Goal: Task Accomplishment & Management: Complete application form

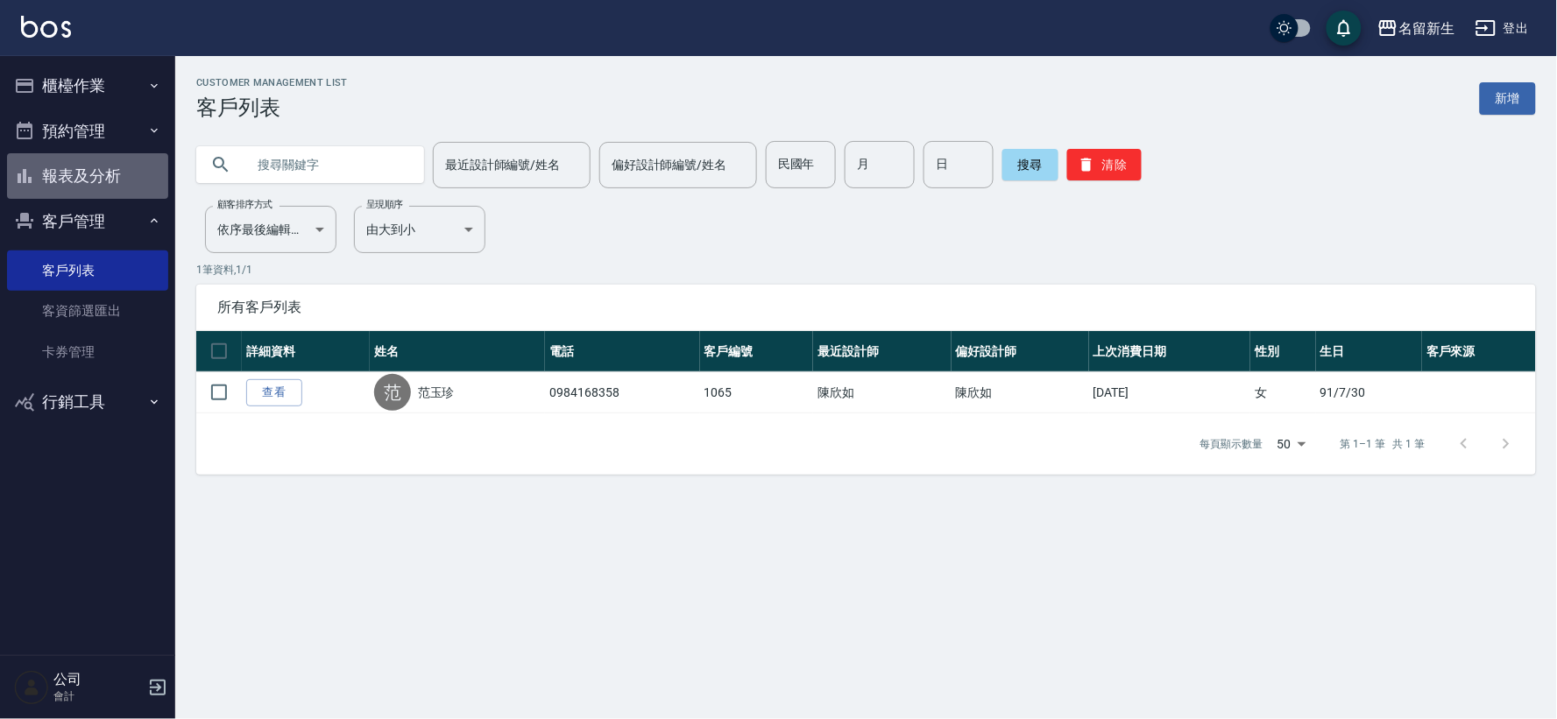
click at [120, 190] on button "報表及分析" at bounding box center [87, 176] width 161 height 46
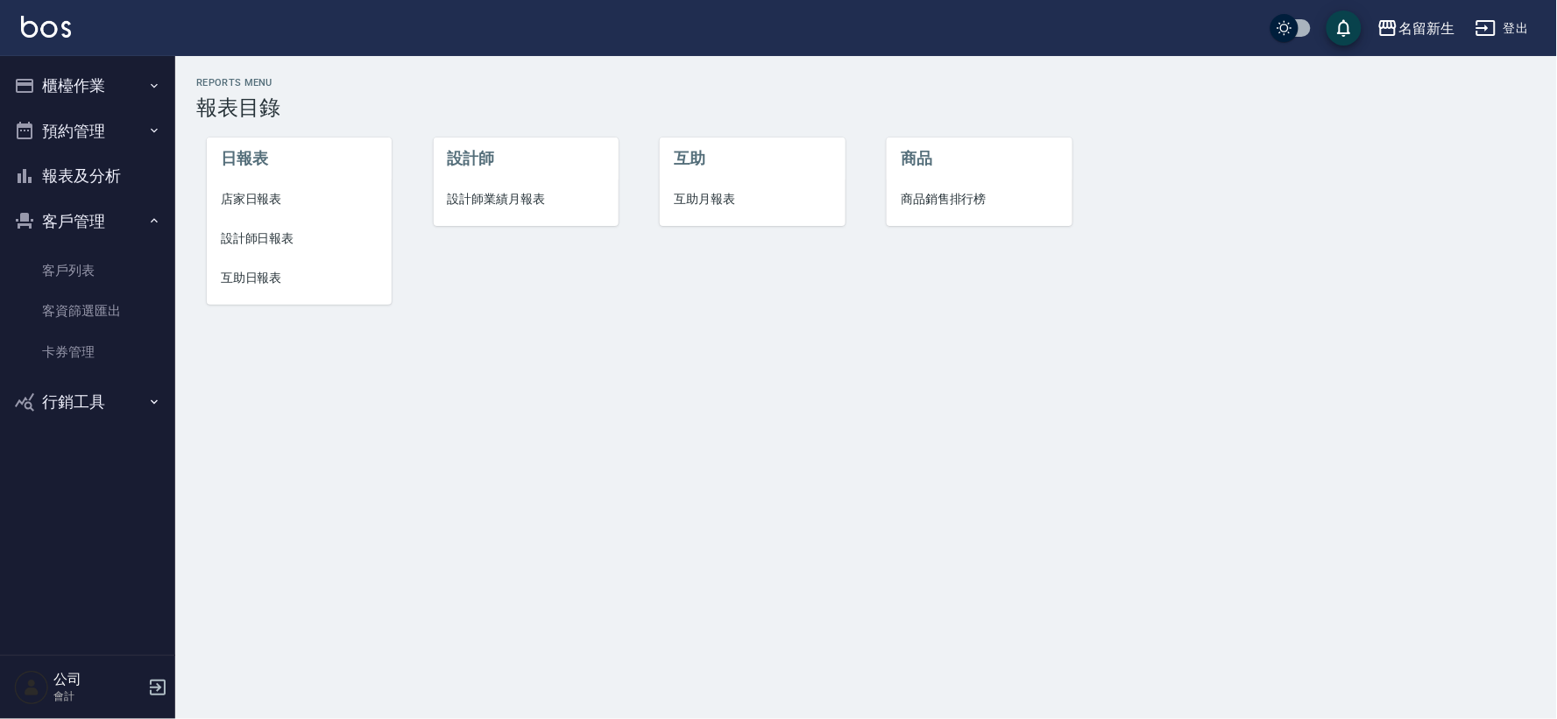
click at [563, 198] on span "設計師業績月報表" at bounding box center [526, 199] width 157 height 18
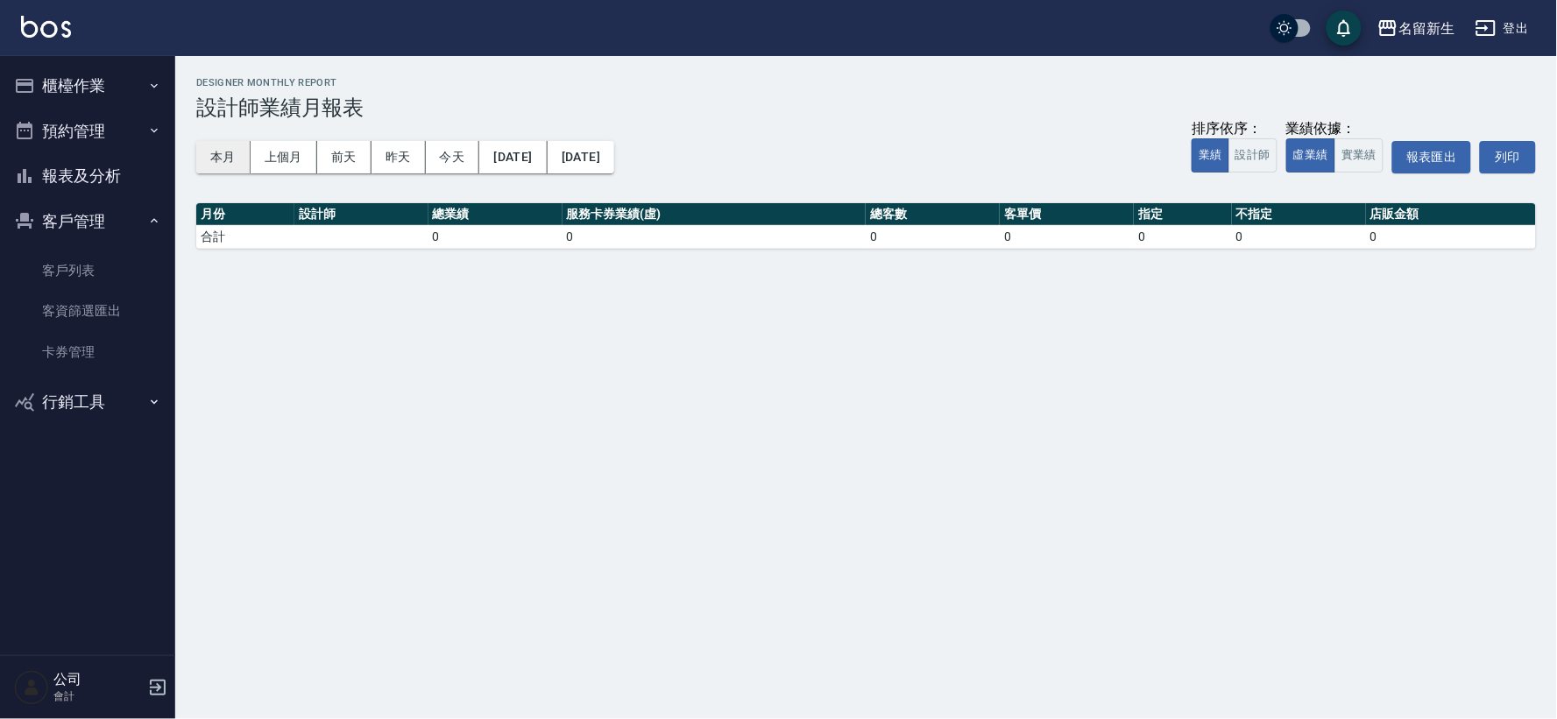
click at [238, 156] on button "本月" at bounding box center [223, 157] width 54 height 32
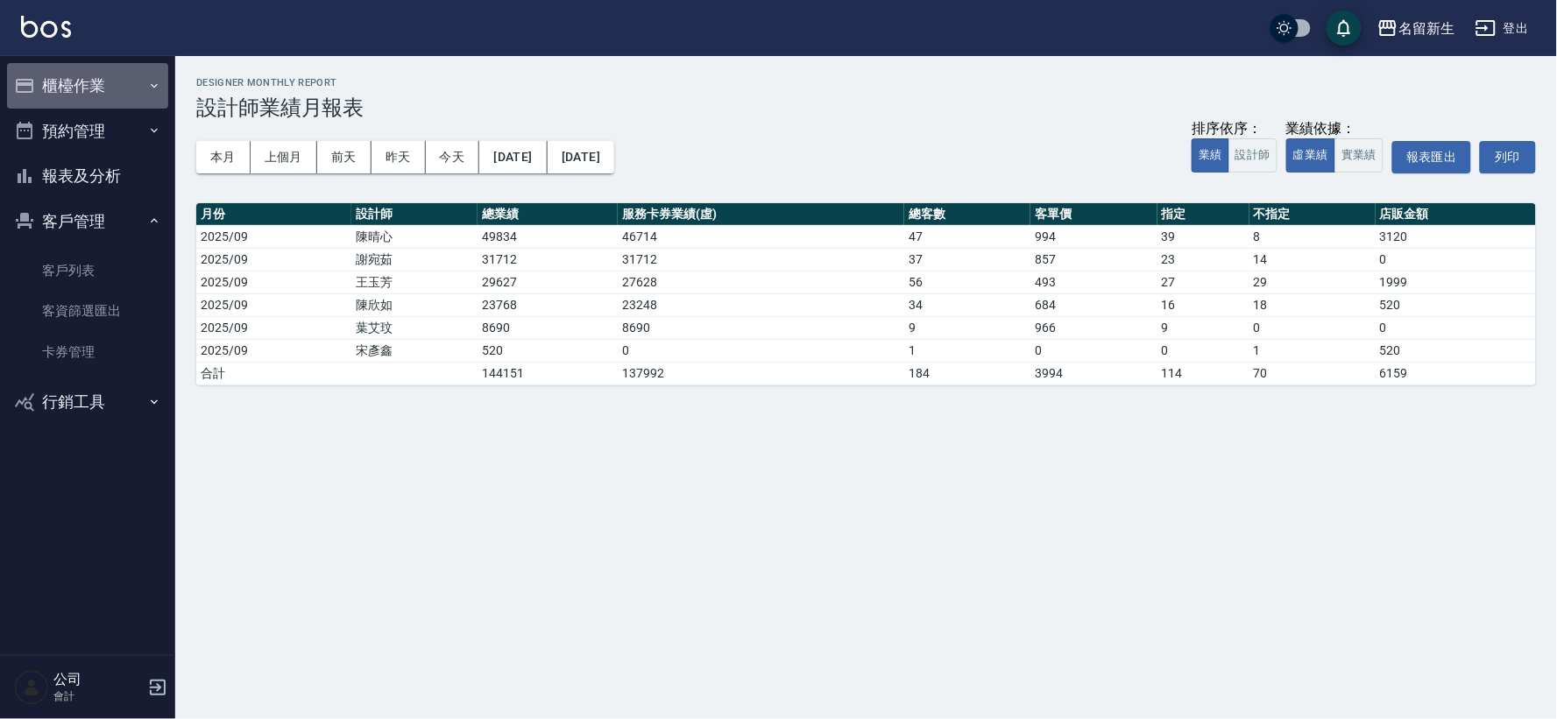
click at [112, 85] on button "櫃檯作業" at bounding box center [87, 86] width 161 height 46
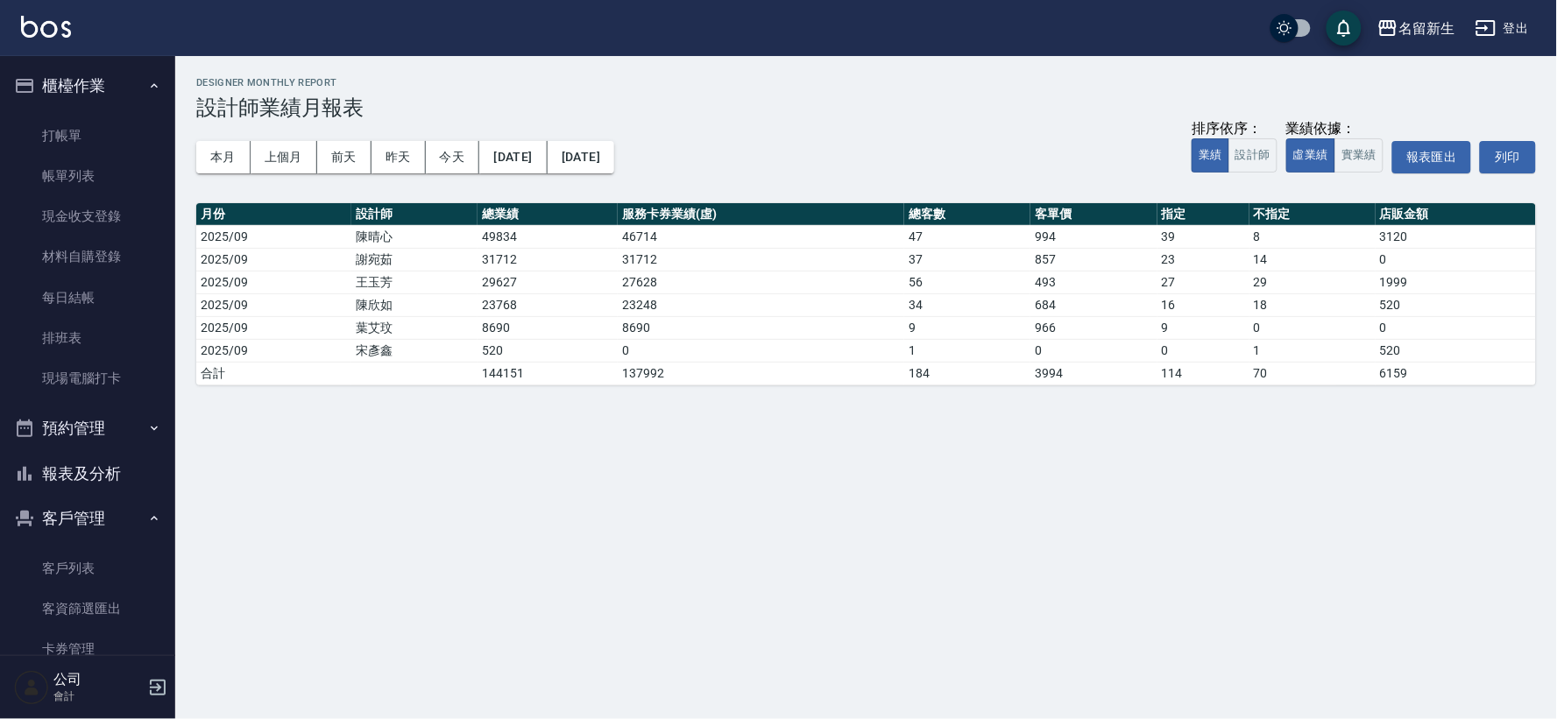
click at [99, 477] on button "報表及分析" at bounding box center [87, 474] width 161 height 46
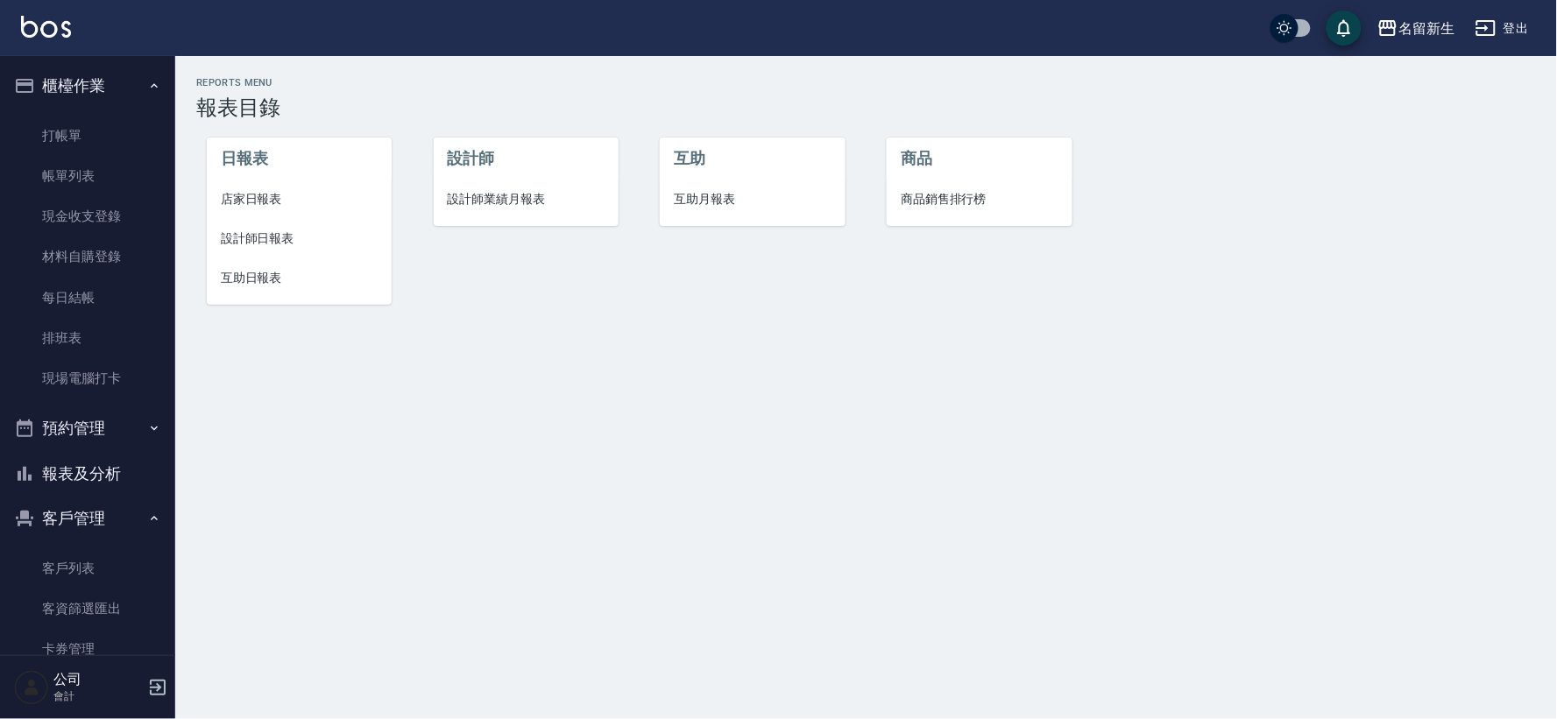
click at [276, 233] on span "設計師日報表" at bounding box center [299, 239] width 157 height 18
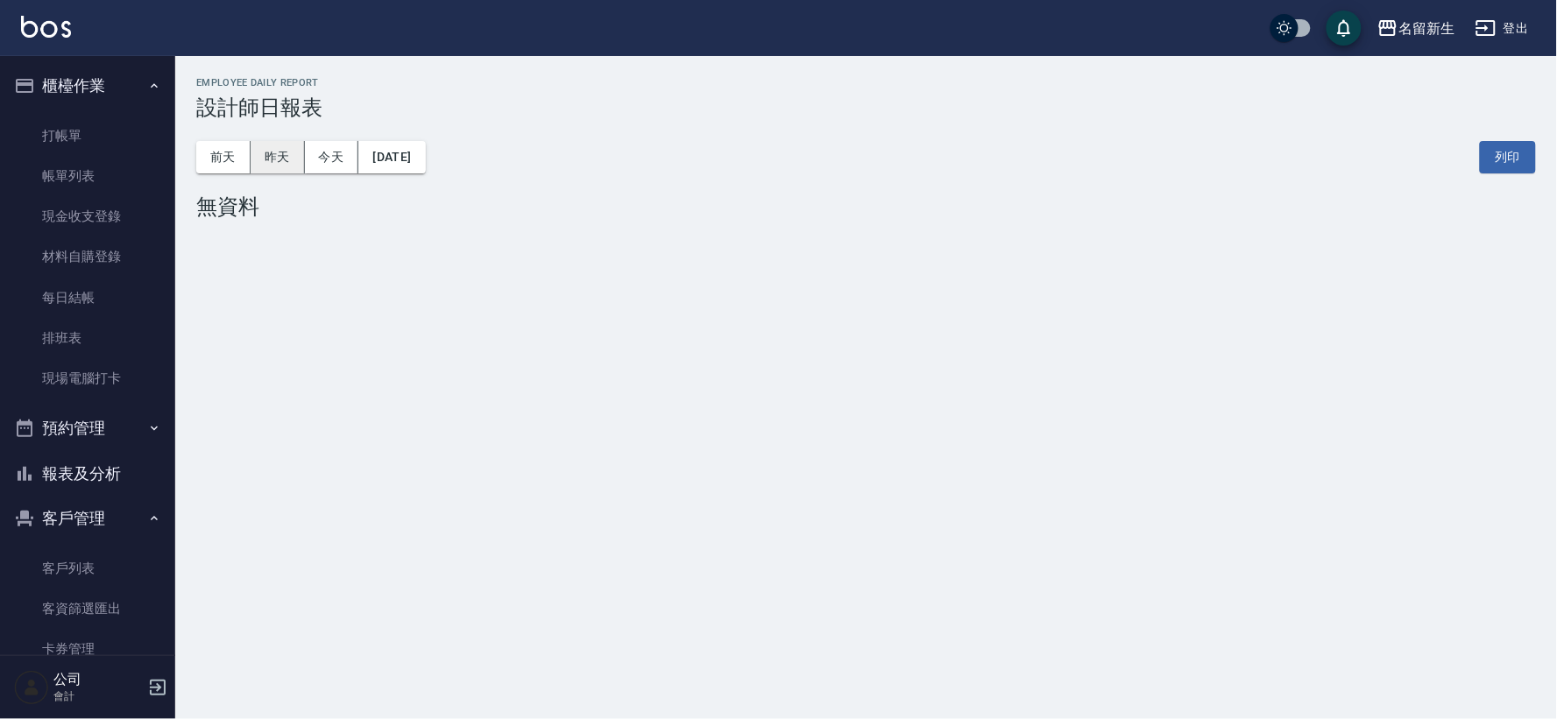
click at [282, 154] on button "昨天" at bounding box center [278, 157] width 54 height 32
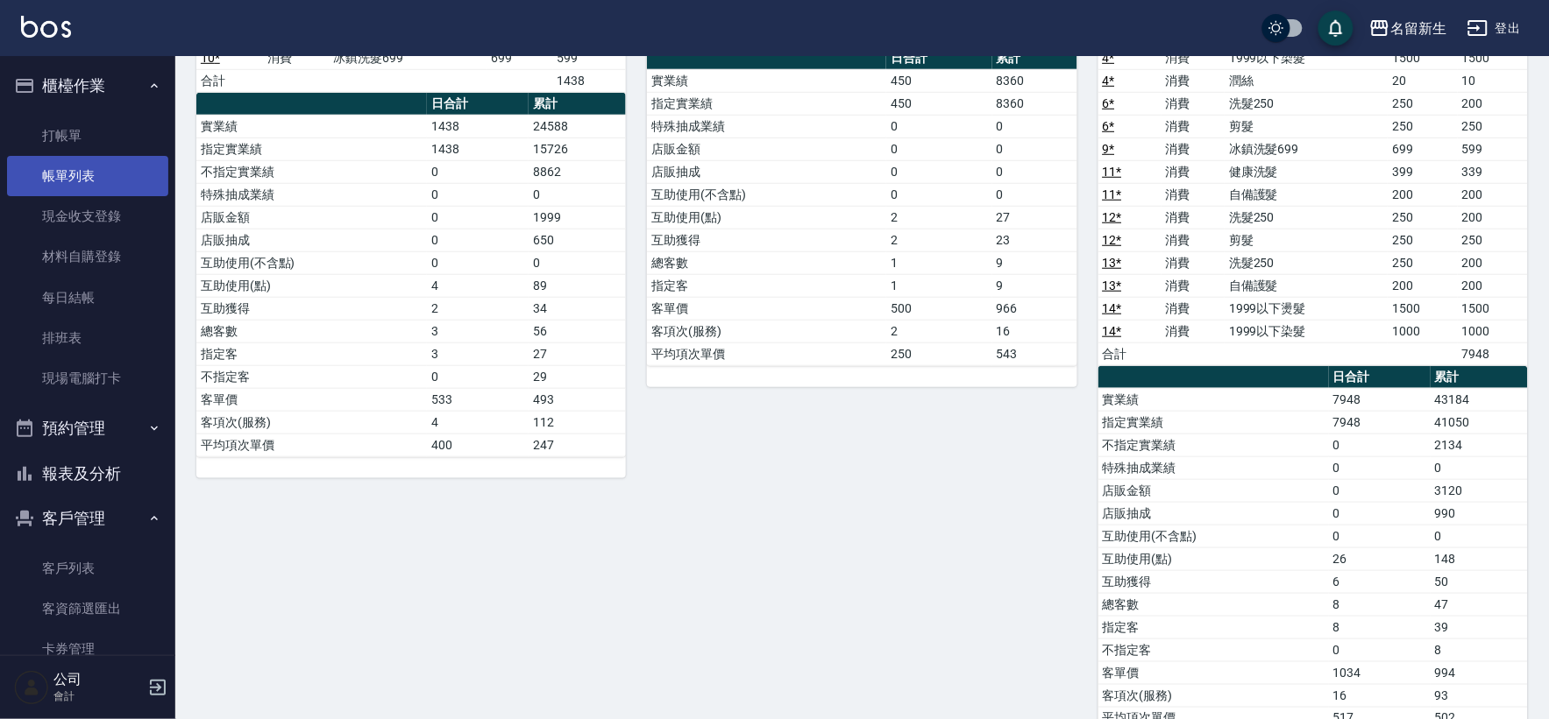
scroll to position [97, 0]
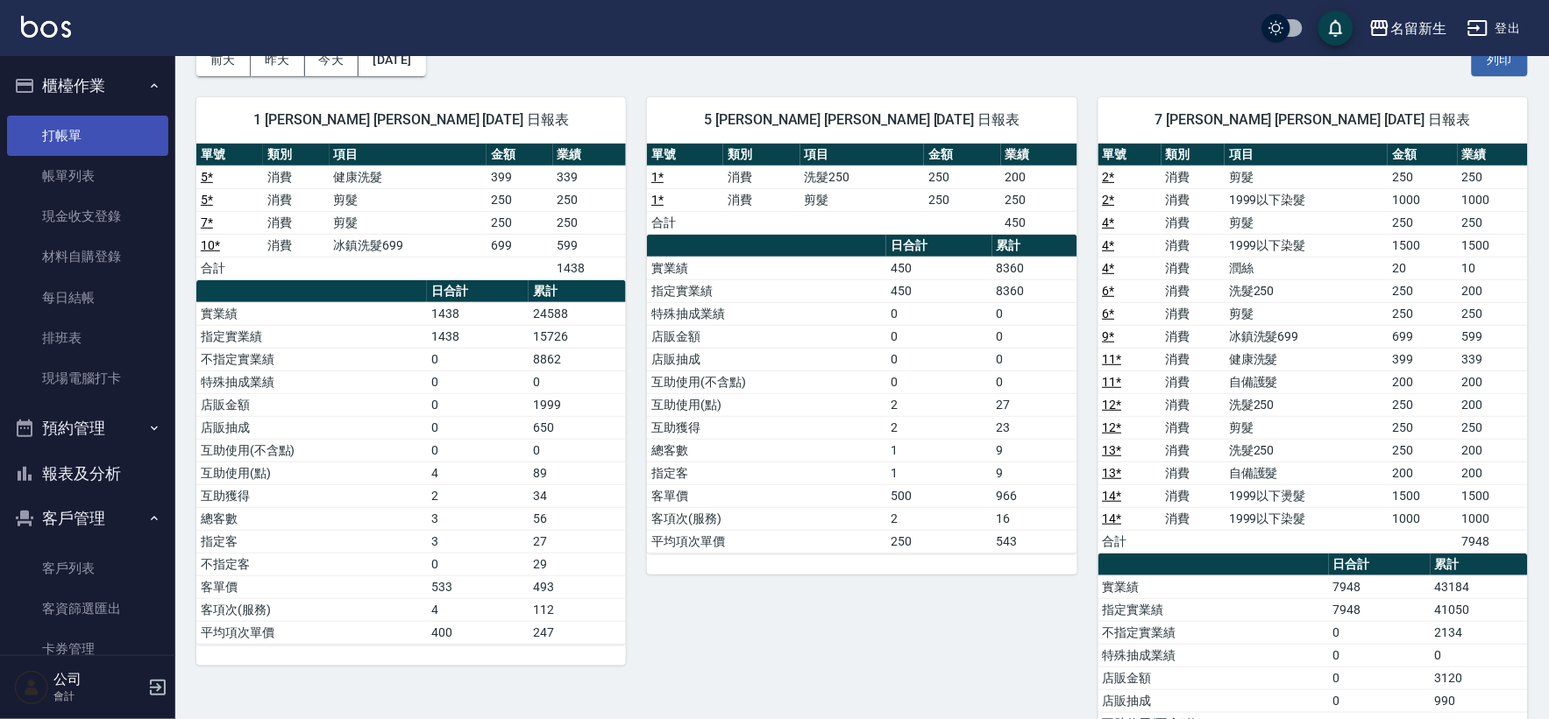
click at [64, 136] on link "打帳單" at bounding box center [87, 136] width 161 height 40
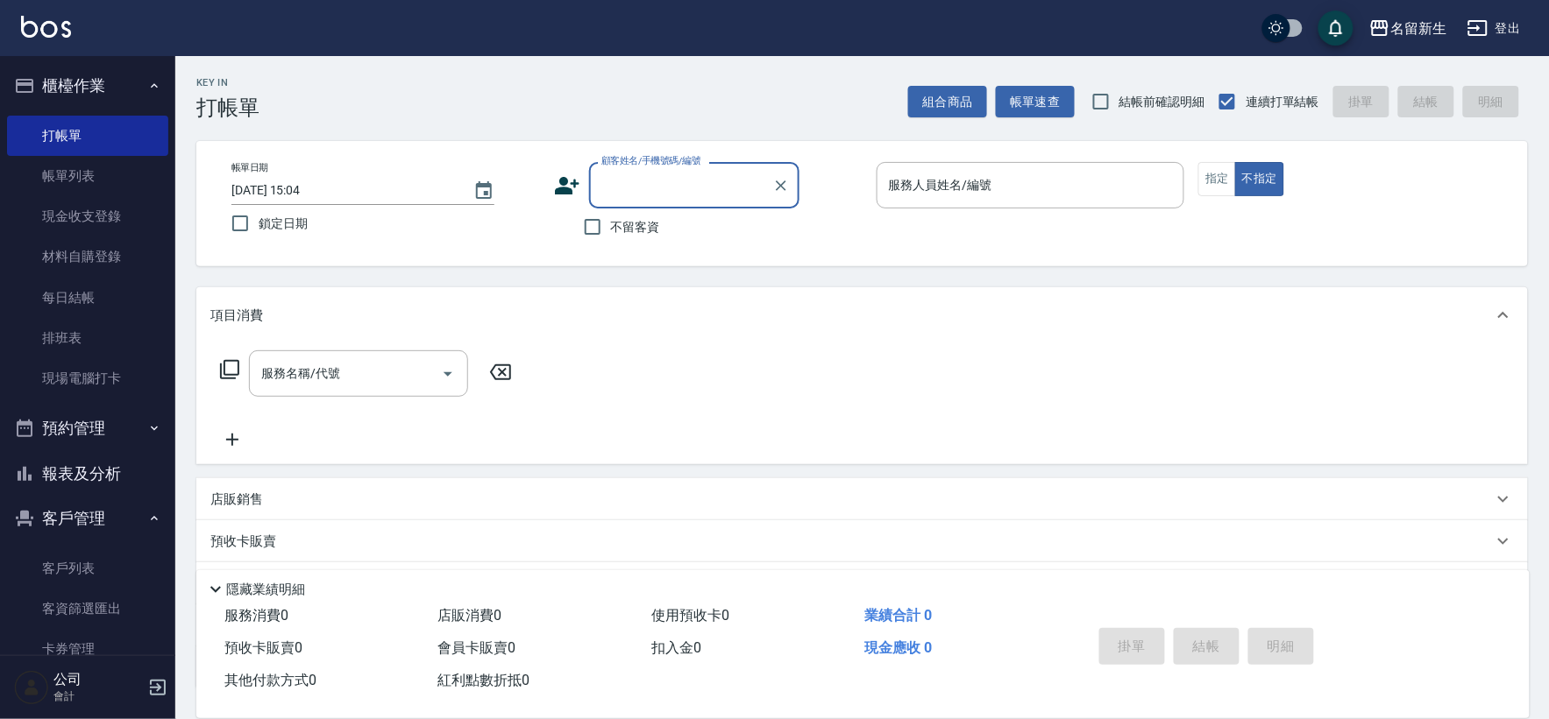
click at [99, 464] on button "報表及分析" at bounding box center [87, 474] width 161 height 46
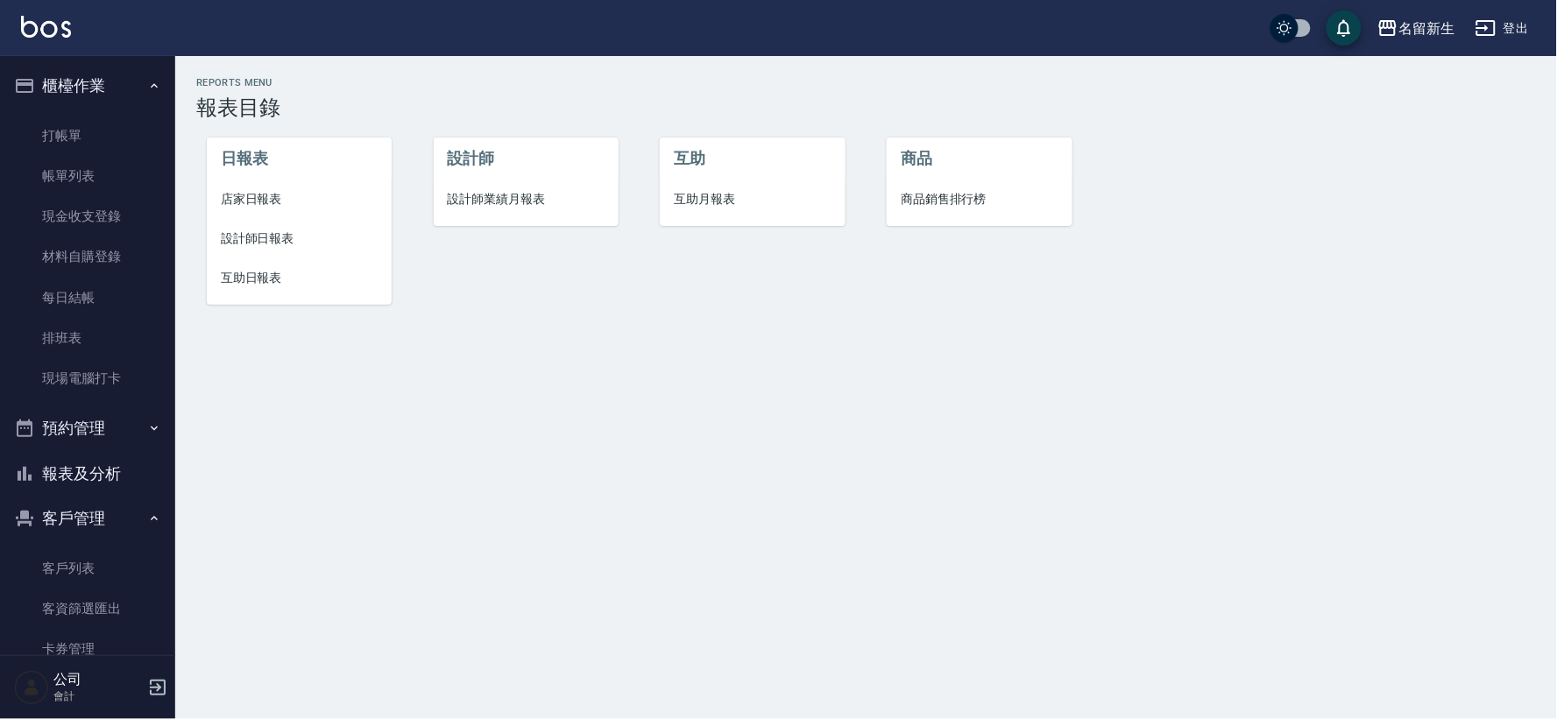
click at [515, 206] on span "設計師業績月報表" at bounding box center [526, 199] width 157 height 18
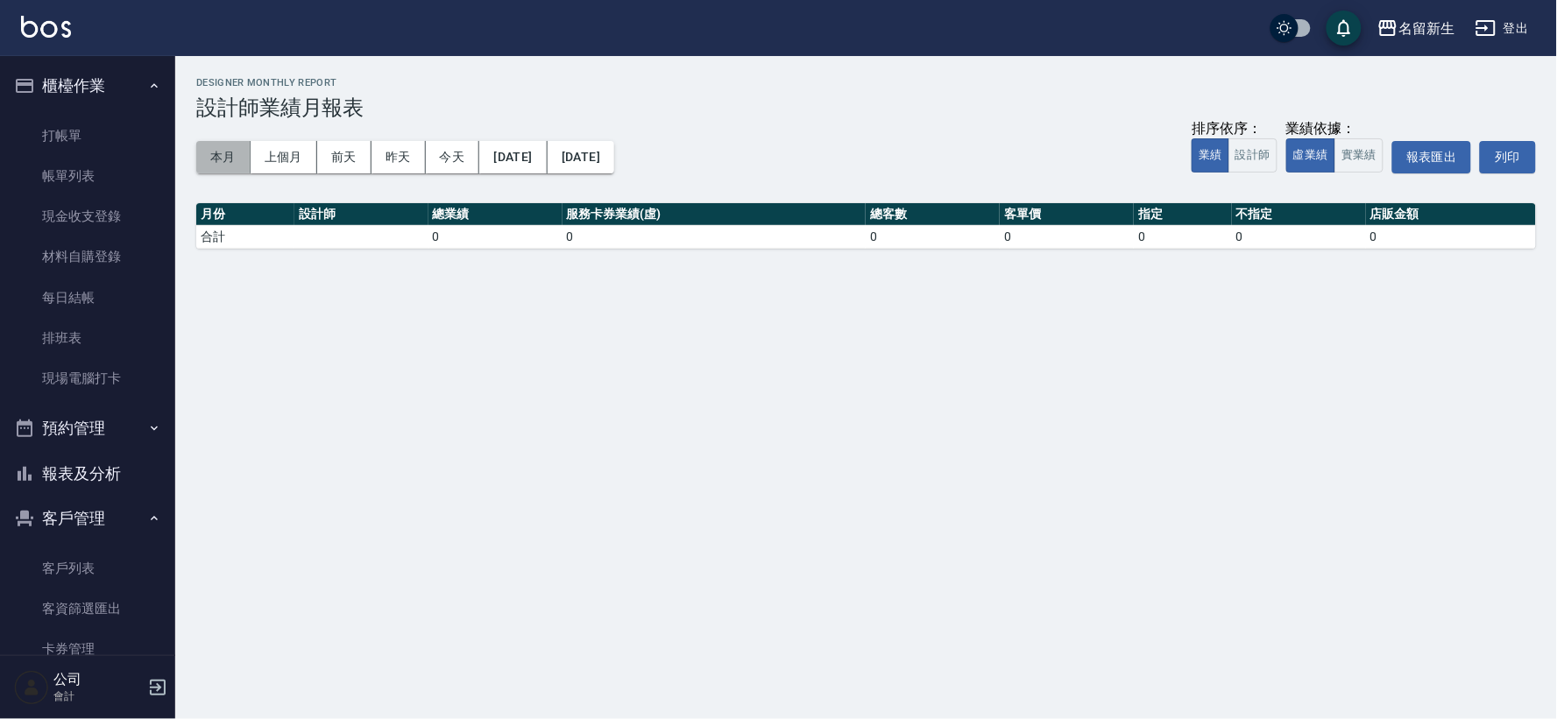
click at [230, 152] on button "本月" at bounding box center [223, 157] width 54 height 32
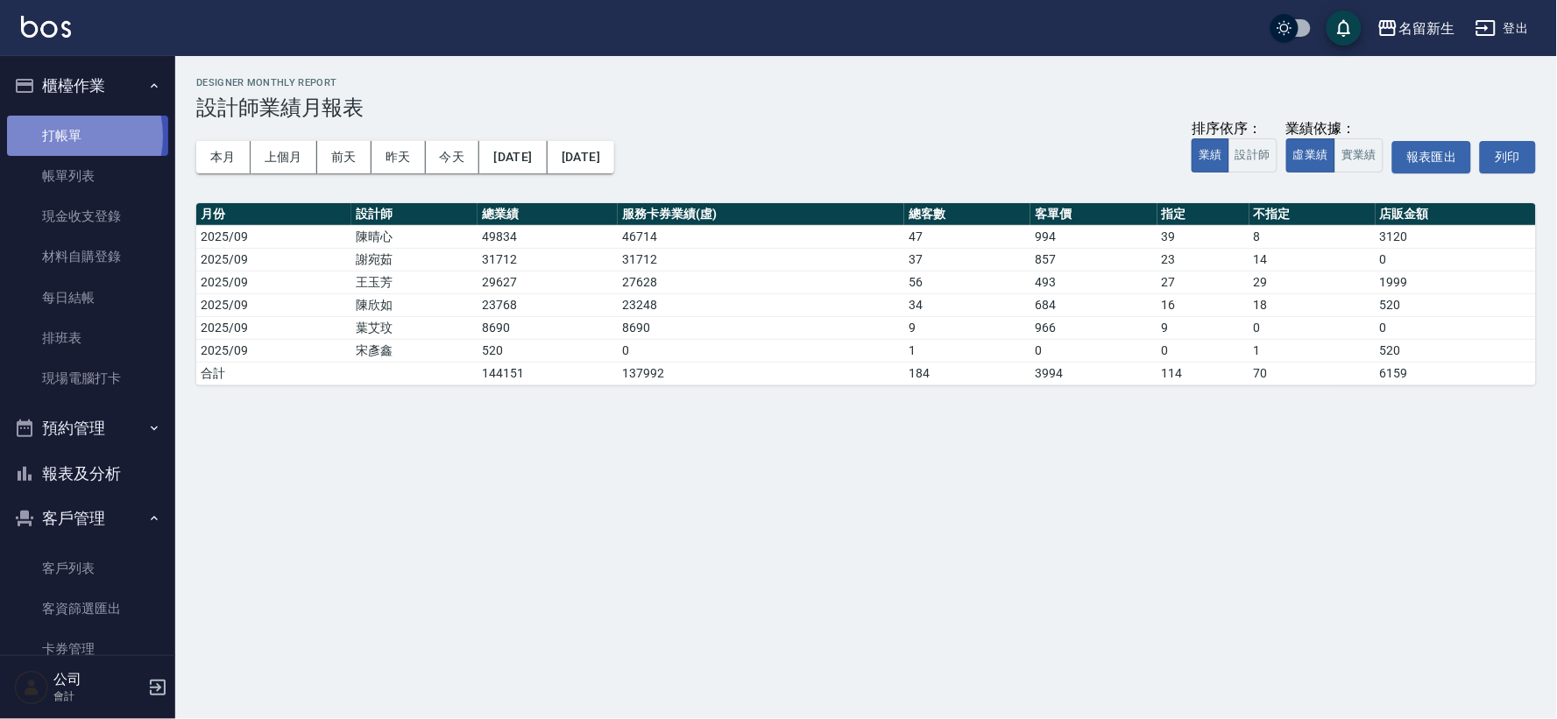
click at [55, 136] on link "打帳單" at bounding box center [87, 136] width 161 height 40
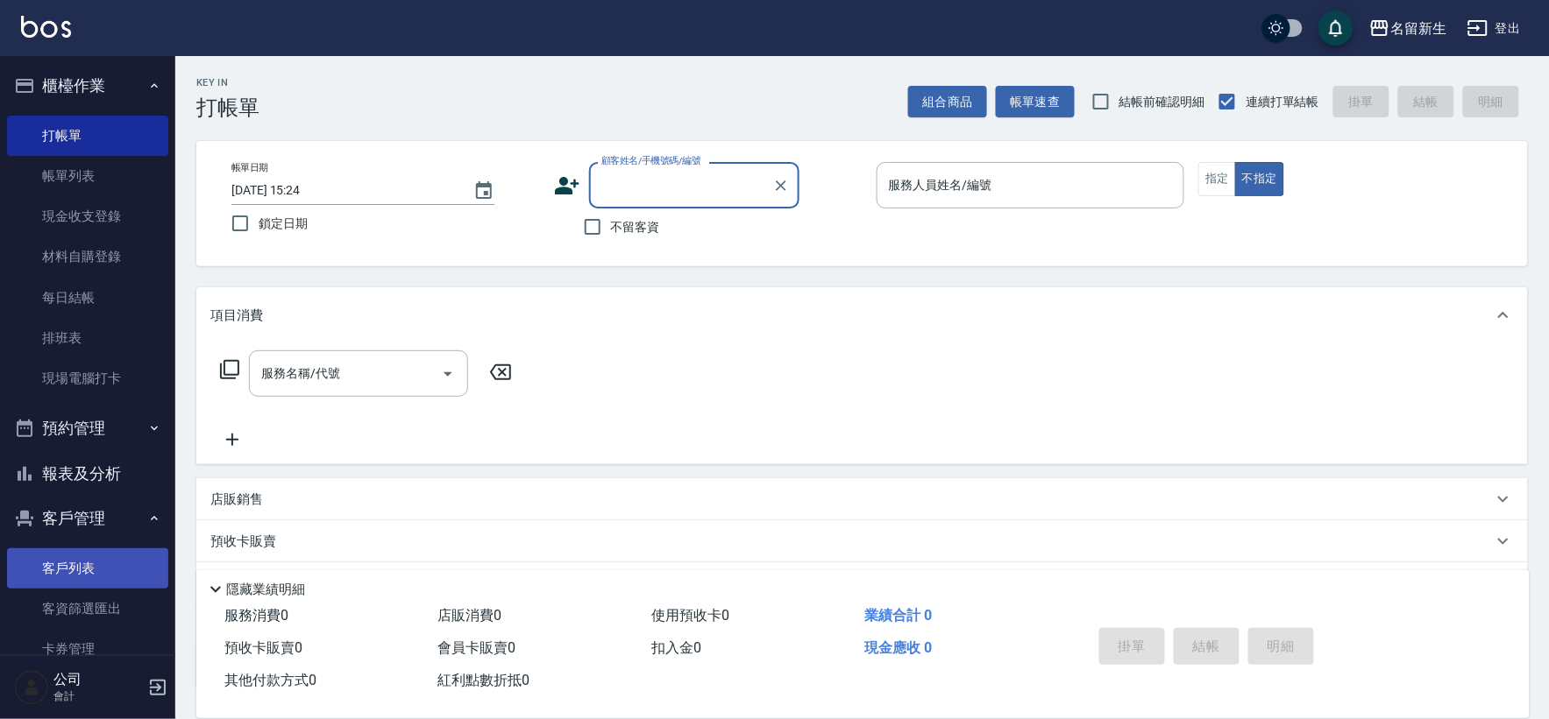
click at [61, 565] on link "客戶列表" at bounding box center [87, 569] width 161 height 40
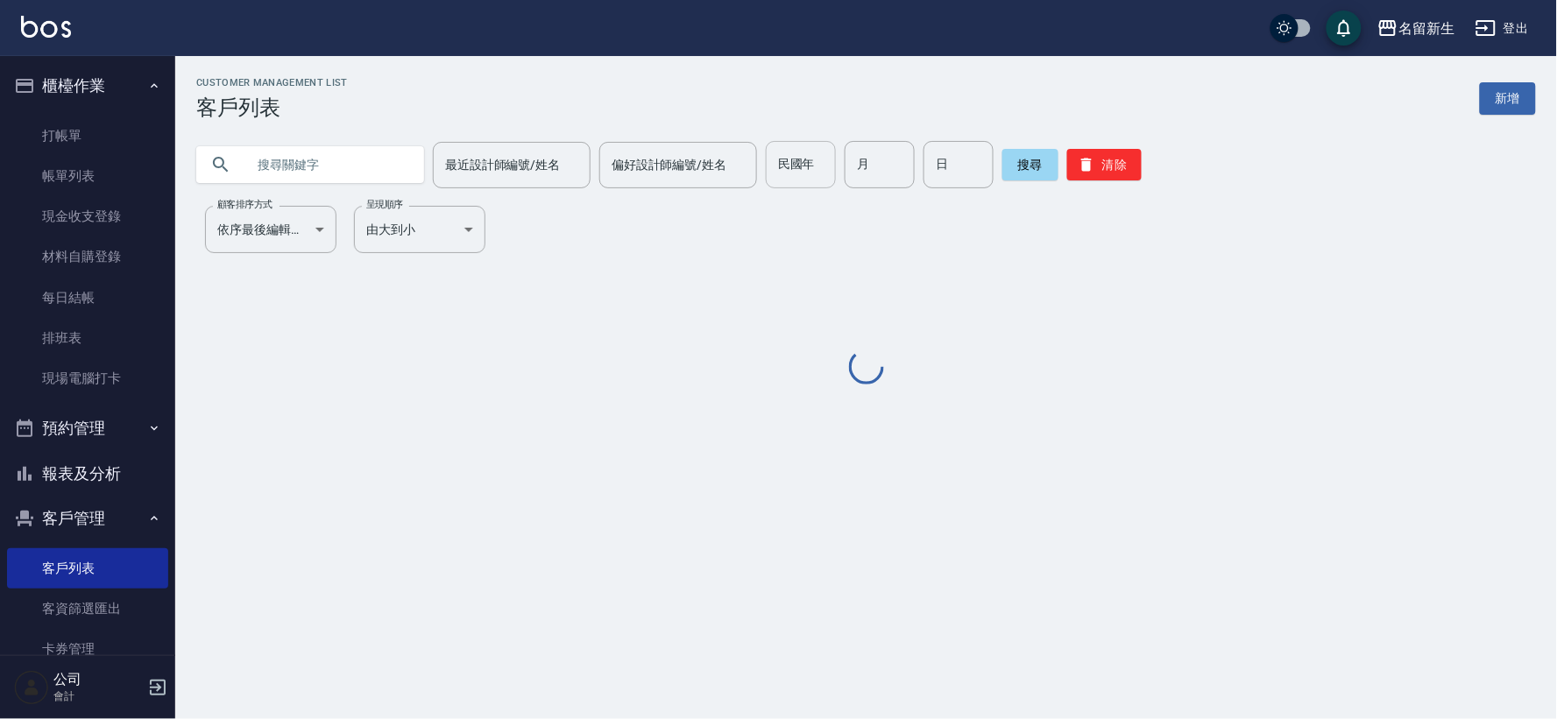
click at [805, 181] on input "民國年" at bounding box center [801, 164] width 70 height 47
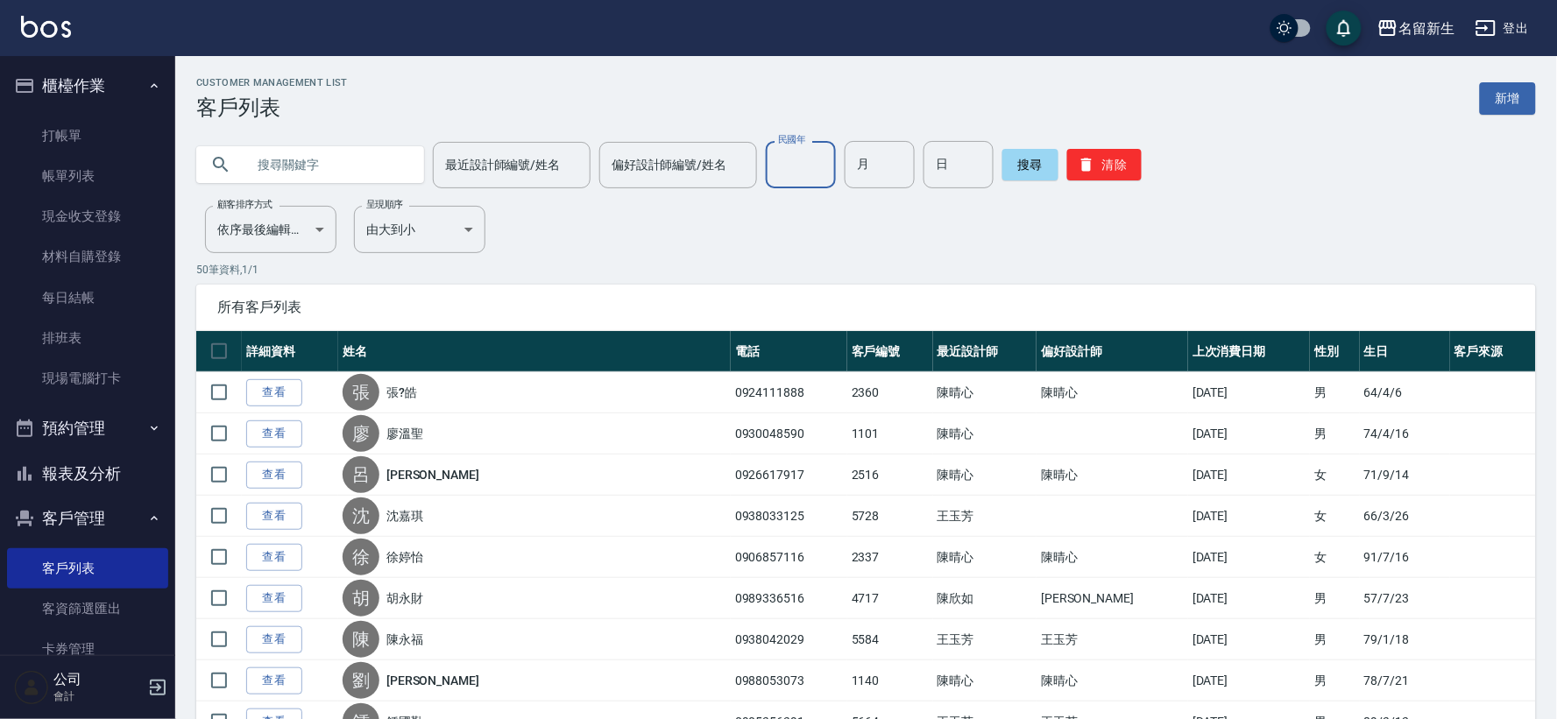
click at [811, 170] on input "民國年" at bounding box center [801, 164] width 70 height 47
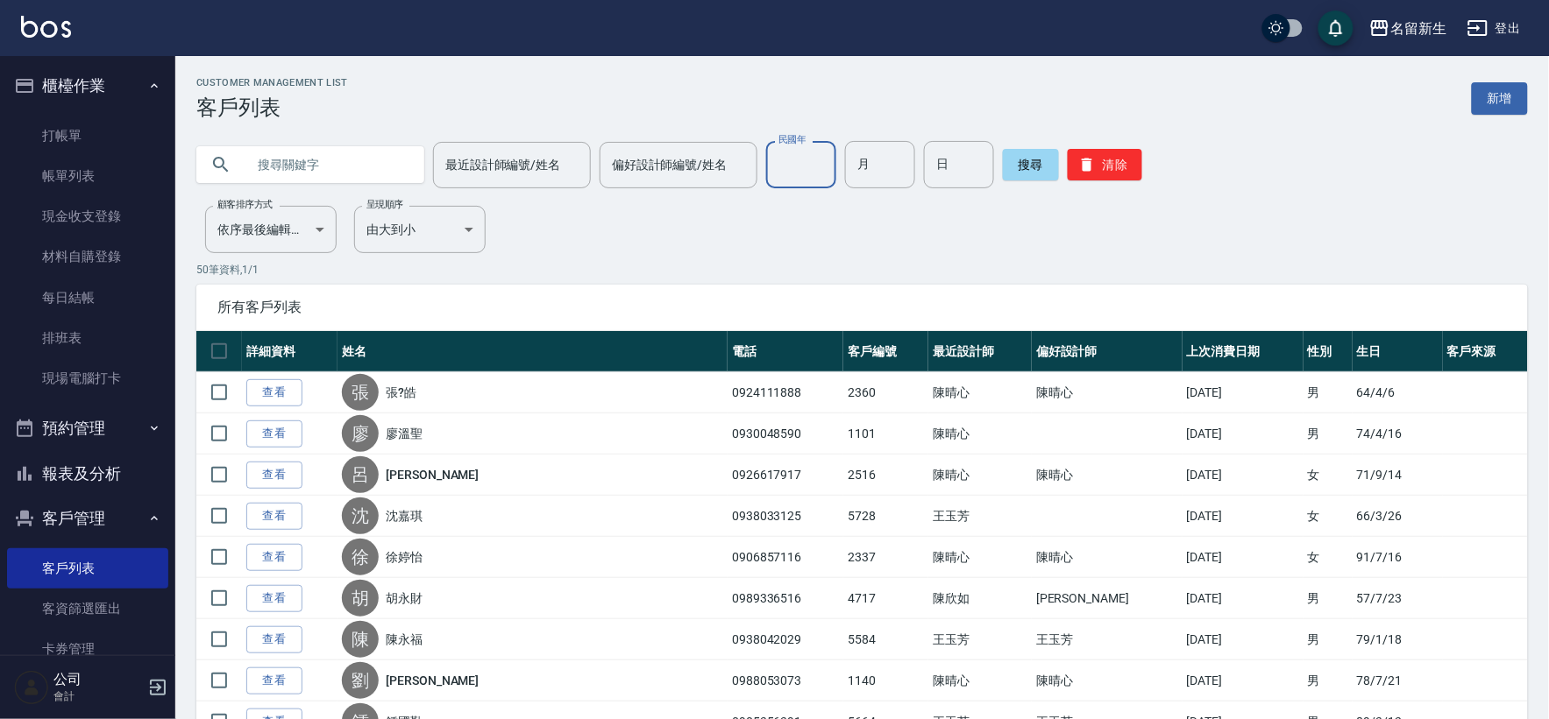
click at [811, 170] on input "民國年" at bounding box center [801, 164] width 70 height 47
type input "92"
type input "11"
type input "03"
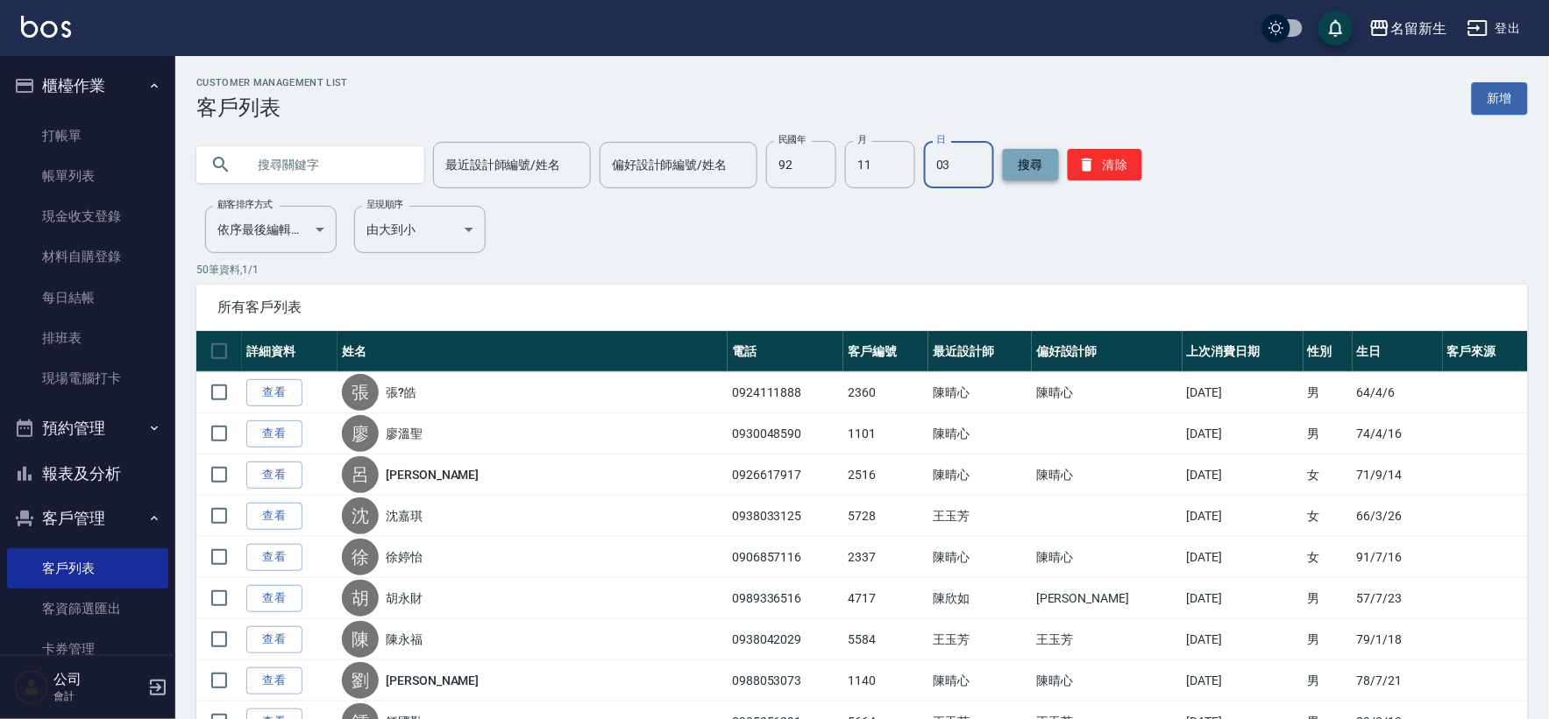
click at [1043, 163] on button "搜尋" at bounding box center [1031, 165] width 56 height 32
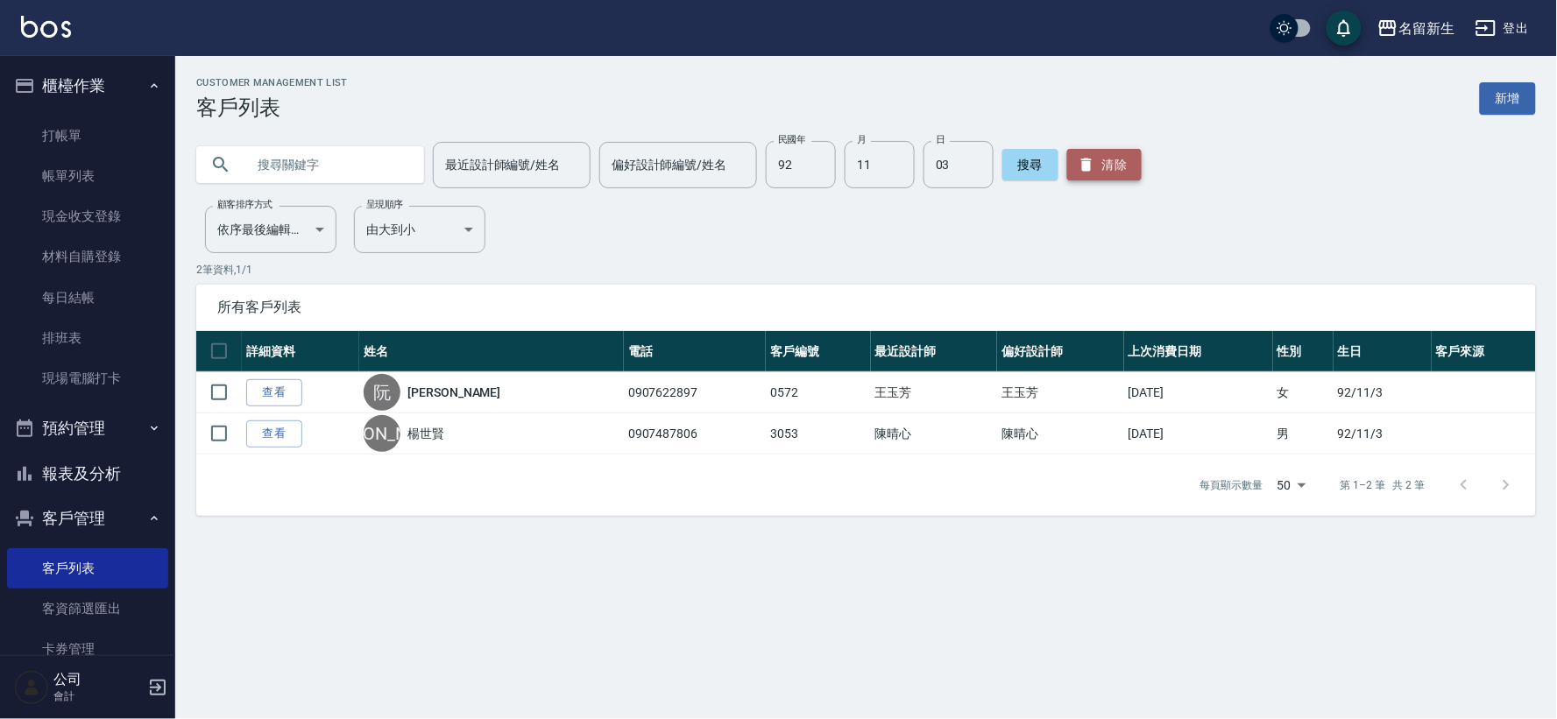
click at [1115, 172] on button "清除" at bounding box center [1104, 165] width 74 height 32
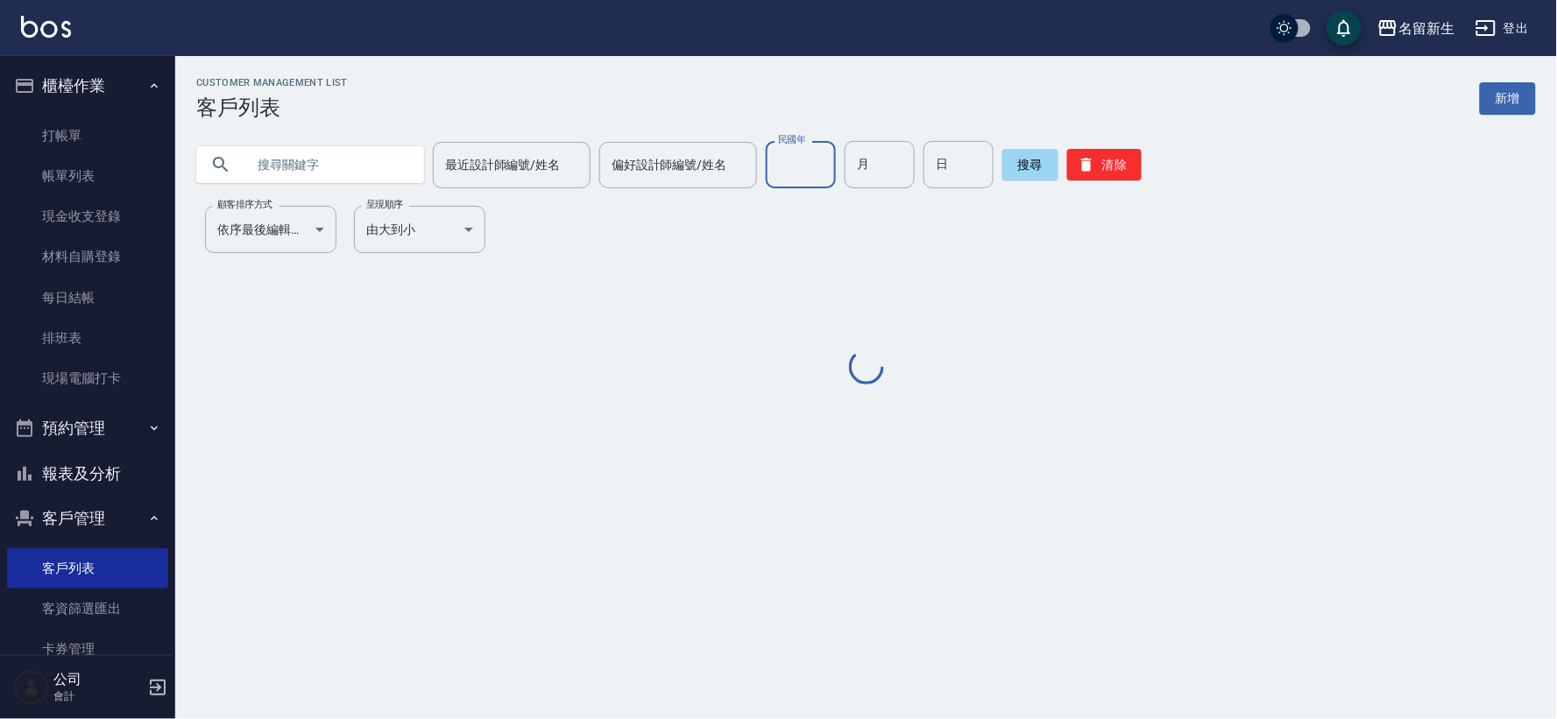
click at [766, 162] on input "民國年" at bounding box center [801, 164] width 70 height 47
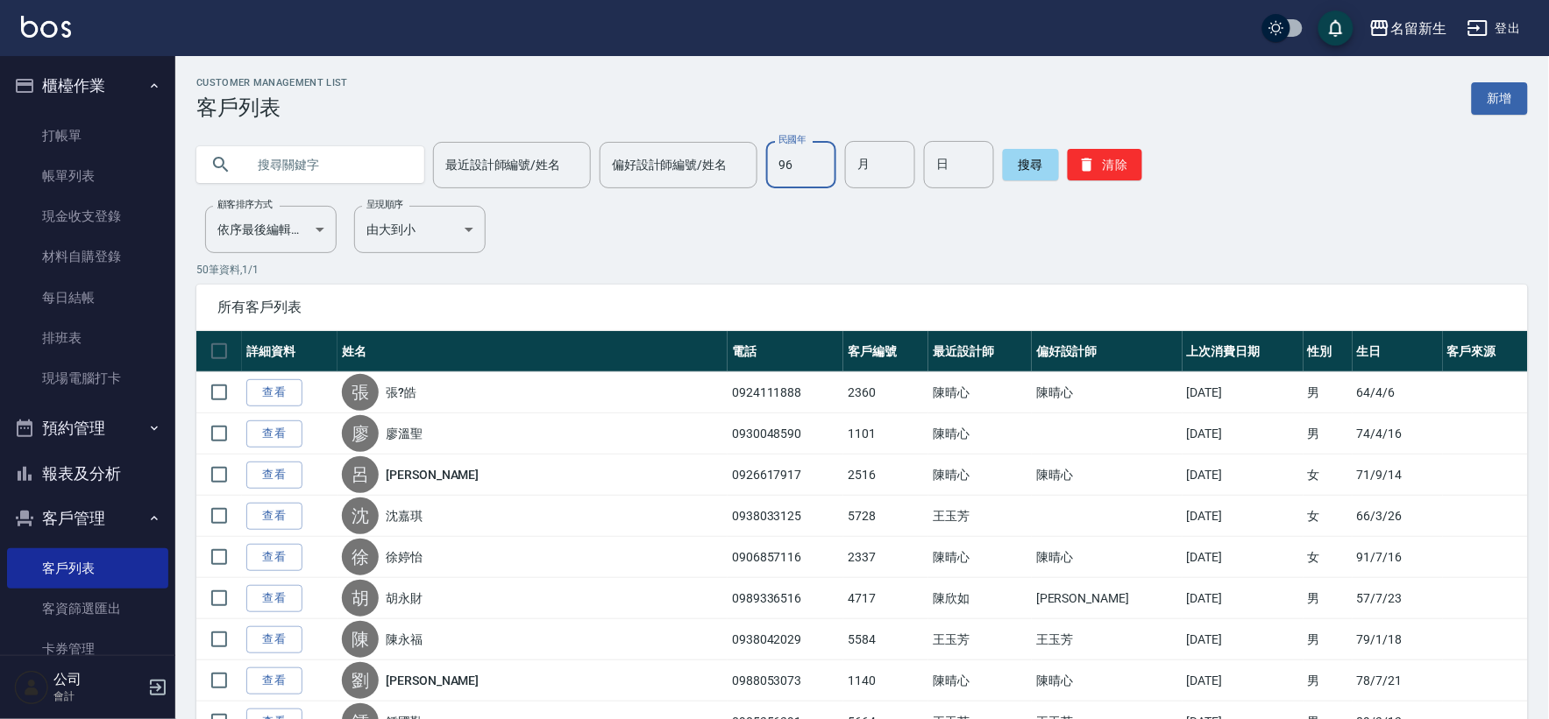
type input "96"
type input "04"
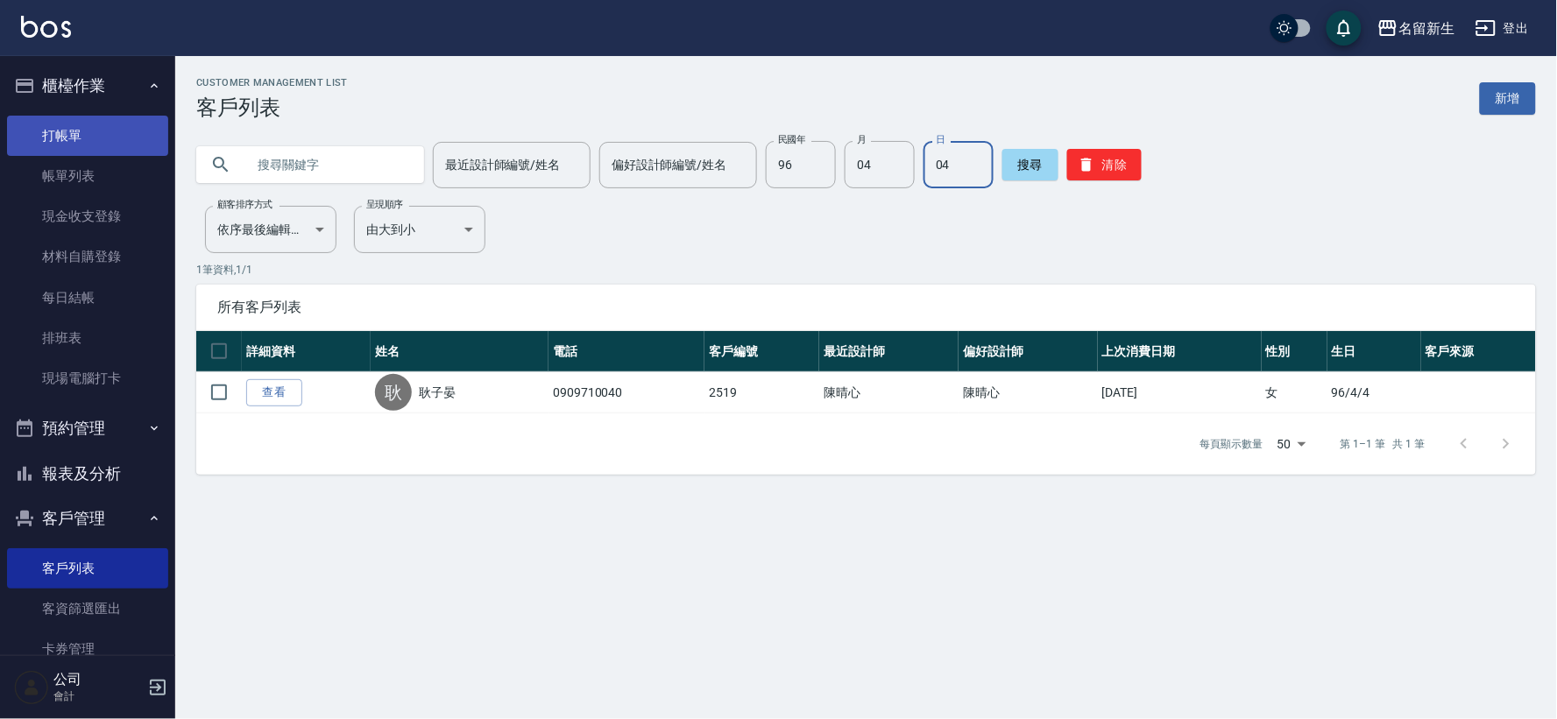
click at [82, 138] on link "打帳單" at bounding box center [87, 136] width 161 height 40
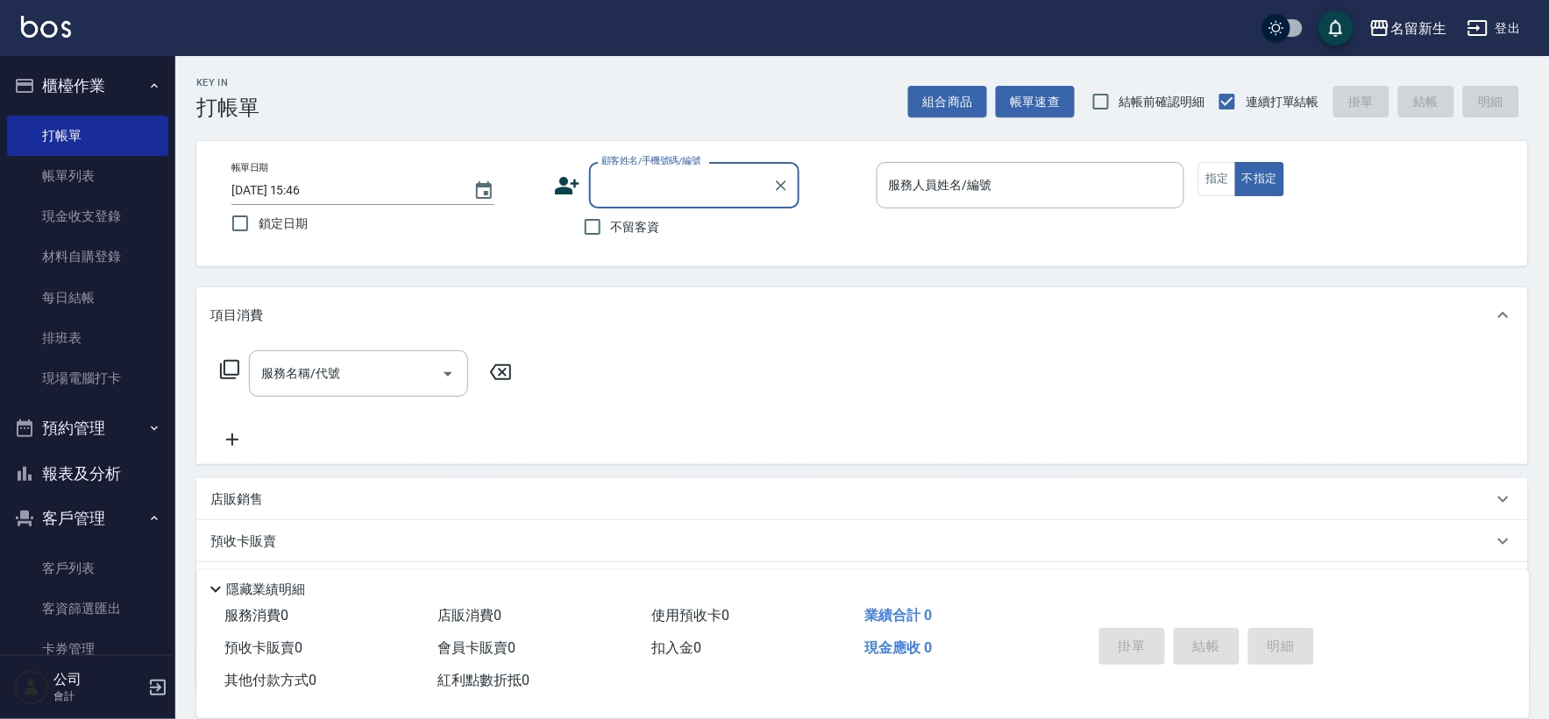
click at [571, 205] on div "顧客姓名/手機號碼/編號 顧客姓名/手機號碼/編號" at bounding box center [708, 185] width 308 height 46
click at [571, 197] on icon at bounding box center [567, 186] width 26 height 26
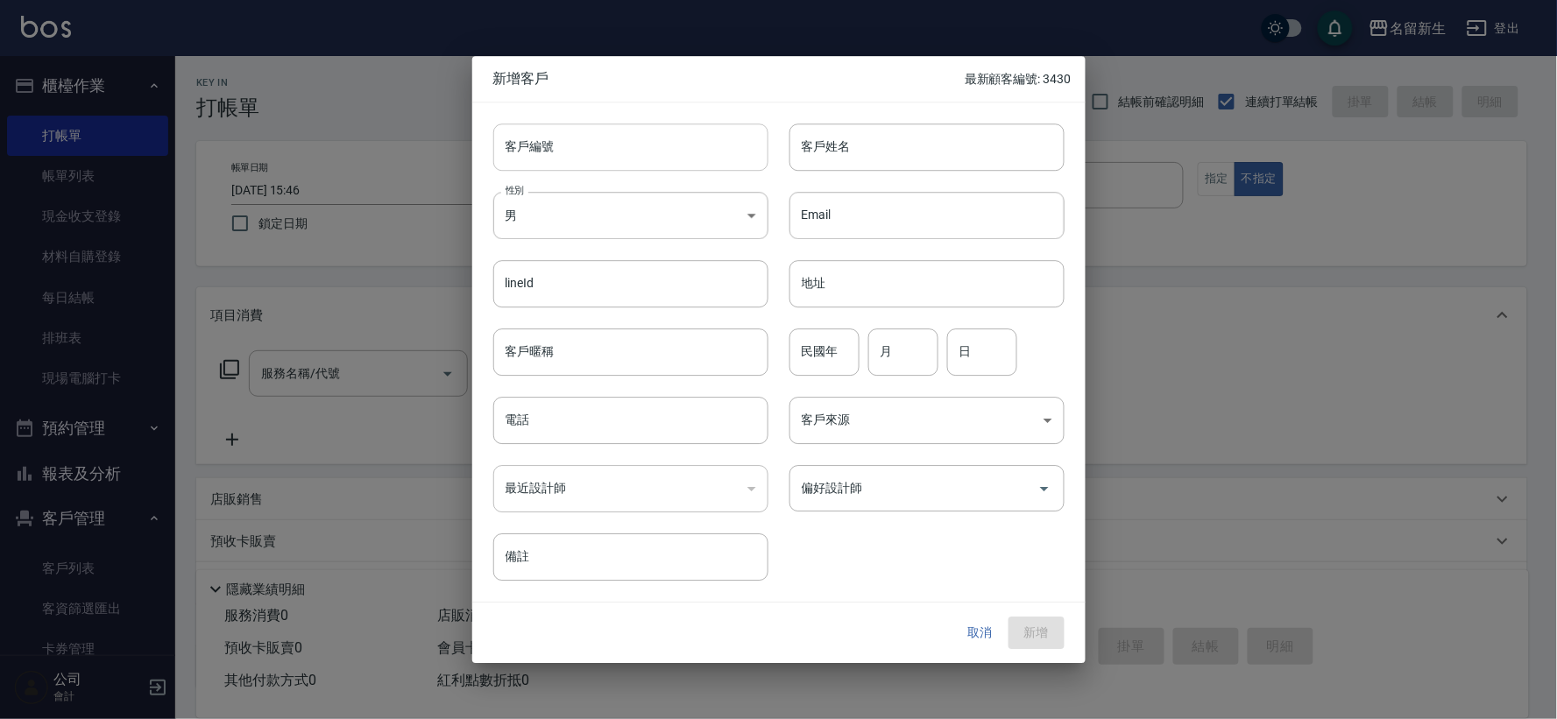
click at [601, 165] on input "客戶編號" at bounding box center [630, 147] width 275 height 47
type input "3411"
type input "[PERSON_NAME]"
type input "75"
type input "03"
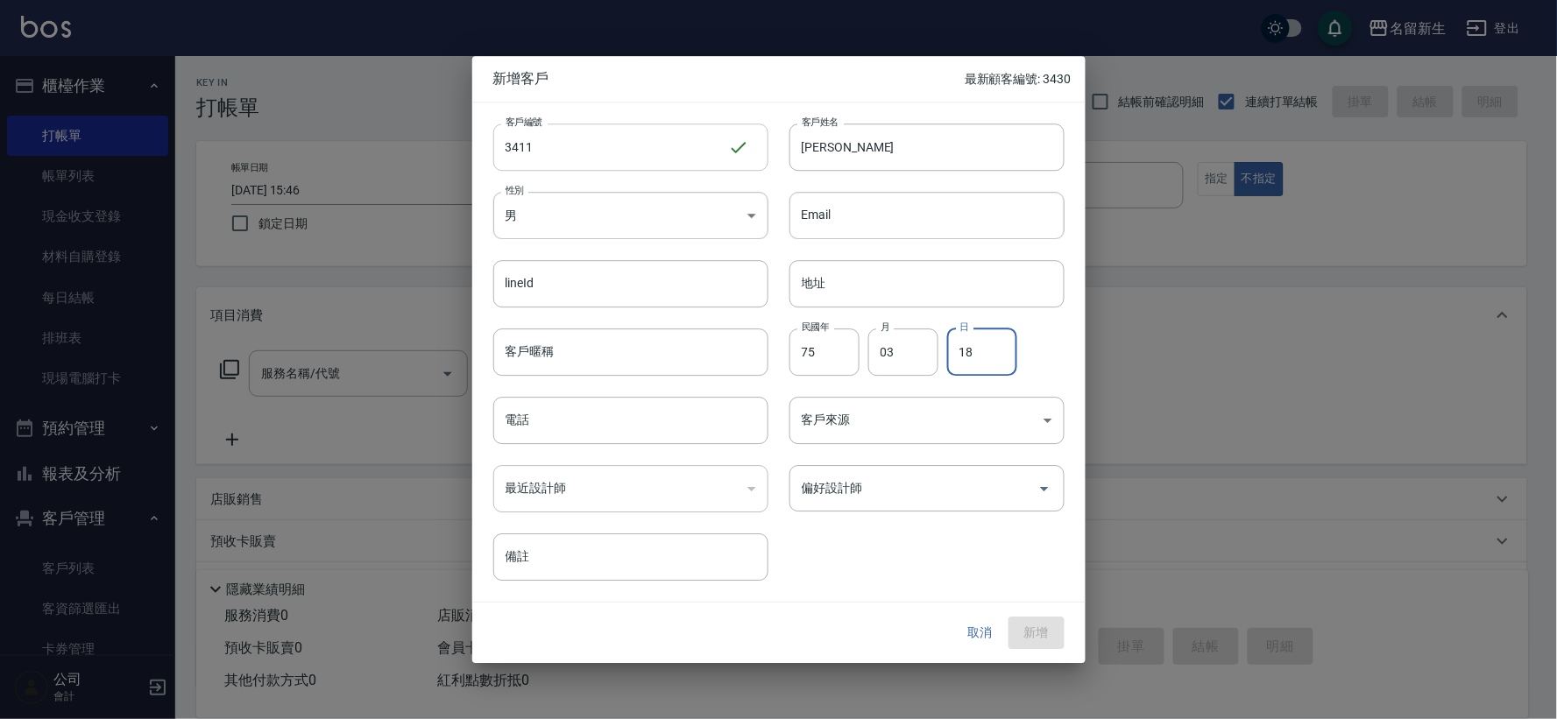
type input "18"
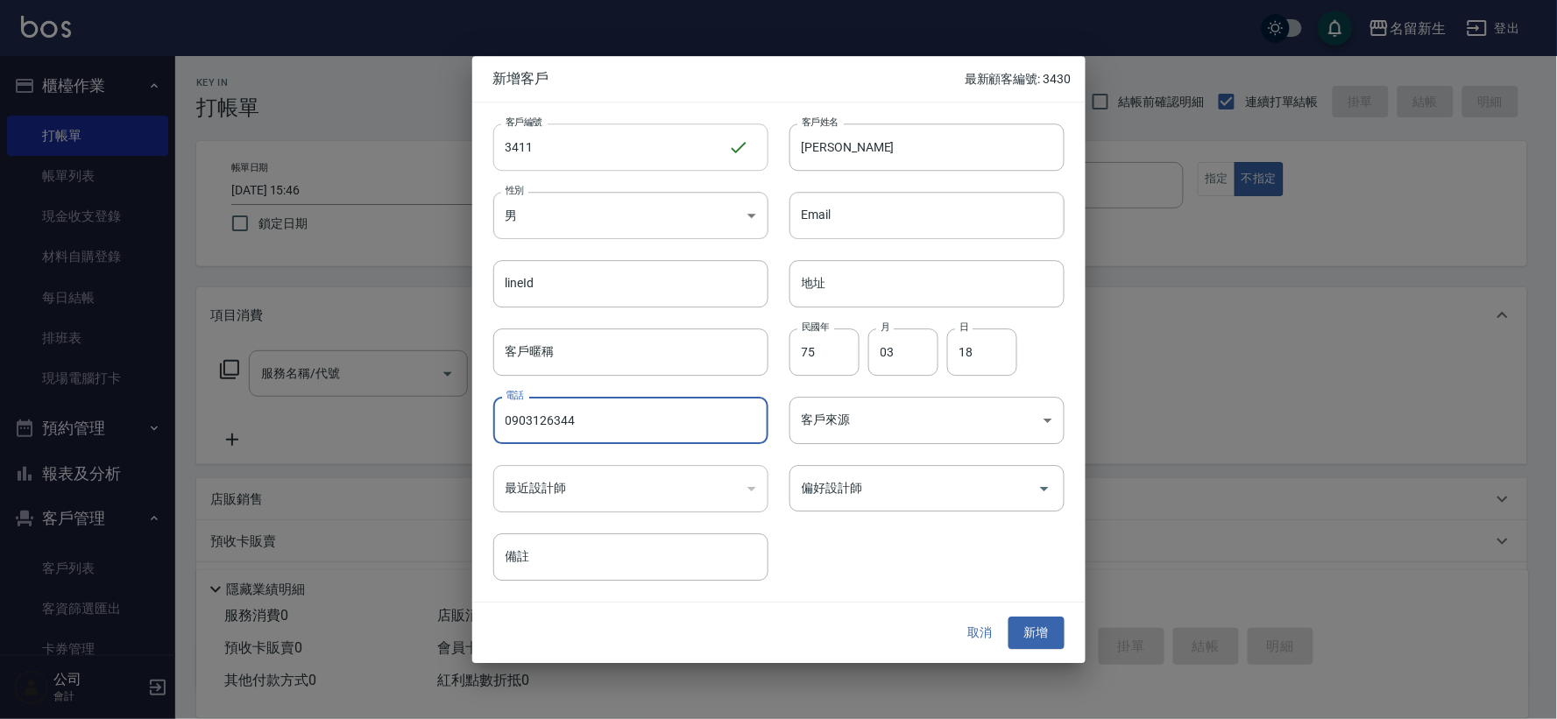
type input "0903126344"
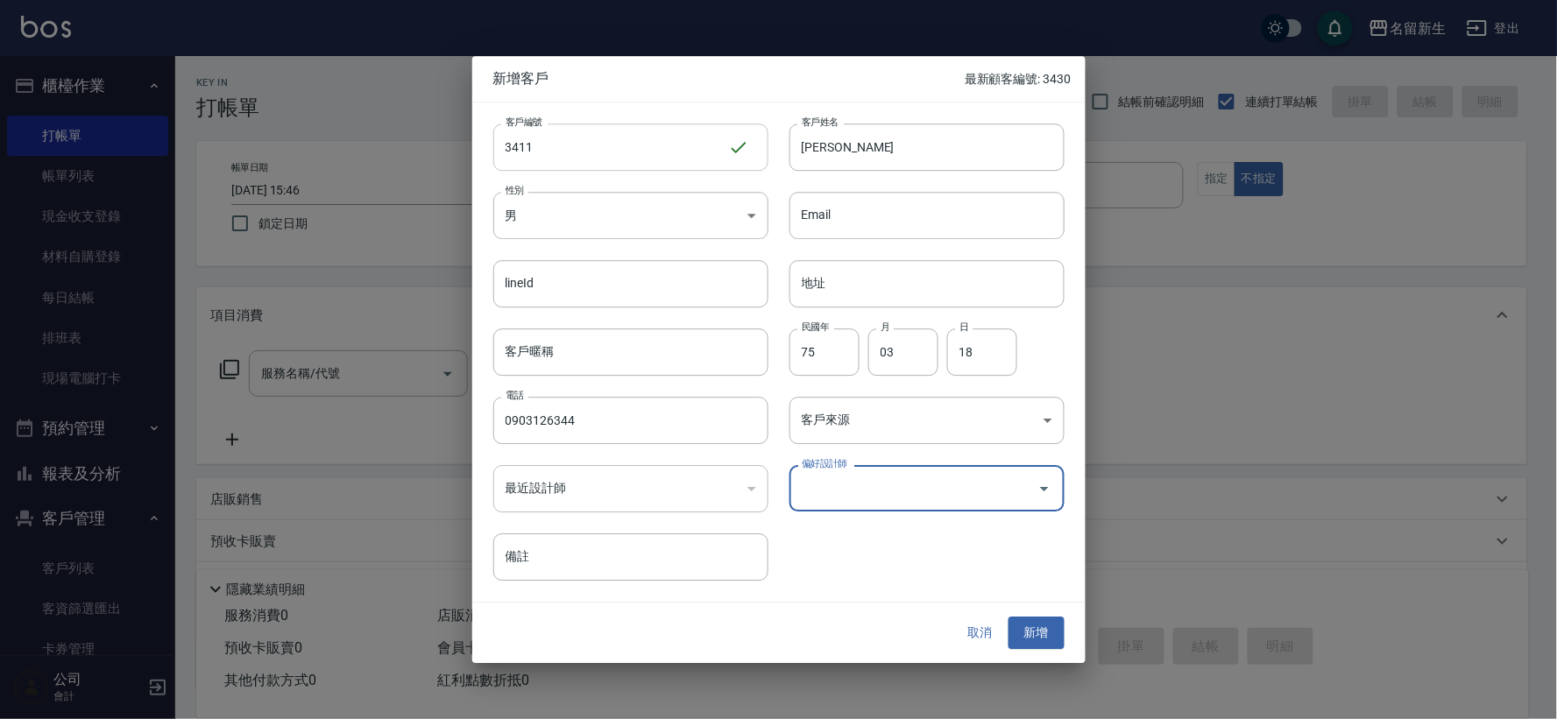
type input "3"
type input "謝宛茹"
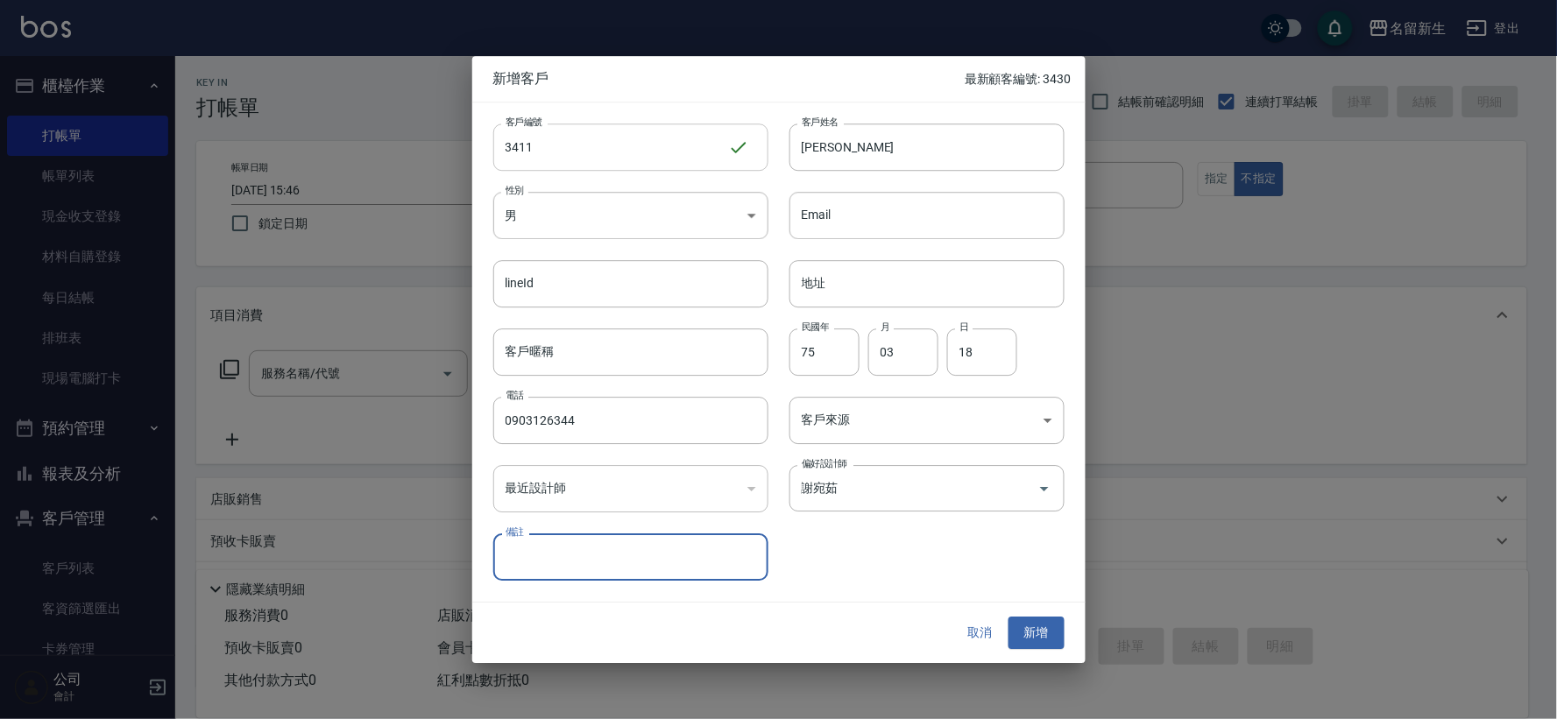
click at [1009, 618] on button "新增" at bounding box center [1037, 634] width 56 height 32
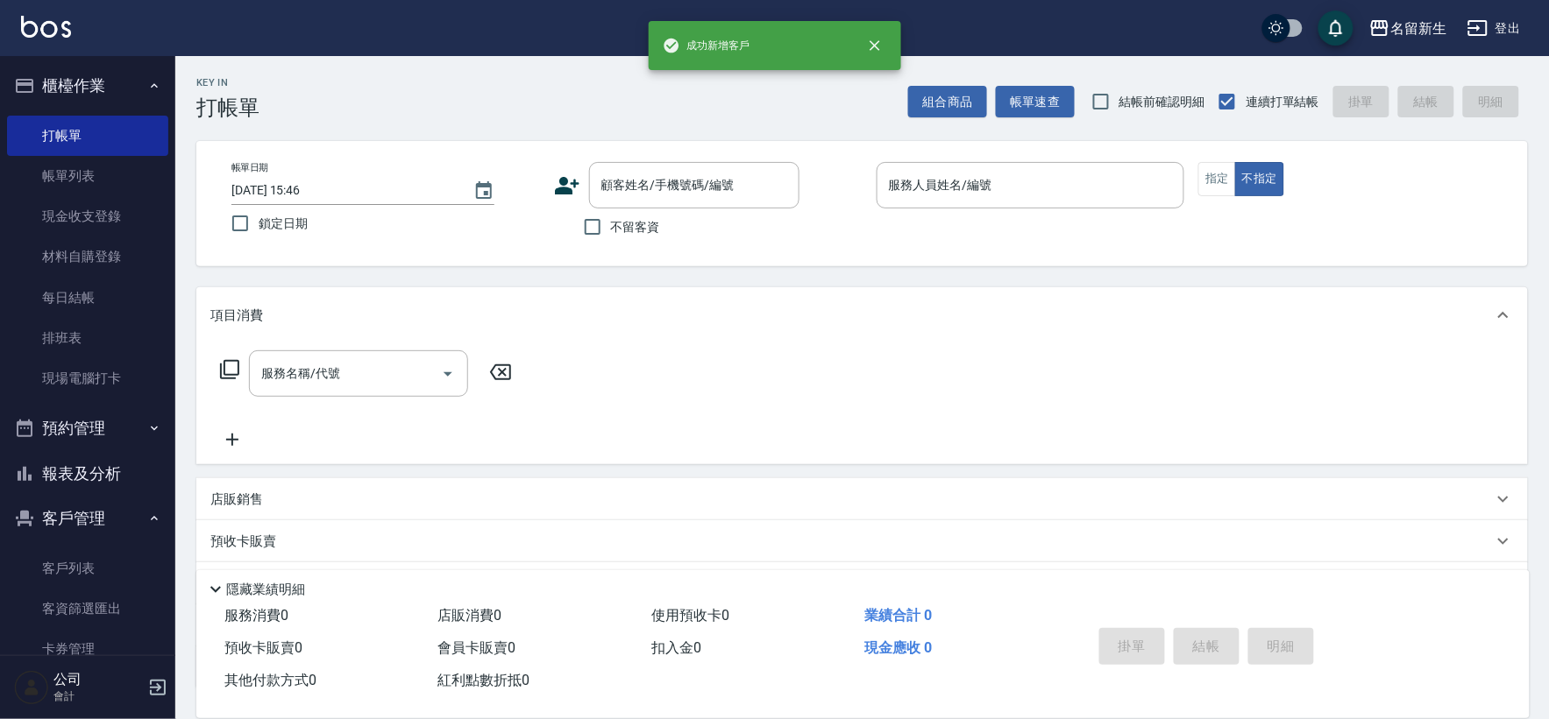
click at [558, 188] on icon at bounding box center [567, 186] width 25 height 18
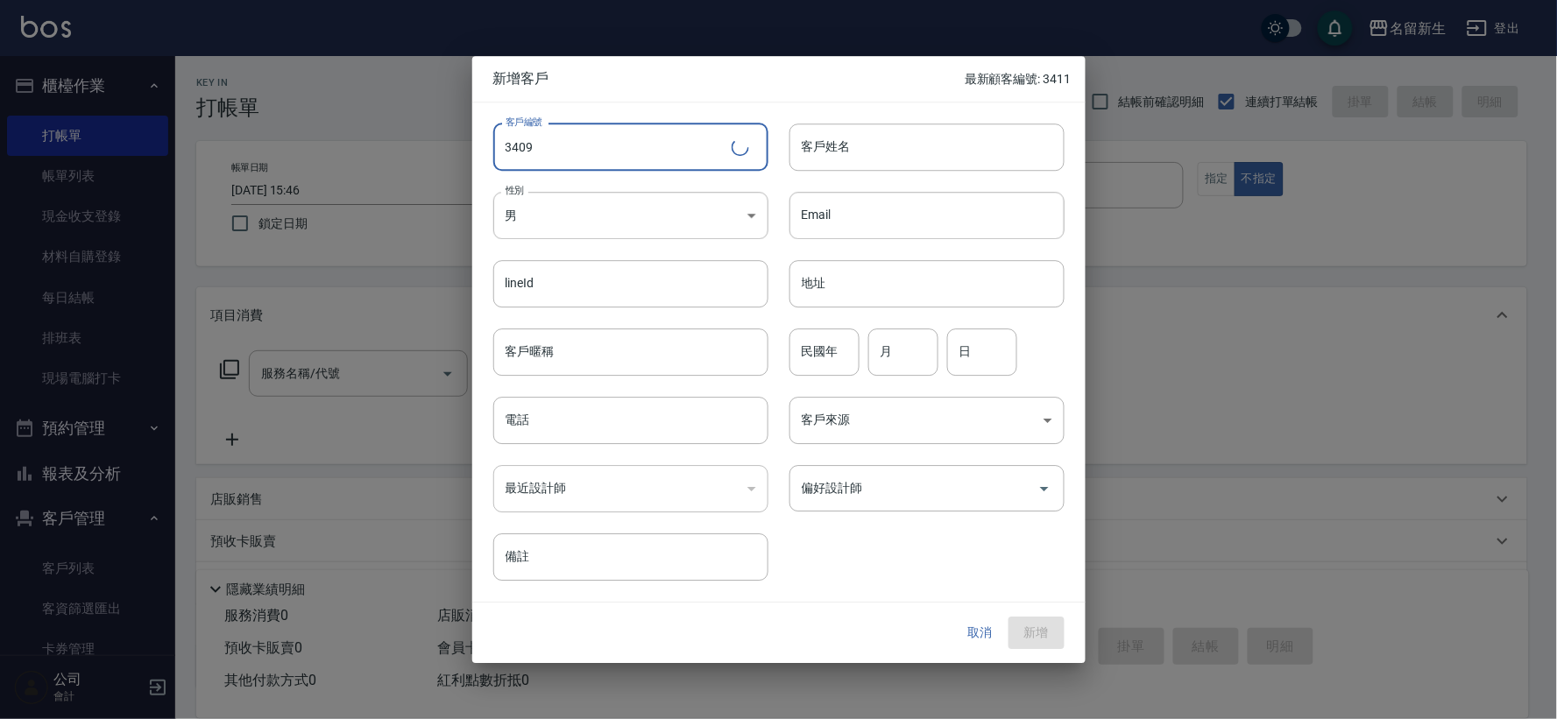
type input "3409"
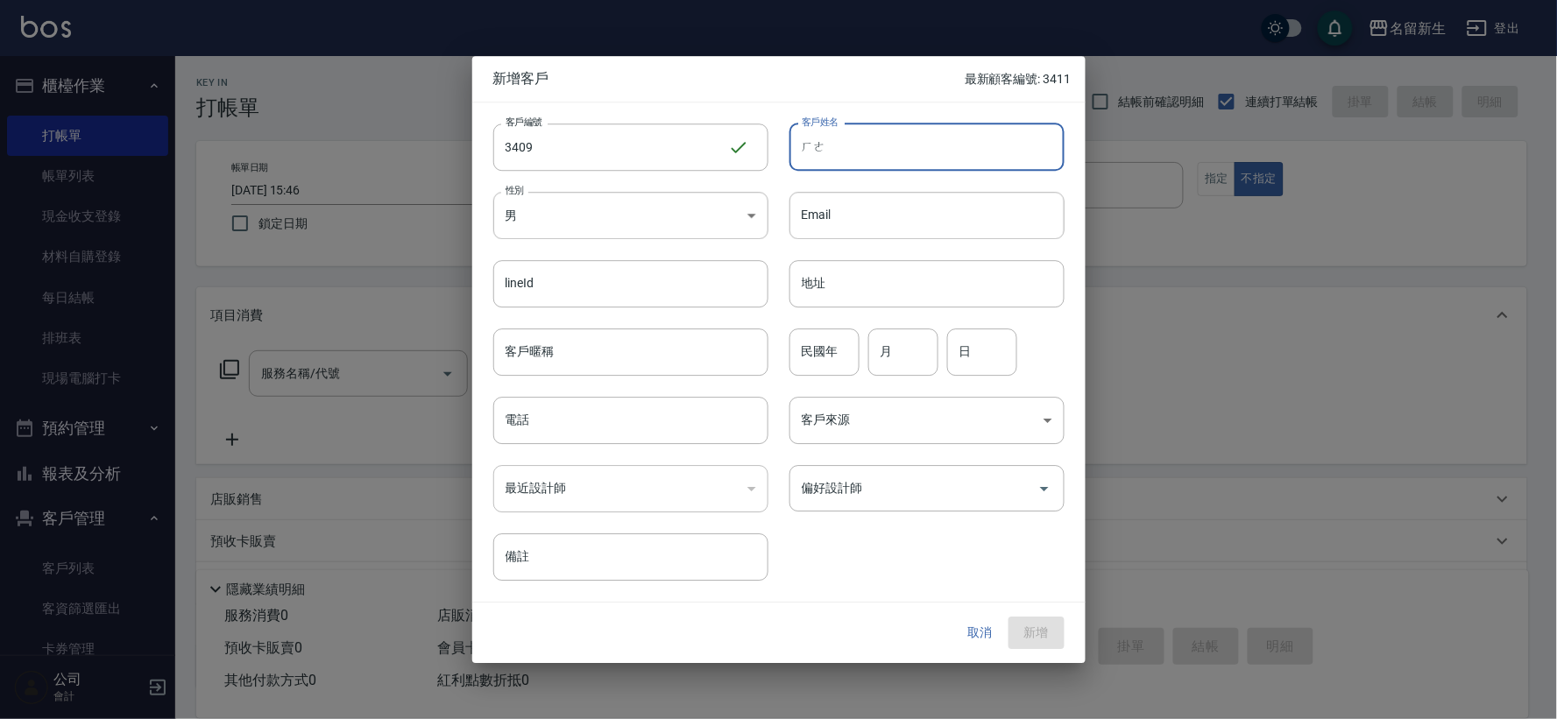
type input "和"
type input "何先生"
type input "41"
type input "08"
type input "15"
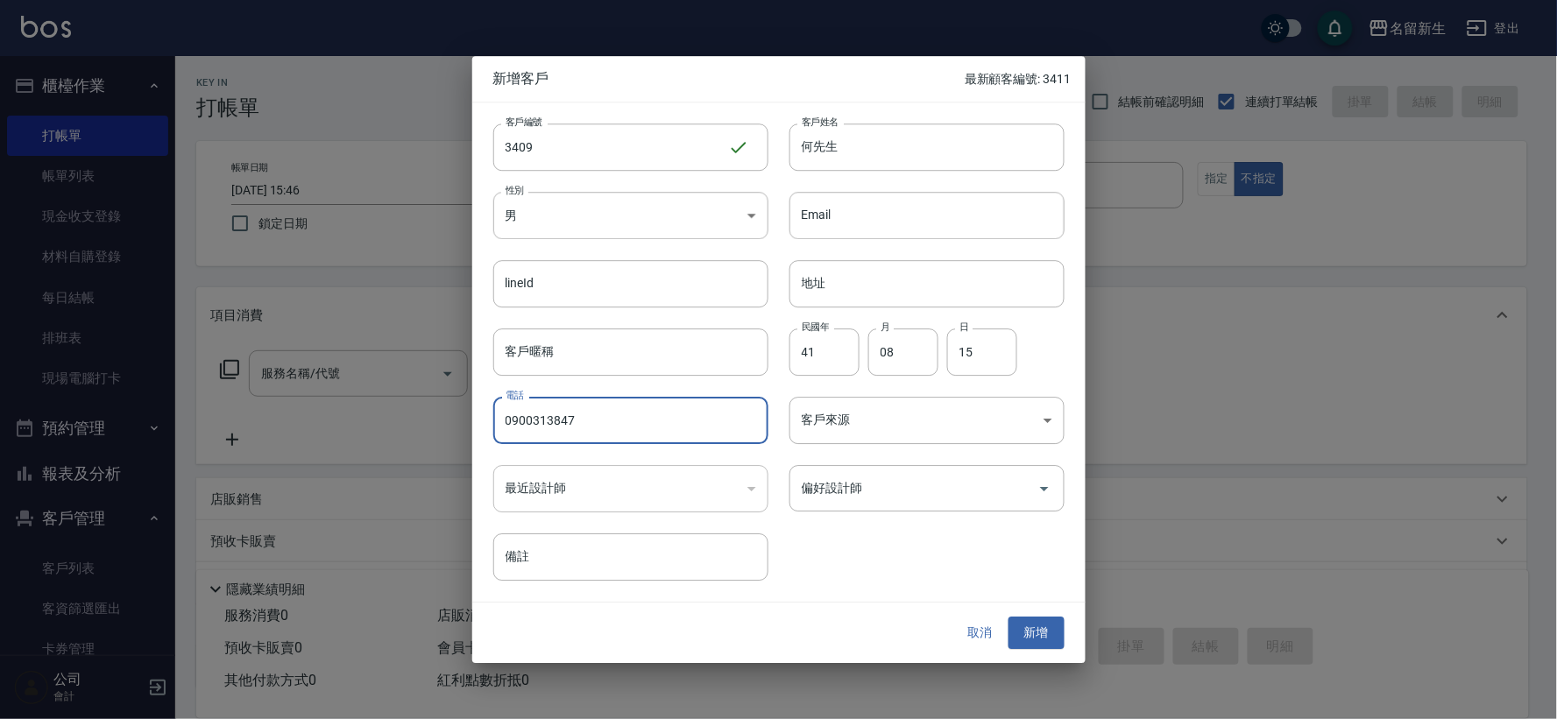
type input "0900313847"
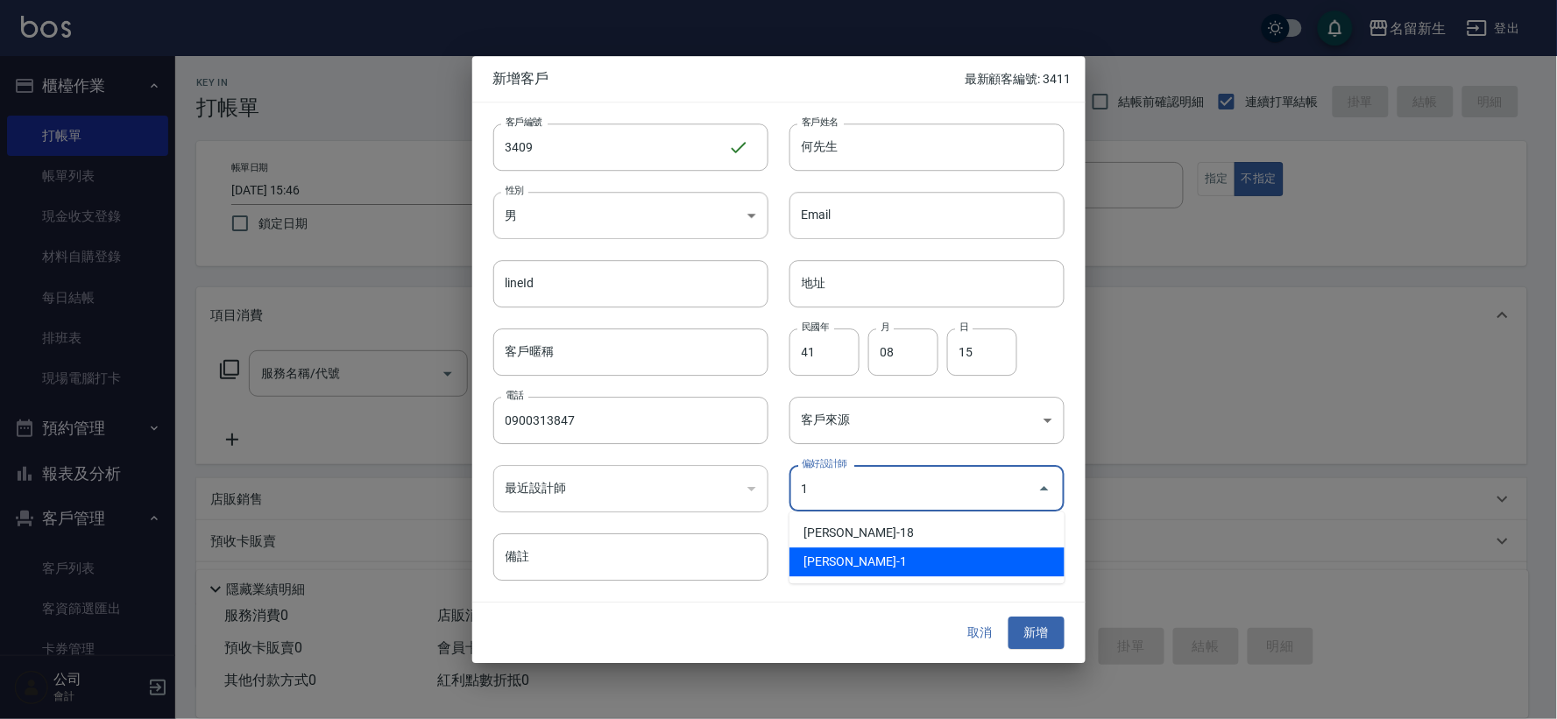
type input "王玉芳"
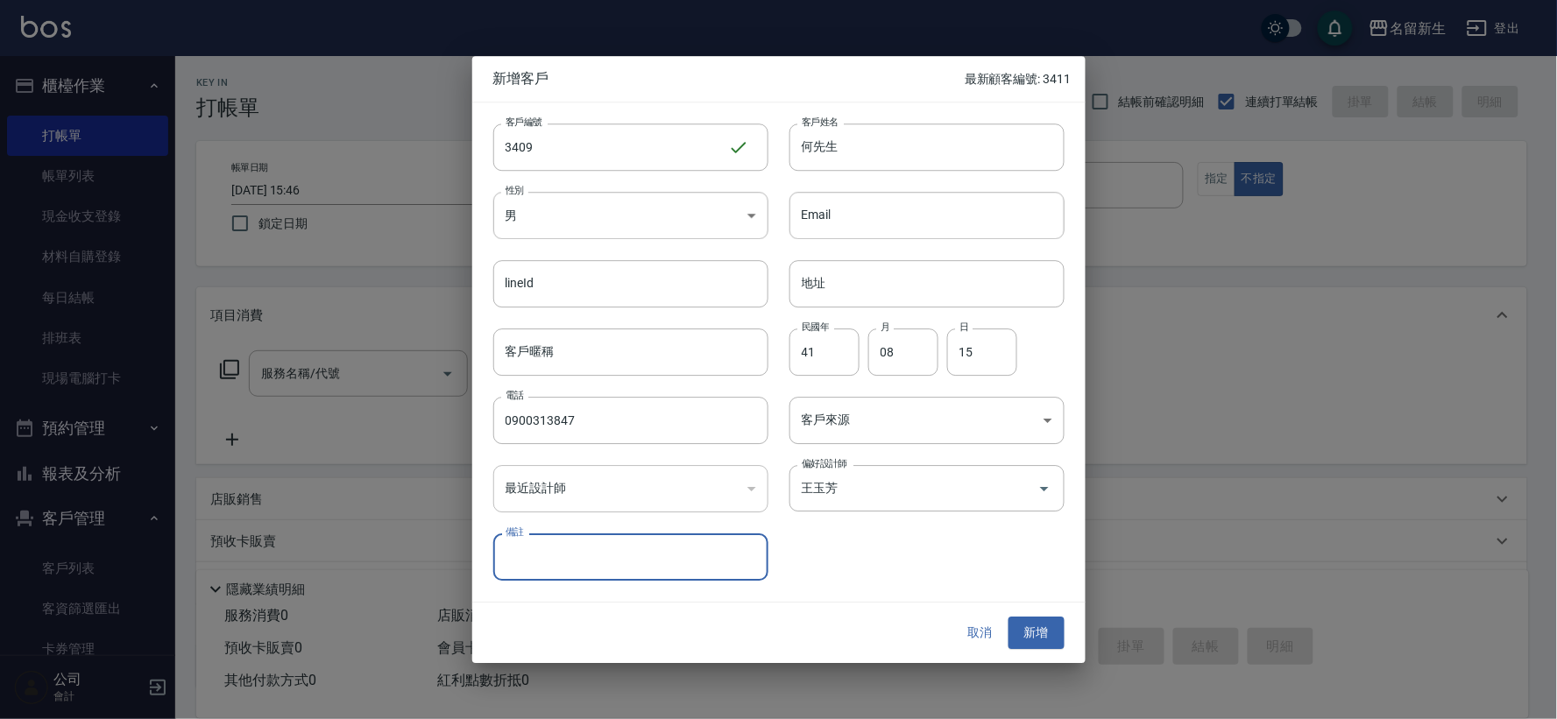
click at [1009, 618] on button "新增" at bounding box center [1037, 634] width 56 height 32
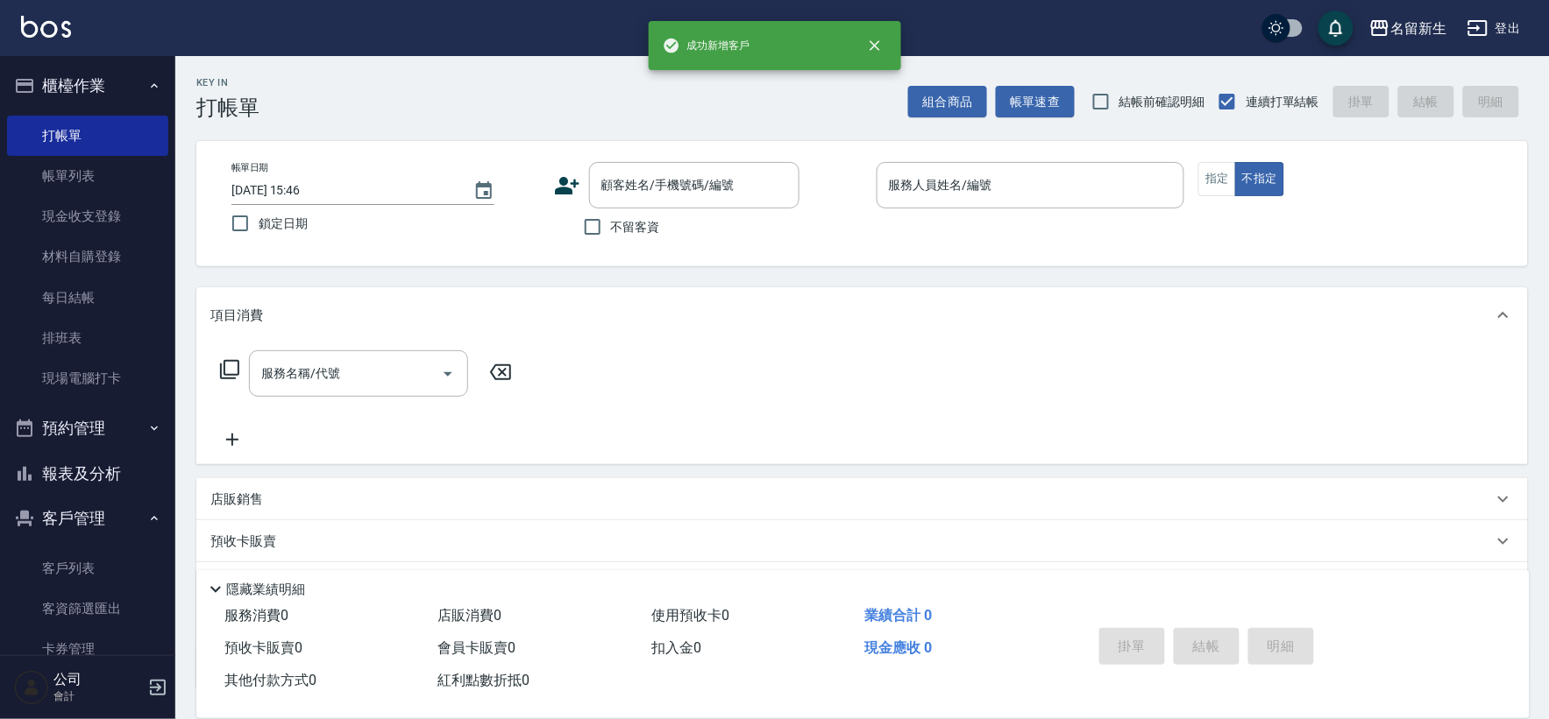
click at [558, 185] on icon at bounding box center [567, 186] width 26 height 26
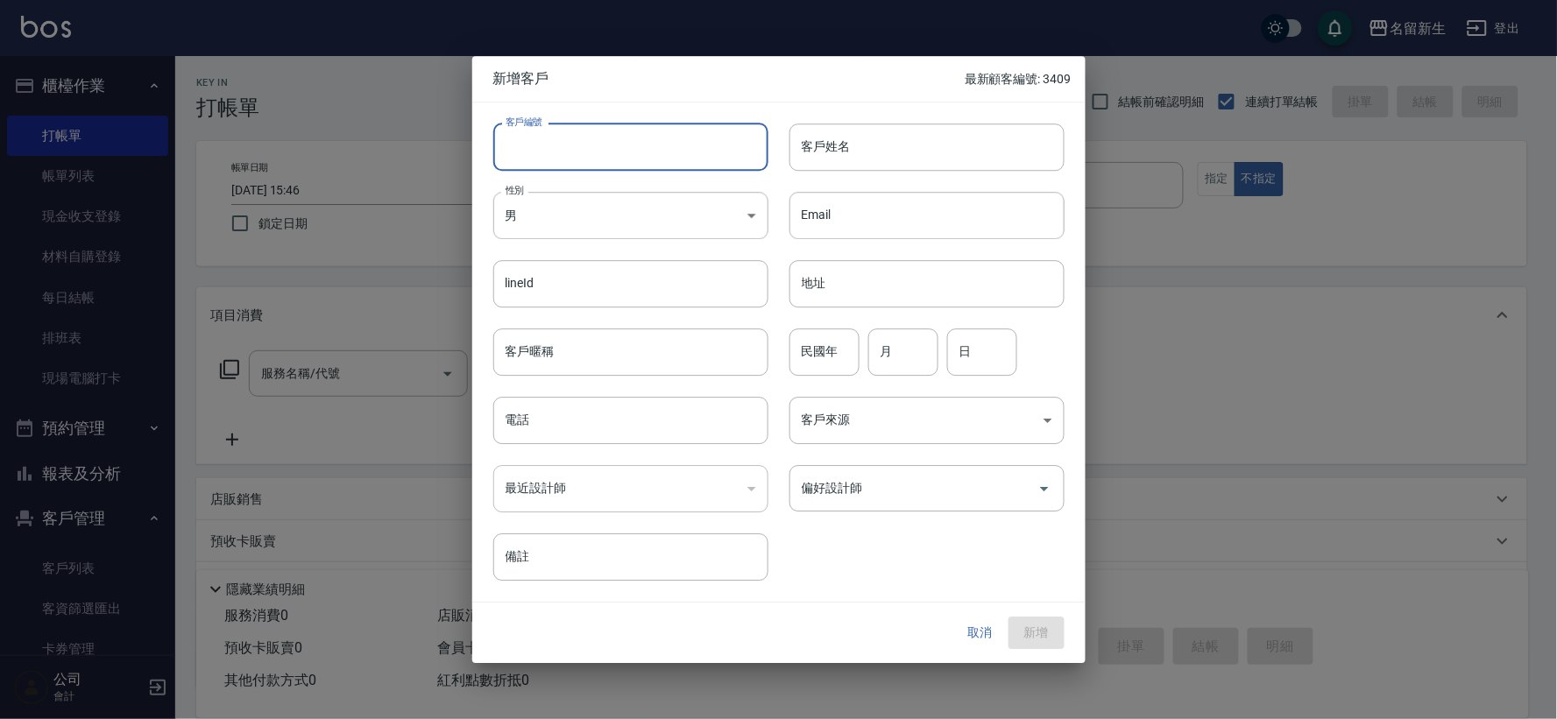
drag, startPoint x: 558, startPoint y: 185, endPoint x: 570, endPoint y: 159, distance: 27.9
click at [570, 159] on input "客戶編號" at bounding box center [630, 147] width 275 height 47
type input "3408"
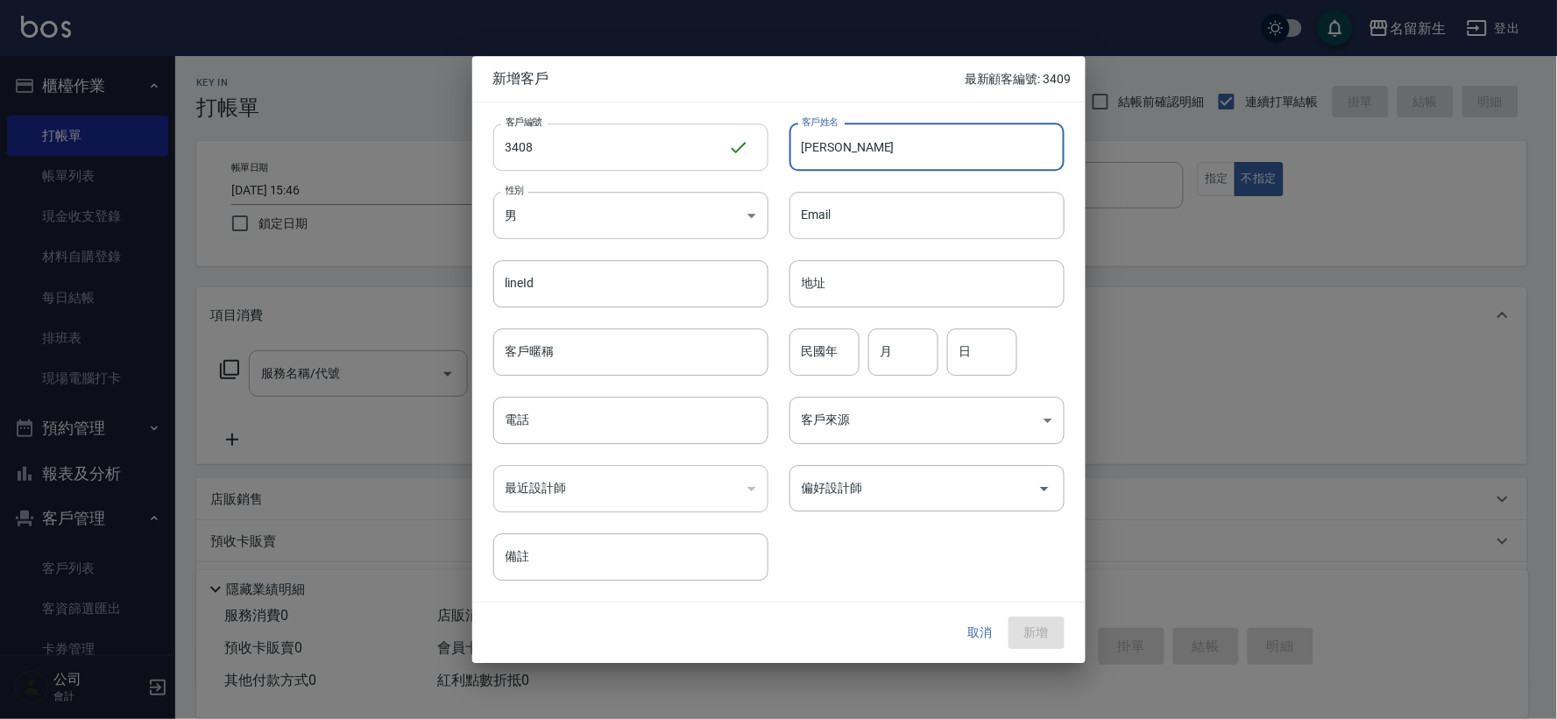
type input "[PERSON_NAME]"
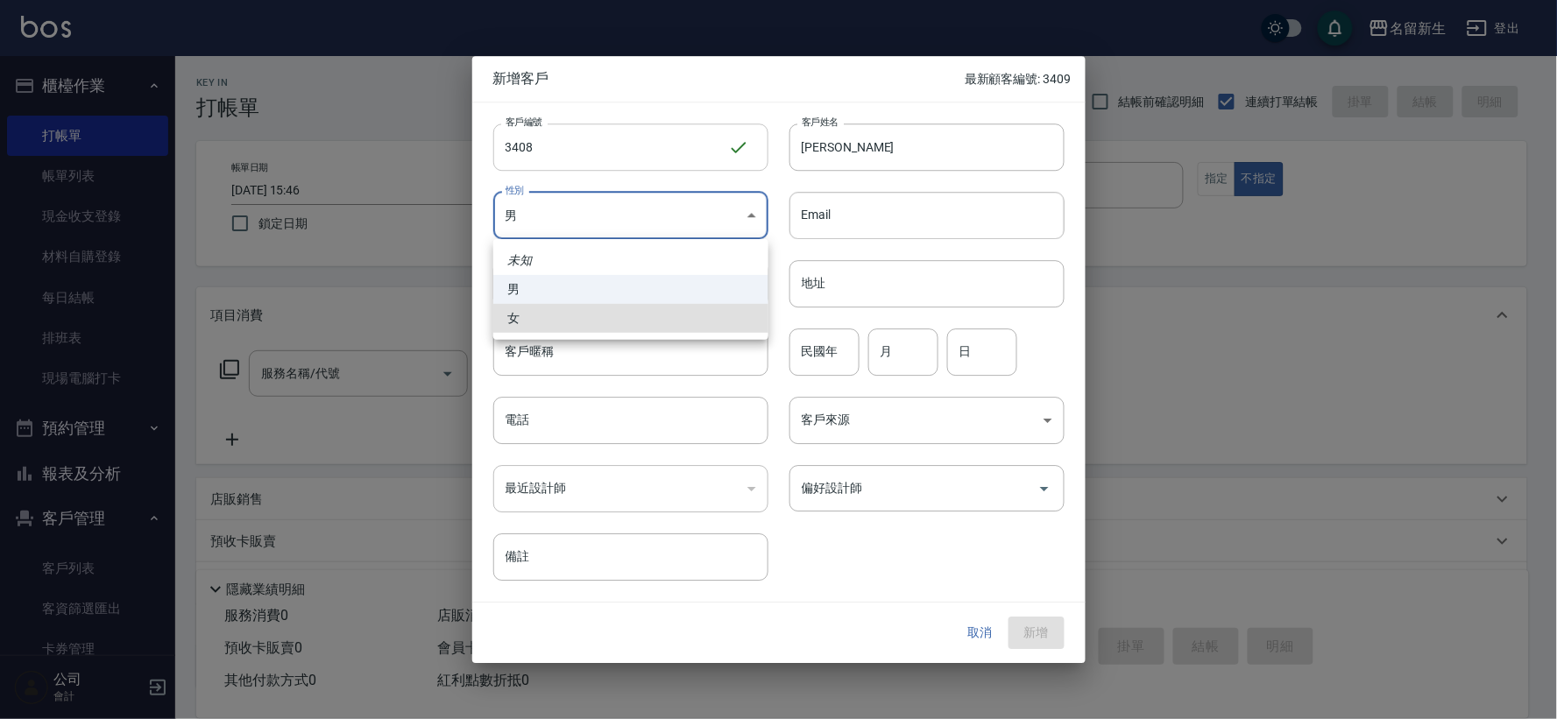
type input "[DEMOGRAPHIC_DATA]"
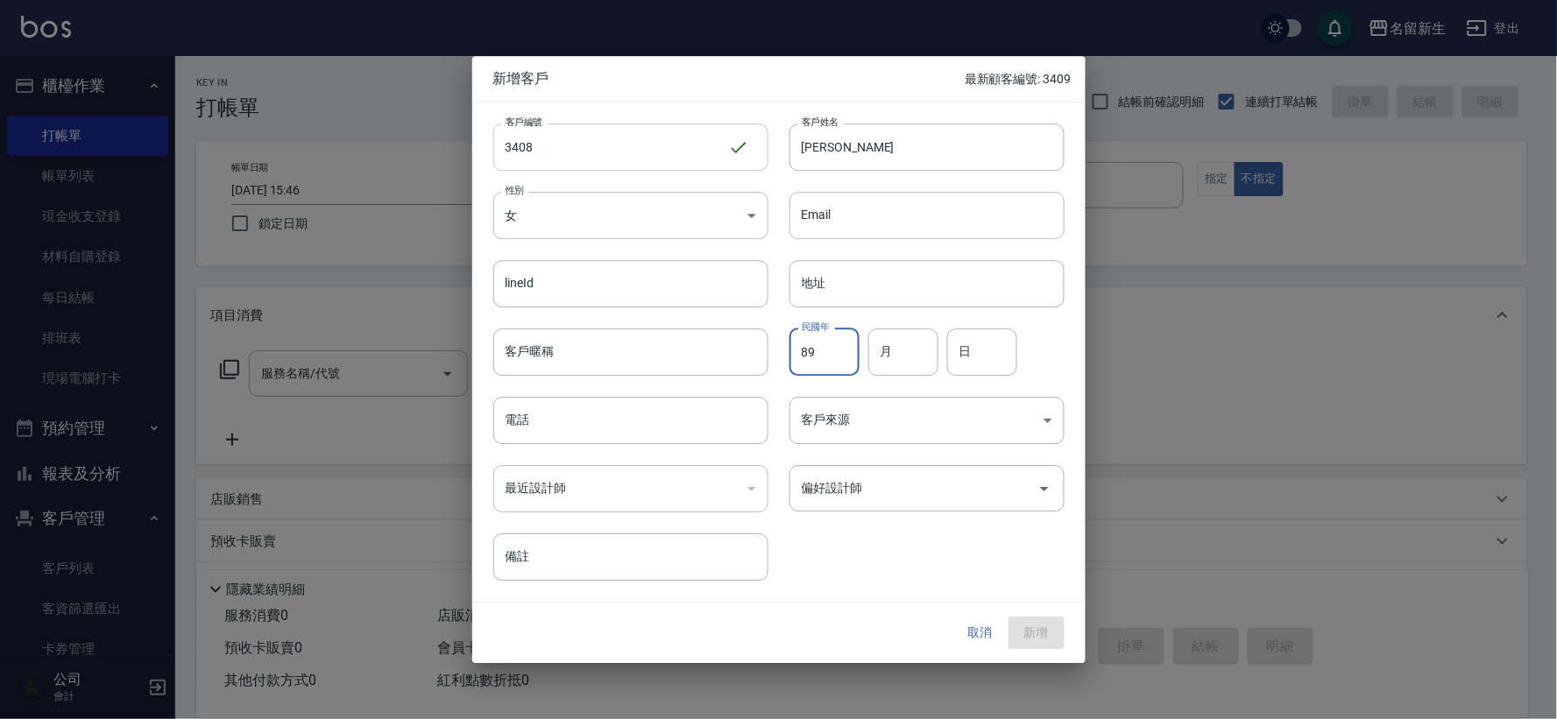
type input "89"
type input "10"
type input "14"
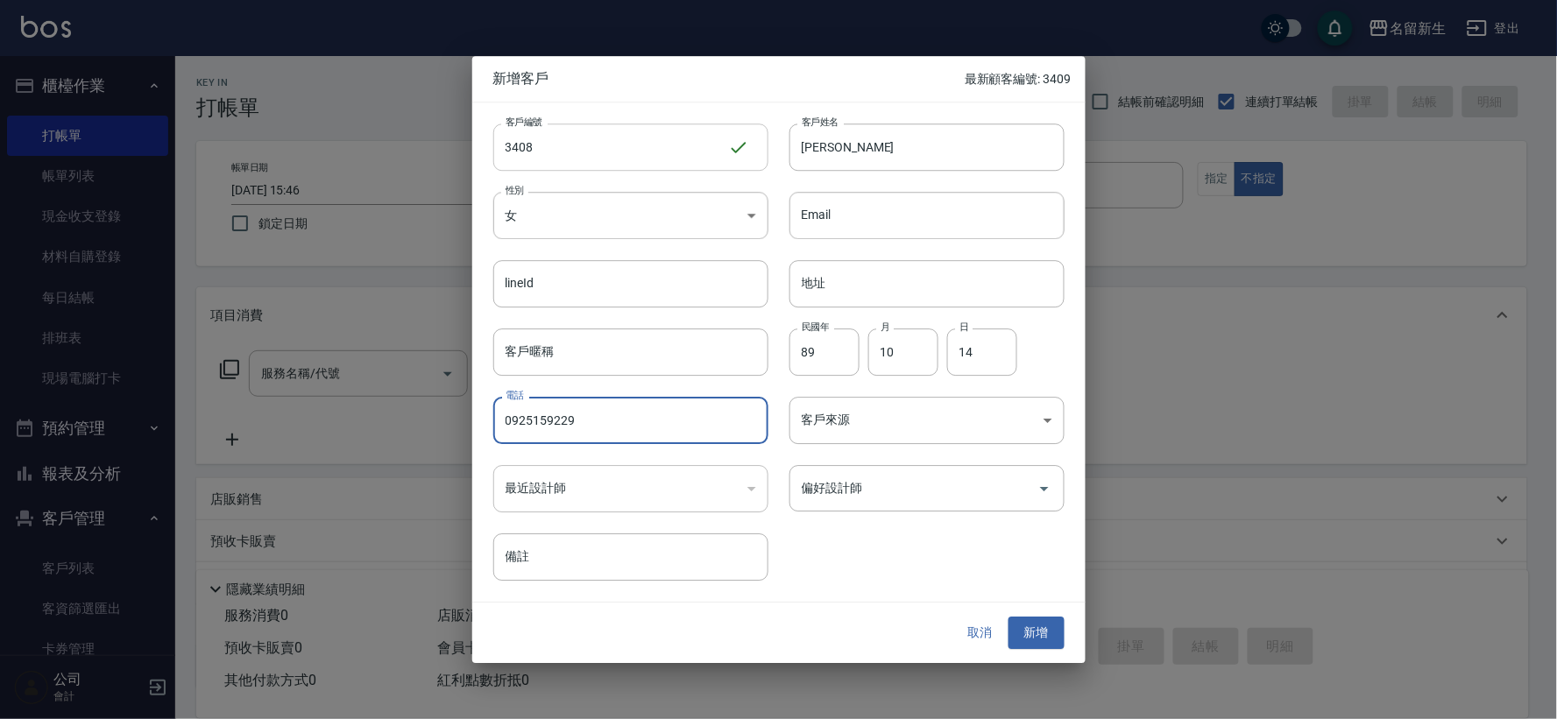
type input "0925159229"
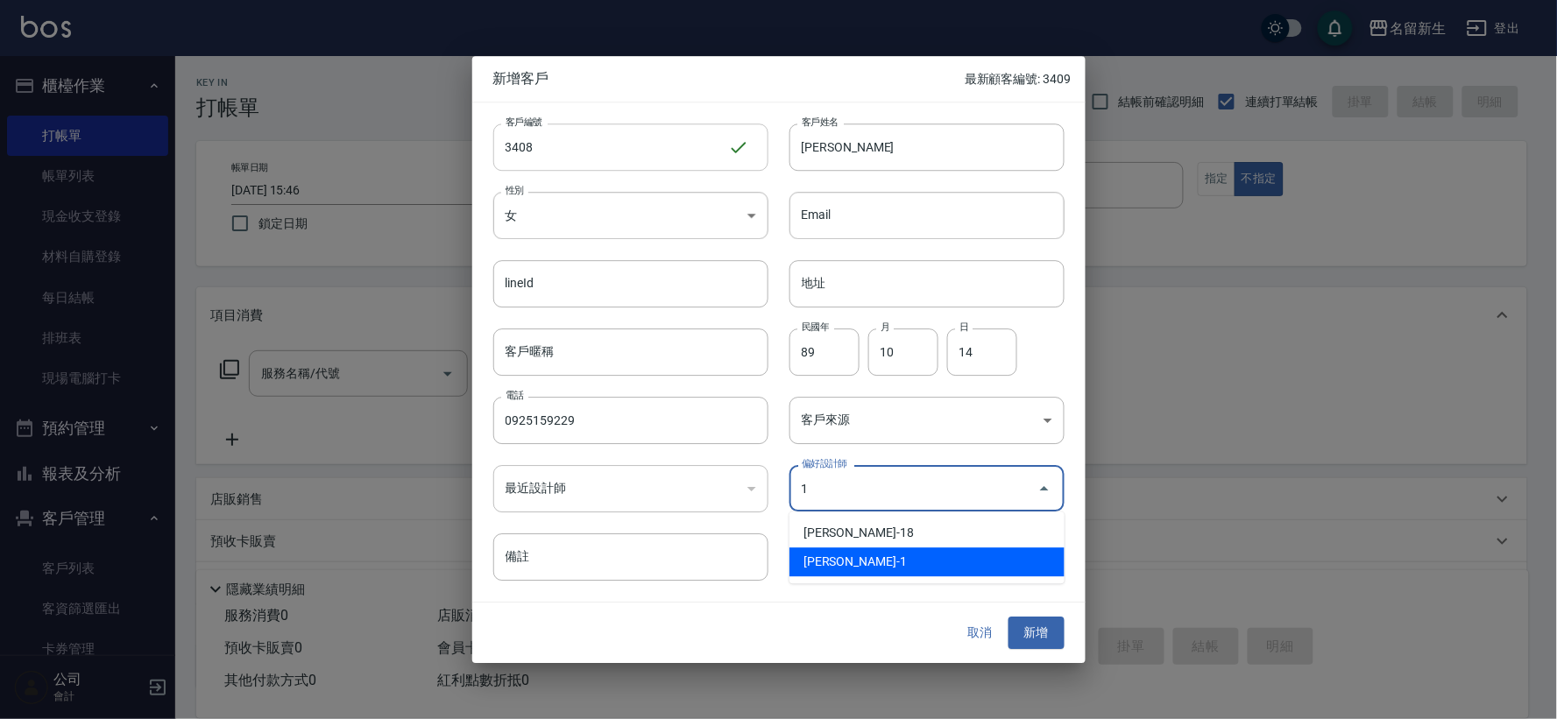
type input "王玉芳"
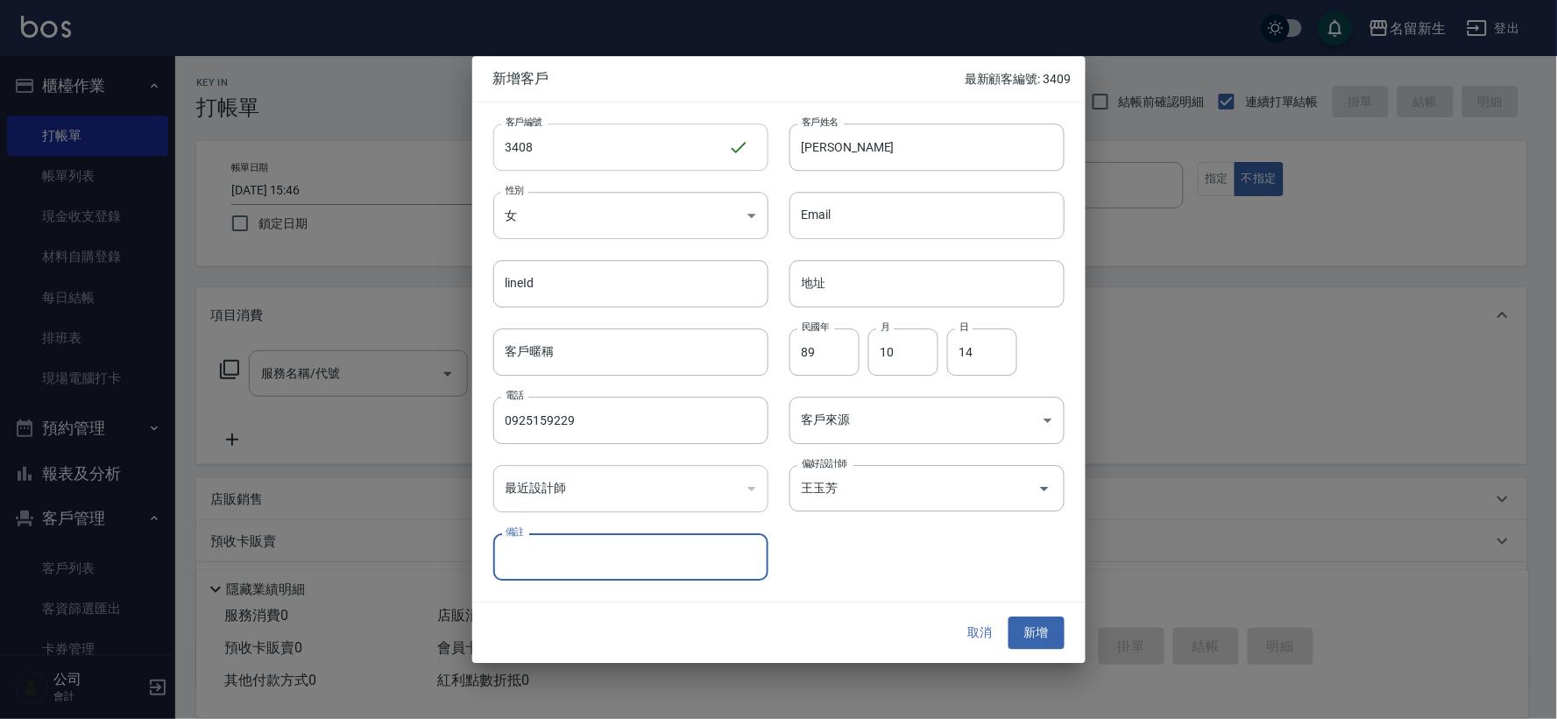
click at [1009, 618] on button "新增" at bounding box center [1037, 634] width 56 height 32
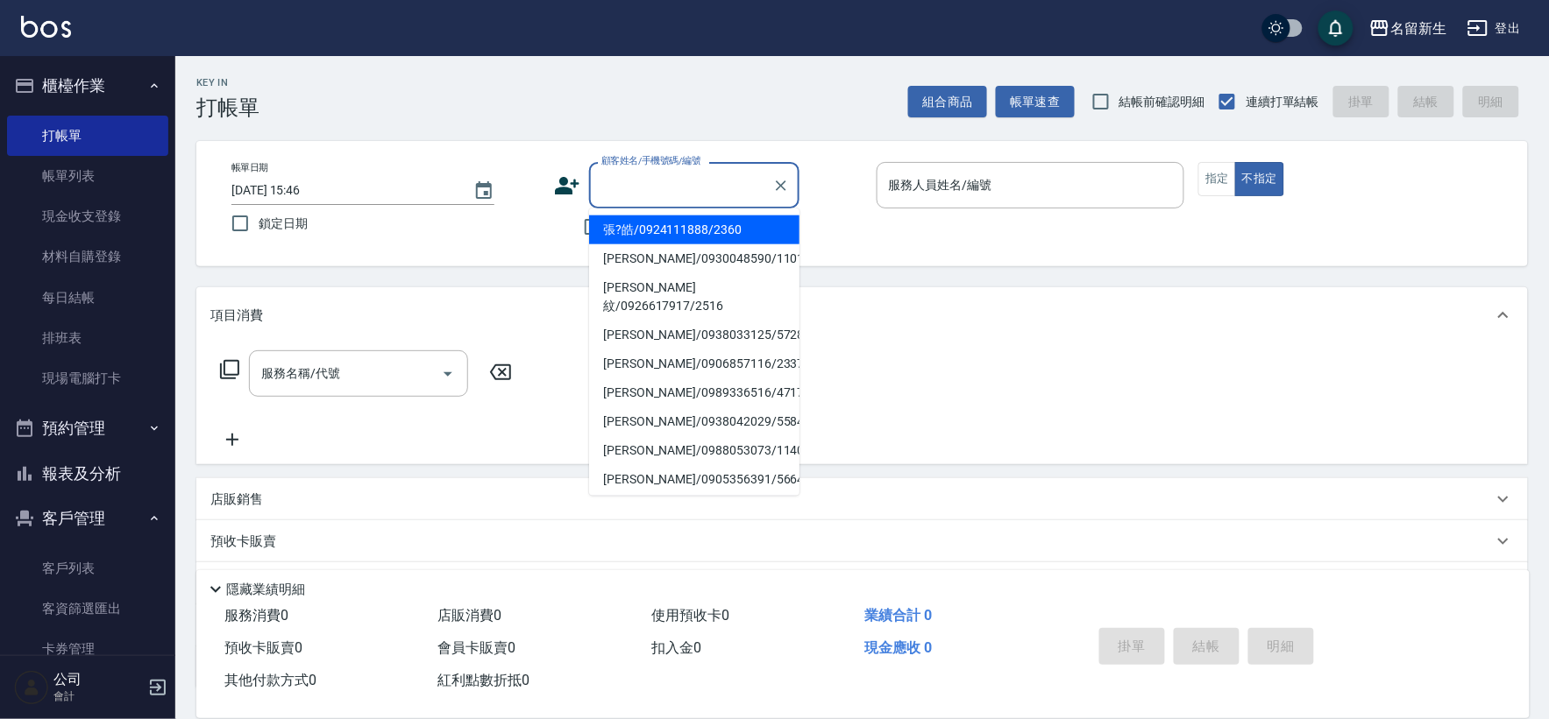
click at [686, 195] on input "顧客姓名/手機號碼/編號" at bounding box center [681, 185] width 168 height 31
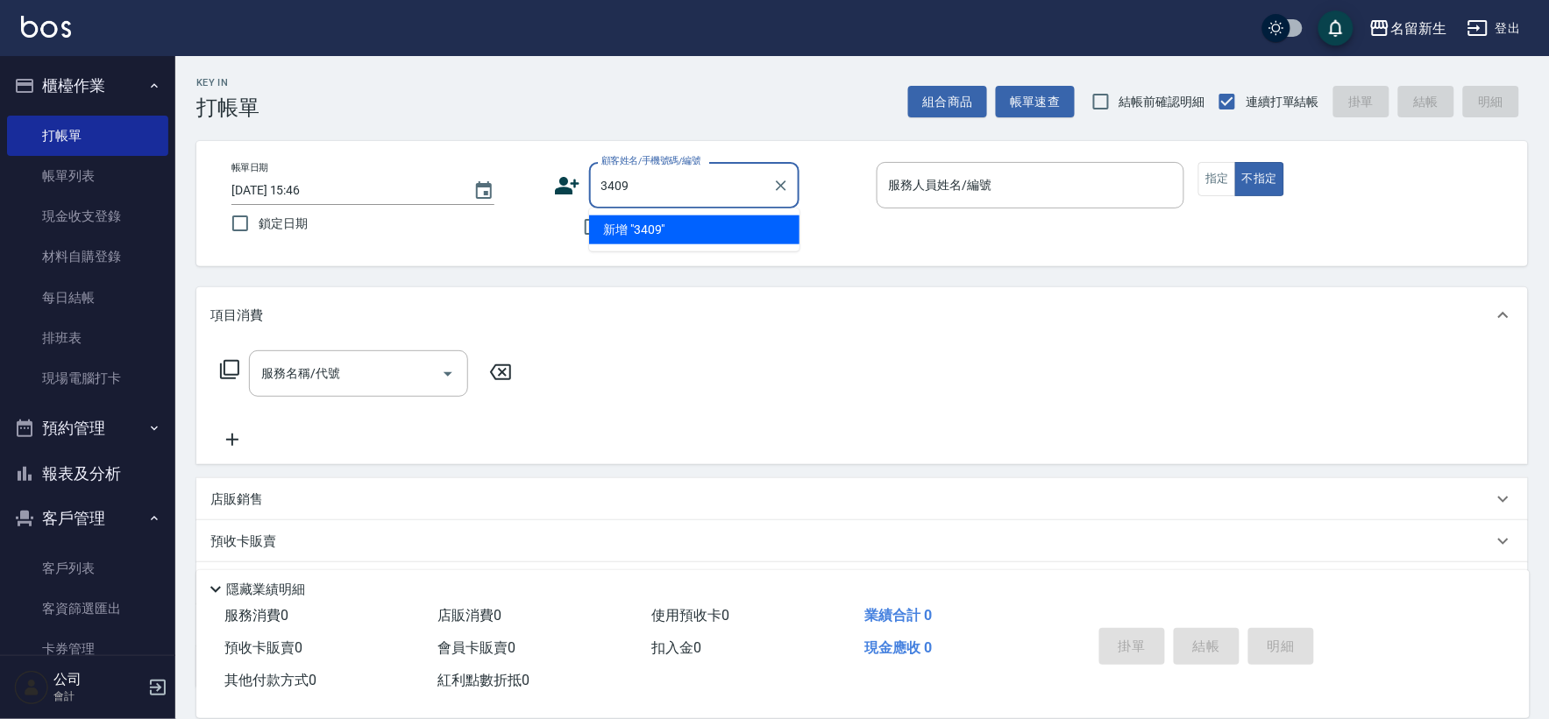
type input "3409"
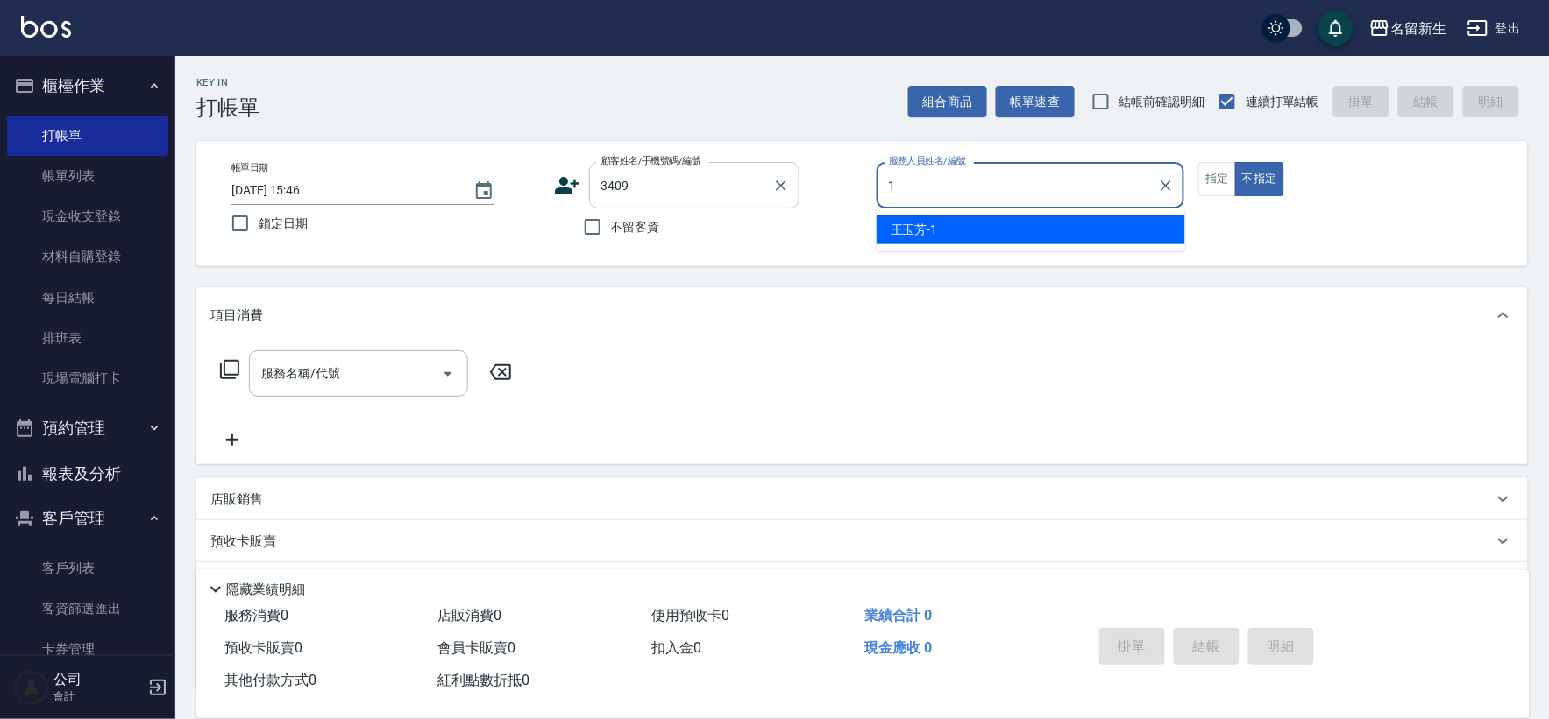
type input "[PERSON_NAME]-1"
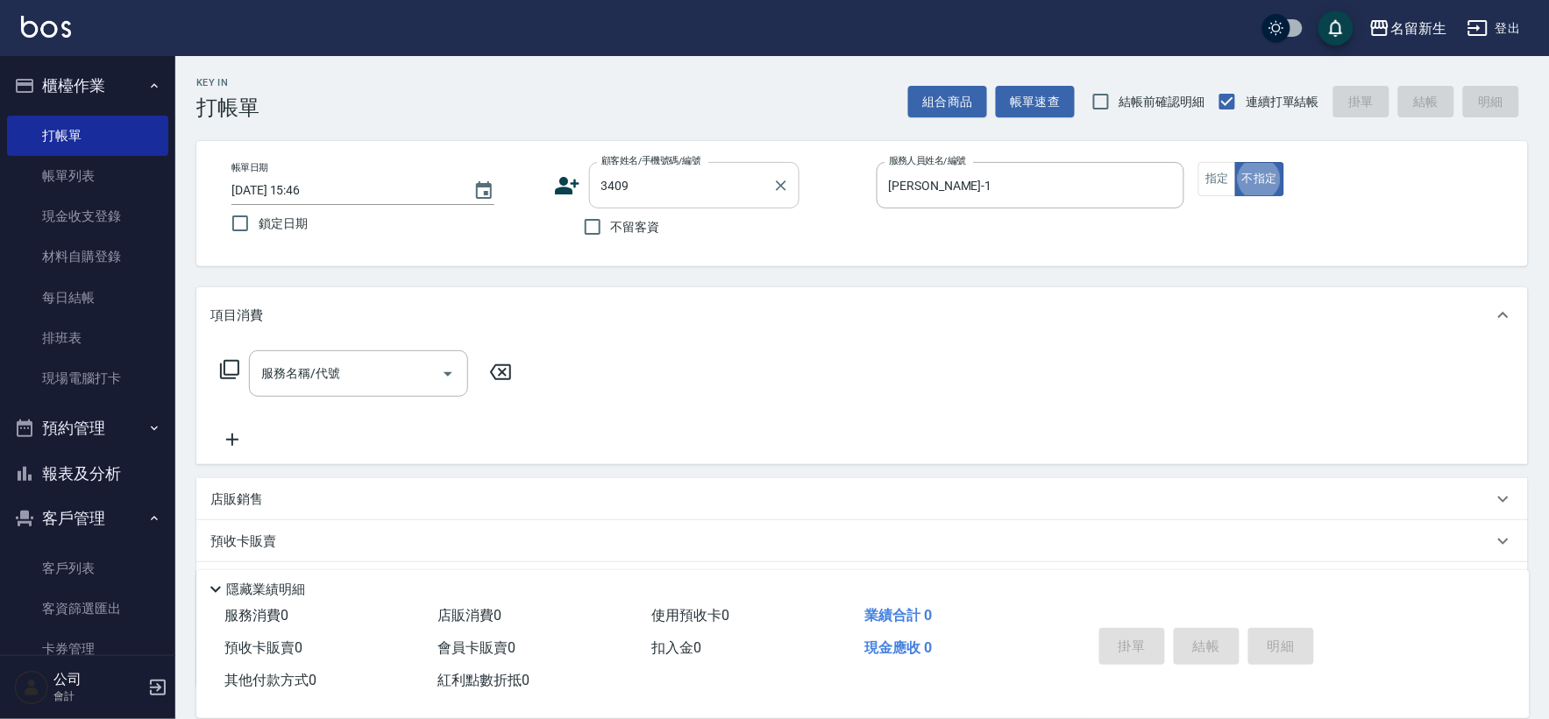
type button "false"
type input "21"
type input "何先生/0900313847/3409"
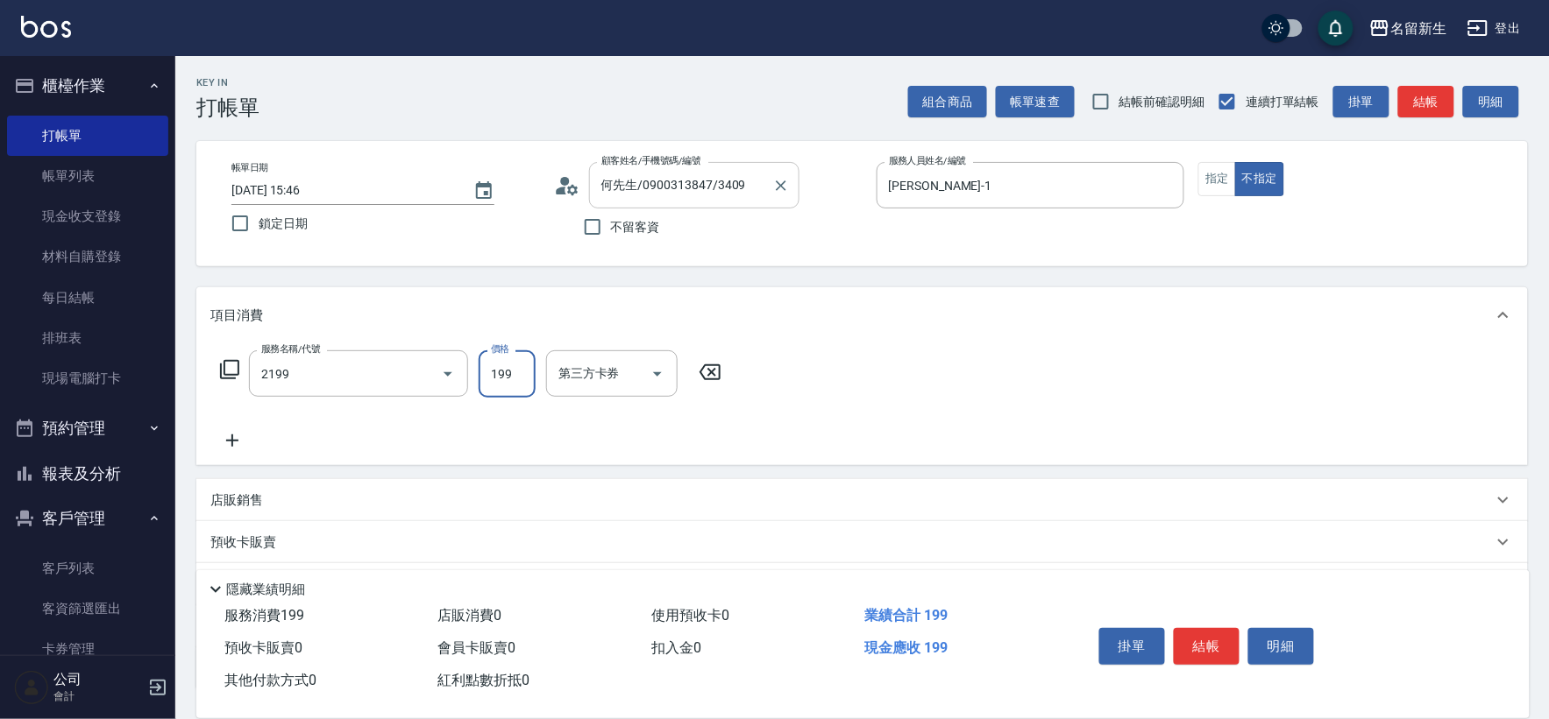
type input "不指定剪髮活動(2199)"
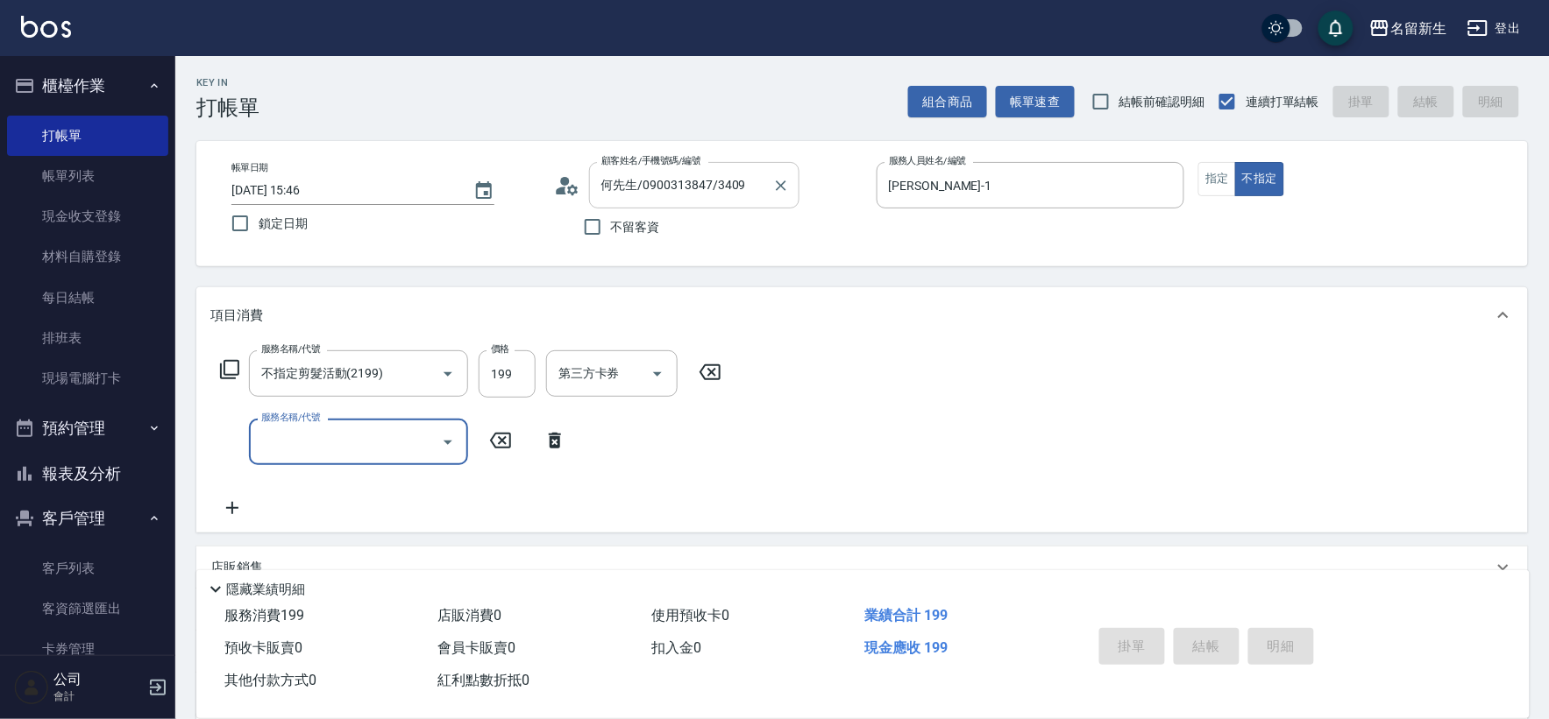
type input "[DATE] 15:48"
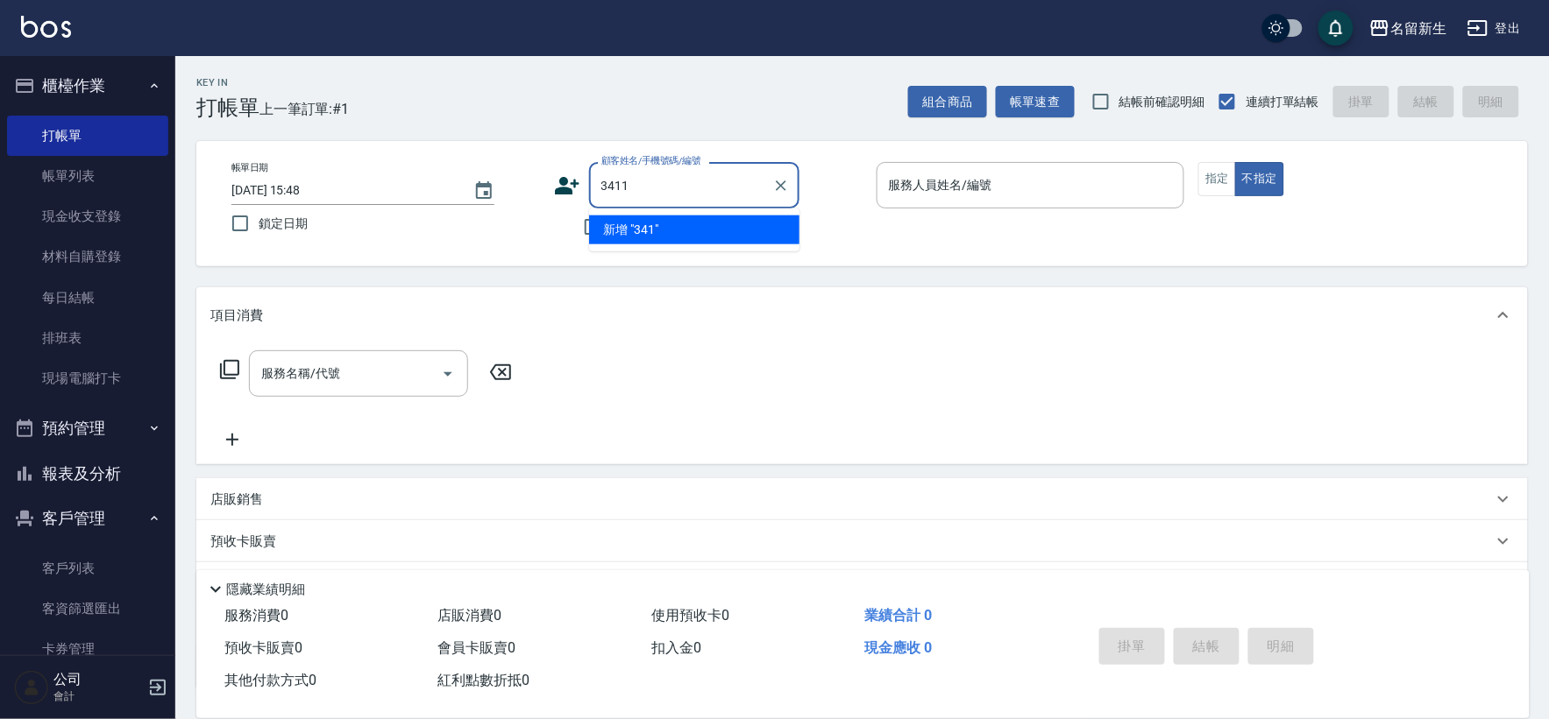
type input "3411"
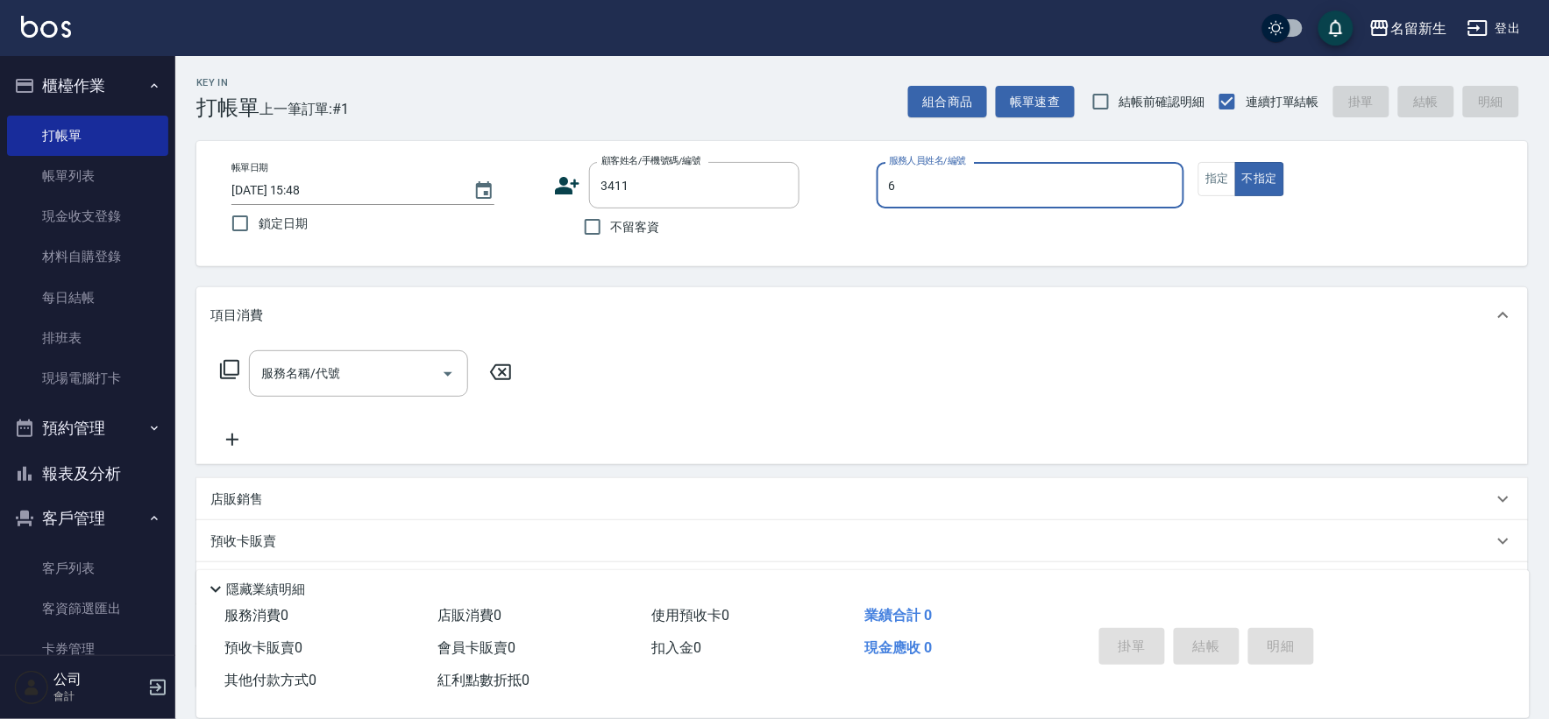
type input "[PERSON_NAME]-6"
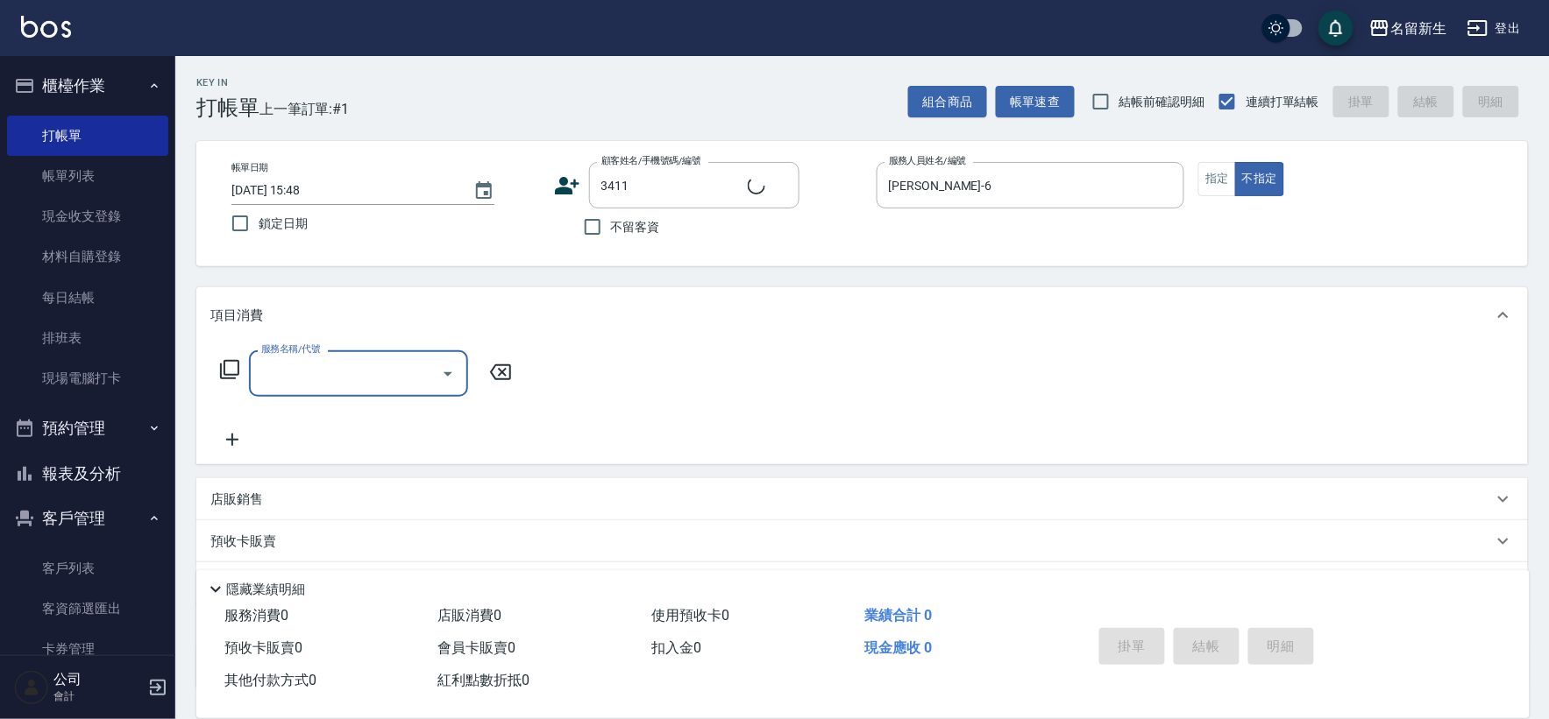
type input "[PERSON_NAME]/0903126344/3411"
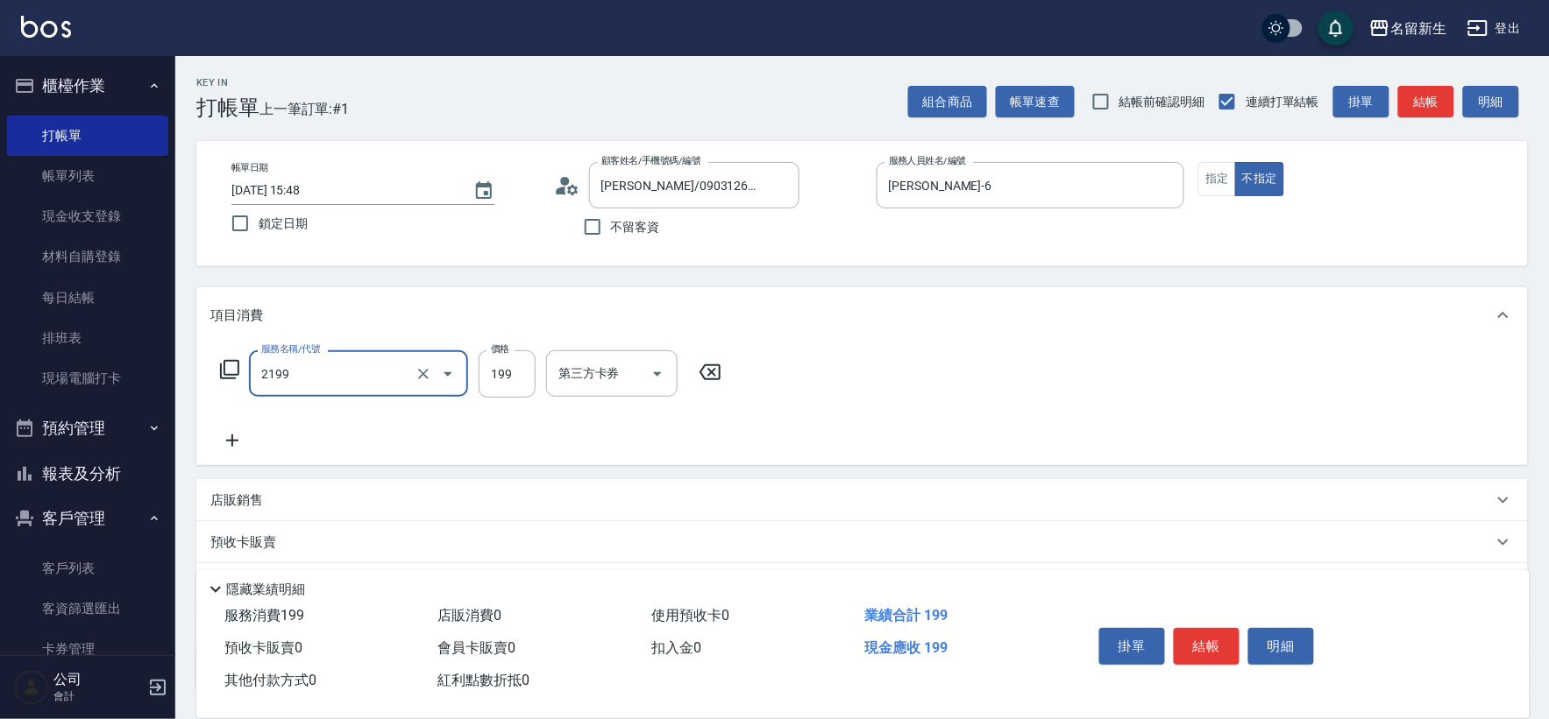
type input "不指定剪髮活動(2199)"
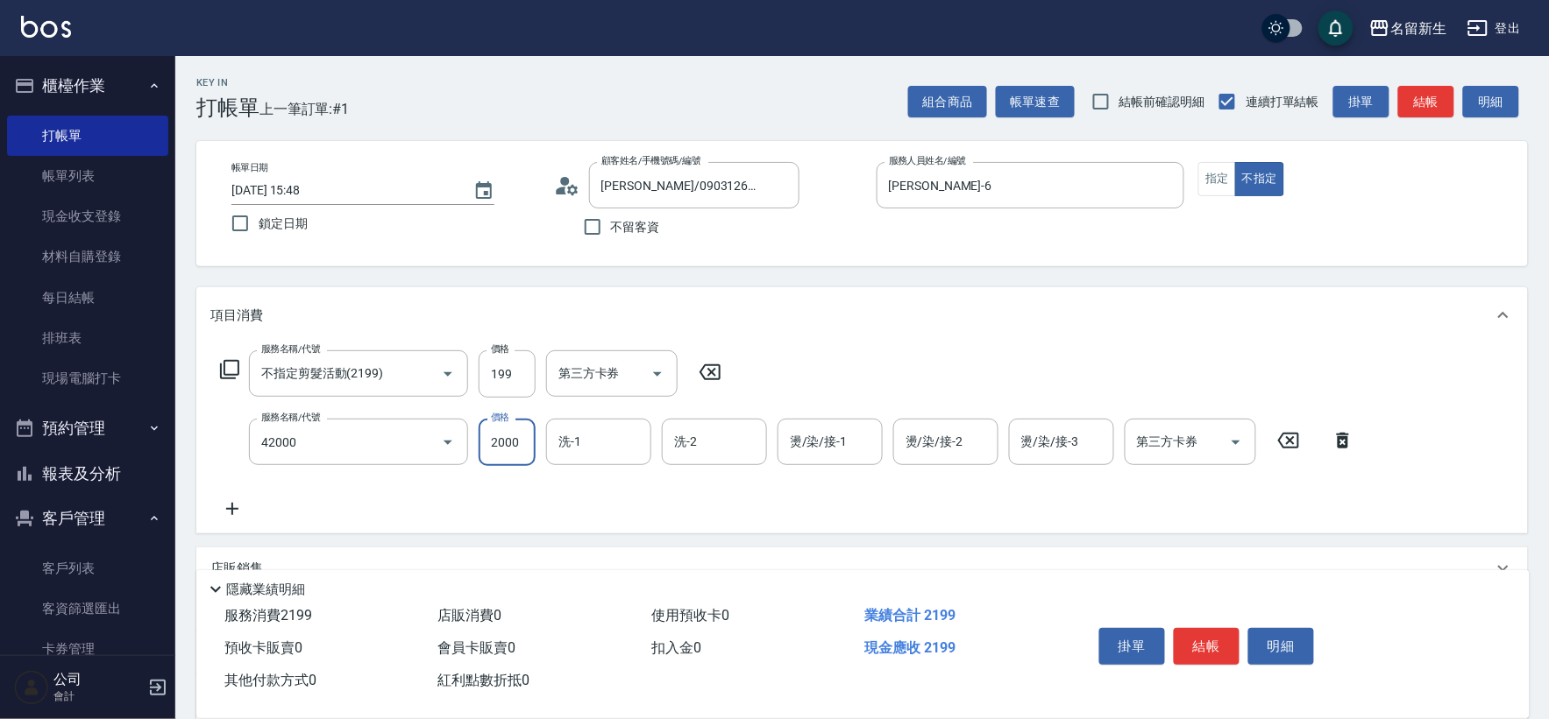
type input "2000以上染髮(42000)"
type input "[PERSON_NAME]-6"
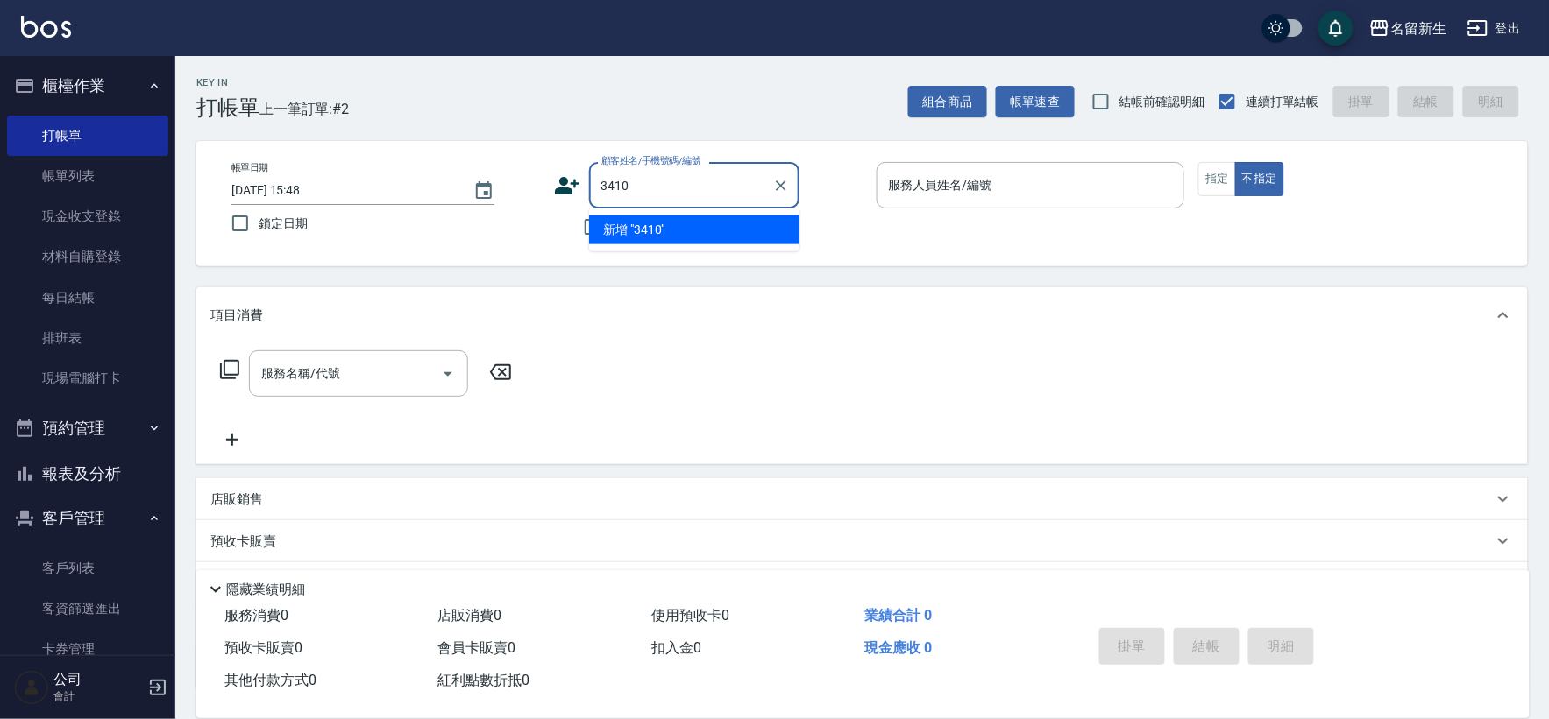
type input "3410"
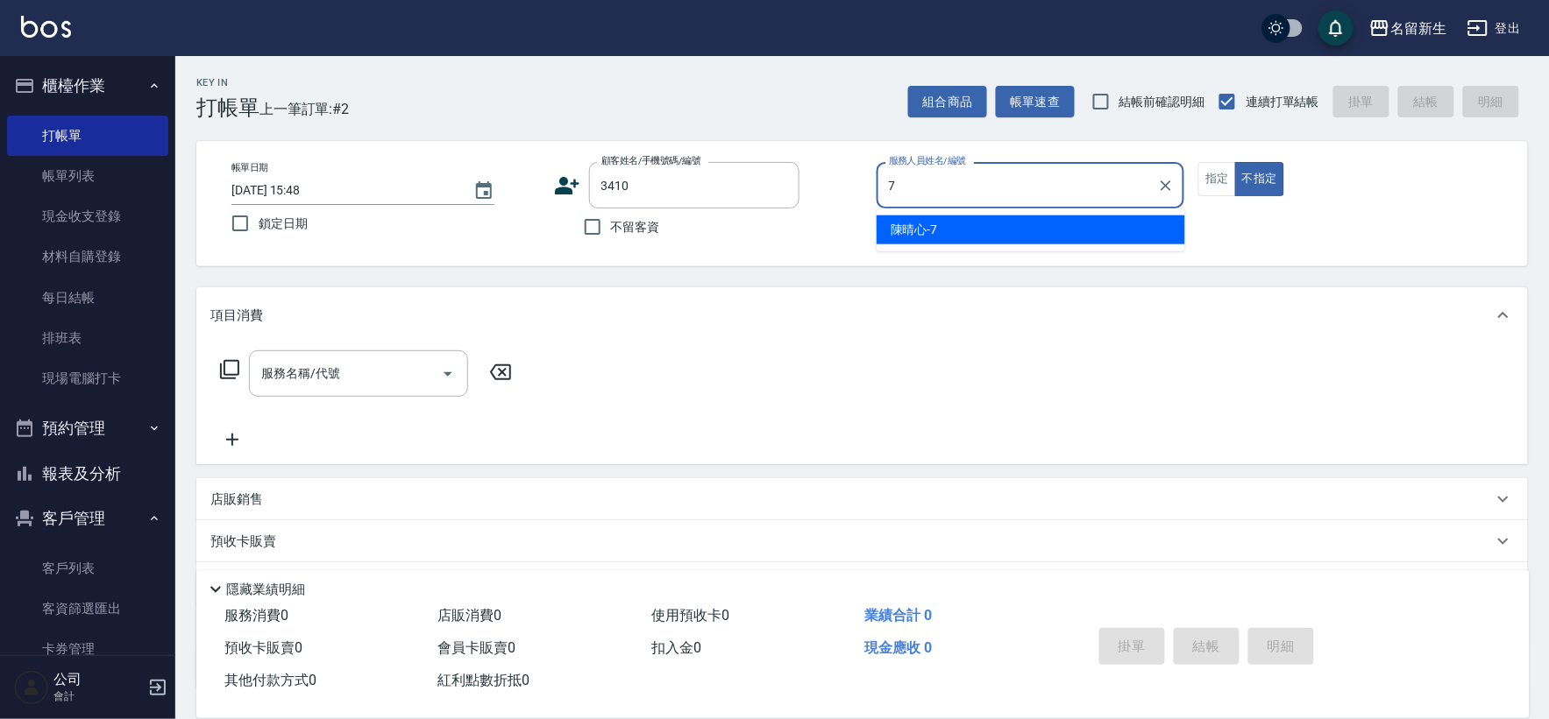
type input "[PERSON_NAME]-7"
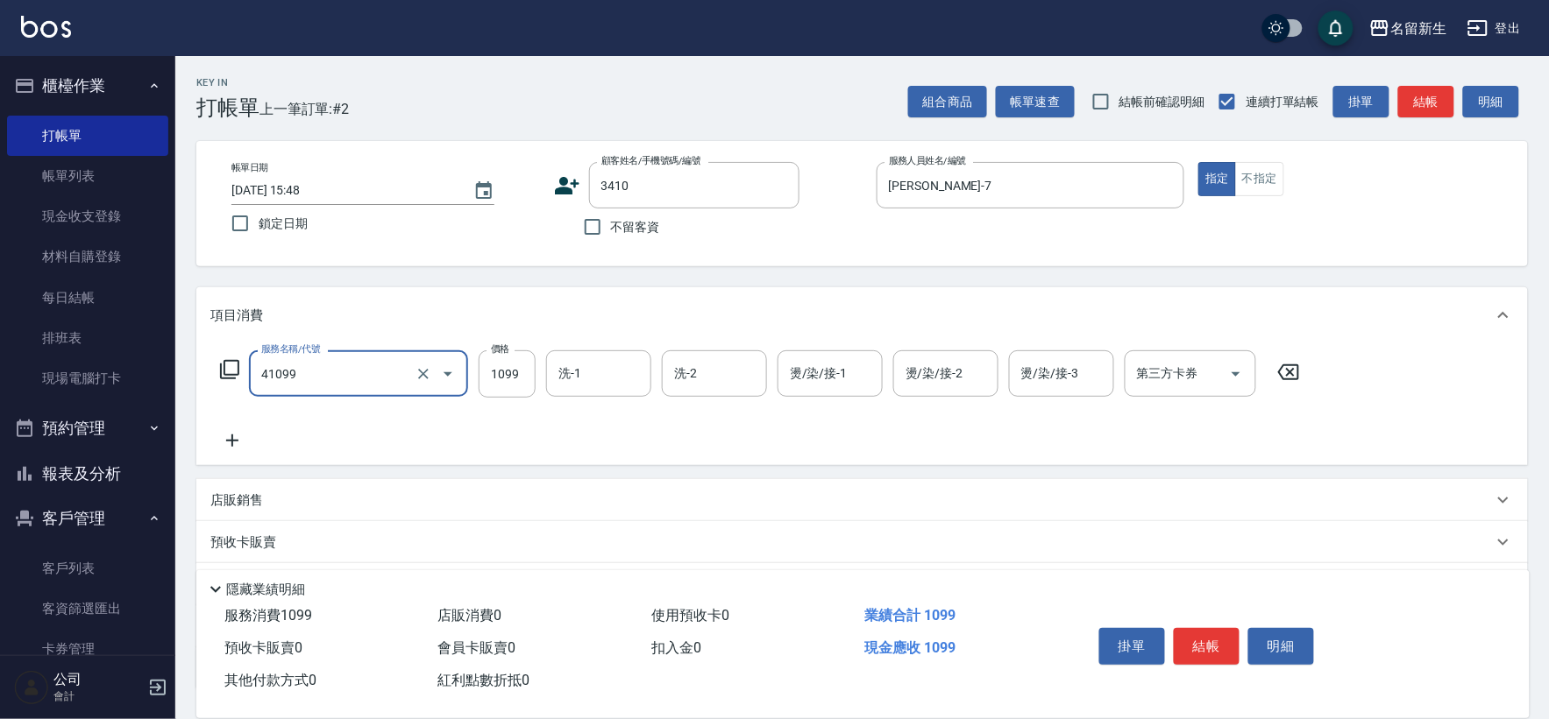
type input "公司活動/早鳥(41099)"
type input "899"
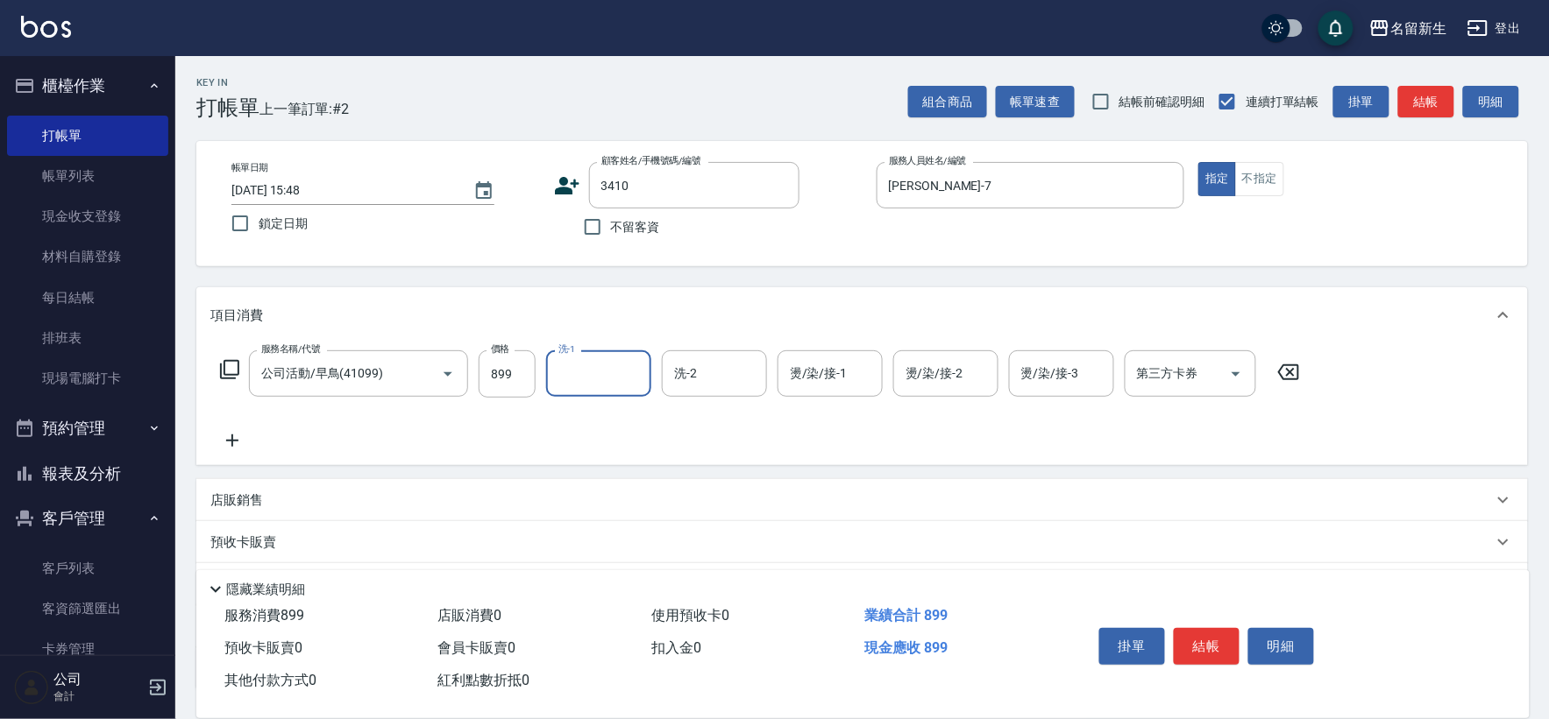
click at [573, 179] on icon at bounding box center [567, 186] width 26 height 26
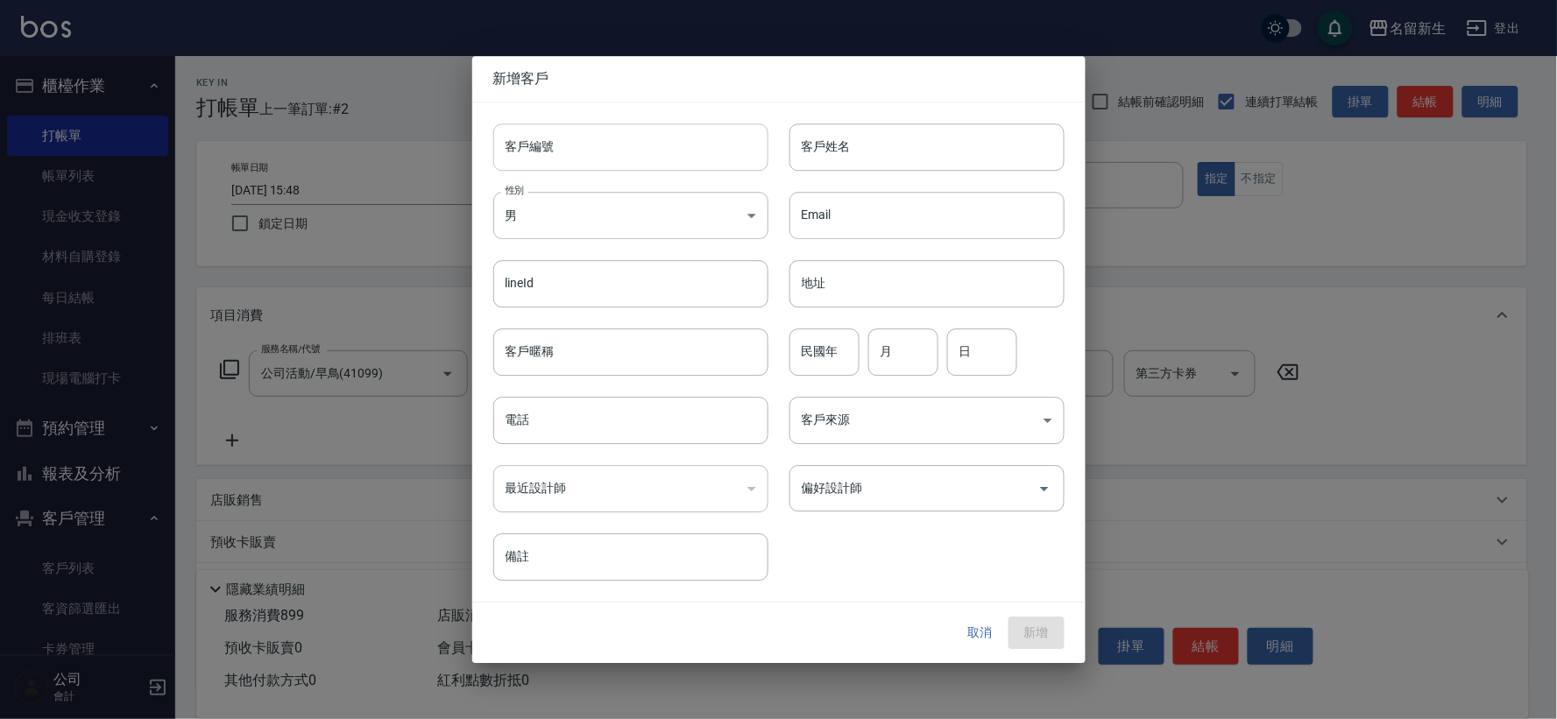
click at [596, 126] on input "客戶編號" at bounding box center [630, 147] width 275 height 47
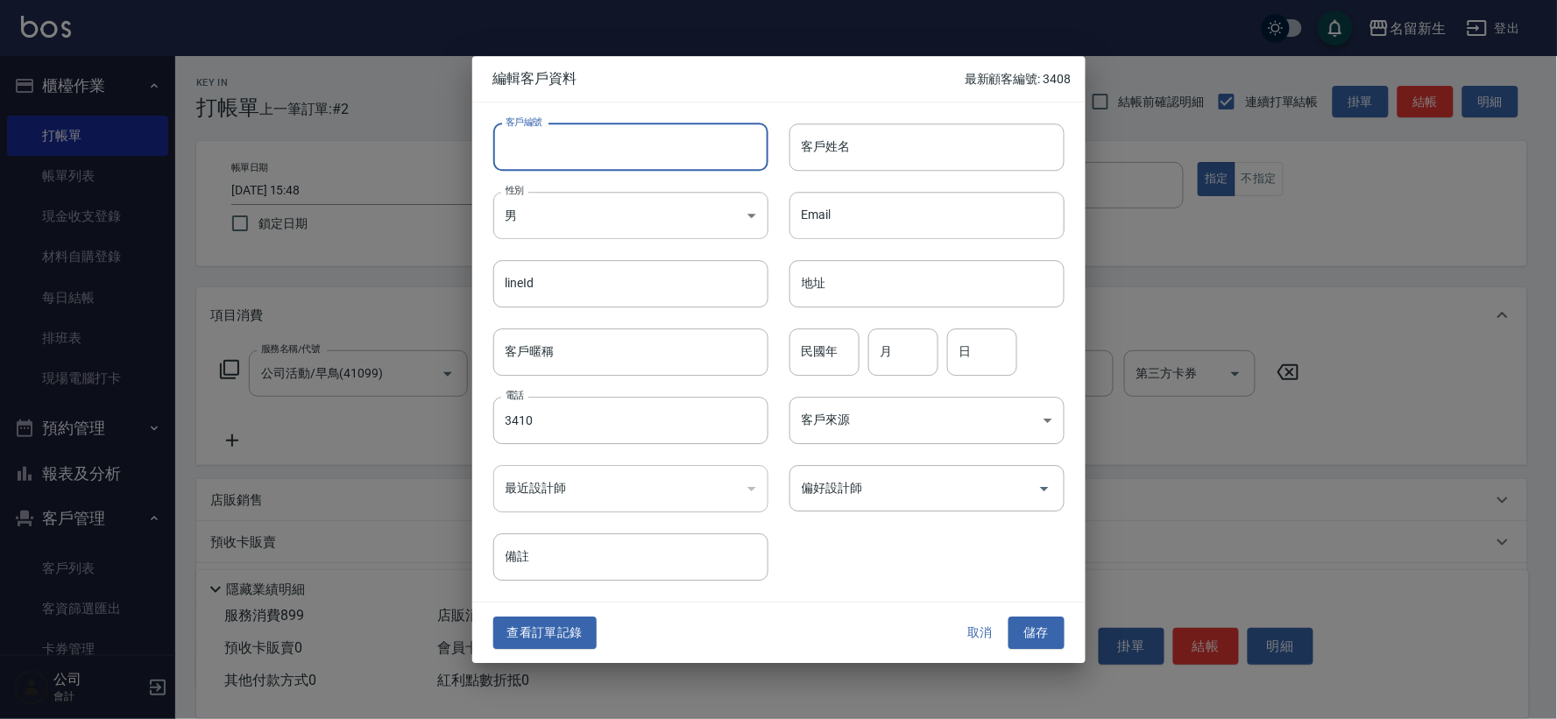
type input "3410"
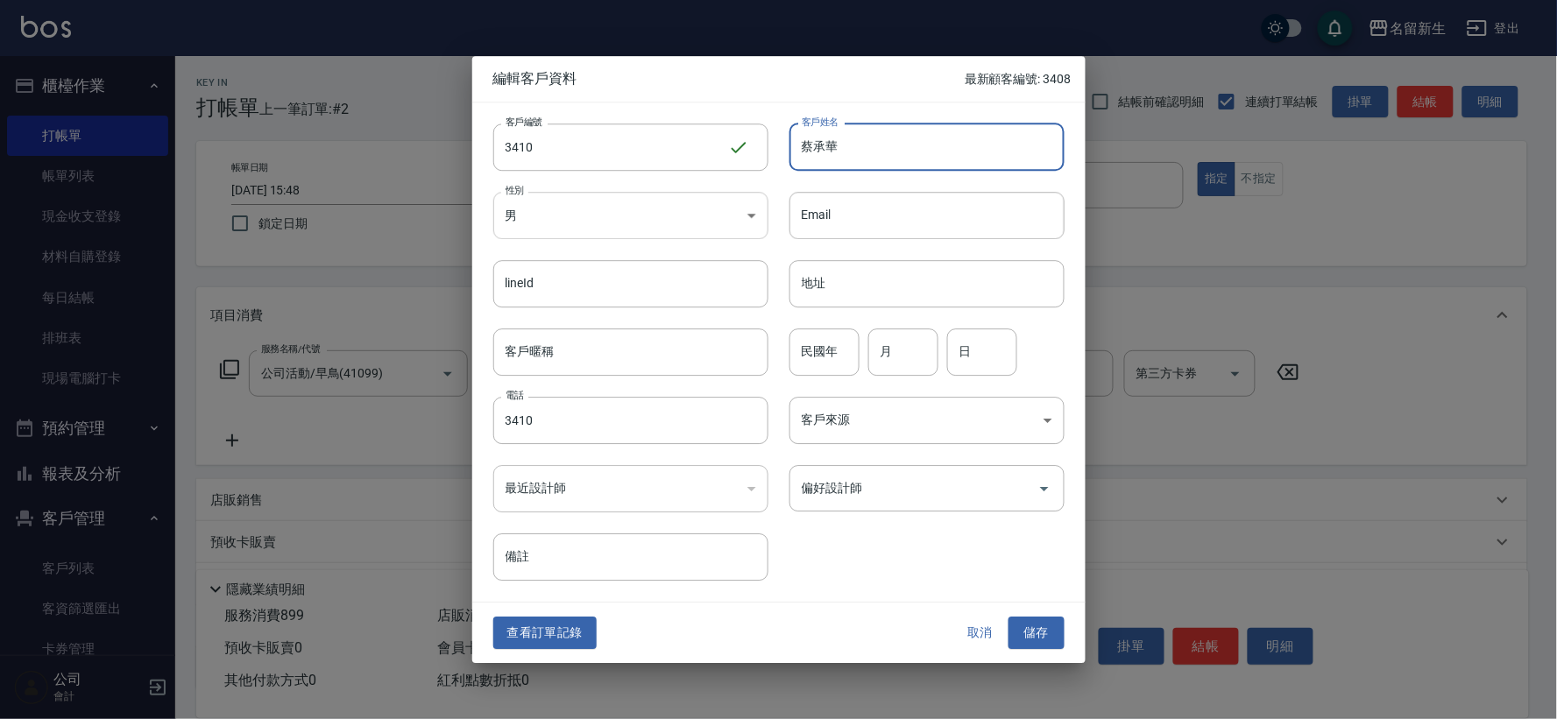
type input "蔡承華"
click at [702, 229] on body "名留新生 登出 櫃檯作業 打帳單 帳單列表 現金收支登錄 材料自購登錄 每日結帳 排班表 現場電腦打卡 預約管理 預約管理 單日預約紀錄 單週預約紀錄 報表及…" at bounding box center [778, 428] width 1557 height 856
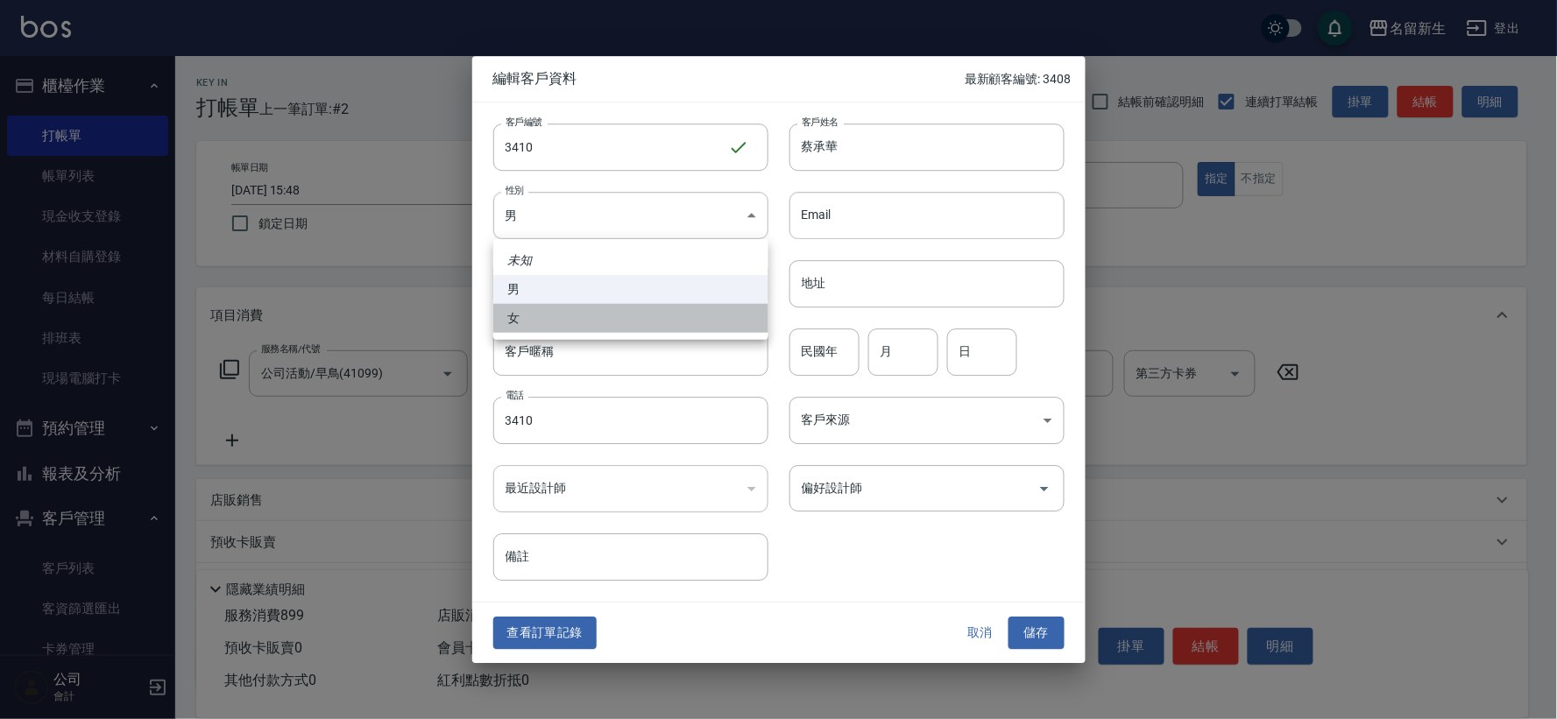
click at [687, 319] on li "女" at bounding box center [630, 318] width 275 height 29
type input "[DEMOGRAPHIC_DATA]"
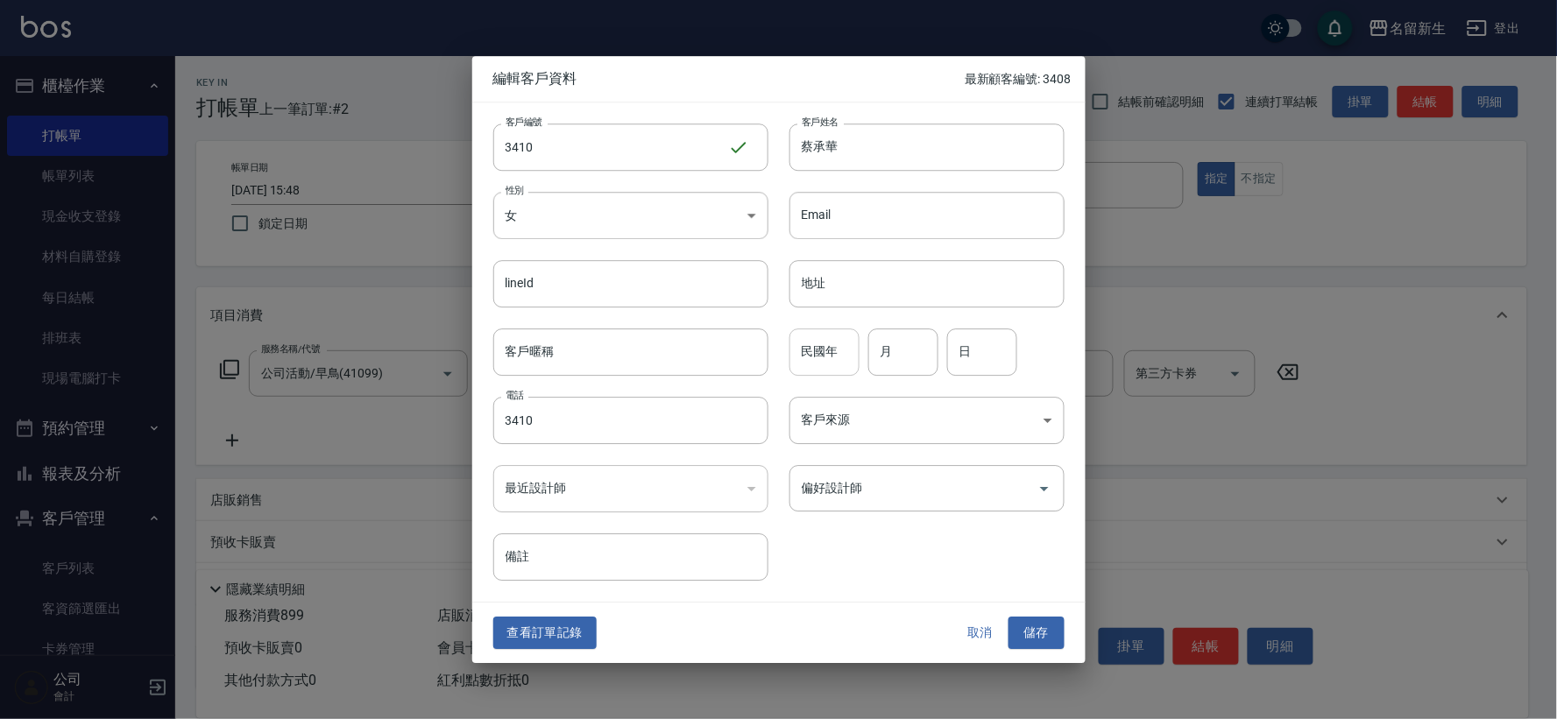
click at [856, 339] on input "民國年" at bounding box center [825, 352] width 70 height 47
type input "75"
type input "05"
type input "30"
type input "0985859529"
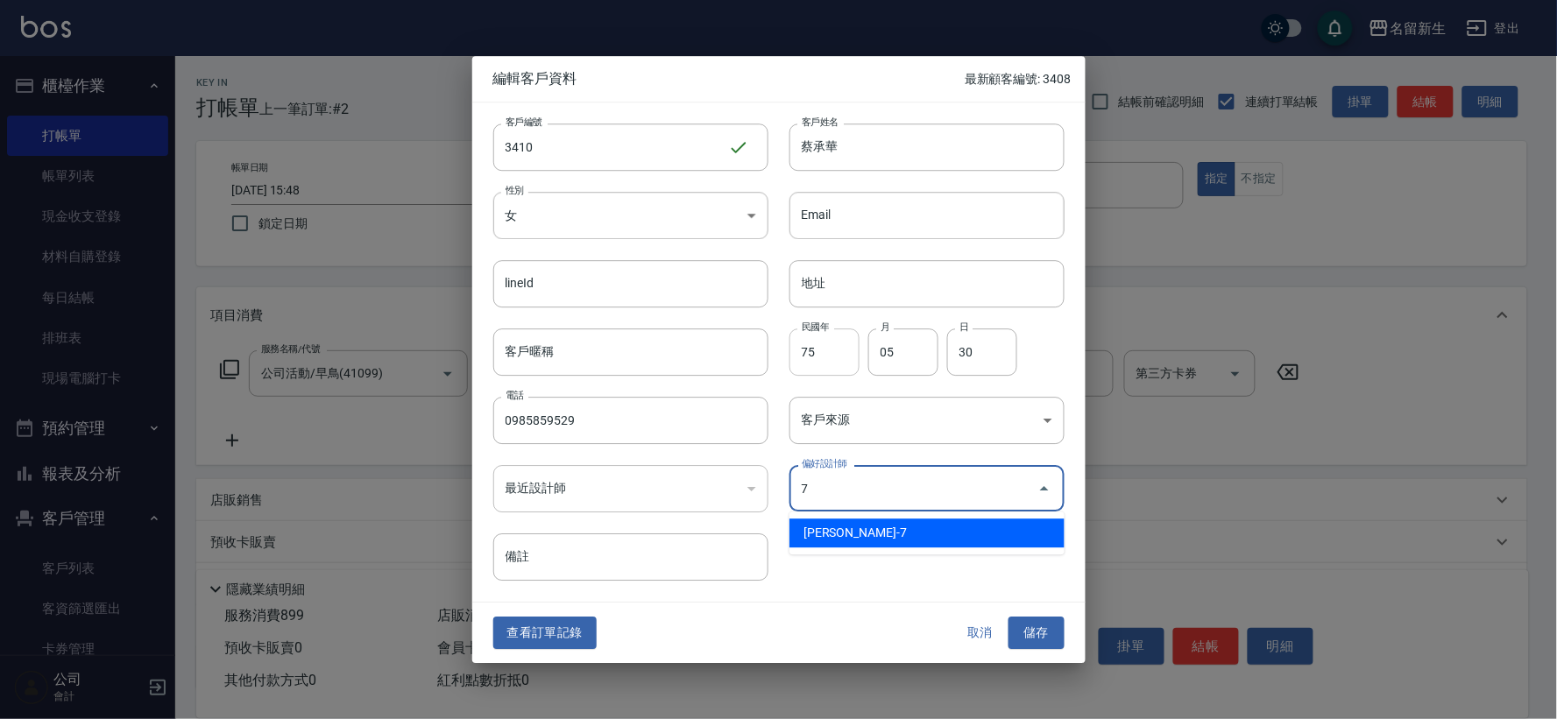
type input "陳晴心"
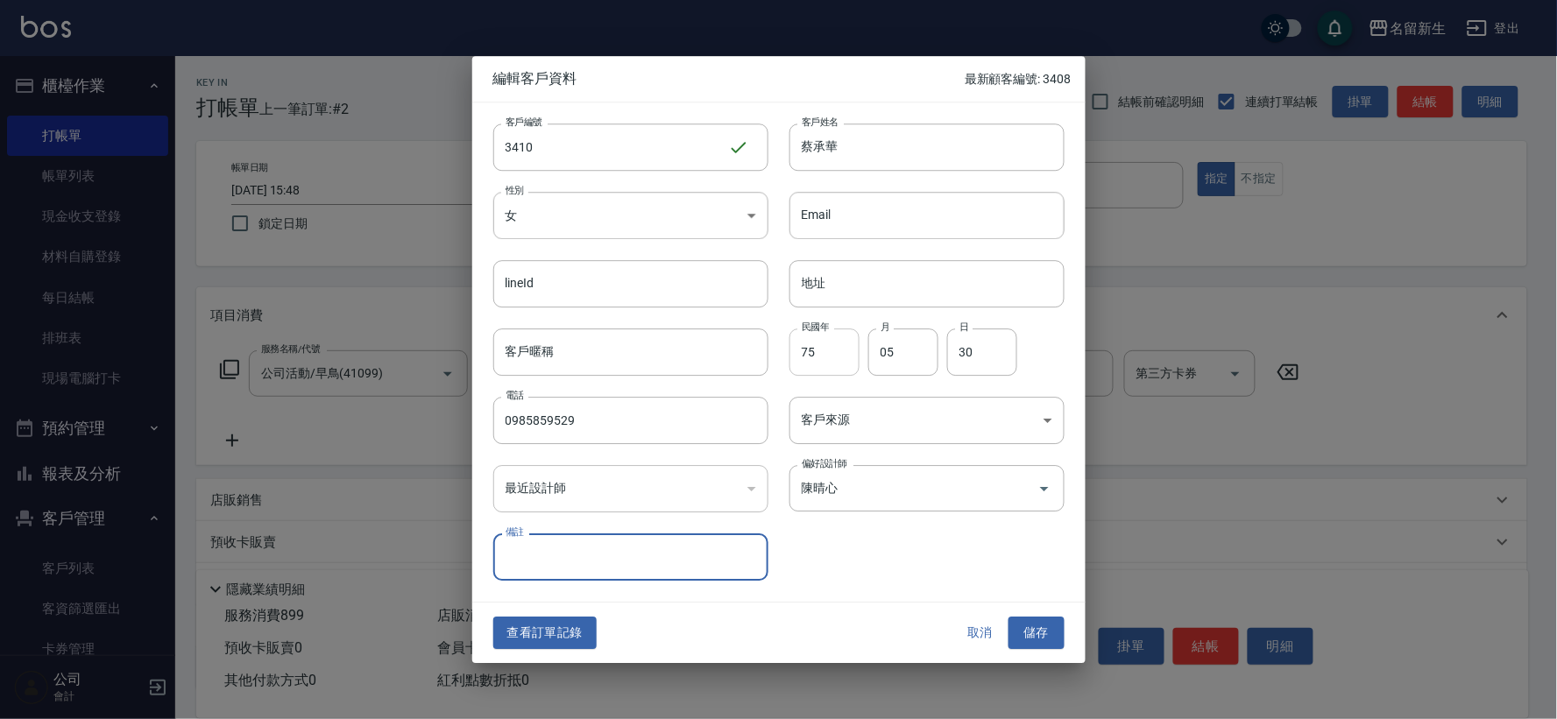
click at [1009, 618] on button "儲存" at bounding box center [1037, 634] width 56 height 32
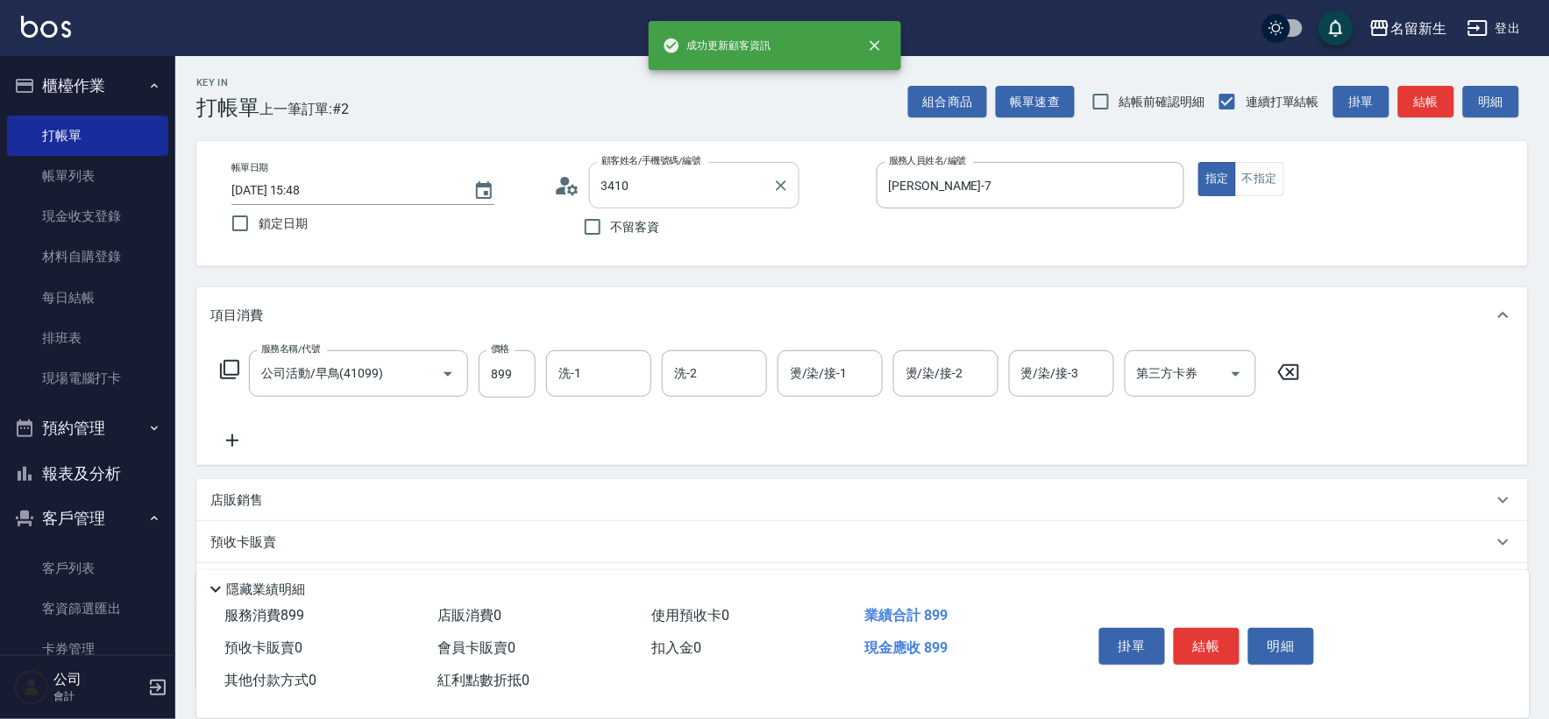
click at [644, 191] on input "3410" at bounding box center [681, 185] width 168 height 31
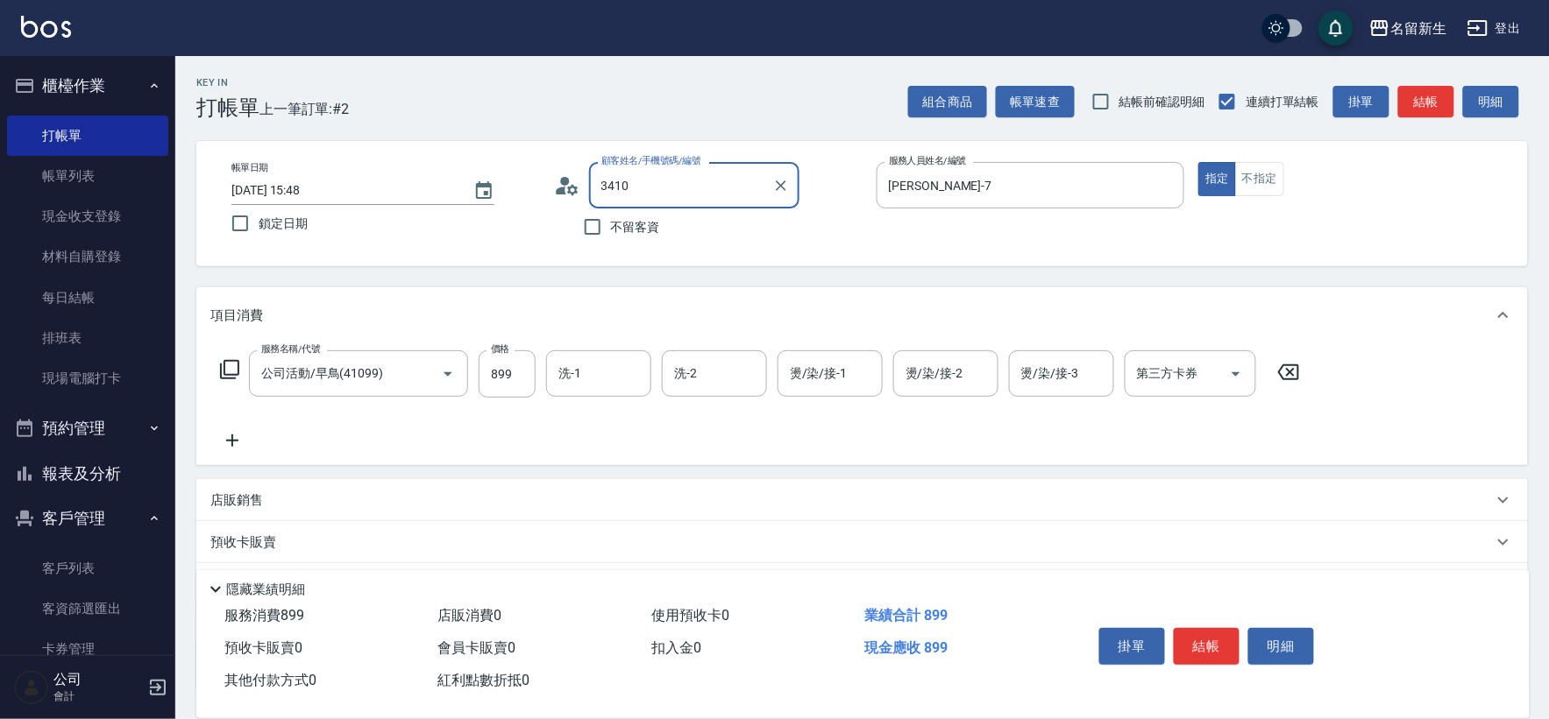
click at [644, 190] on input "3410" at bounding box center [681, 185] width 168 height 31
drag, startPoint x: 727, startPoint y: 184, endPoint x: 407, endPoint y: 180, distance: 320.8
click at [423, 180] on div "帳單日期 [DATE] 15:48 鎖定日期 顧客姓名/手機號碼/編號 3410 顧客姓名/手機號碼/編號 不留客資 服務人員姓名/編號 [PERSON_NA…" at bounding box center [861, 203] width 1289 height 83
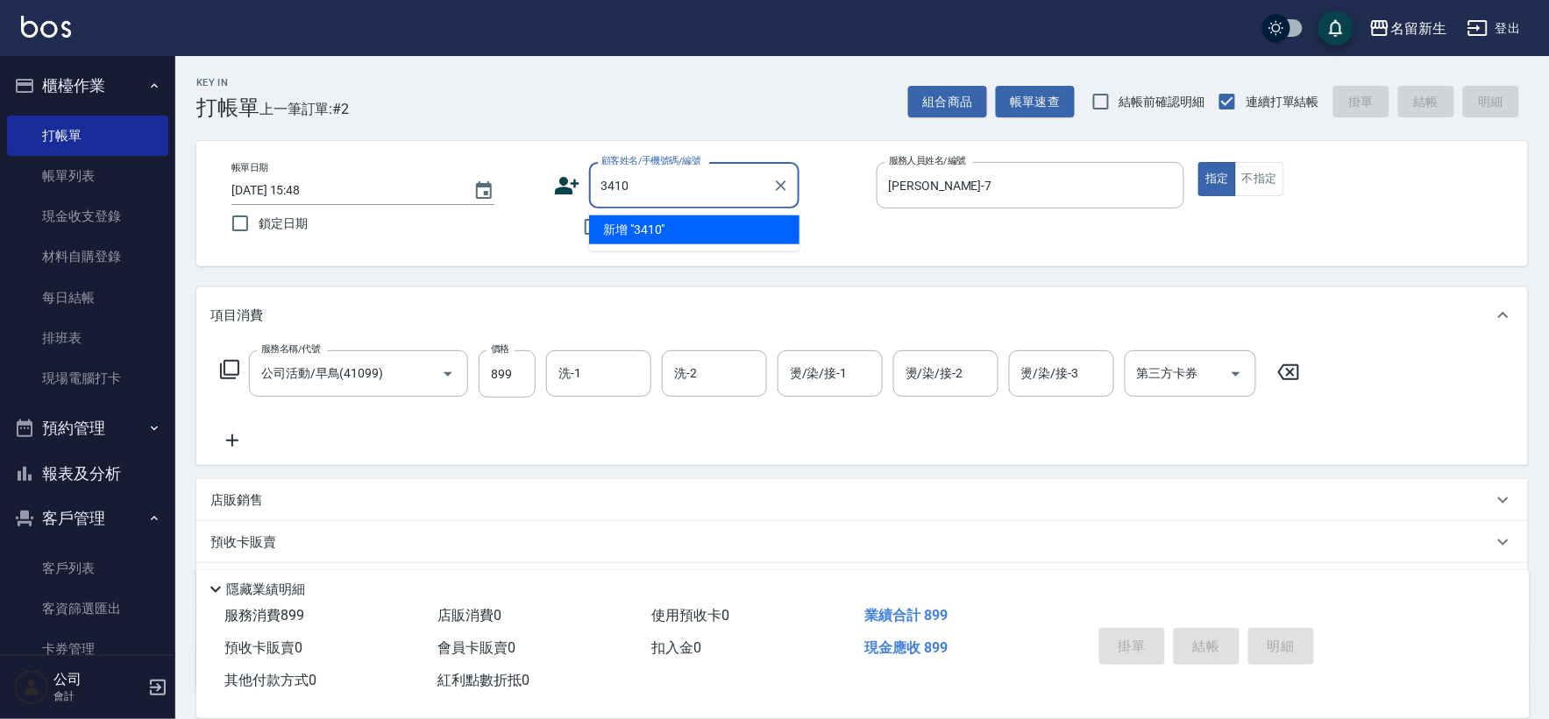
type input "3410"
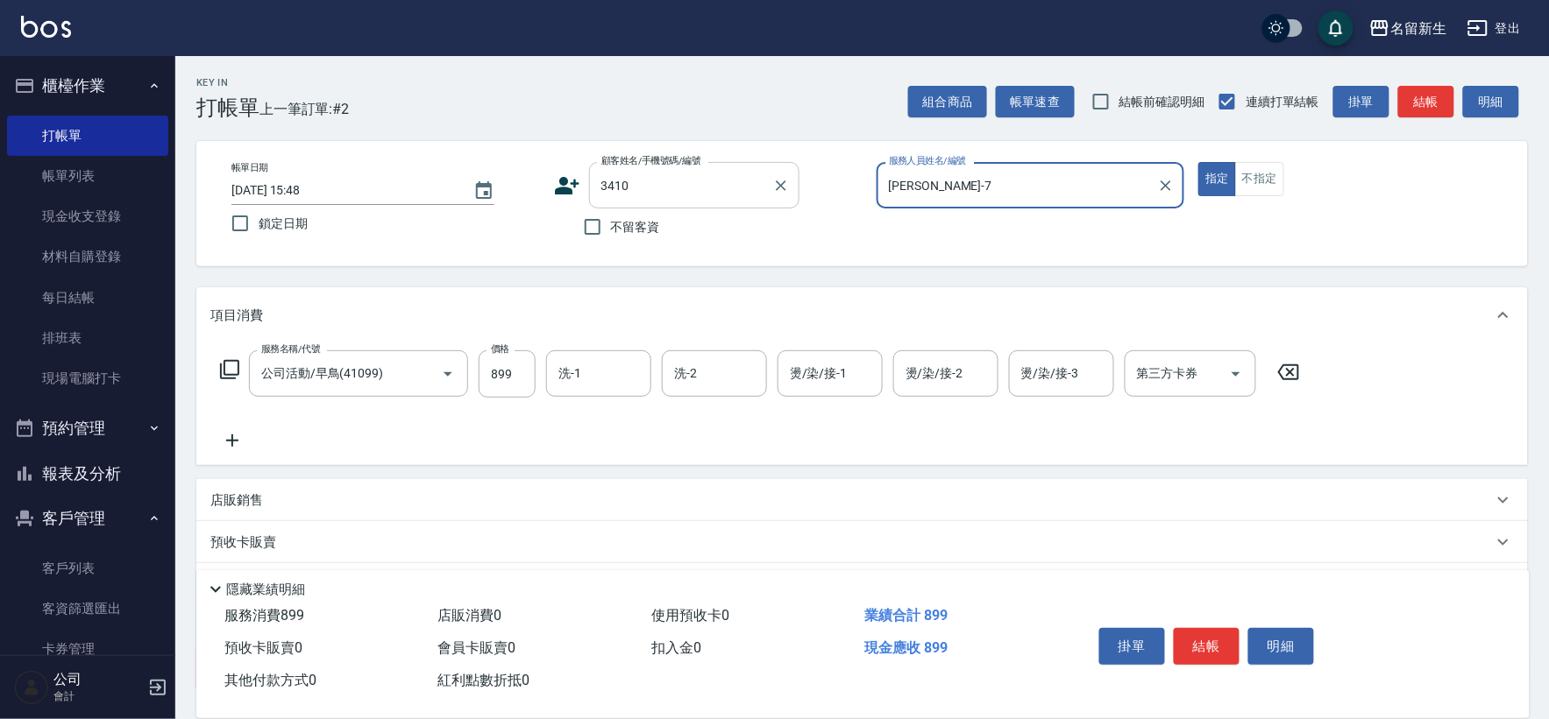
click at [741, 189] on input "3410" at bounding box center [681, 185] width 168 height 31
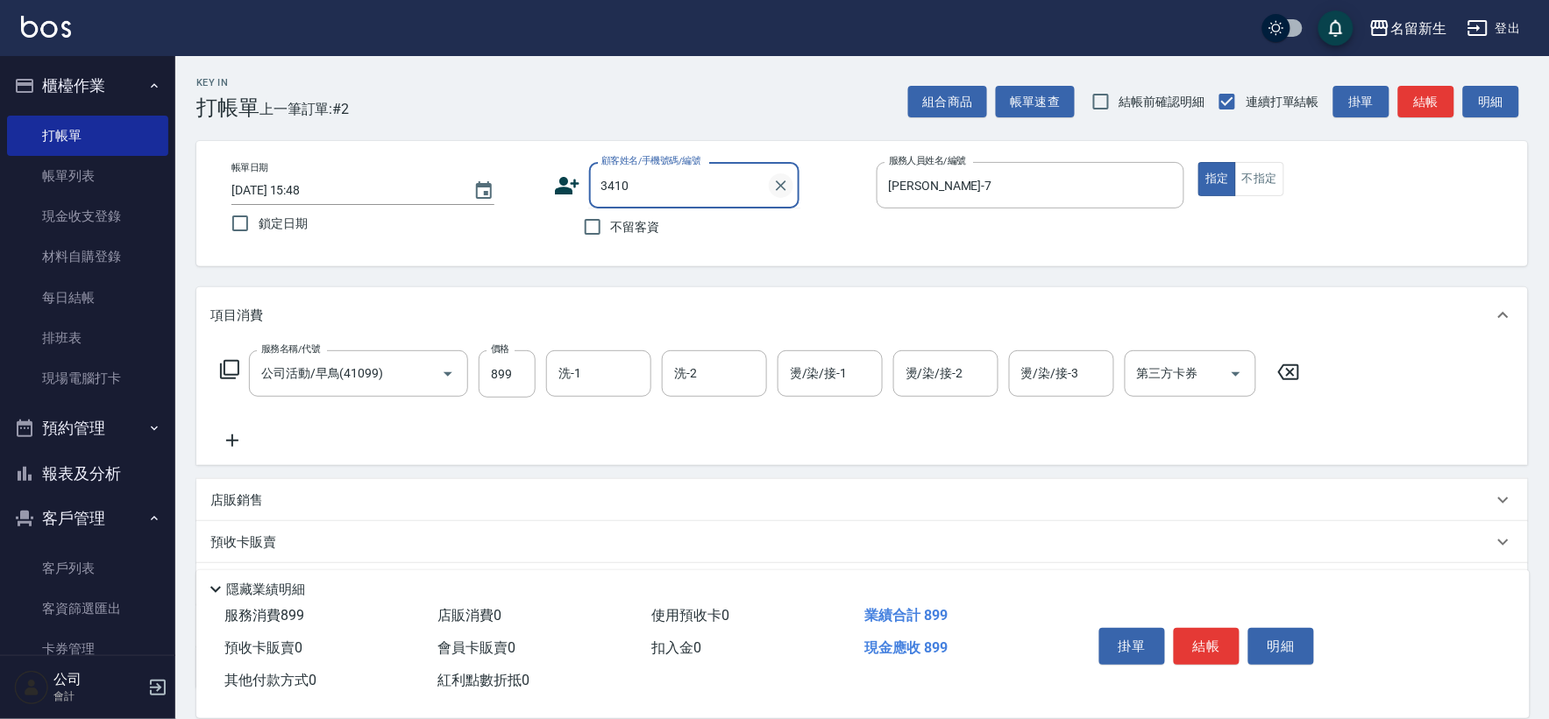
click at [776, 188] on icon "Clear" at bounding box center [781, 186] width 11 height 11
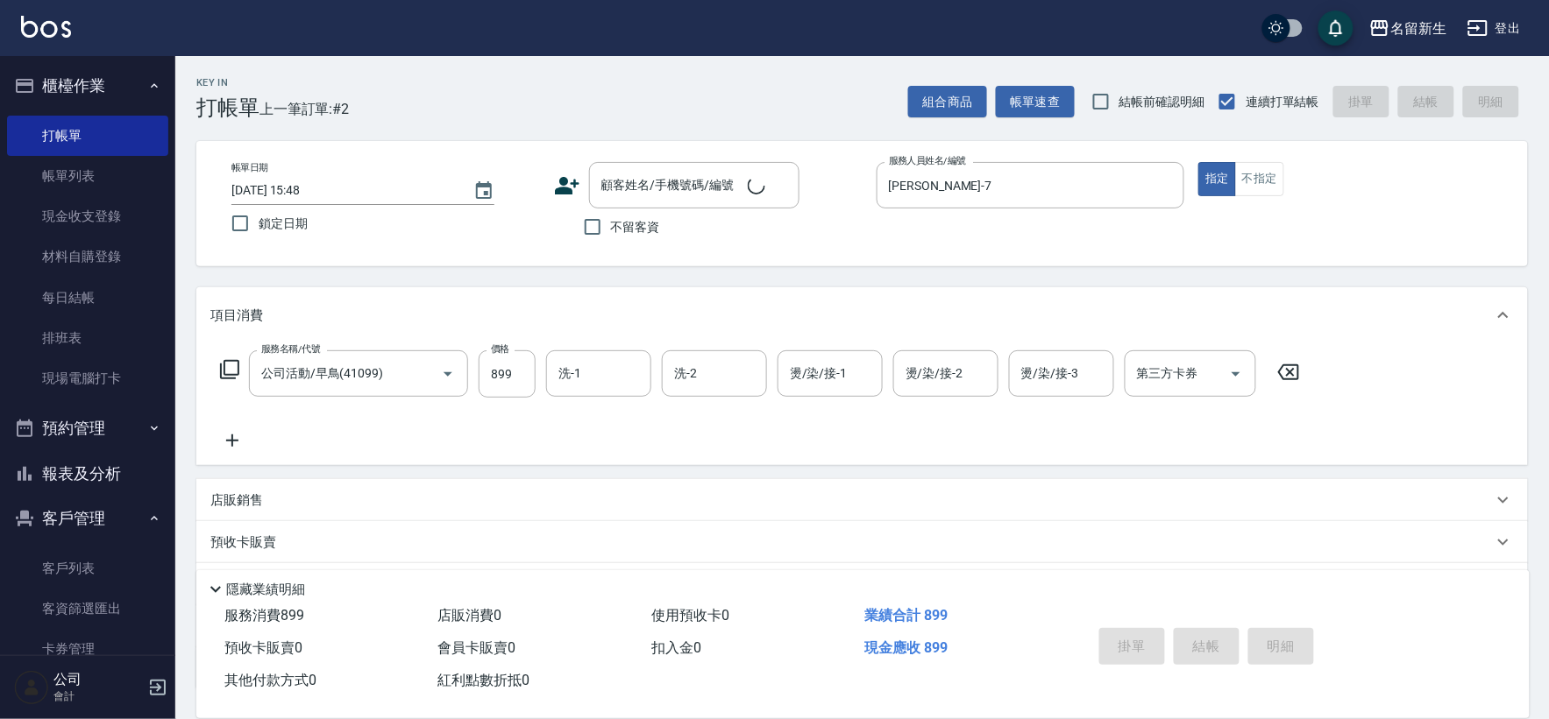
click at [1273, 382] on div "服務名稱/代號 公司活動/早鳥(41099) 服務名稱/代號 價格 899 價格 洗-1 洗-1 洗-2 洗-2 燙/染/接-1 燙/染/接-1 燙/染/接-…" at bounding box center [760, 374] width 1100 height 47
click at [1301, 373] on icon at bounding box center [1288, 372] width 44 height 21
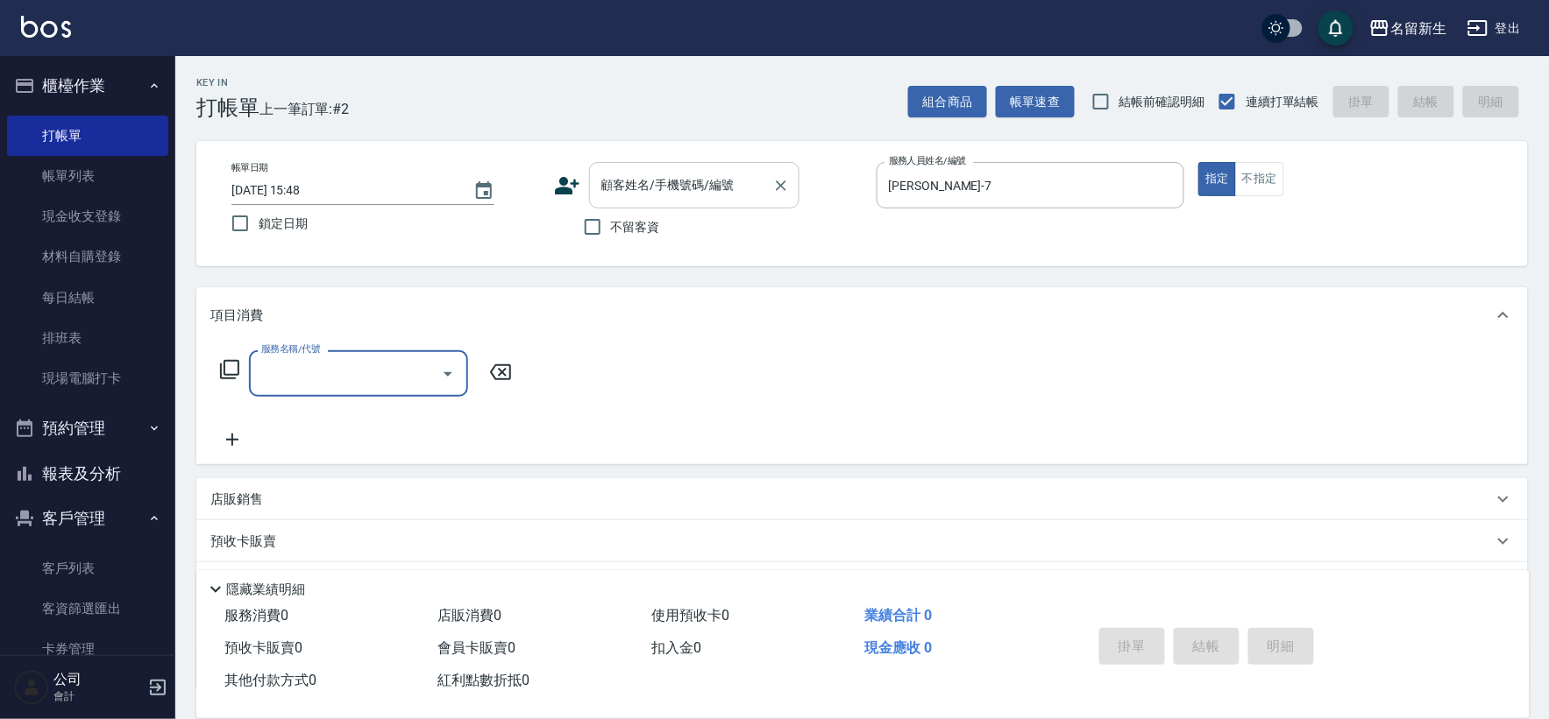
click at [711, 198] on input "顧客姓名/手機號碼/編號" at bounding box center [681, 185] width 168 height 31
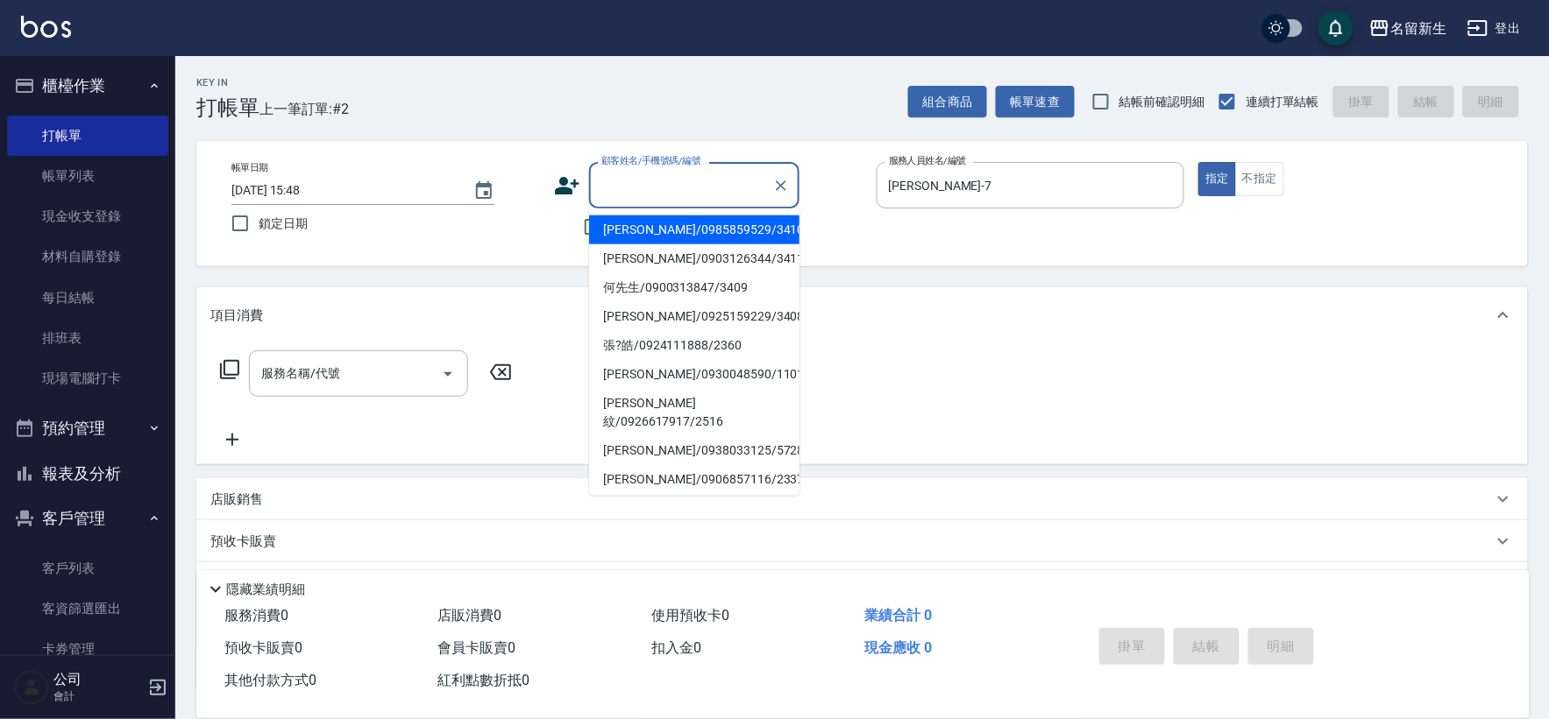
click at [685, 229] on li "[PERSON_NAME]/0985859529/3410" at bounding box center [694, 230] width 210 height 29
type input "[PERSON_NAME]/0985859529/3410"
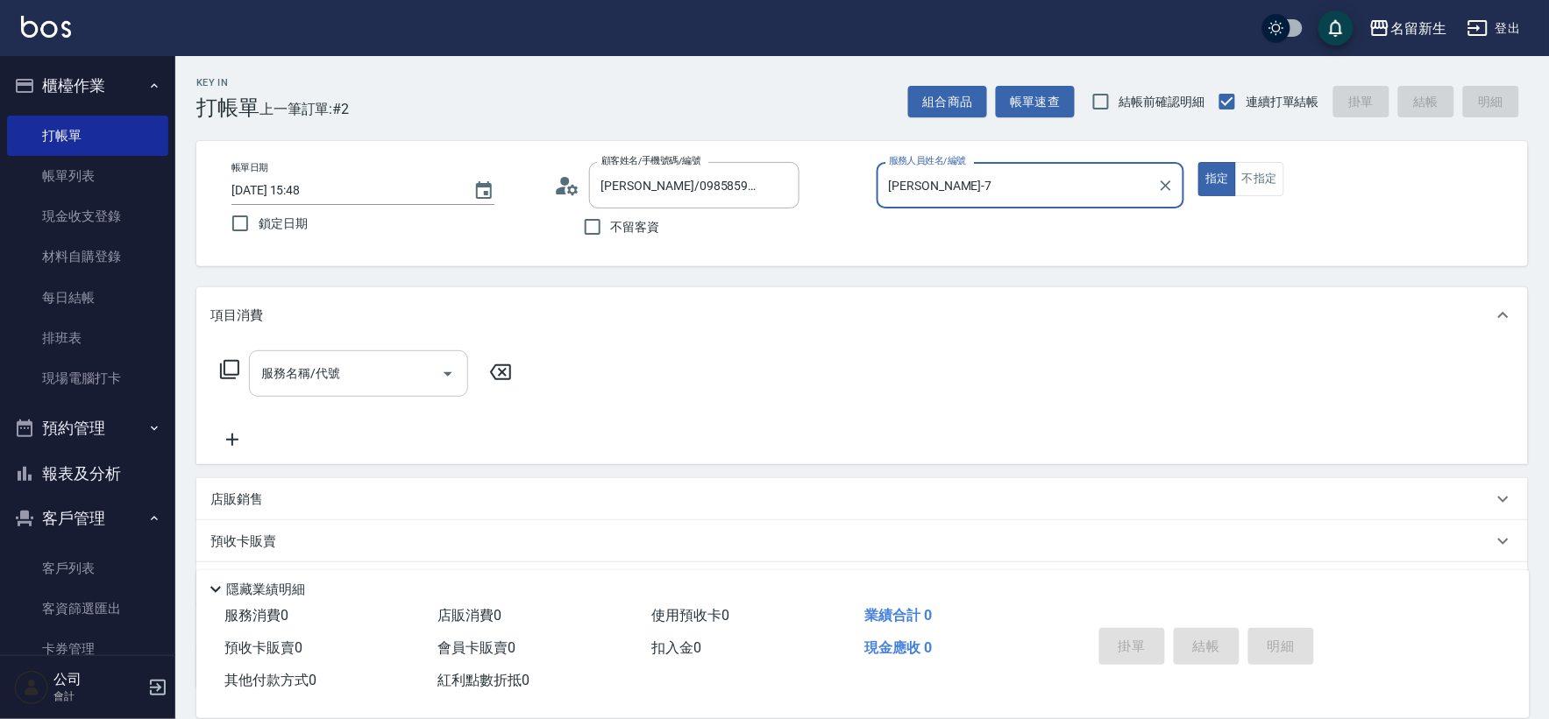
click at [356, 381] on input "服務名稱/代號" at bounding box center [345, 373] width 177 height 31
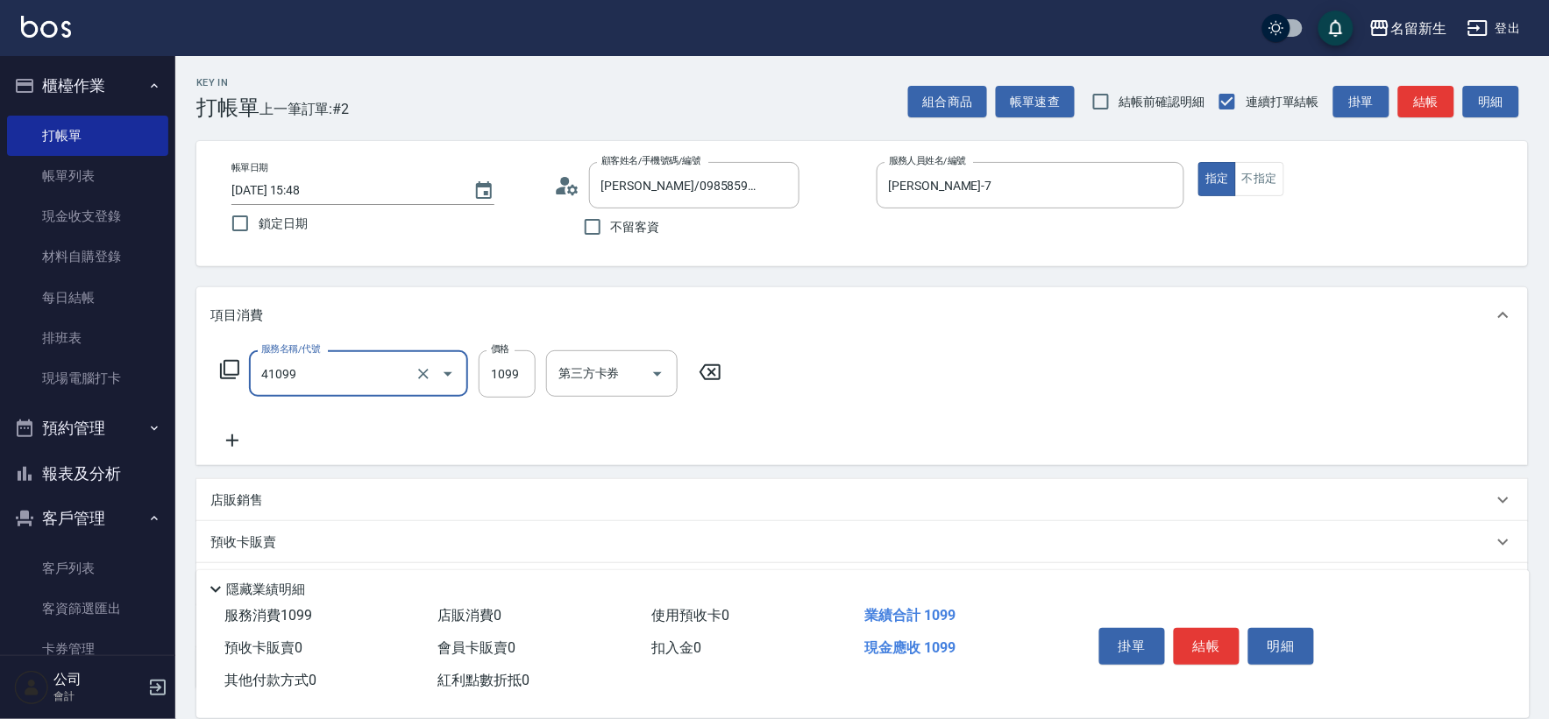
type input "公司活動/早鳥(41099)"
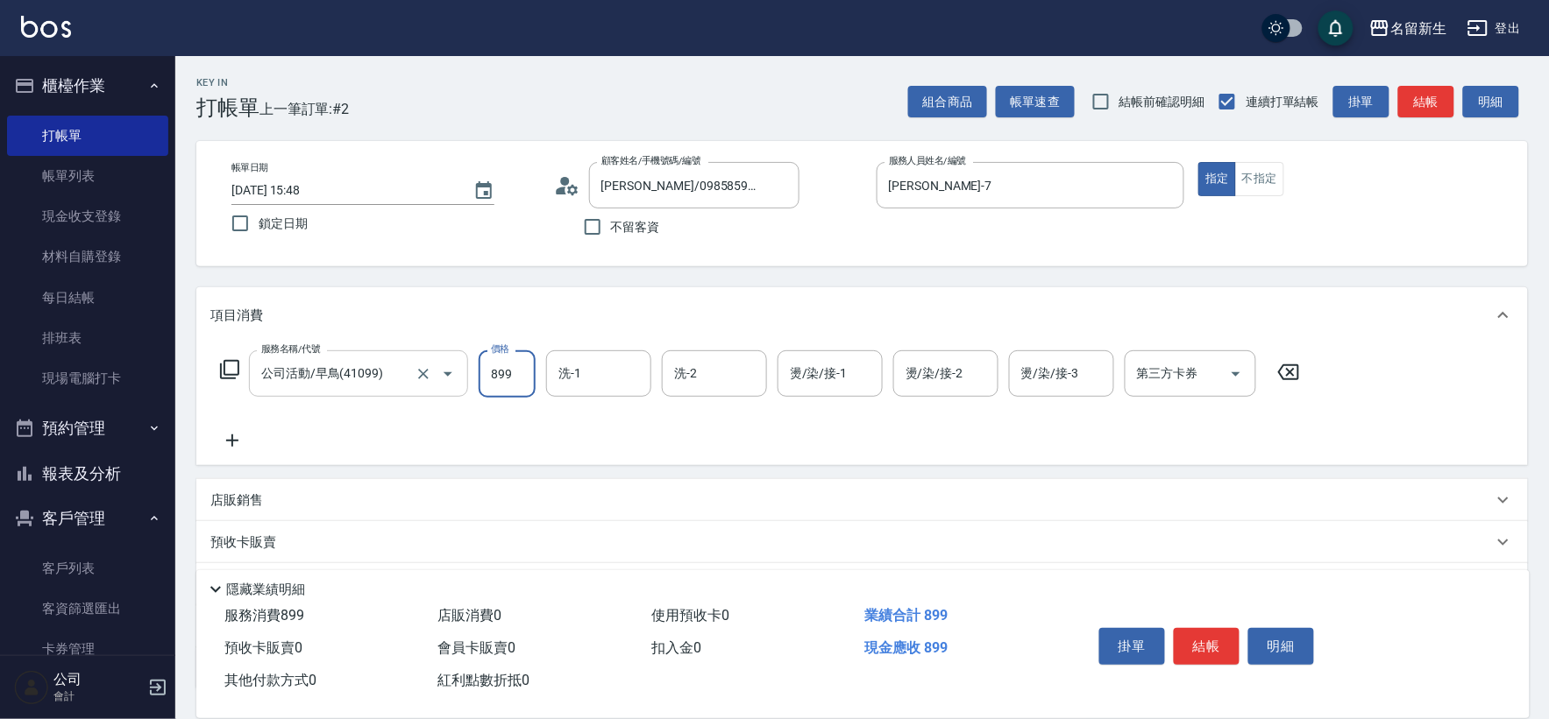
type input "899"
type input "[PERSON_NAME]-18"
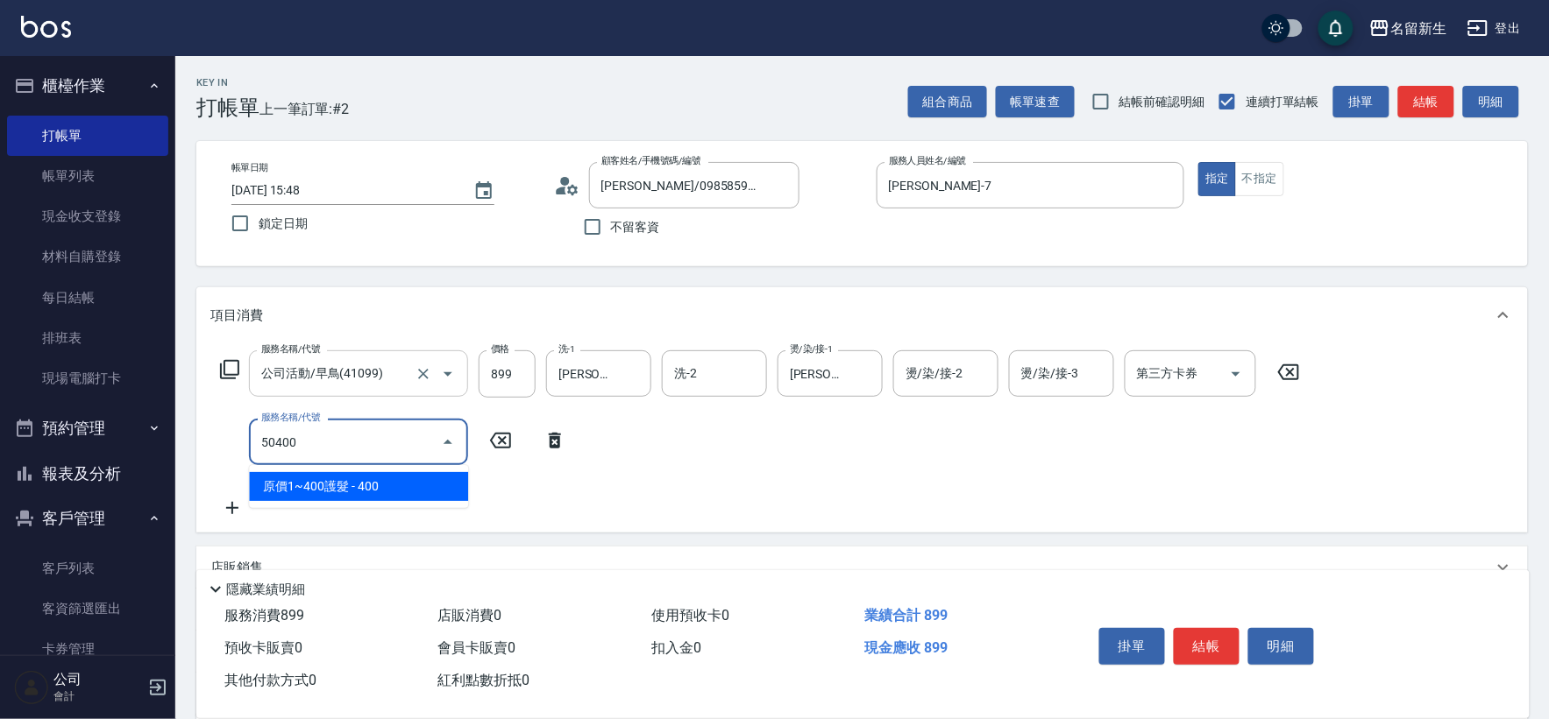
type input "原價1~400護髮(50400)"
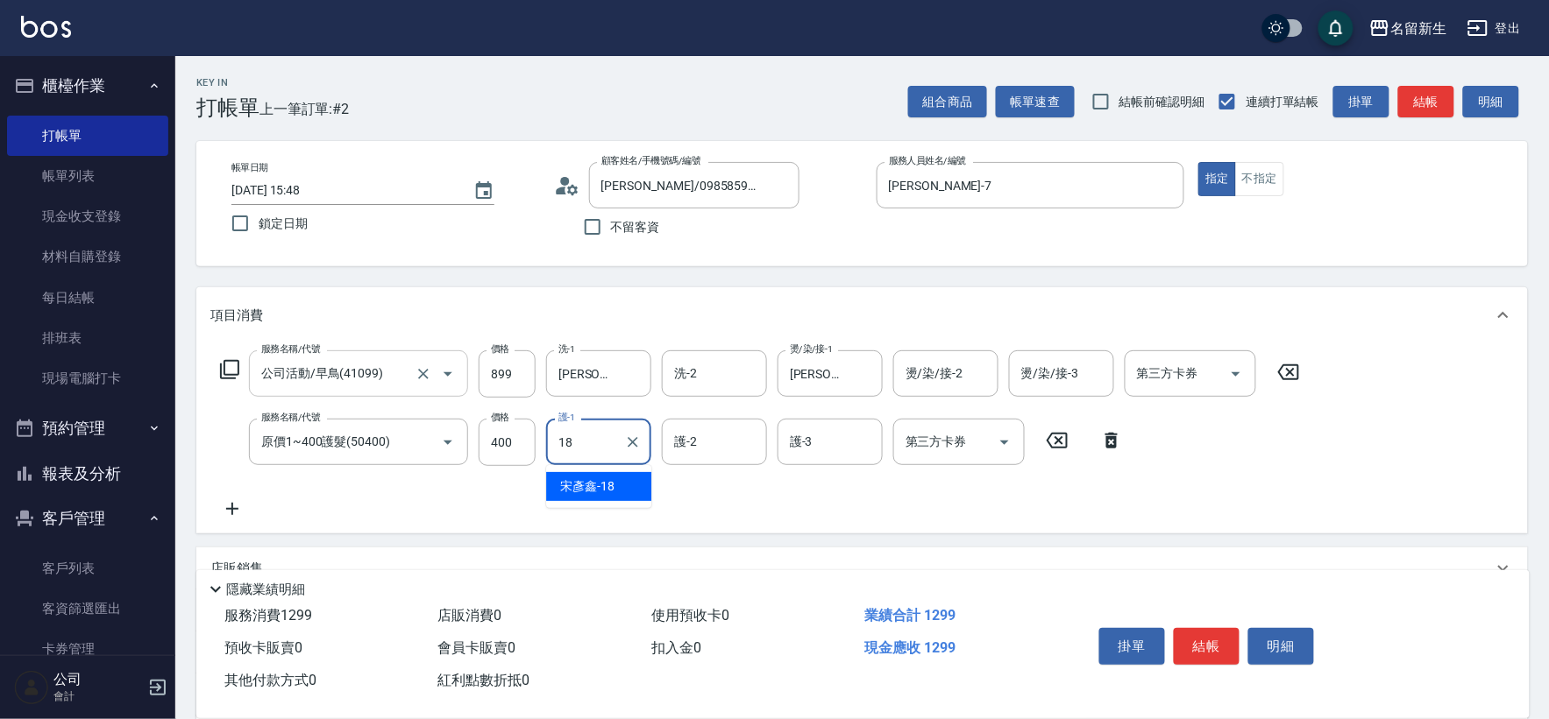
type input "[PERSON_NAME]-18"
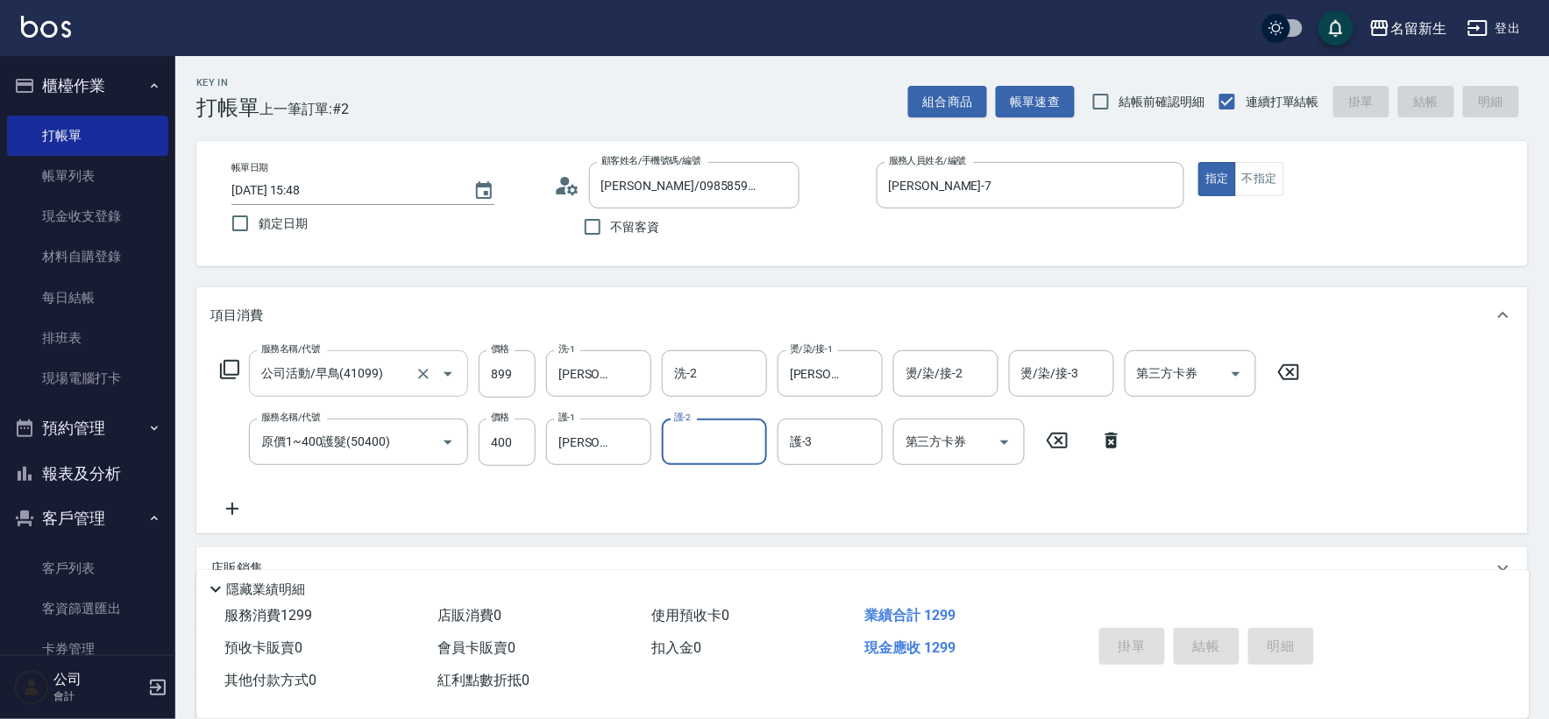
type input "[DATE] 15:49"
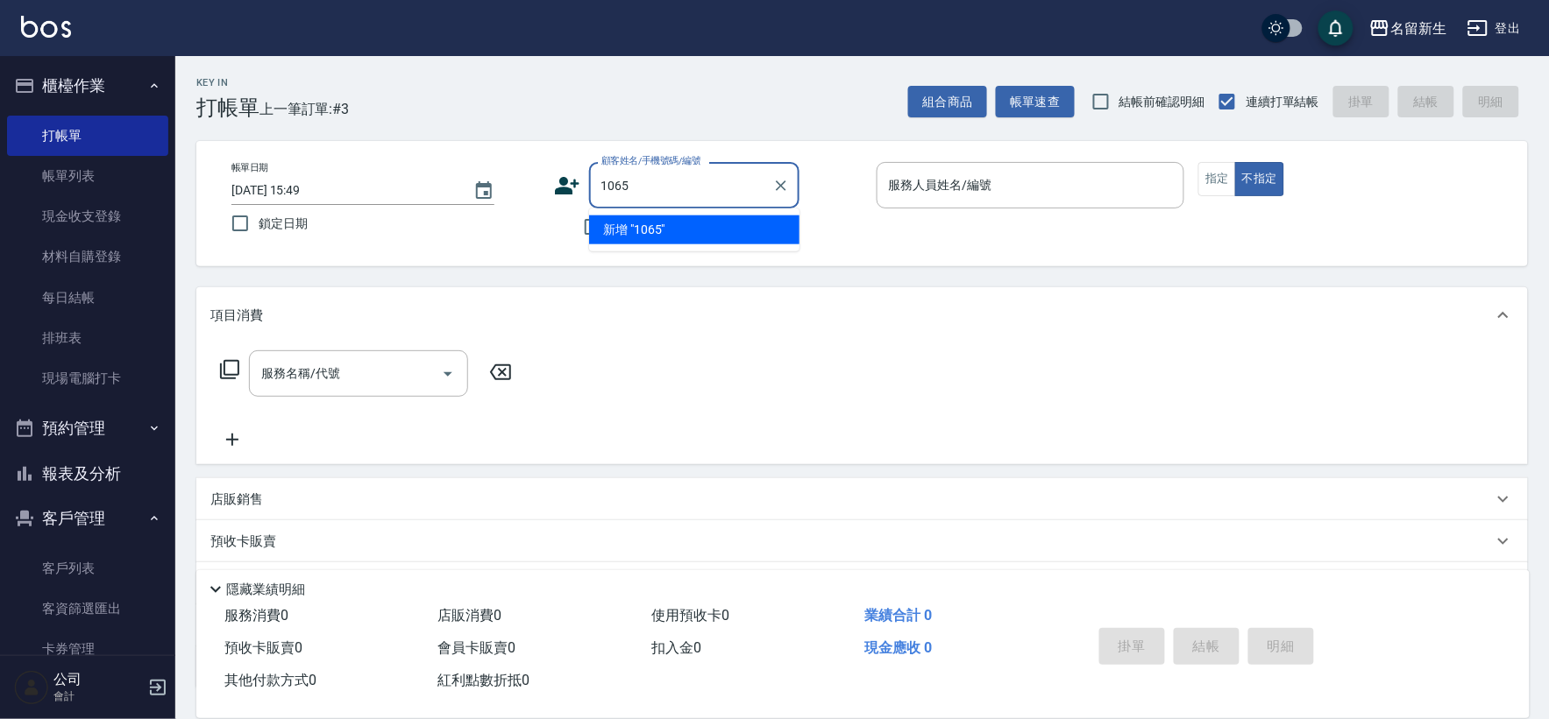
type input "1065"
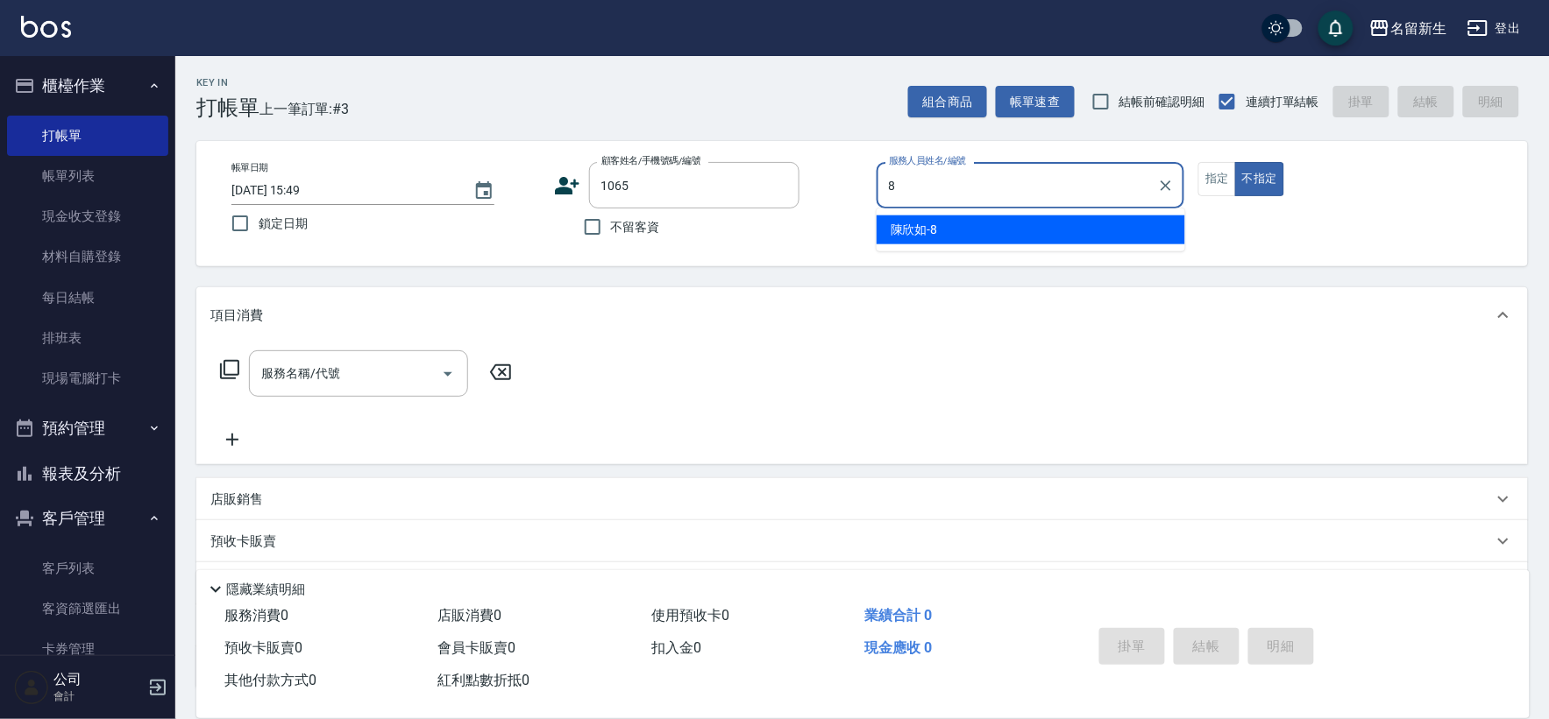
type input "[PERSON_NAME]-8"
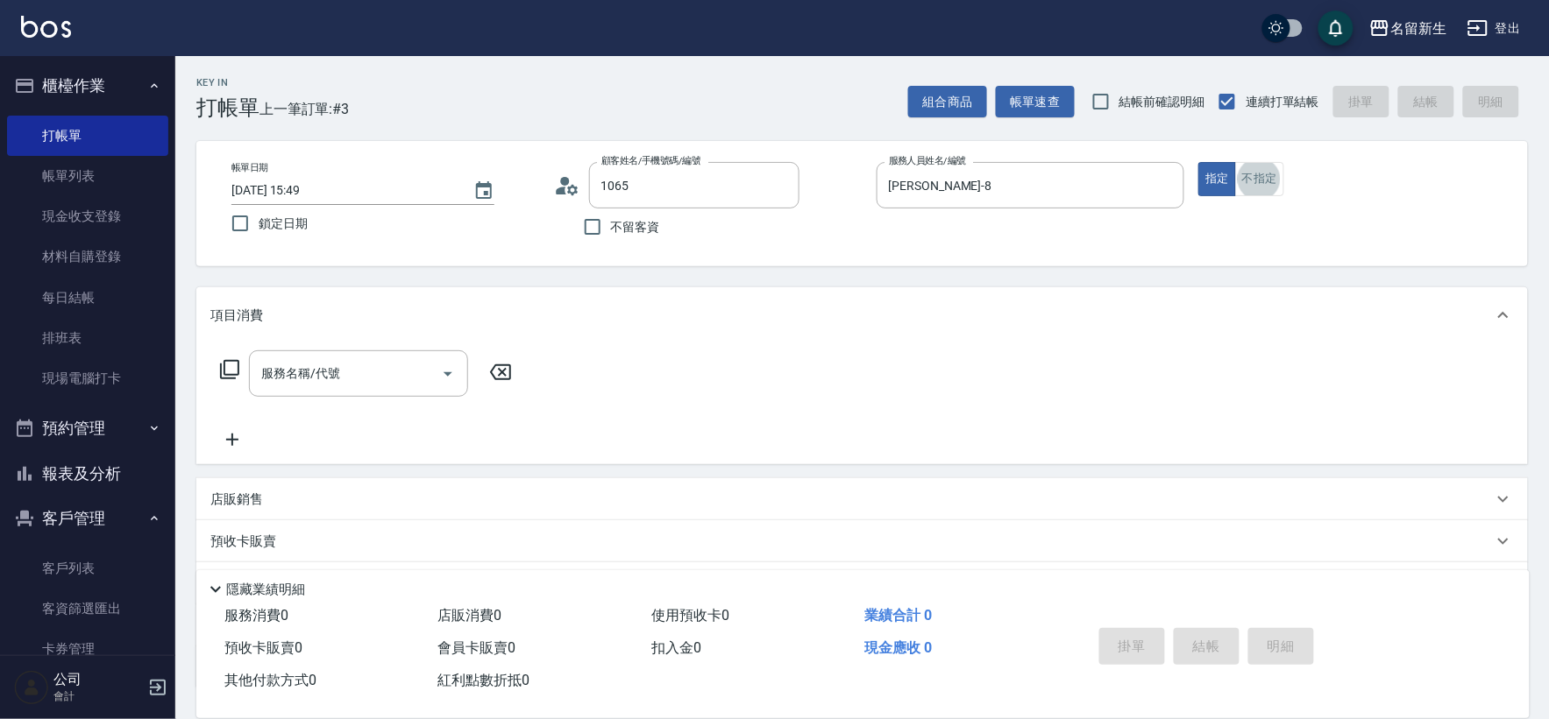
type input "[PERSON_NAME]/0984168358/1065"
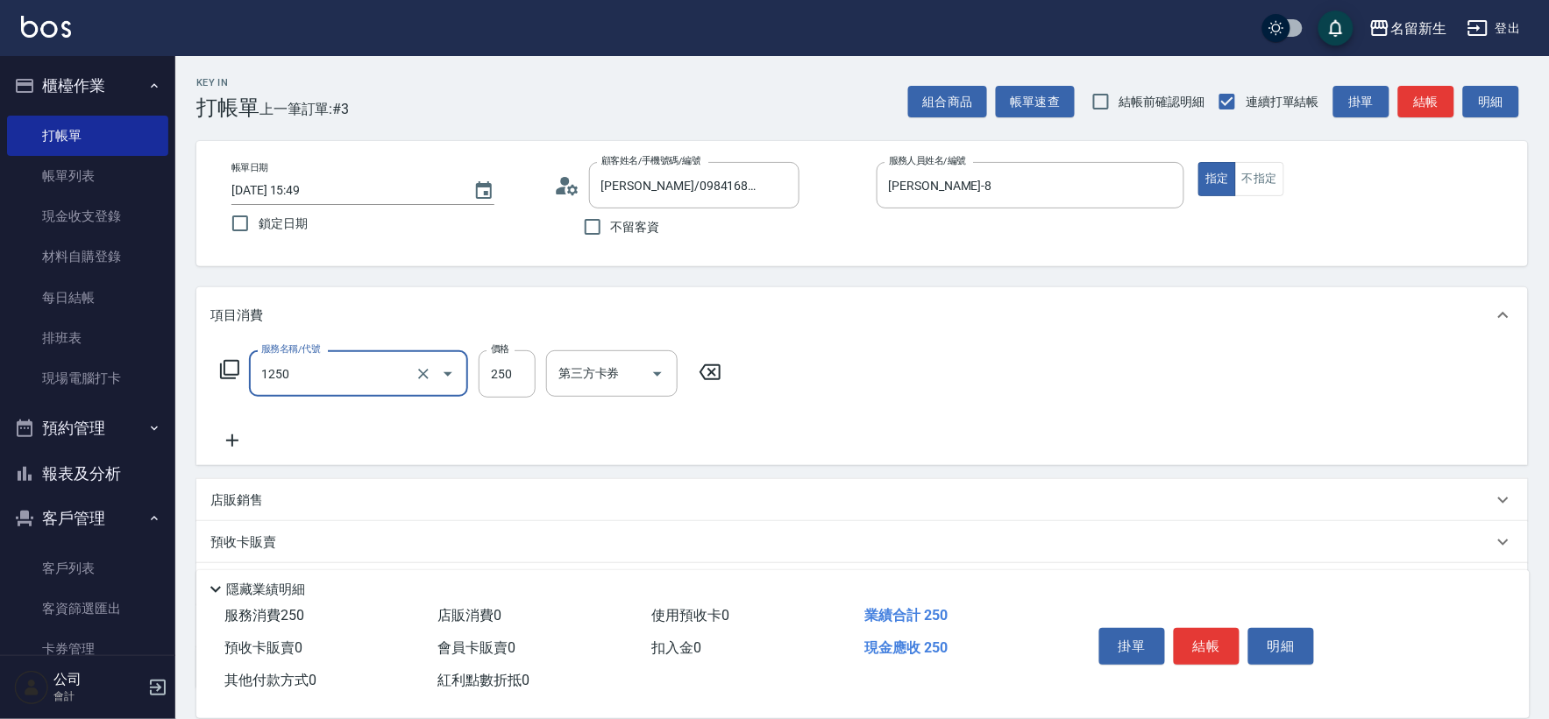
type input "洗髮250(1250)"
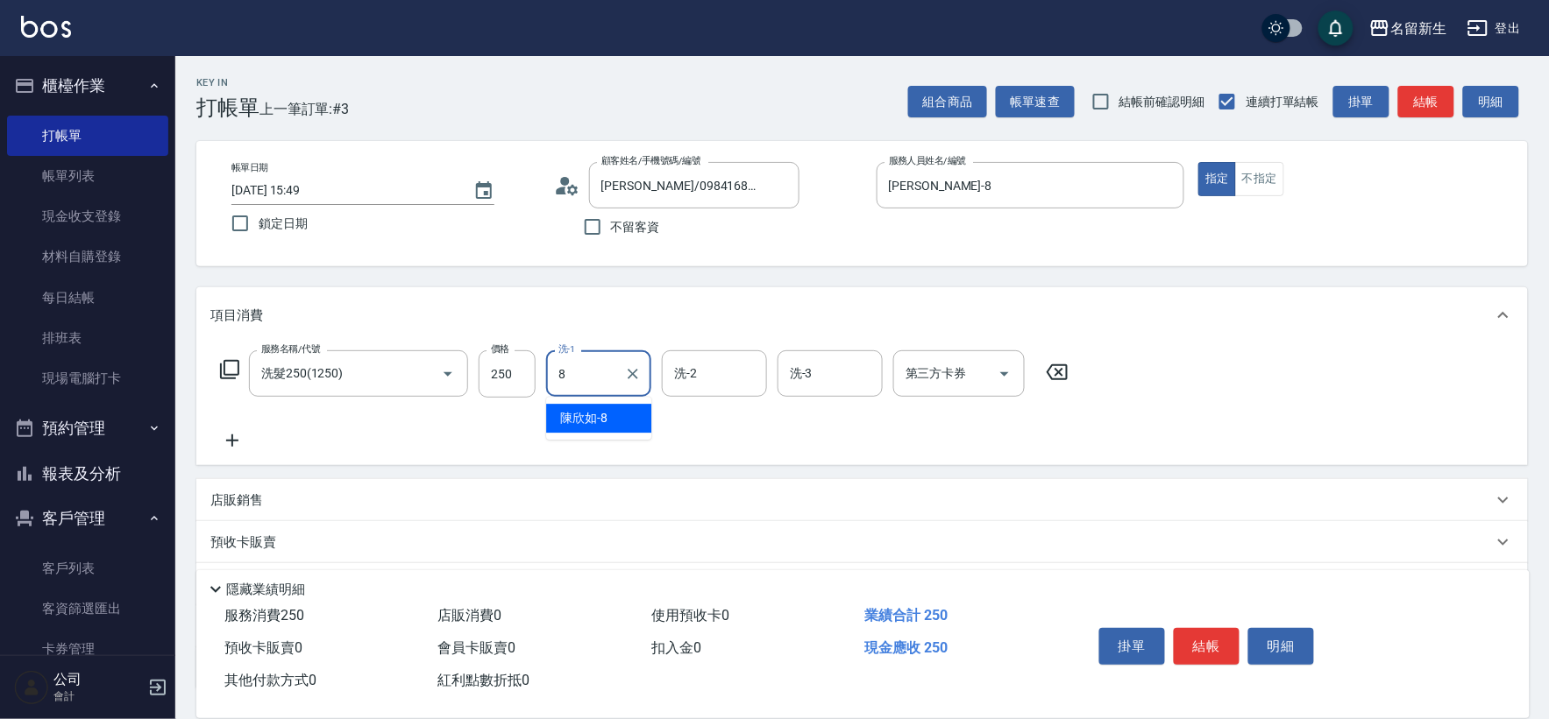
type input "[PERSON_NAME]-8"
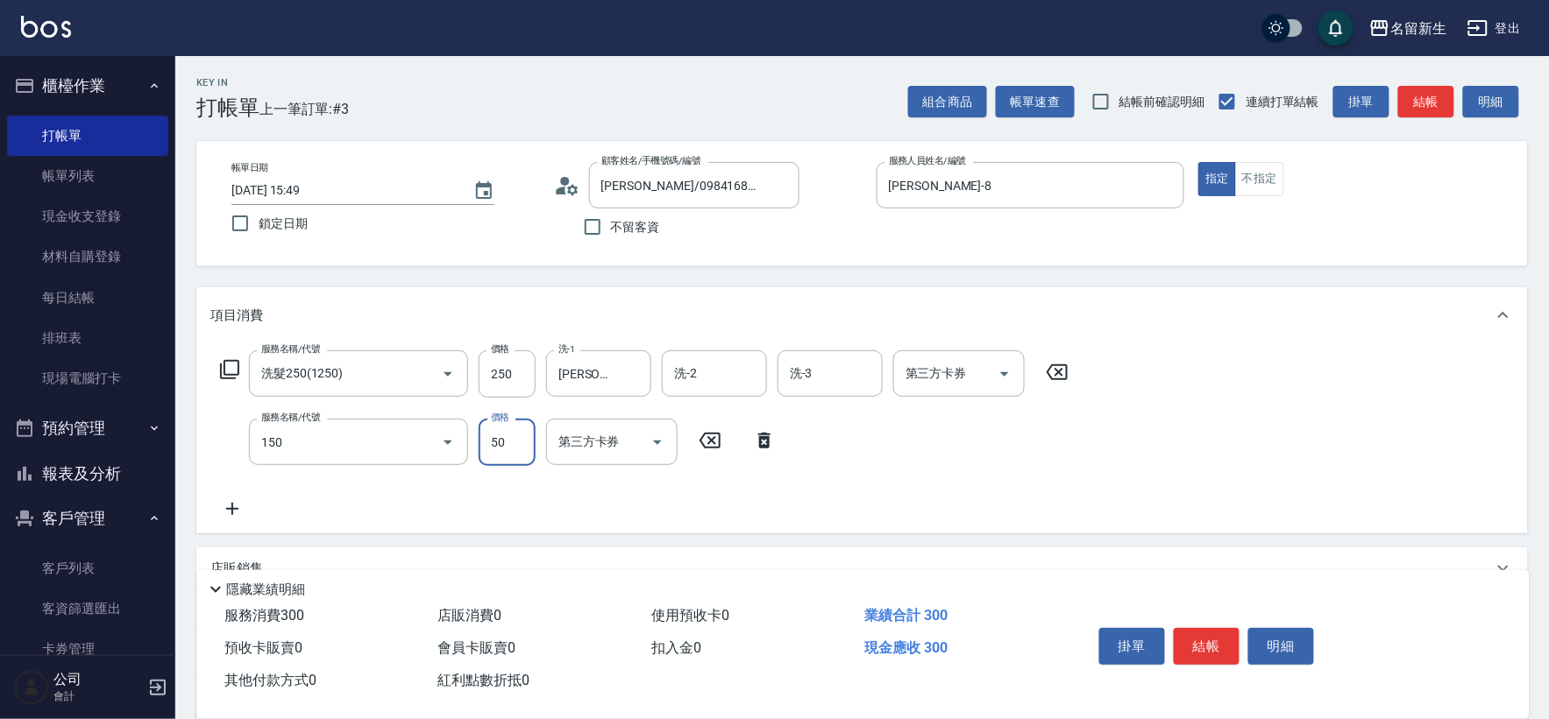
type input "精油(150)"
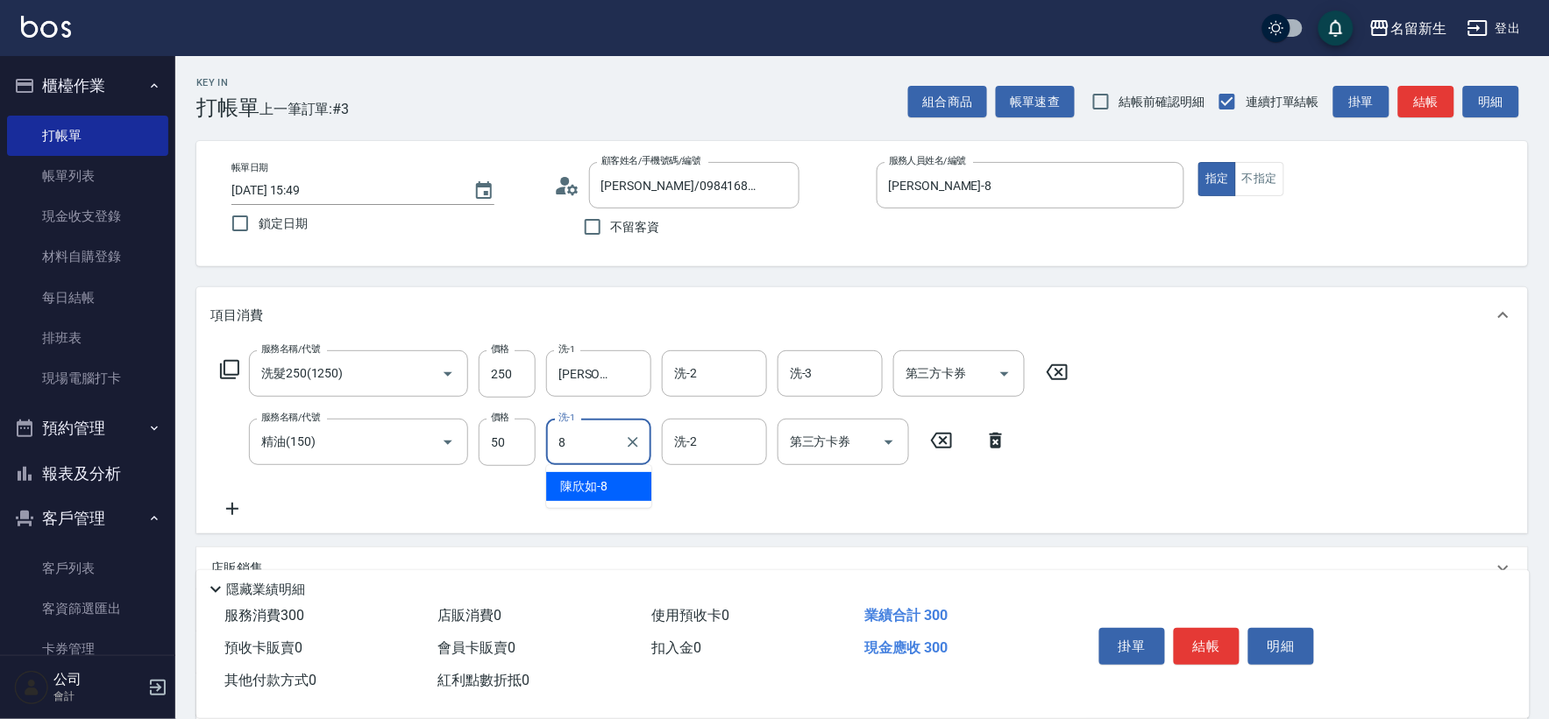
type input "[PERSON_NAME]-8"
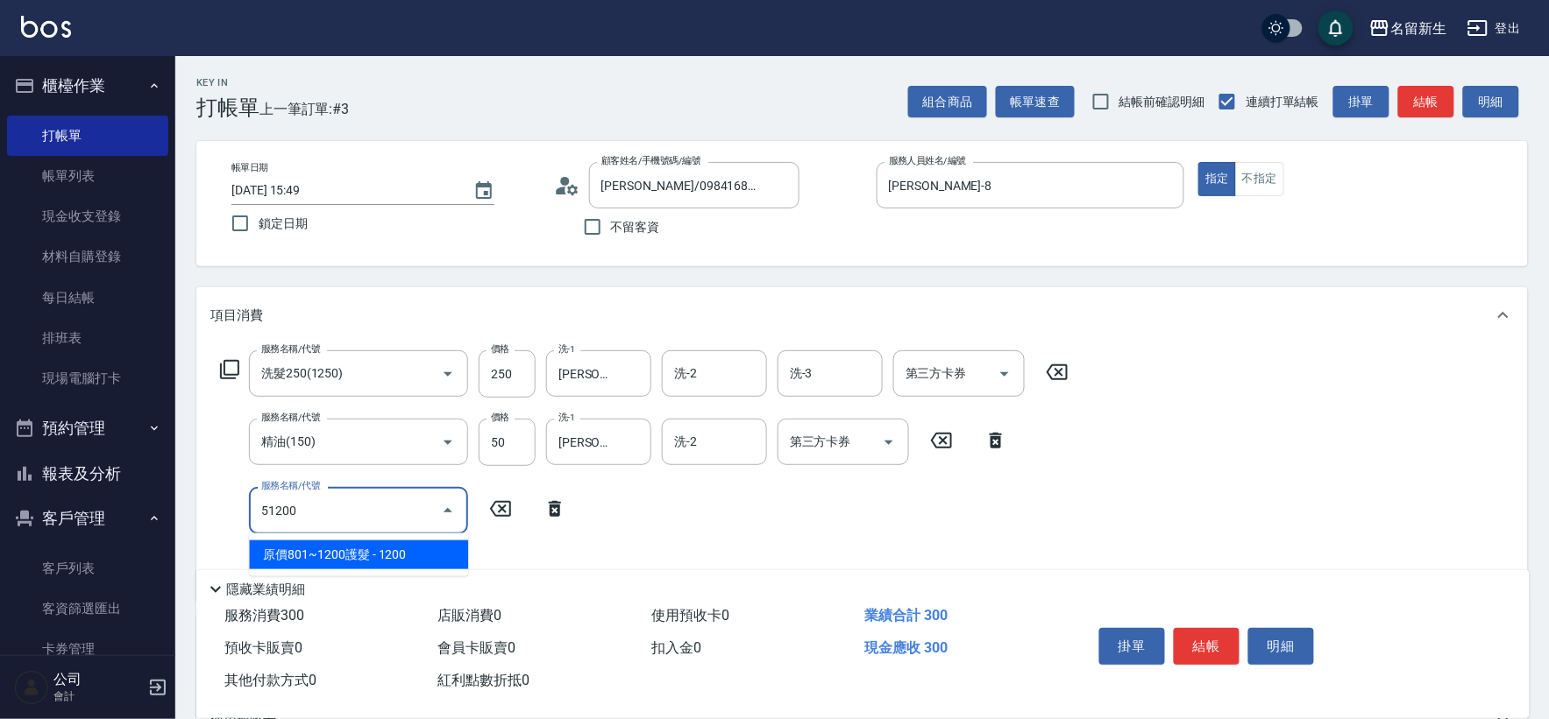
type input "原價801~1200護髮(51200)"
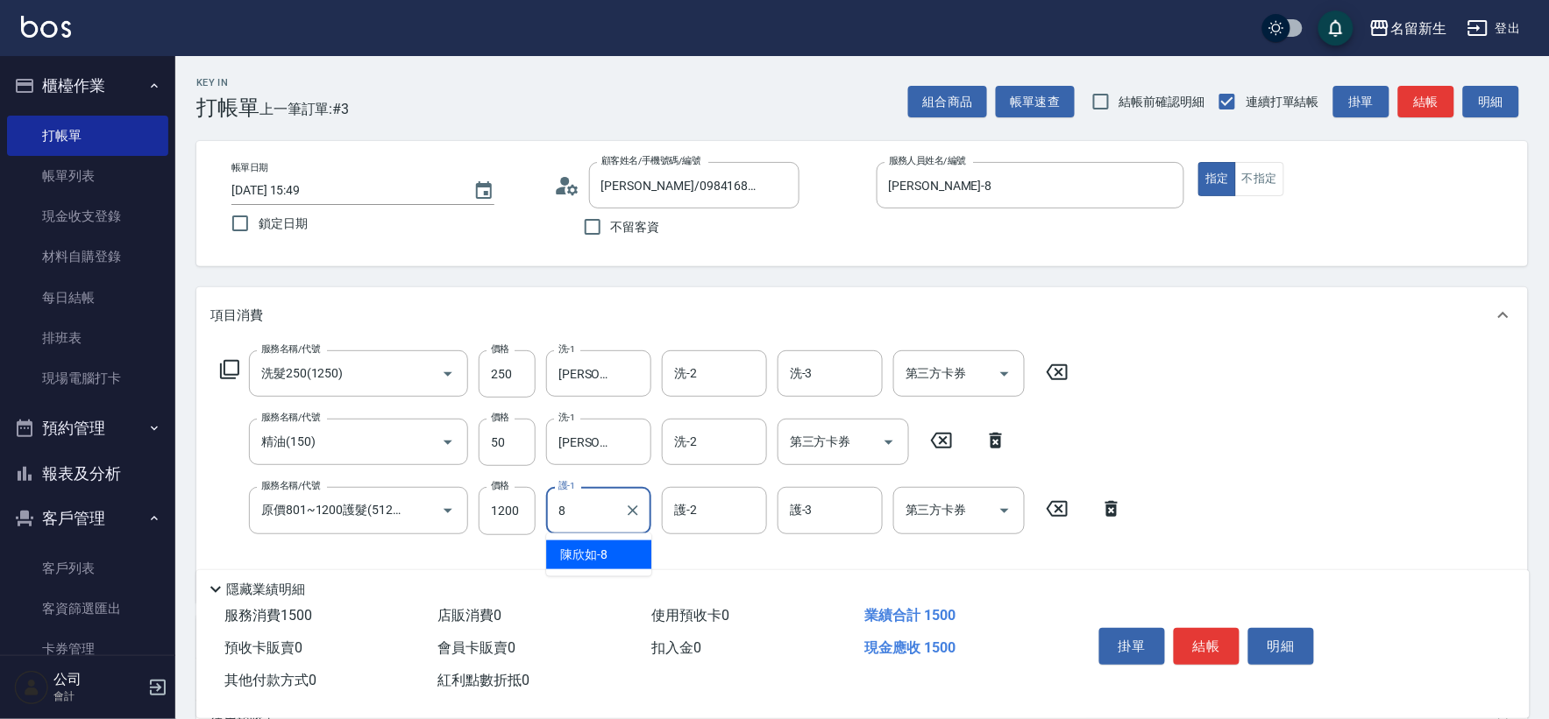
type input "[PERSON_NAME]-8"
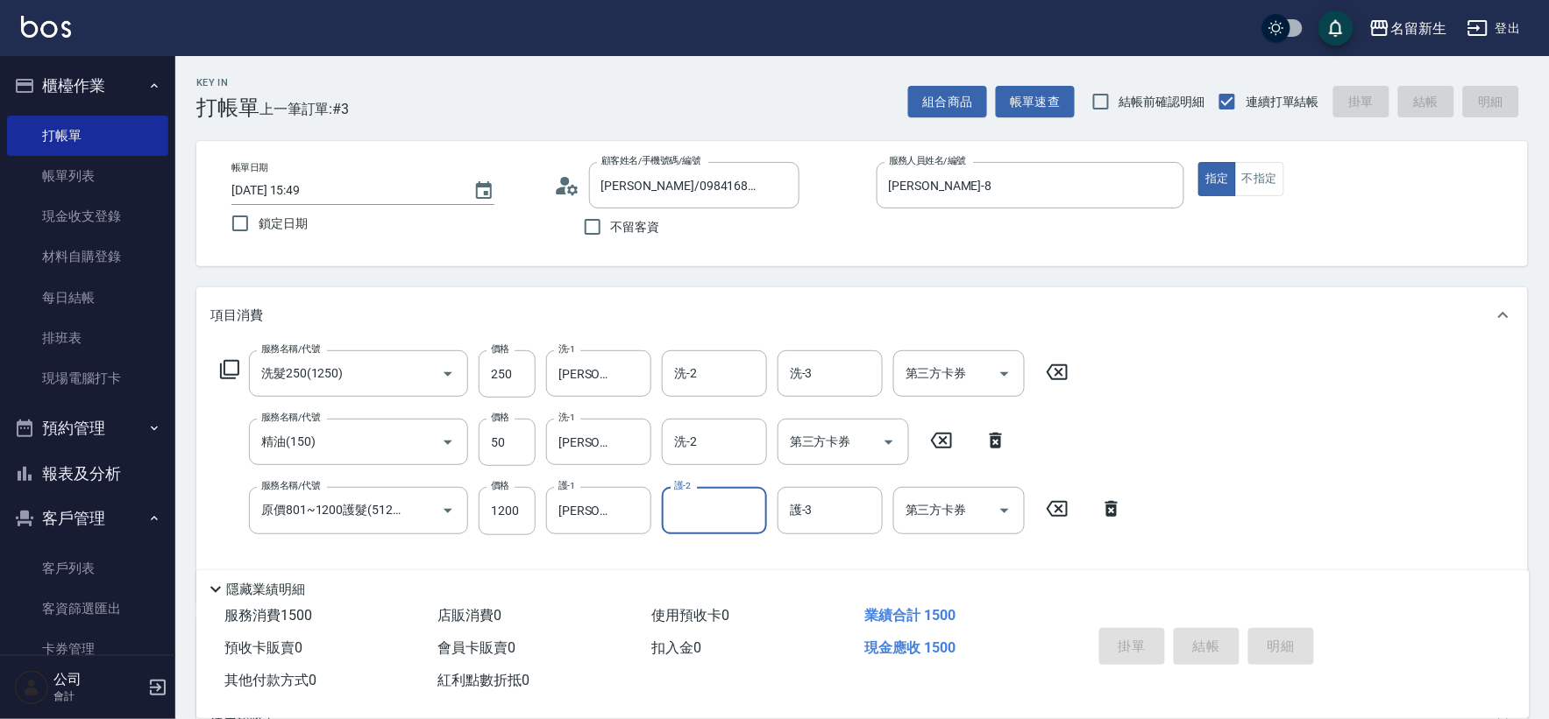
type input "[DATE] 15:50"
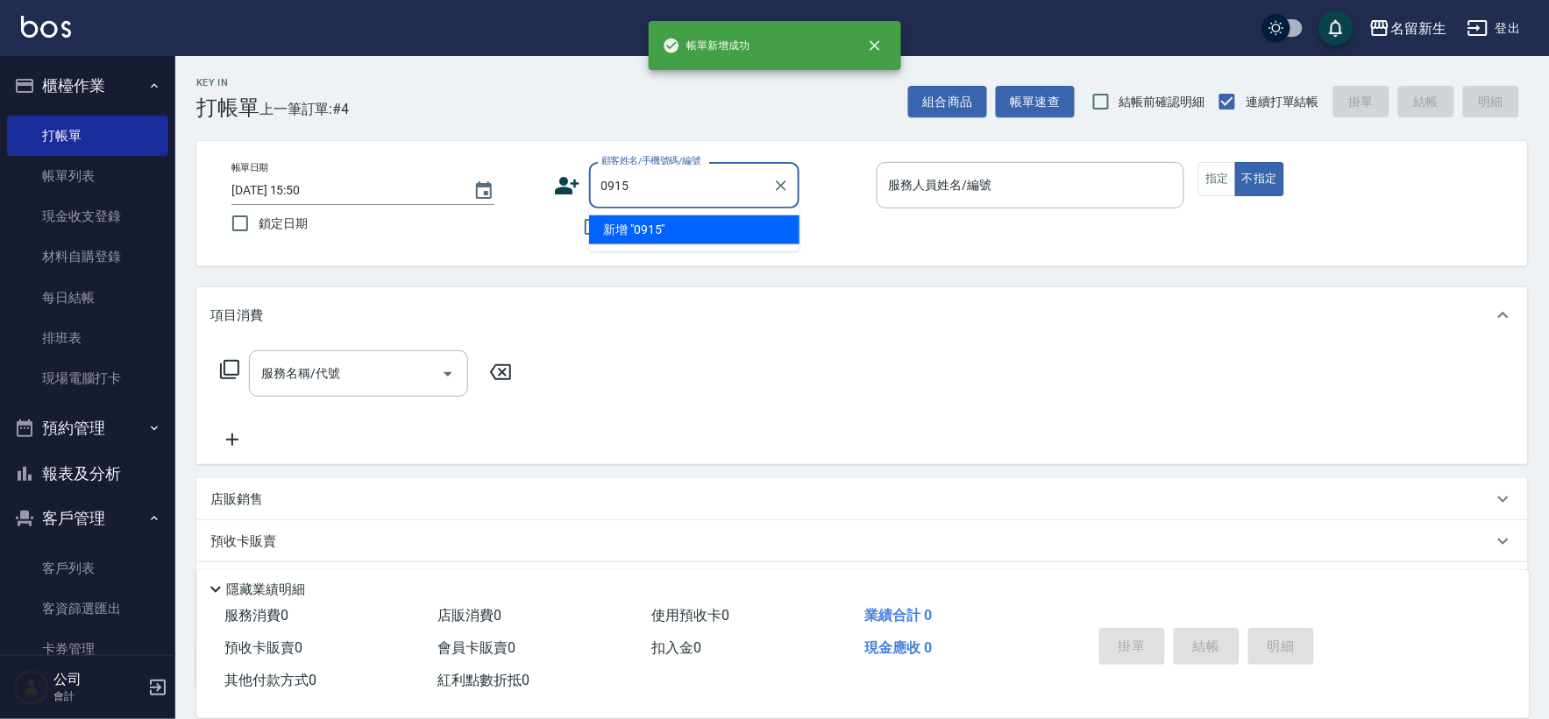
type input "0915"
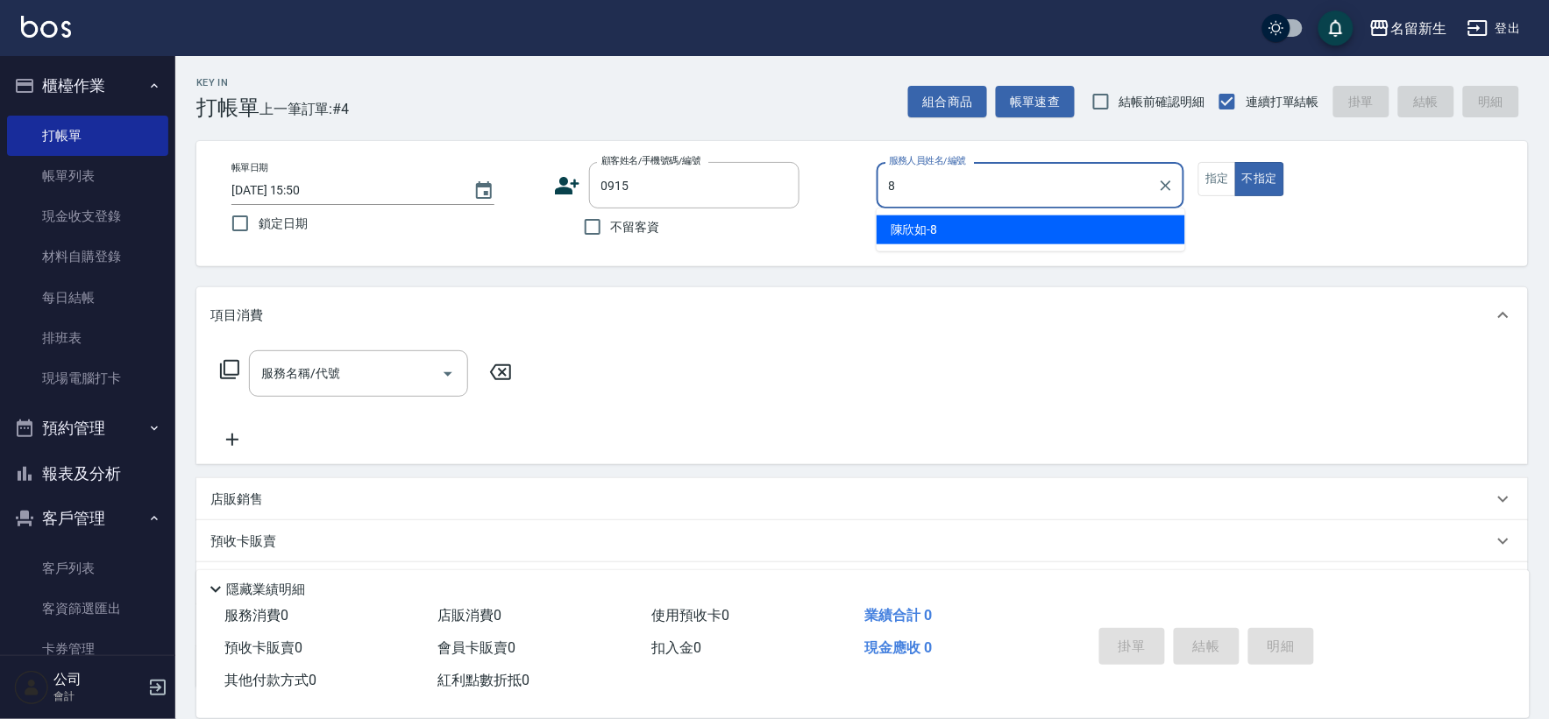
type input "[PERSON_NAME]-8"
type input "[PERSON_NAME]/0928894388/0915"
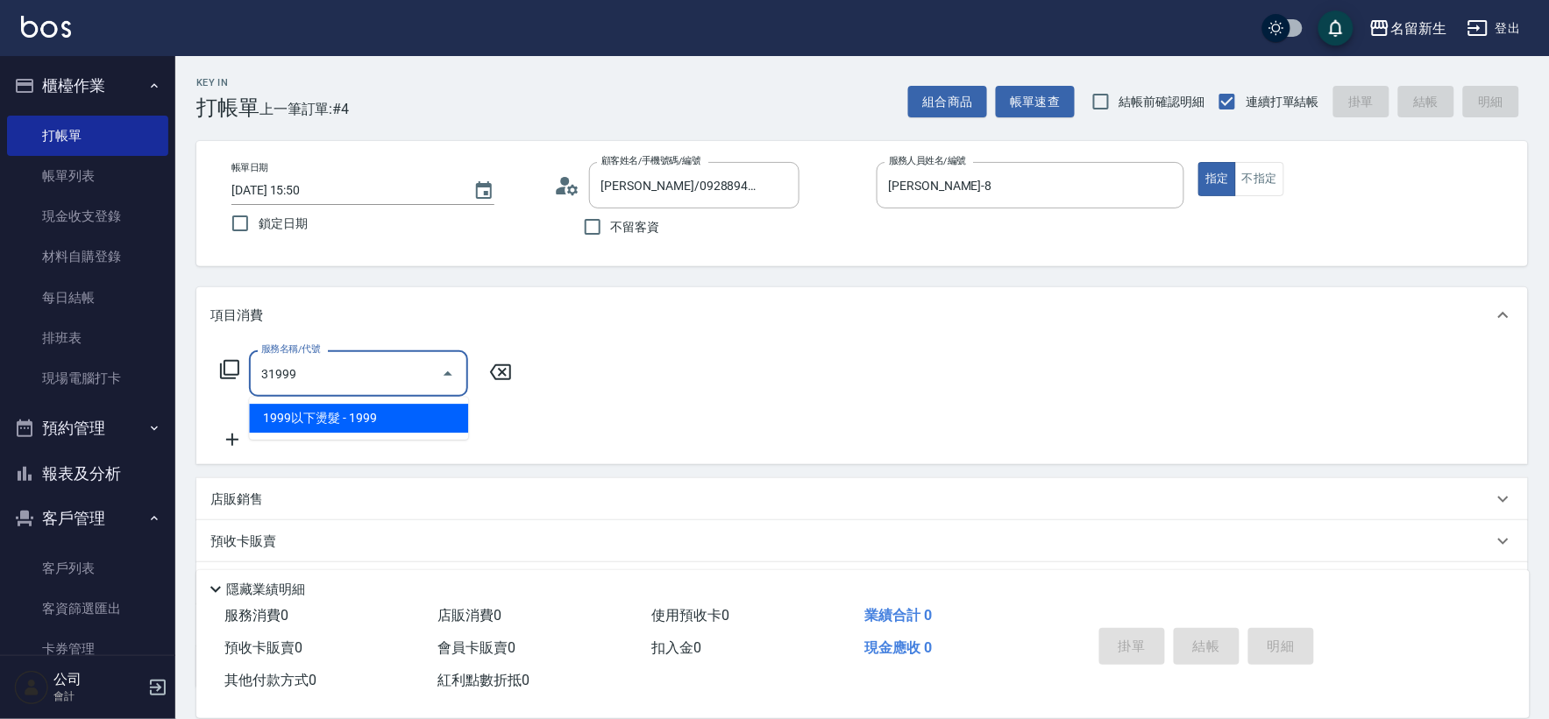
type input "1999以下燙髮(31999)"
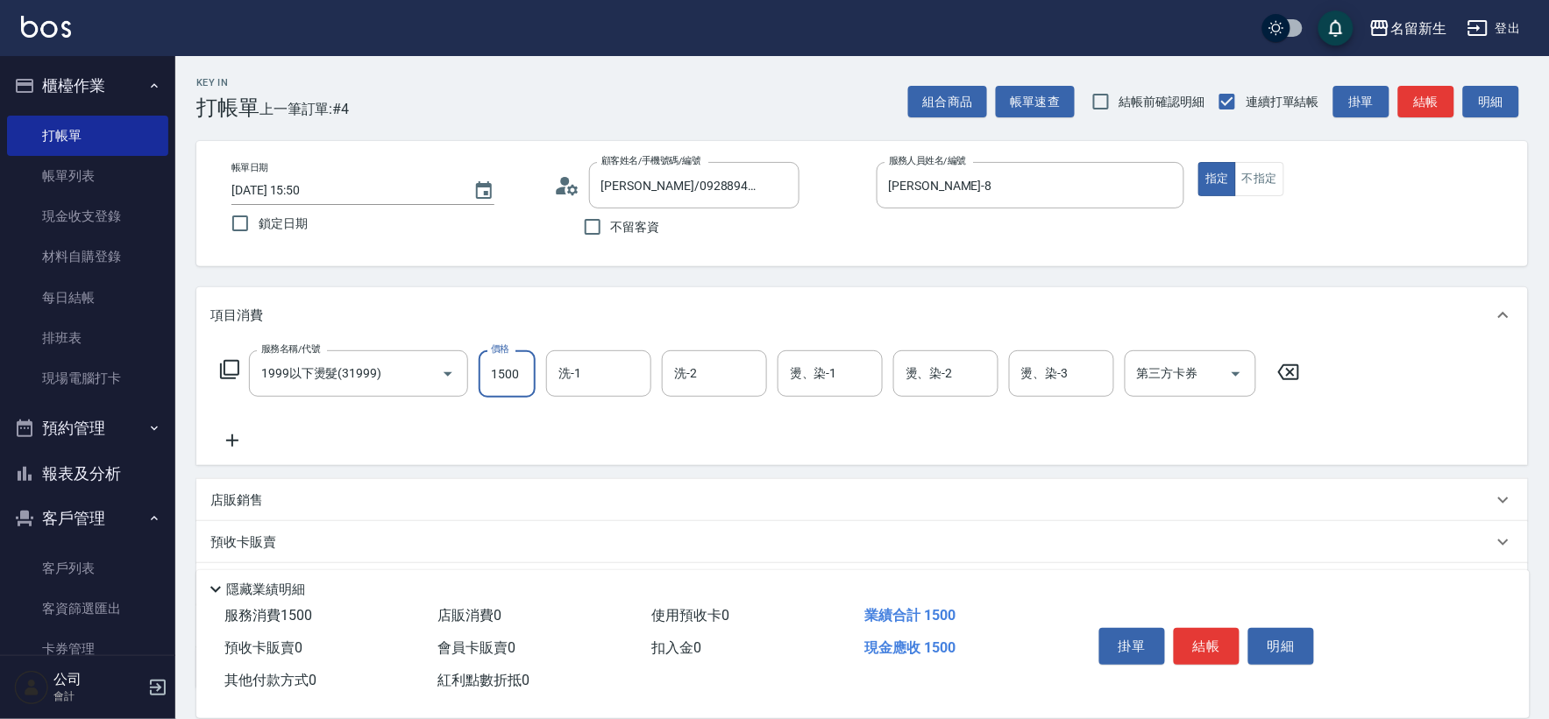
type input "1500"
type input "[PERSON_NAME]-8"
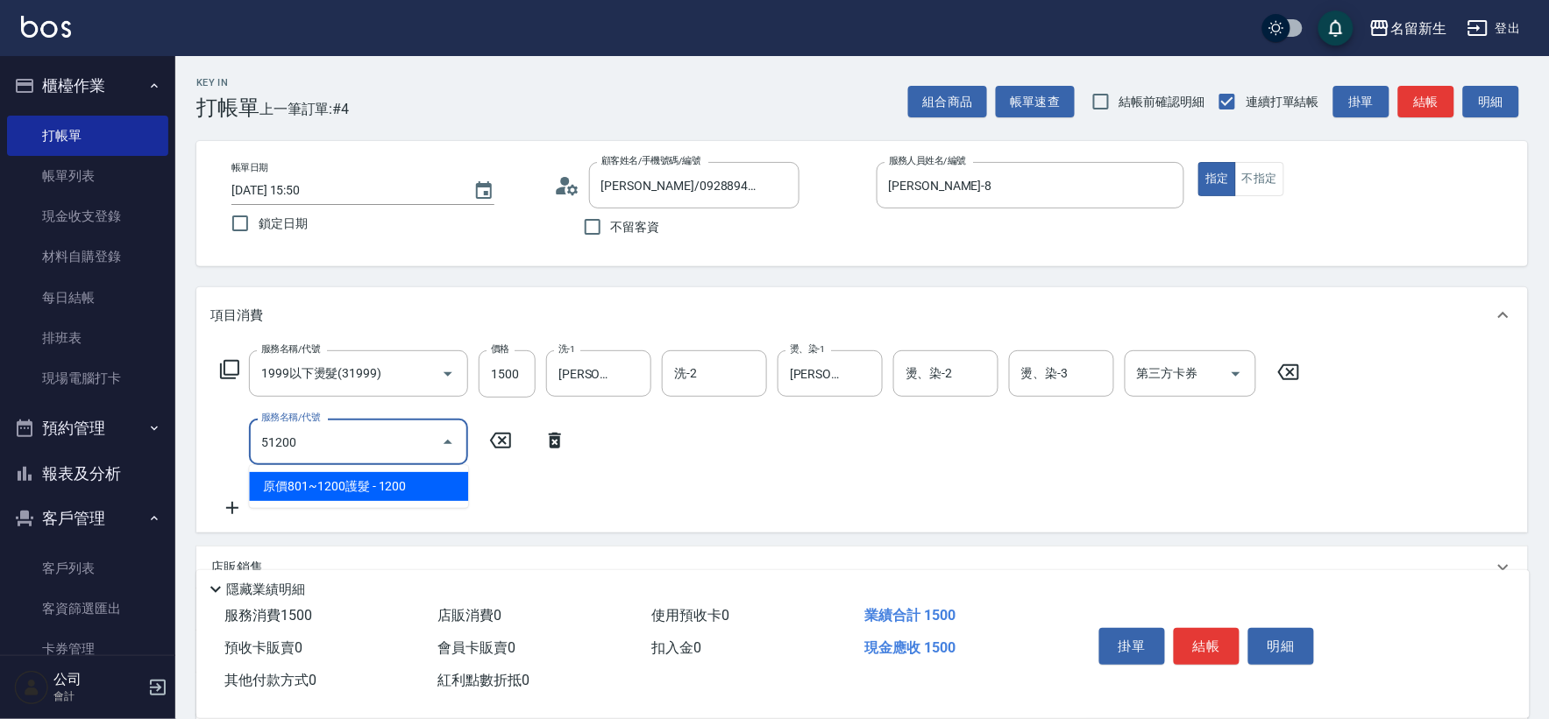
type input "原價801~1200護髮(51200)"
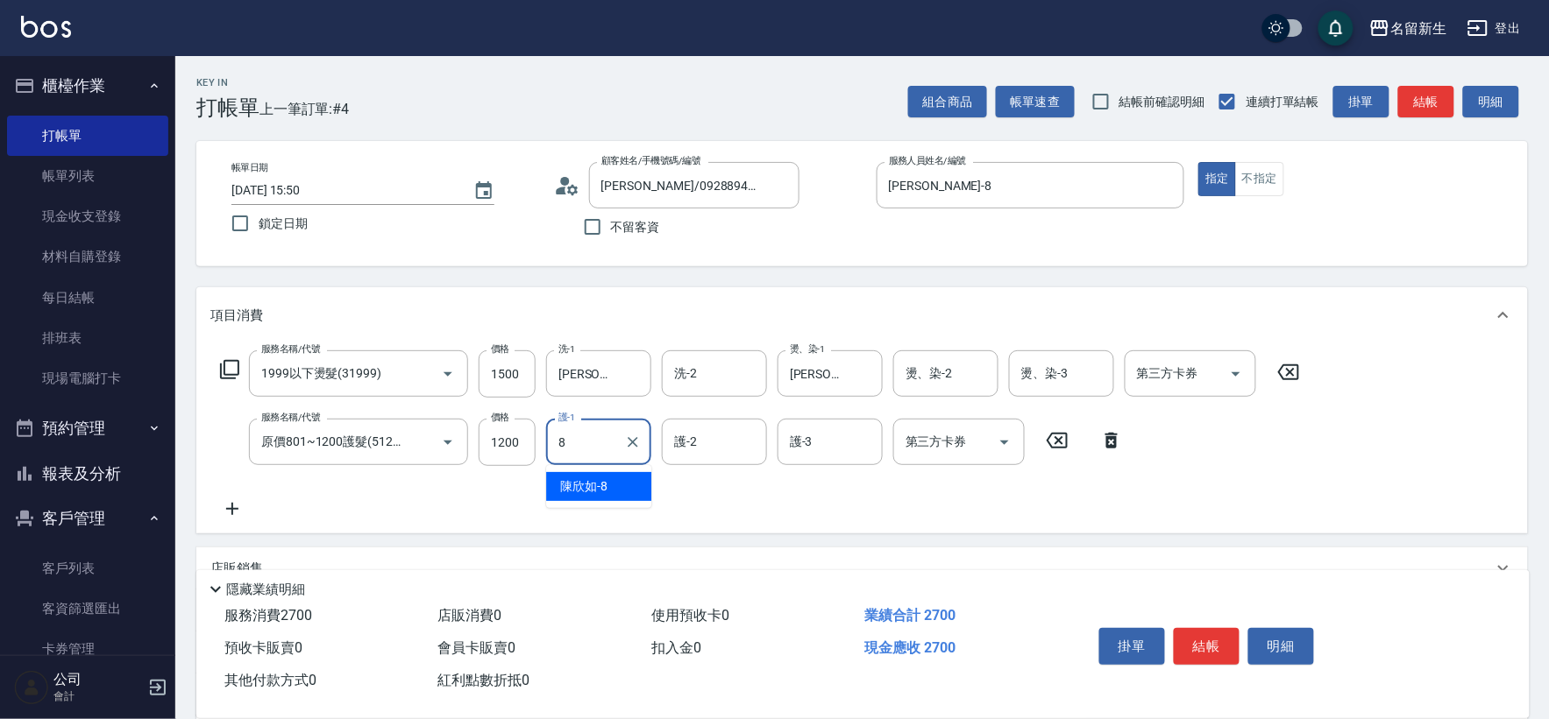
type input "[PERSON_NAME]-8"
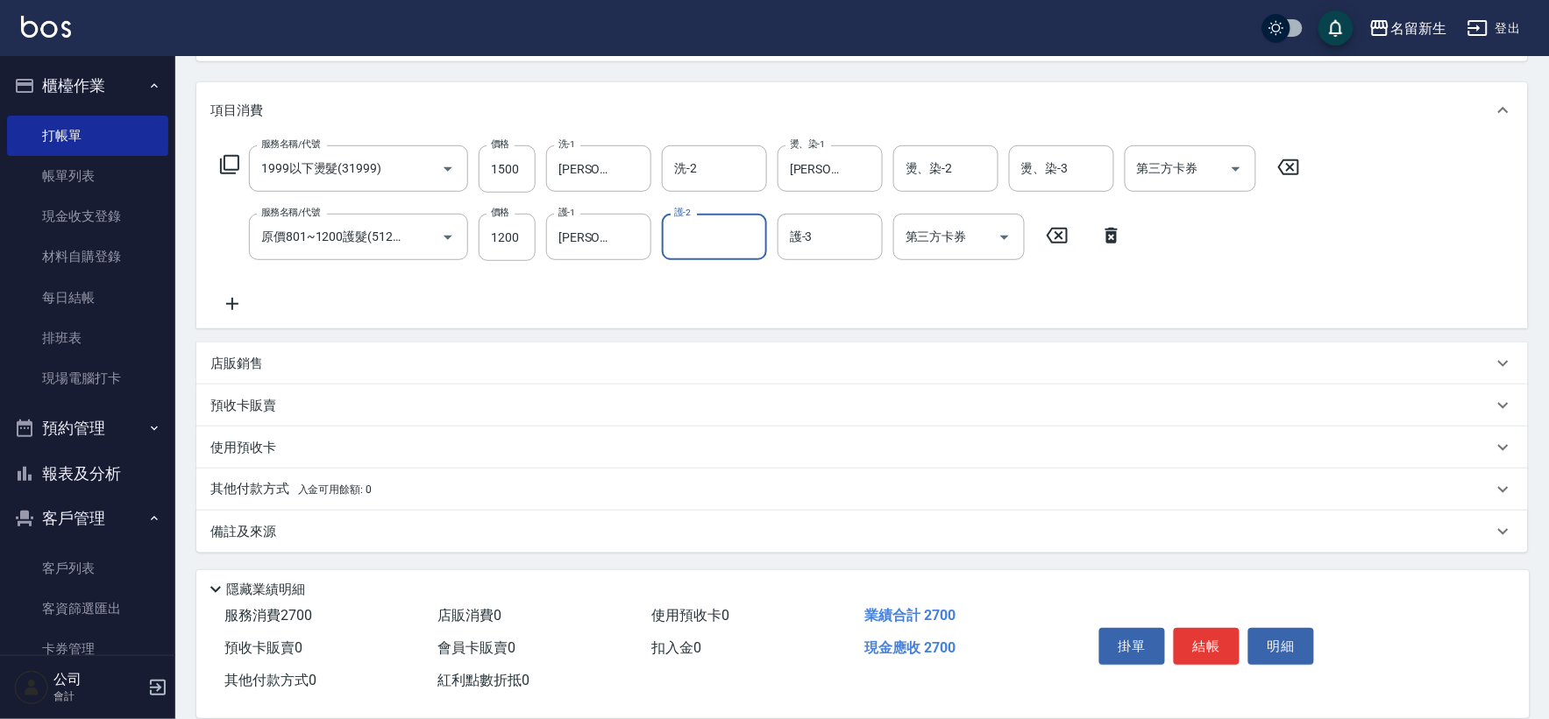
click at [294, 482] on p "其他付款方式 入金可用餘額: 0" at bounding box center [290, 489] width 161 height 19
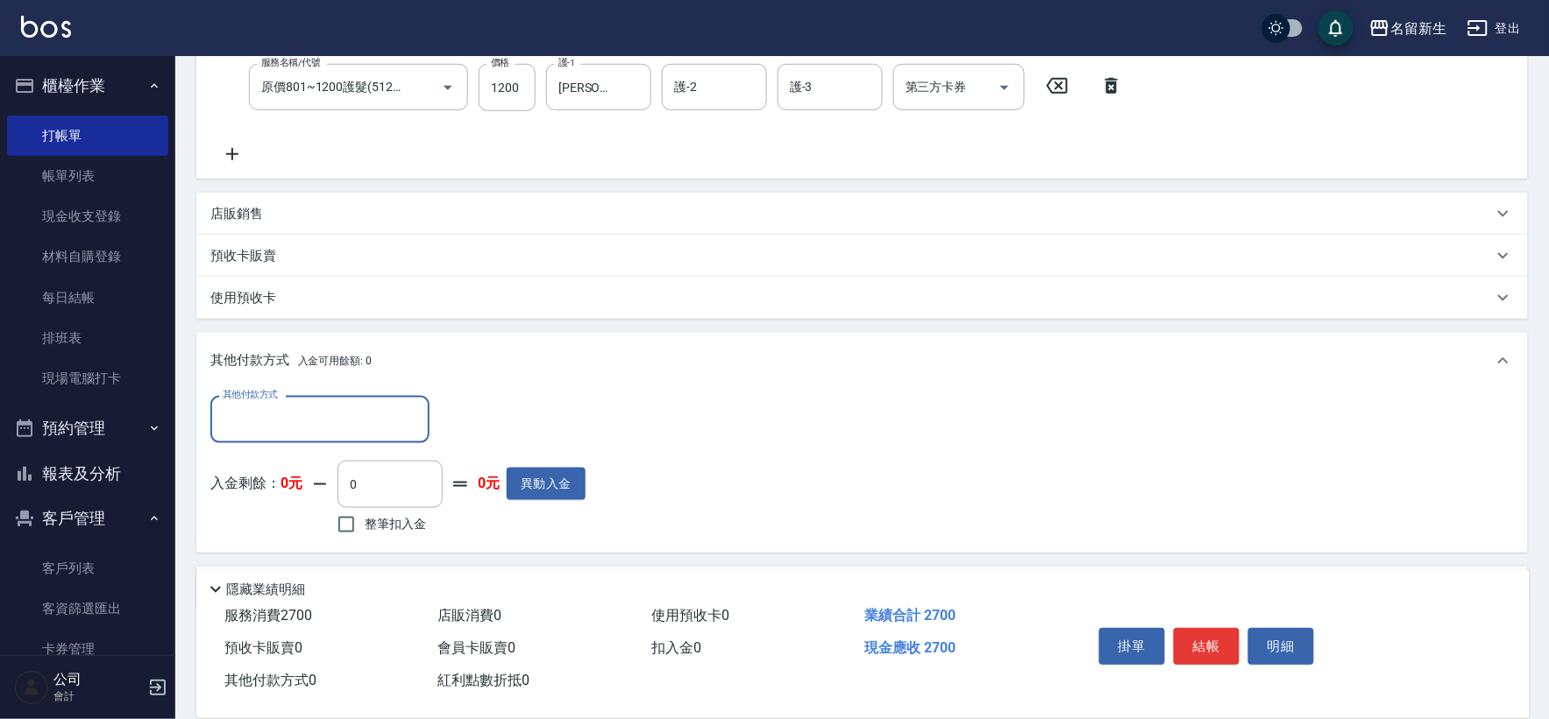
scroll to position [370, 0]
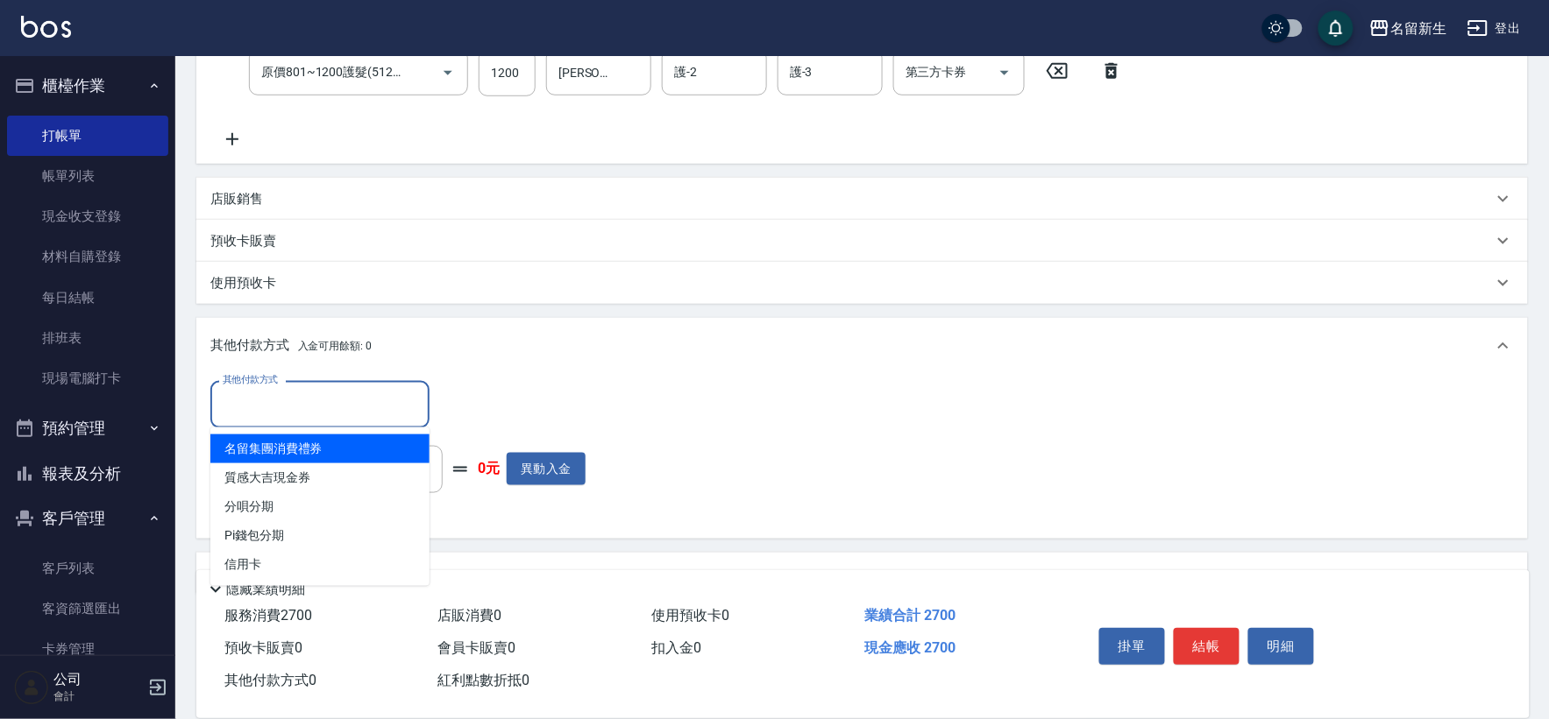
drag, startPoint x: 330, startPoint y: 408, endPoint x: 311, endPoint y: 509, distance: 102.4
click at [330, 408] on input "其他付款方式" at bounding box center [319, 404] width 203 height 31
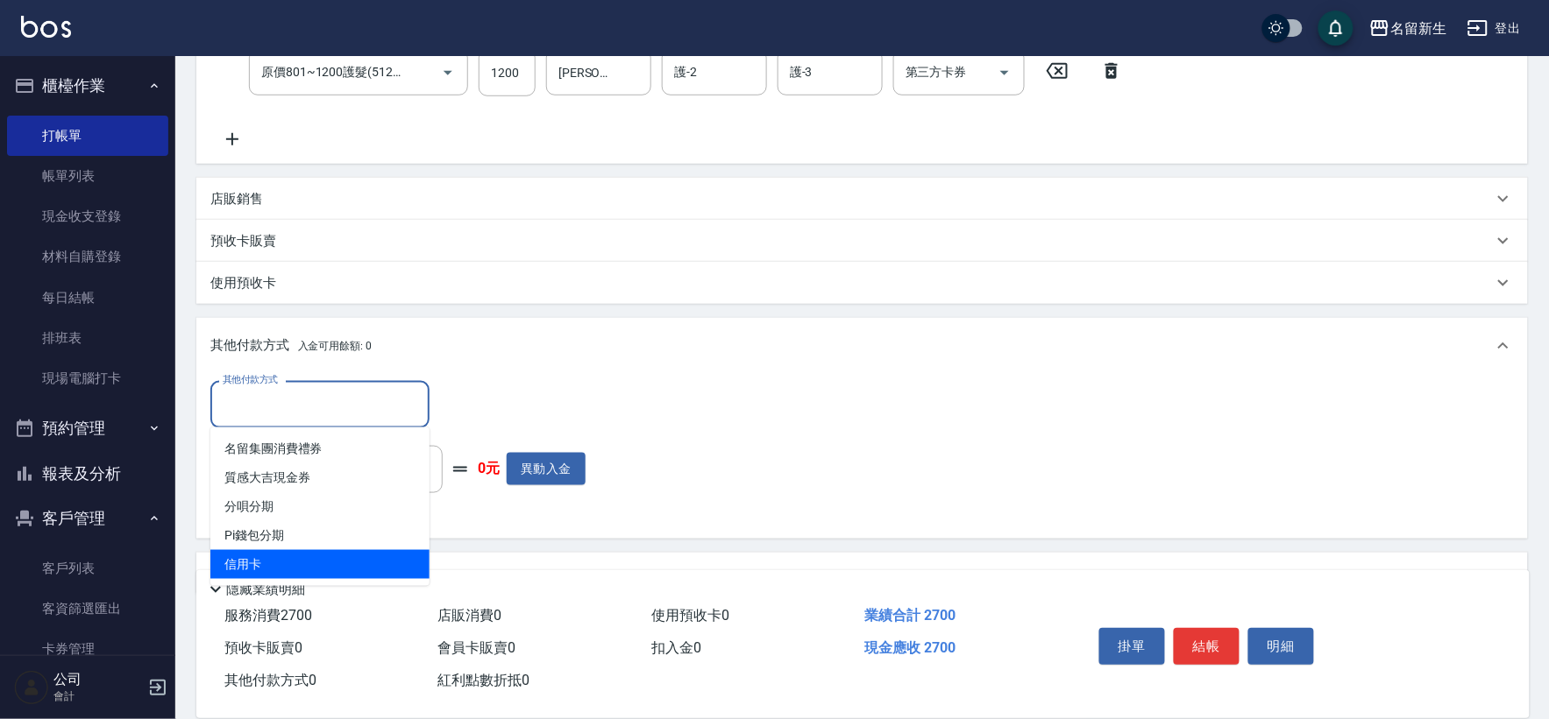
click at [281, 564] on span "信用卡" at bounding box center [319, 564] width 219 height 29
type input "信用卡"
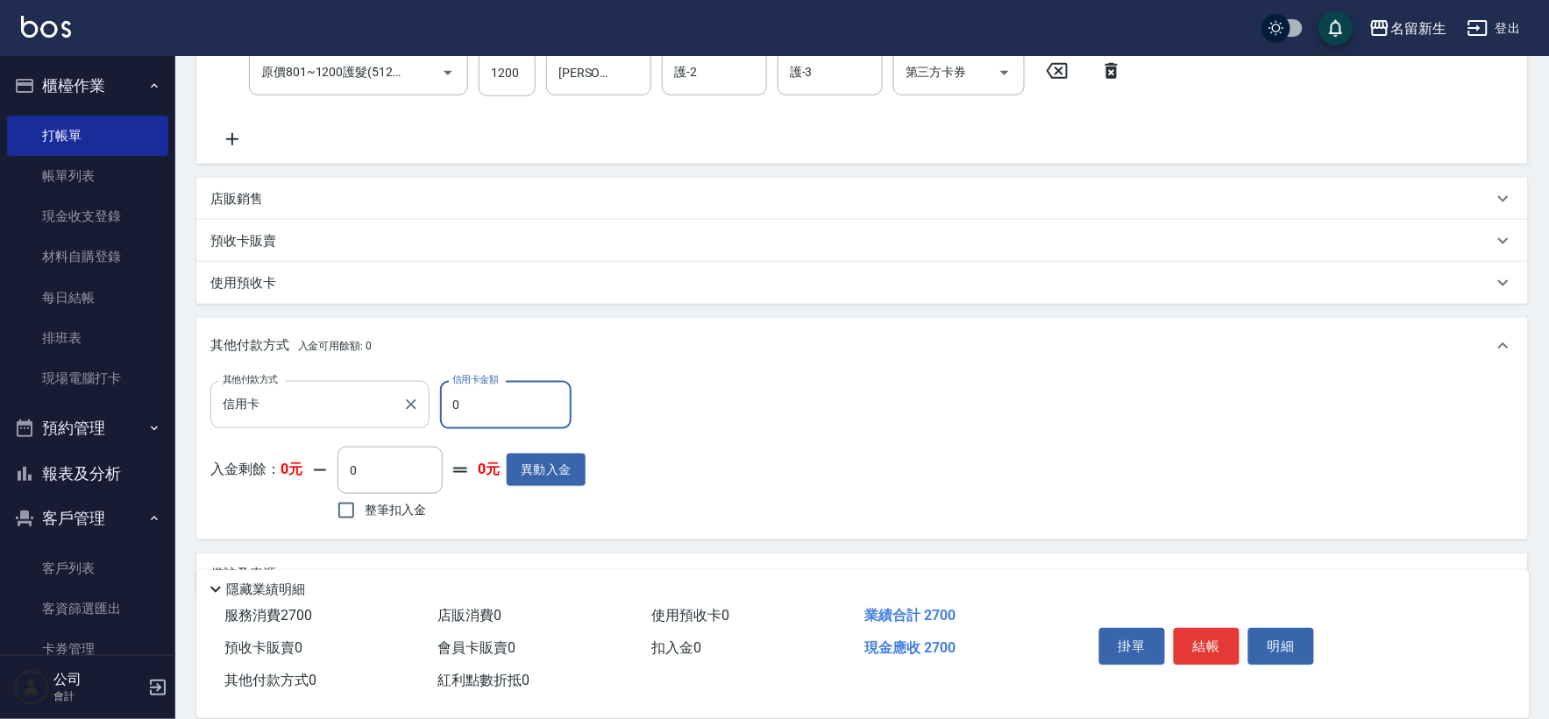
drag, startPoint x: 454, startPoint y: 406, endPoint x: 334, endPoint y: 415, distance: 120.4
click at [336, 415] on div "其他付款方式 信用卡 其他付款方式 信用卡金額 0 信用卡金額" at bounding box center [397, 404] width 375 height 47
type input "2700"
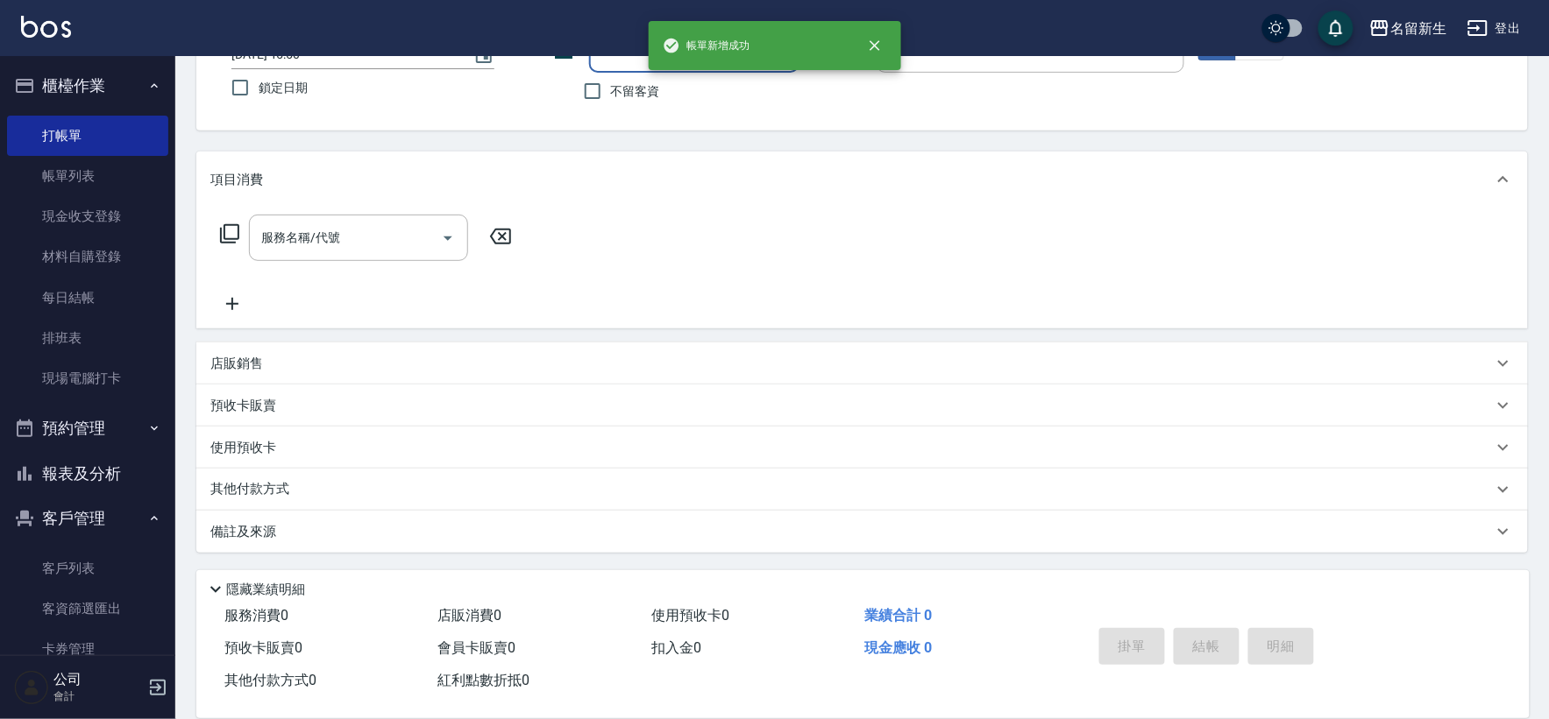
scroll to position [0, 0]
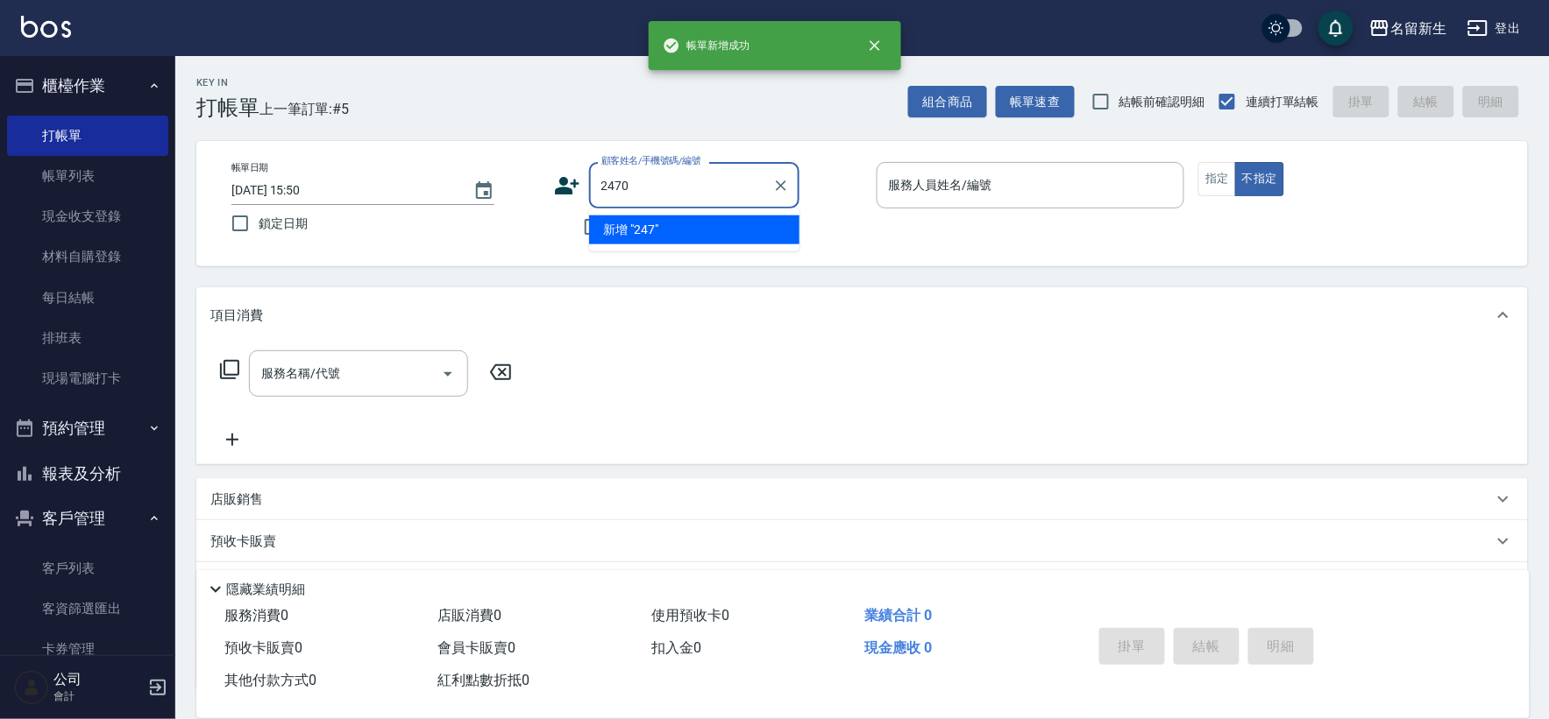
type input "2470"
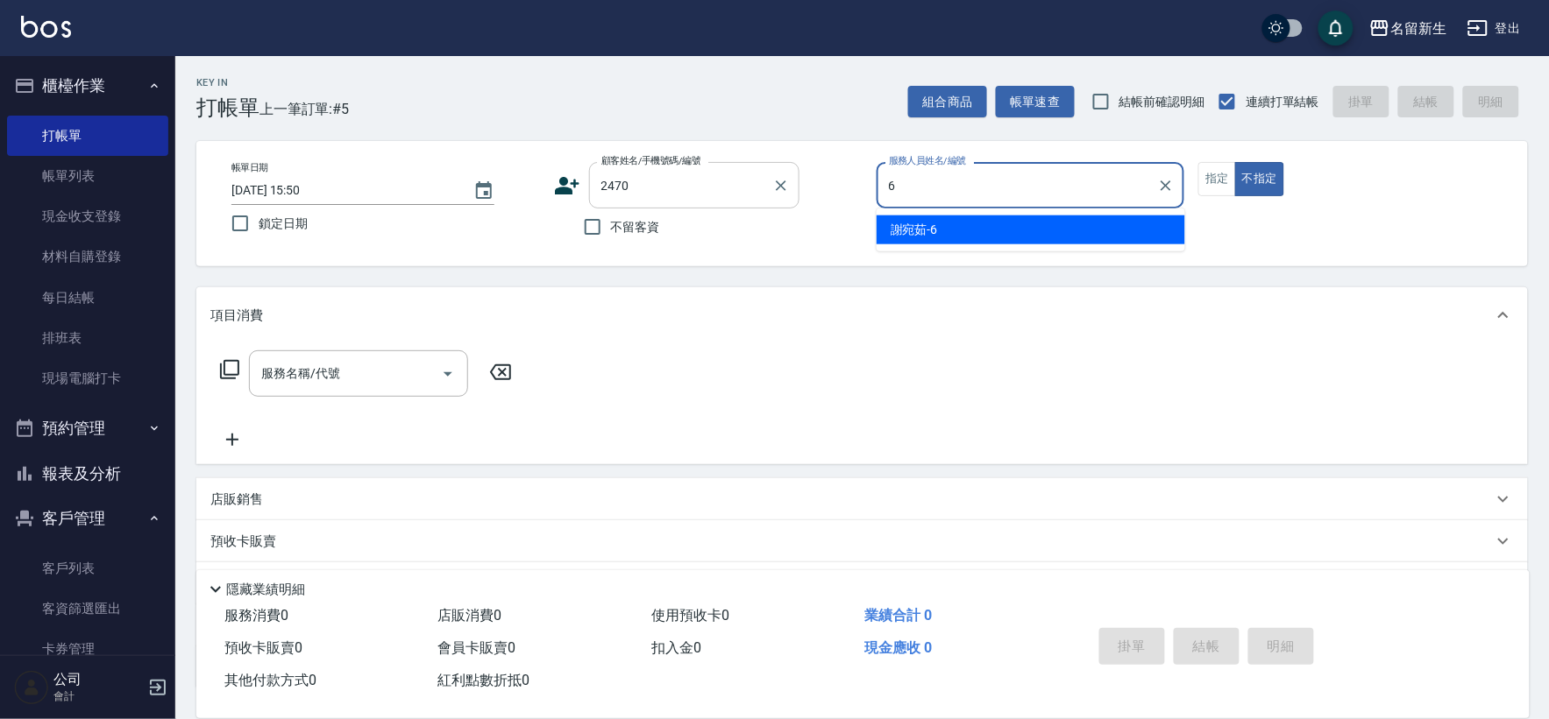
type input "[PERSON_NAME]-6"
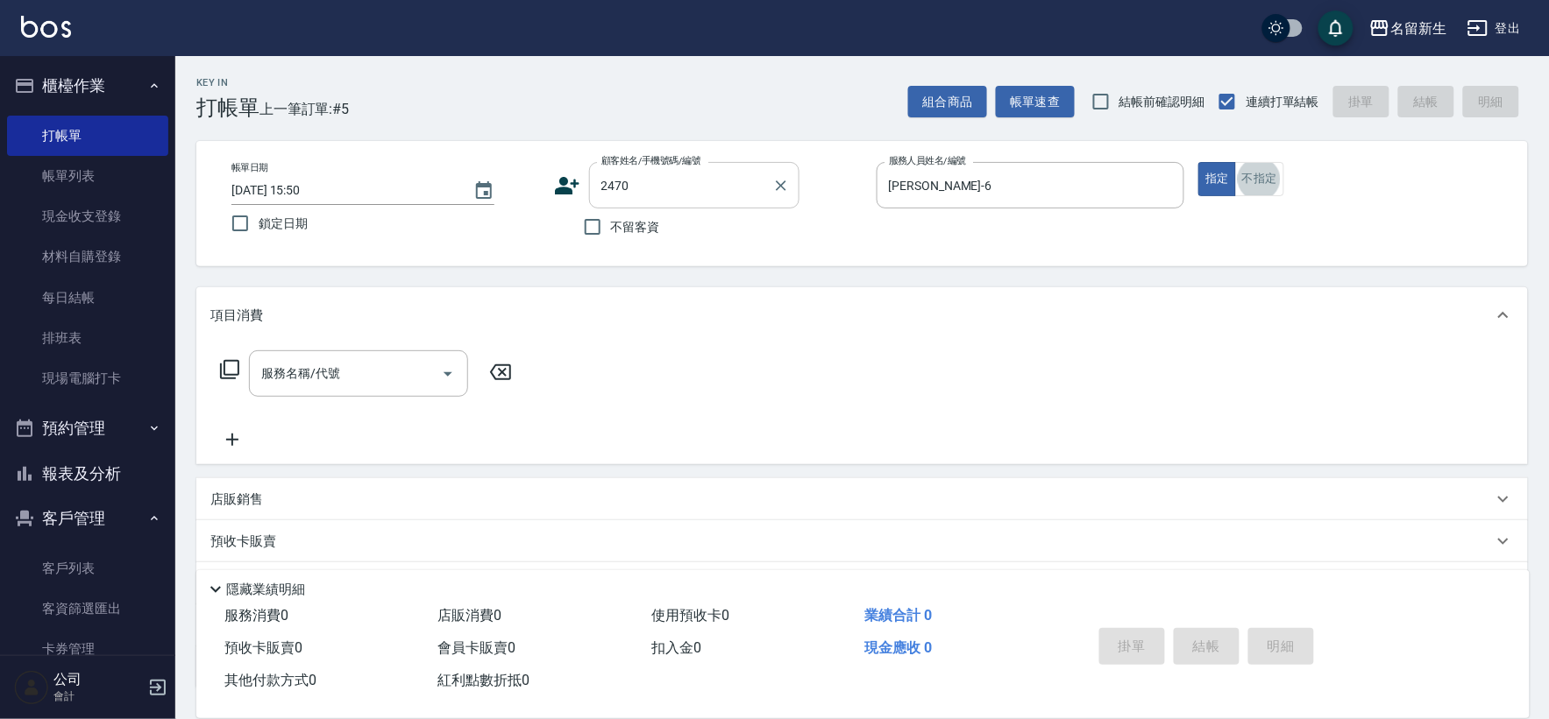
type input "2"
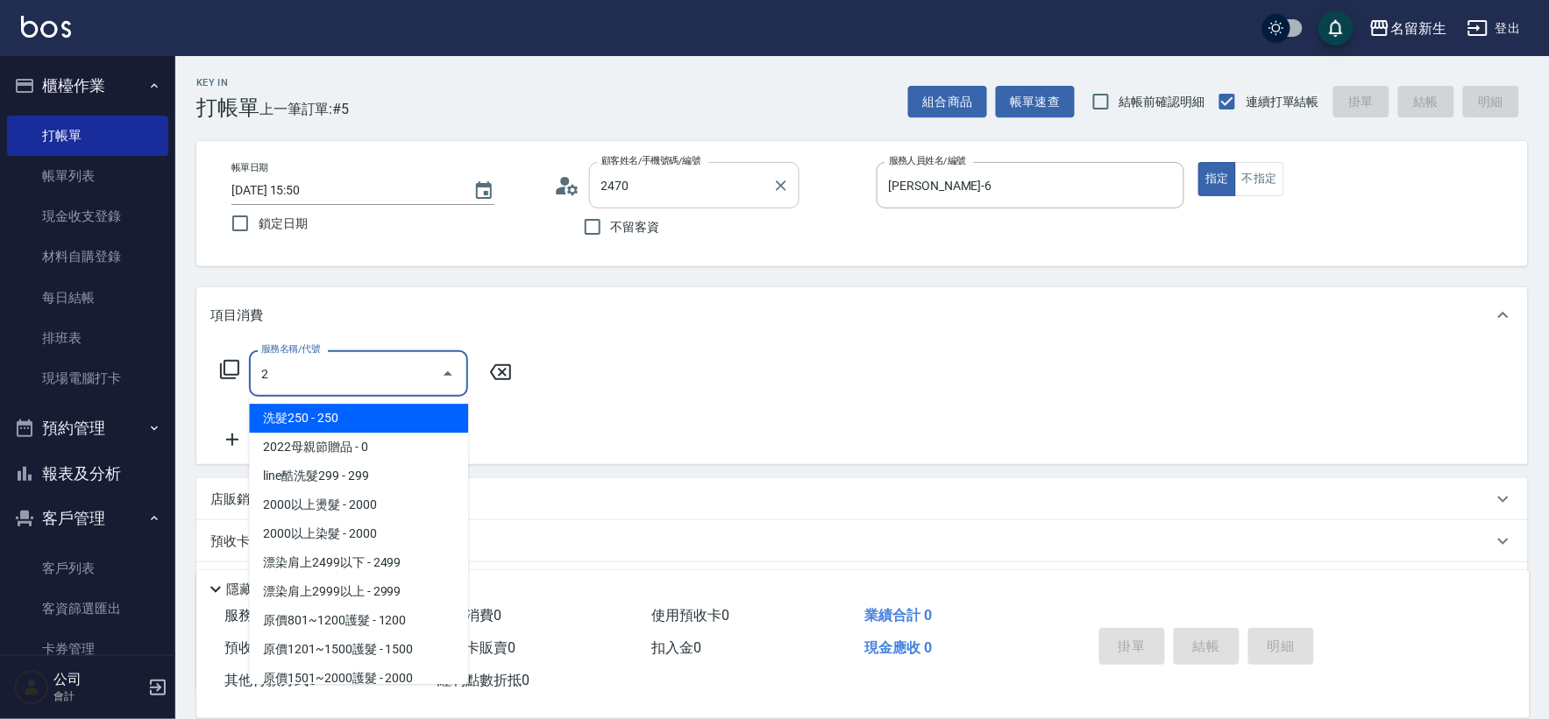
type input "[PERSON_NAME]/0936826223/2470"
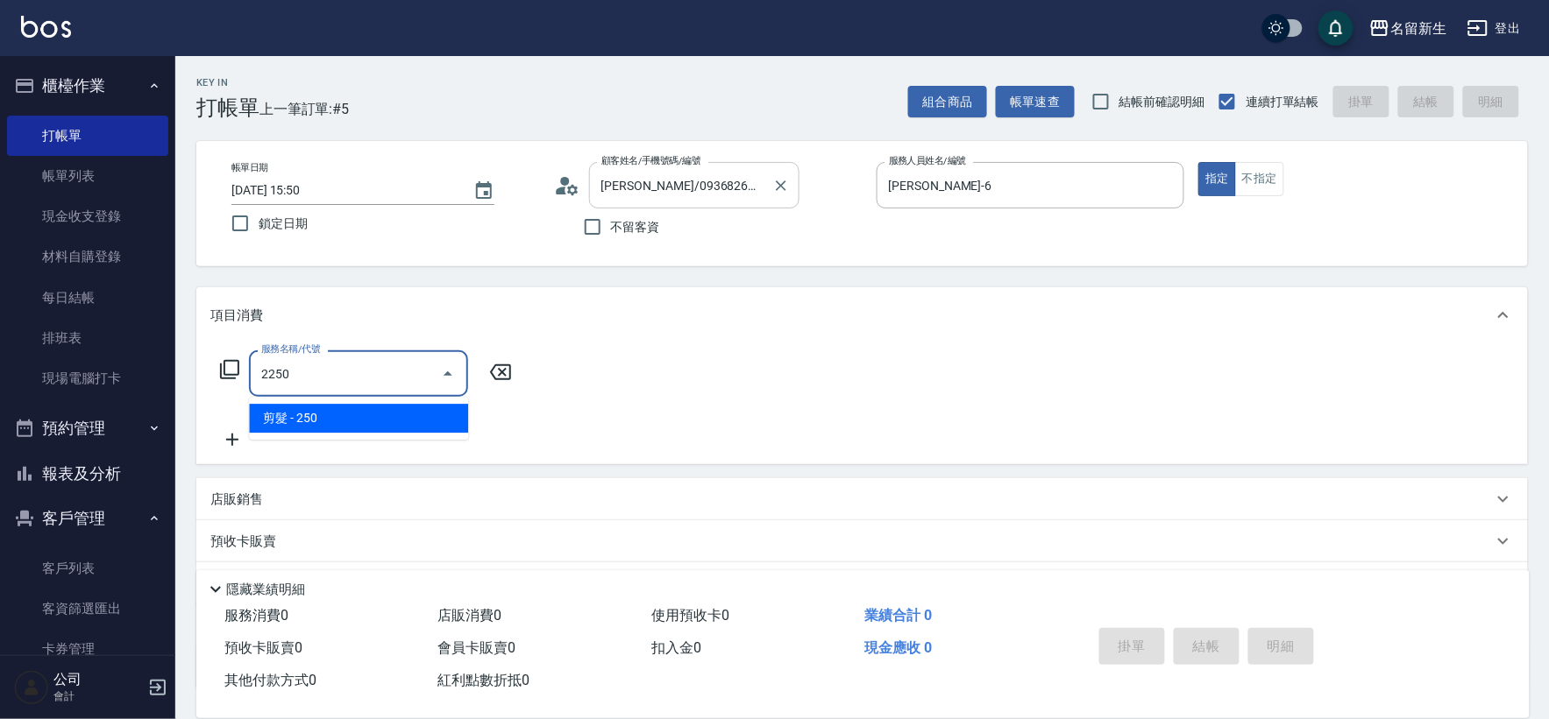
type input "剪髮(2250)"
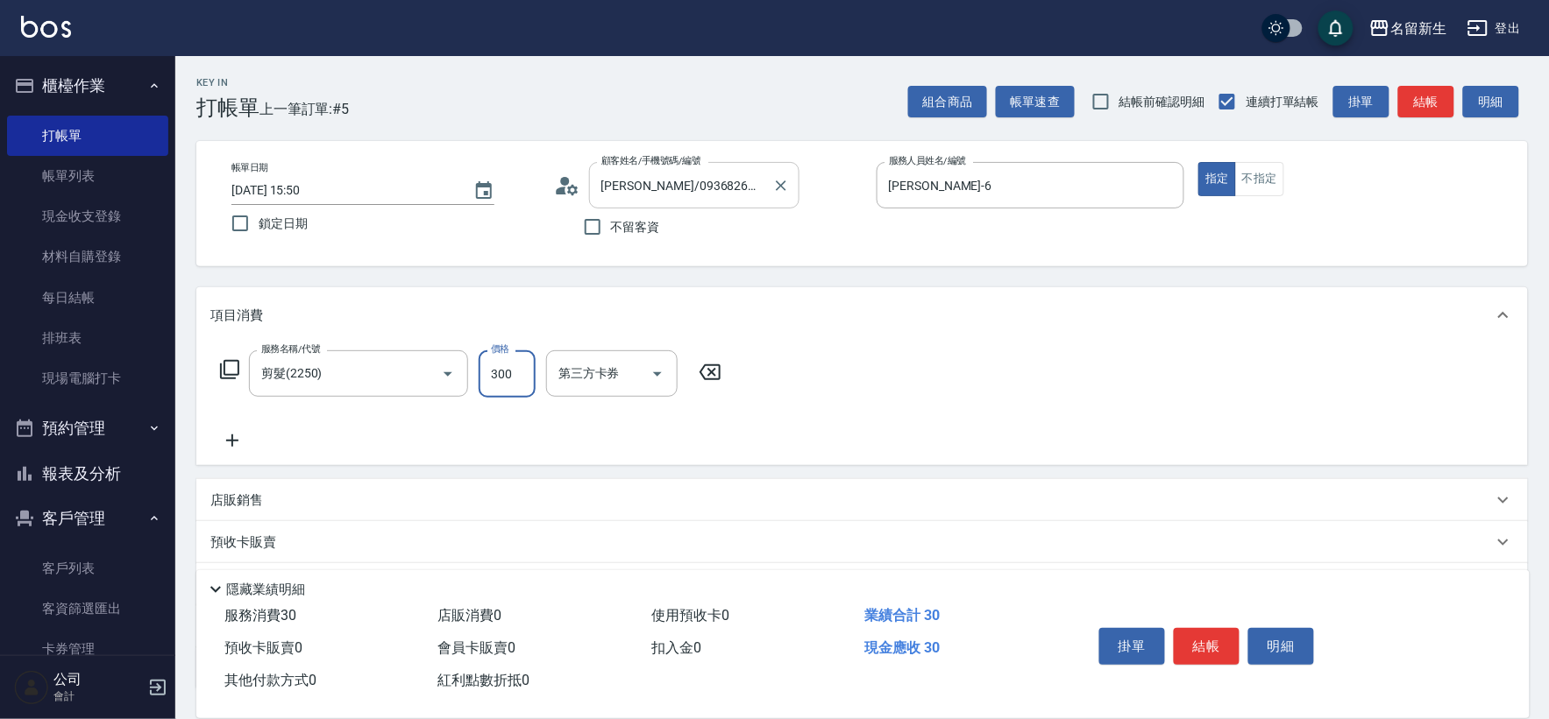
type input "300"
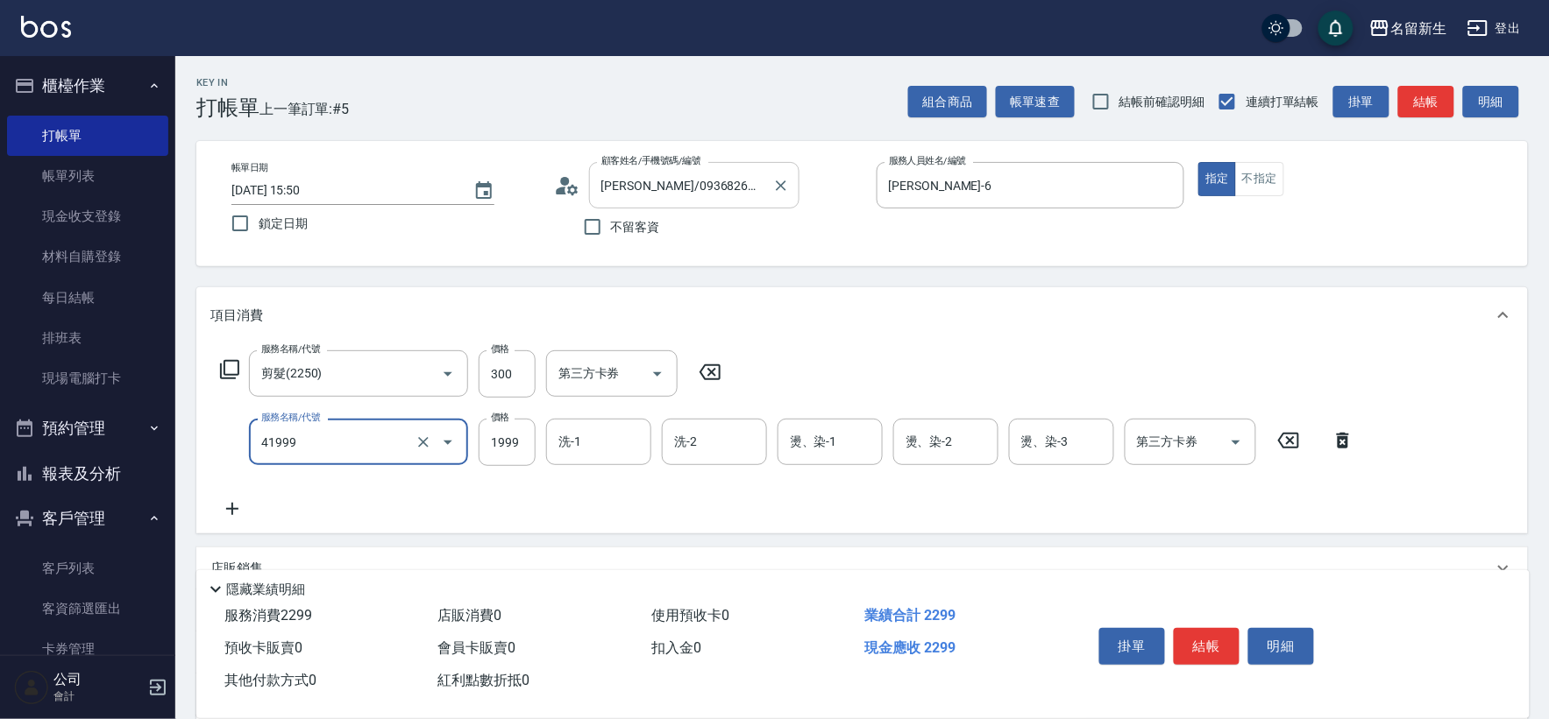
type input "1999以下染髮(41999)"
type input "1000"
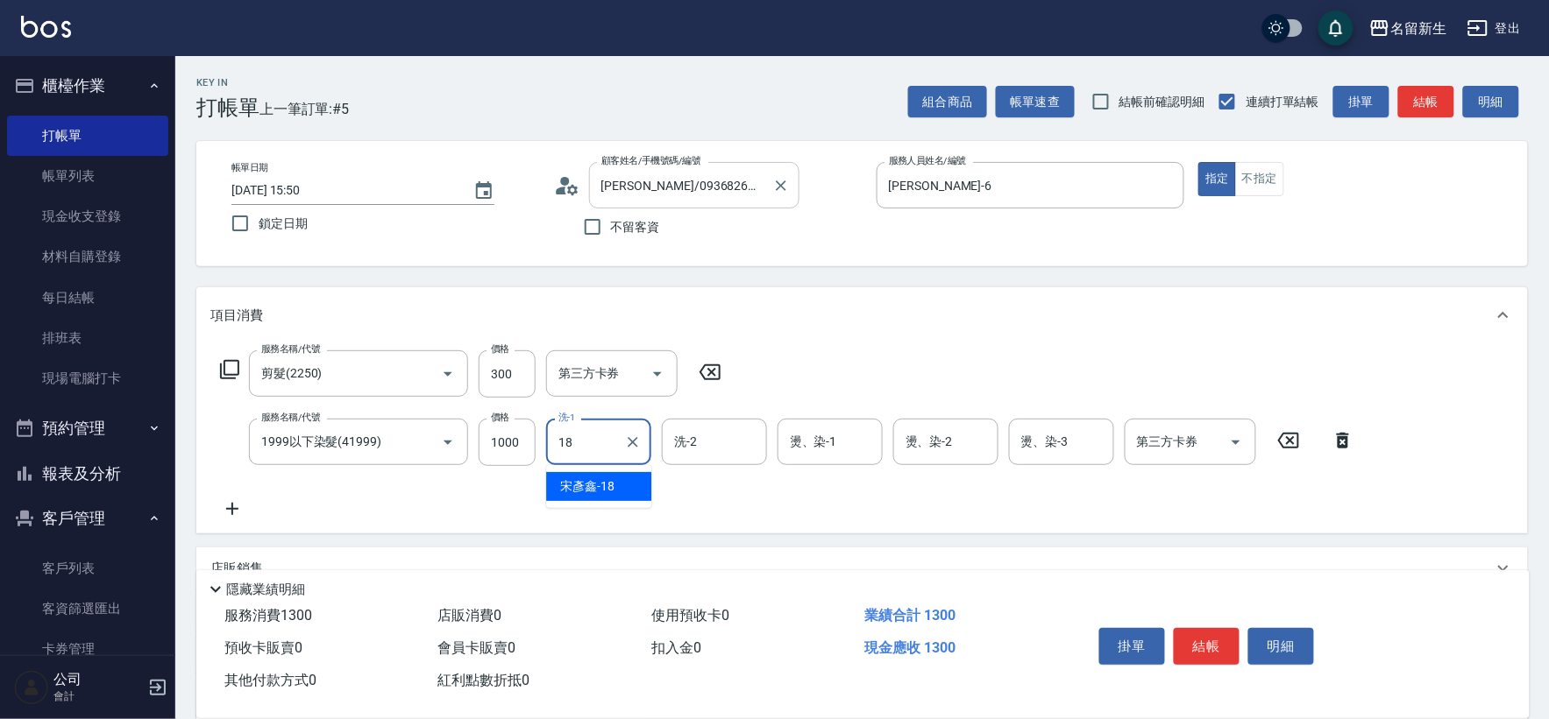
type input "[PERSON_NAME]-18"
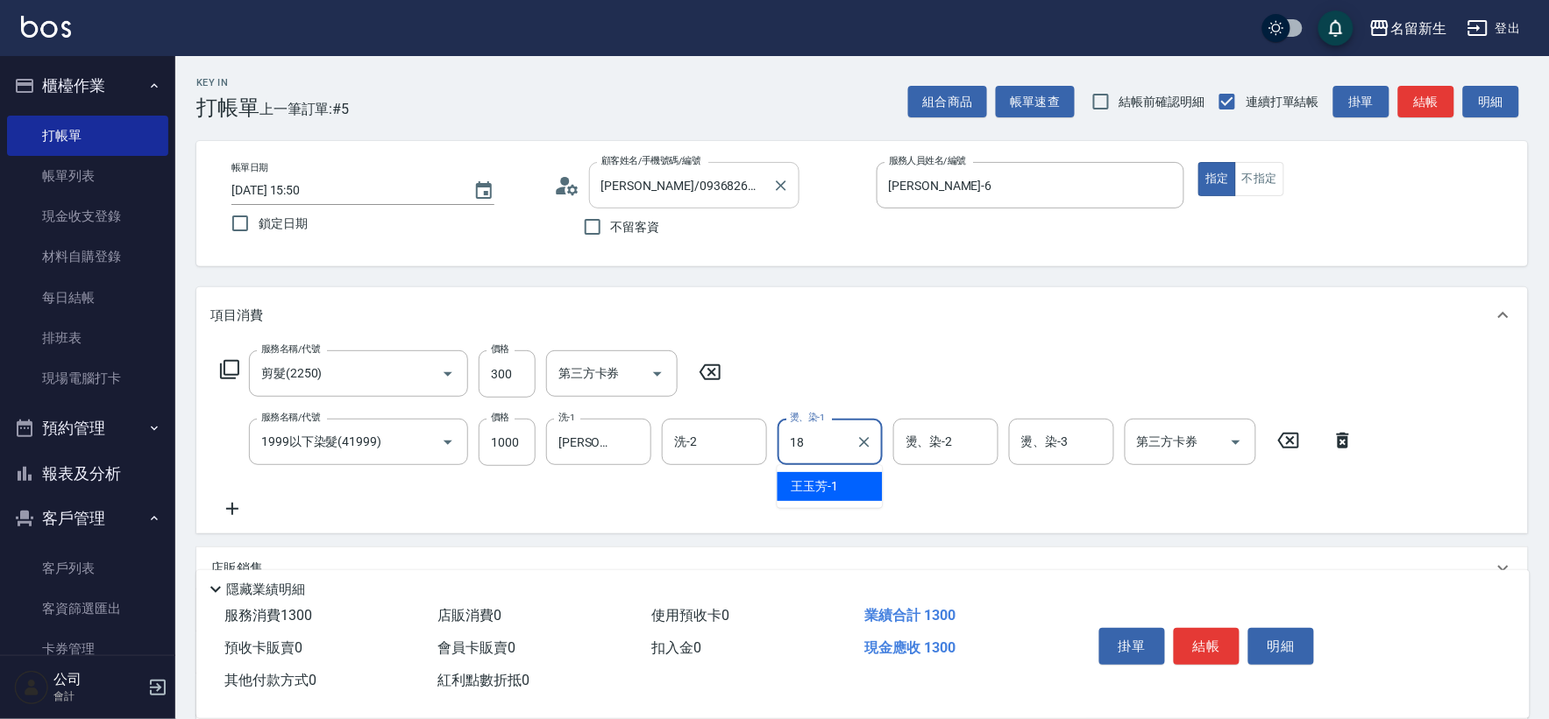
type input "[PERSON_NAME]-18"
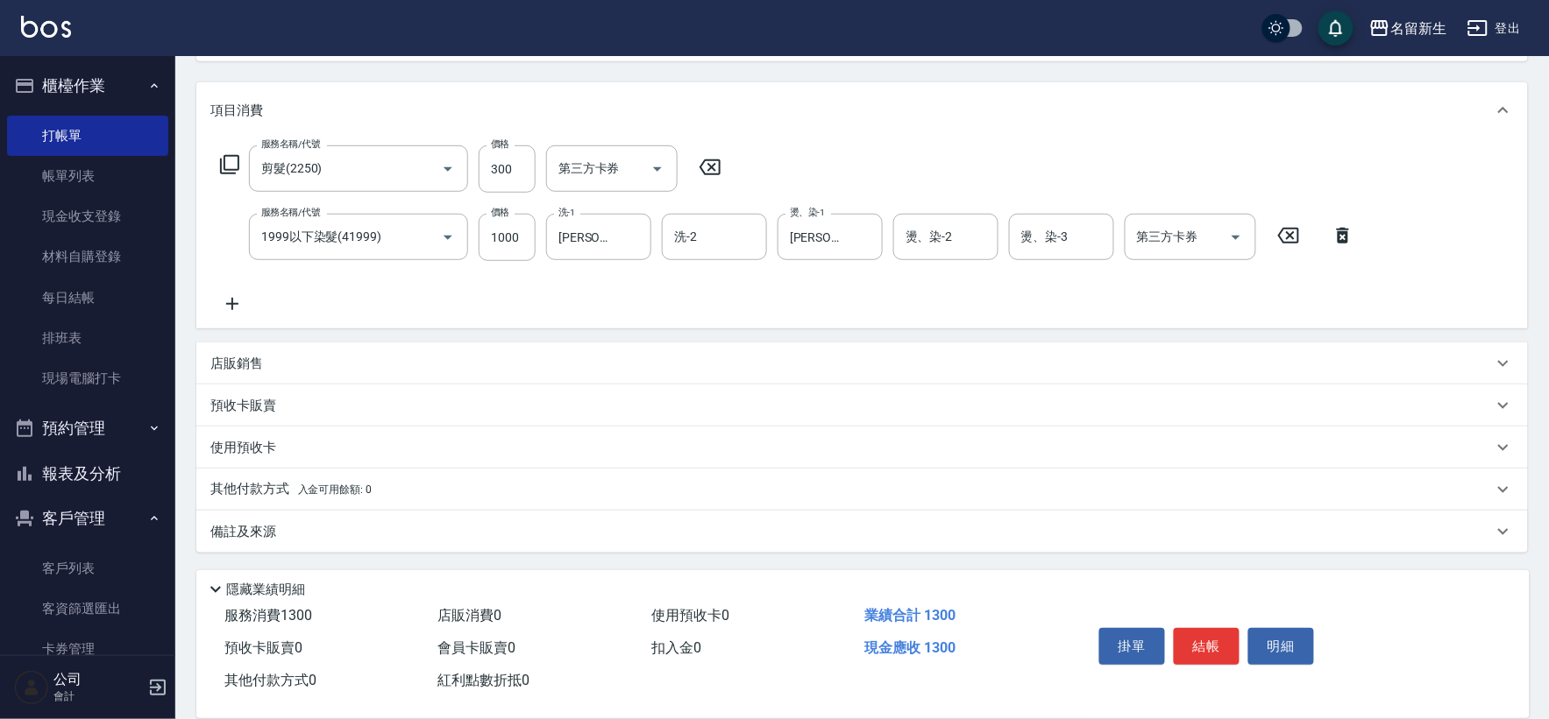
click at [289, 364] on div "店販銷售" at bounding box center [851, 364] width 1282 height 18
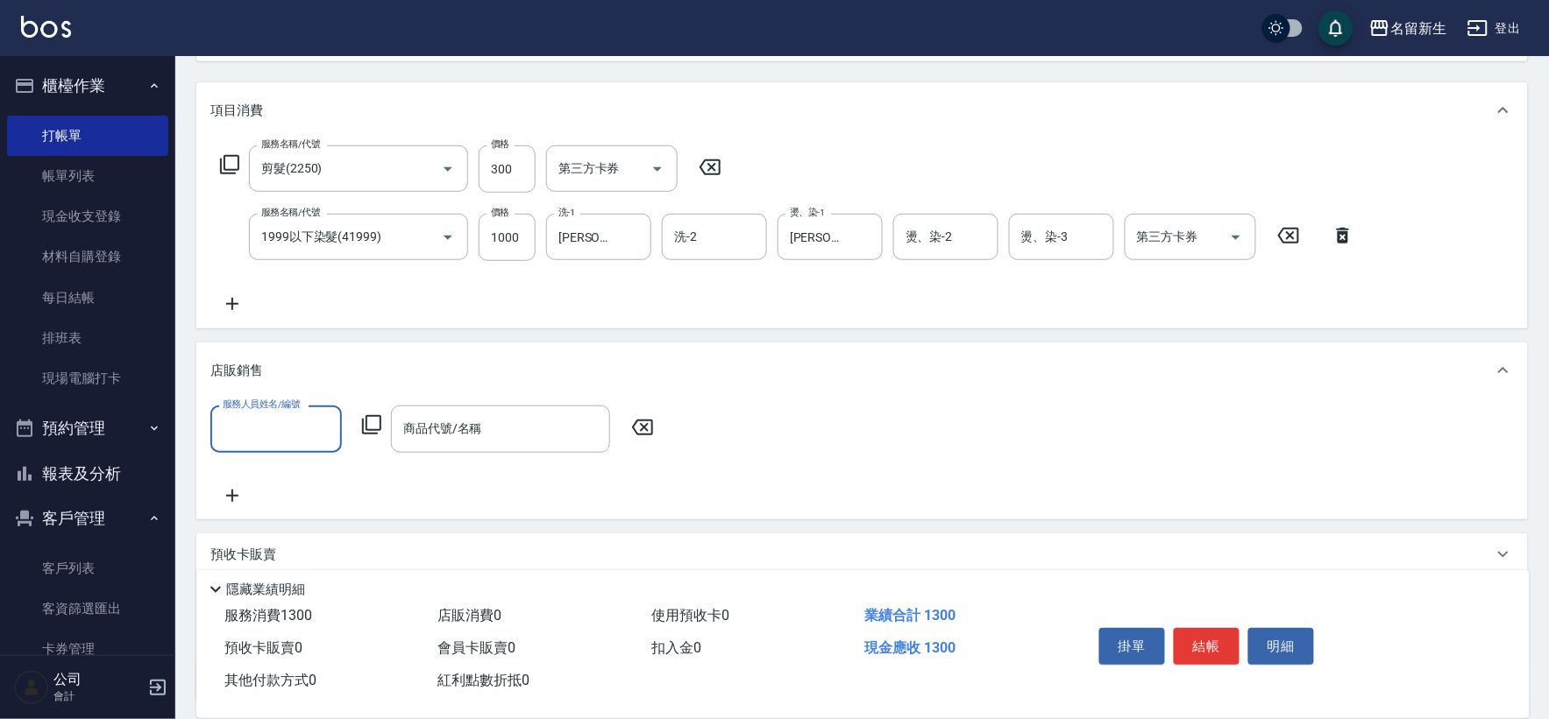
scroll to position [0, 0]
click at [294, 404] on label "服務人員姓名/編號" at bounding box center [261, 404] width 77 height 13
click at [294, 414] on input "服務人員姓名/編號" at bounding box center [276, 429] width 116 height 31
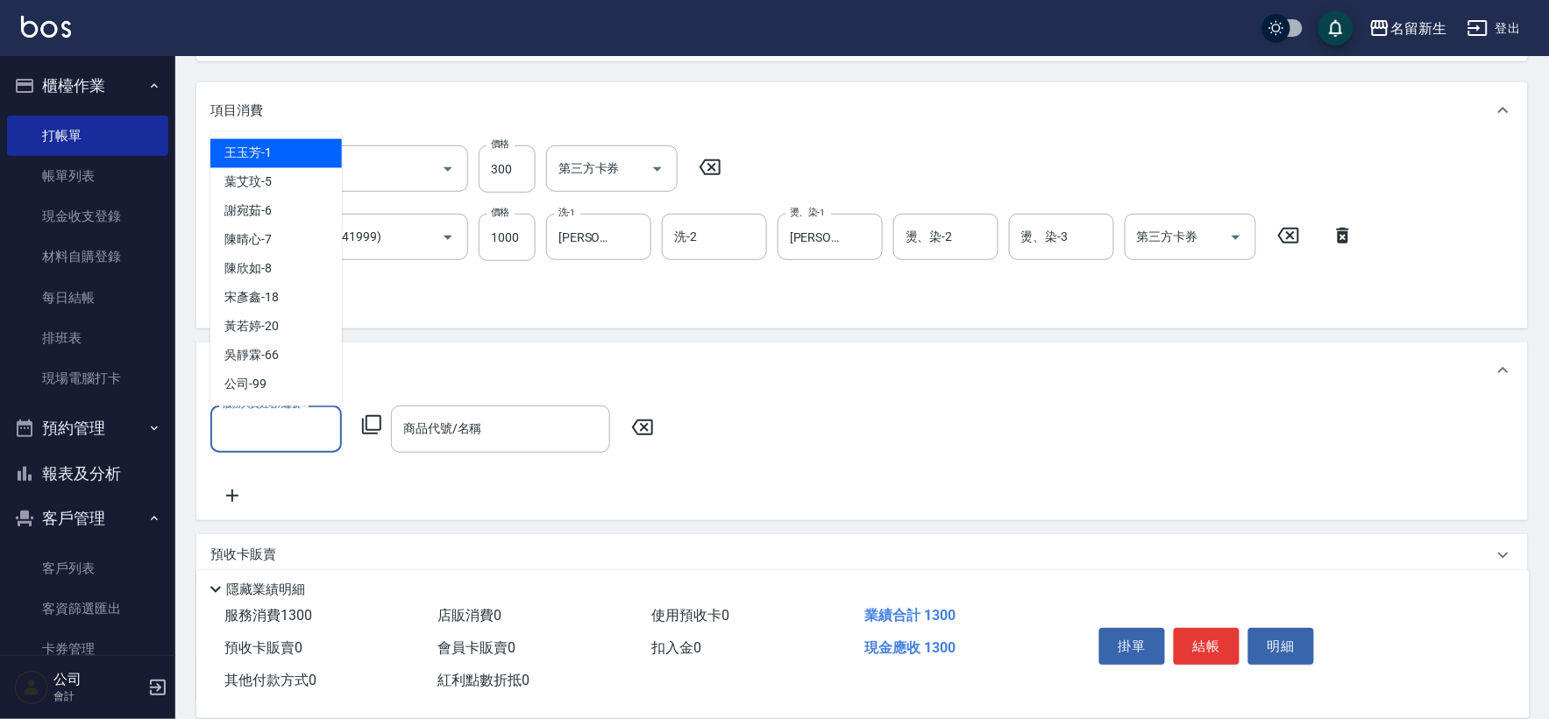
click at [284, 427] on input "服務人員姓名/編號" at bounding box center [276, 429] width 116 height 31
click at [308, 203] on div "[PERSON_NAME]-6" at bounding box center [275, 211] width 131 height 29
type input "[PERSON_NAME]-6"
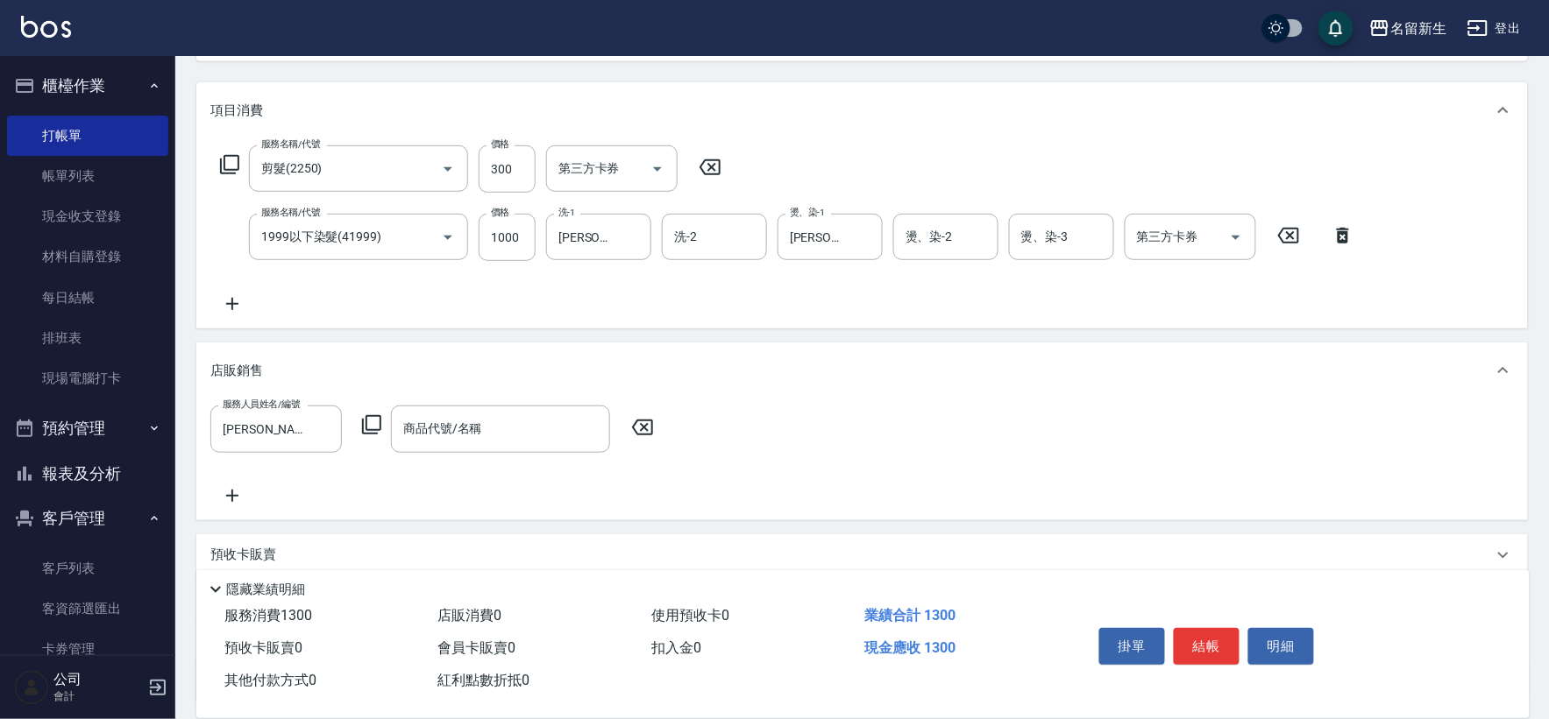
click at [375, 421] on icon at bounding box center [371, 425] width 21 height 21
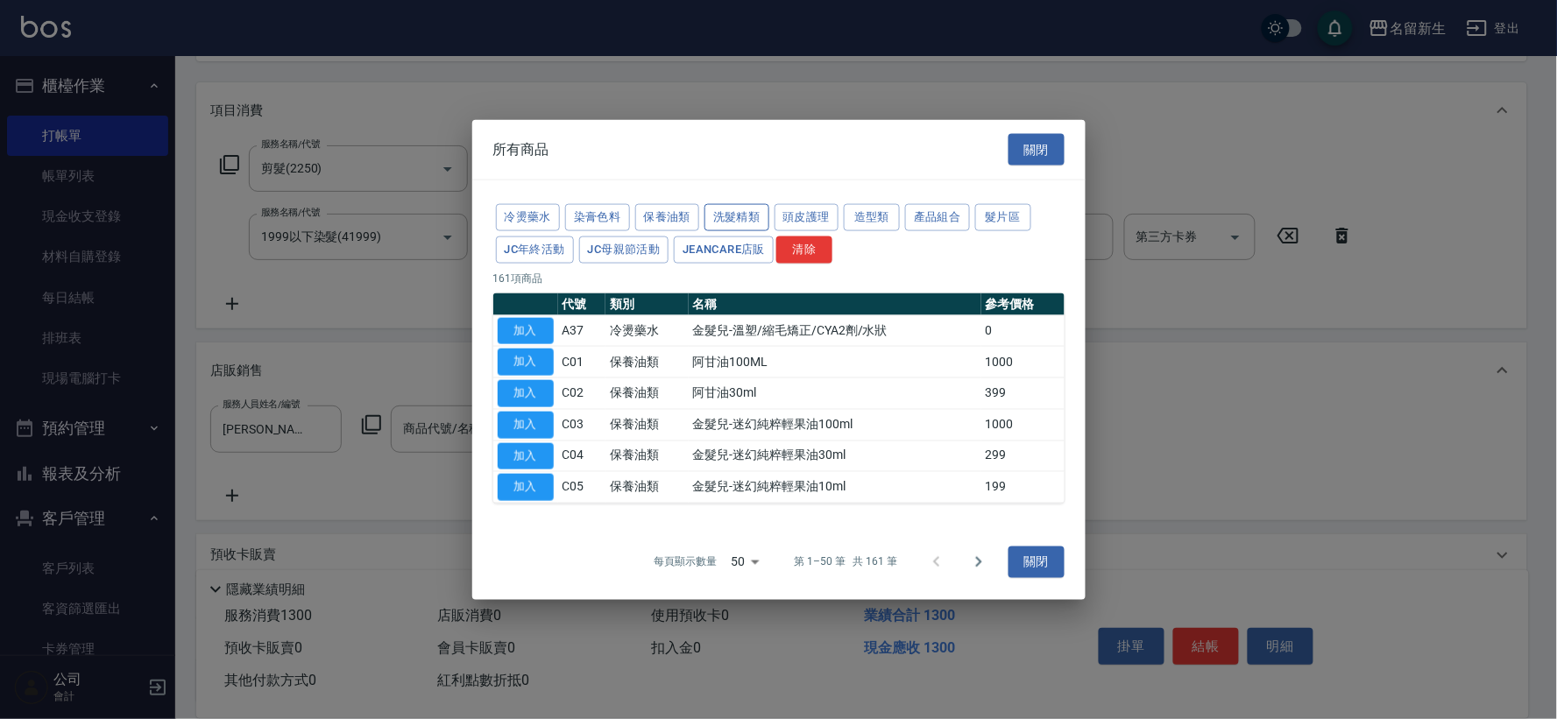
click at [738, 213] on button "洗髮精類" at bounding box center [737, 217] width 65 height 27
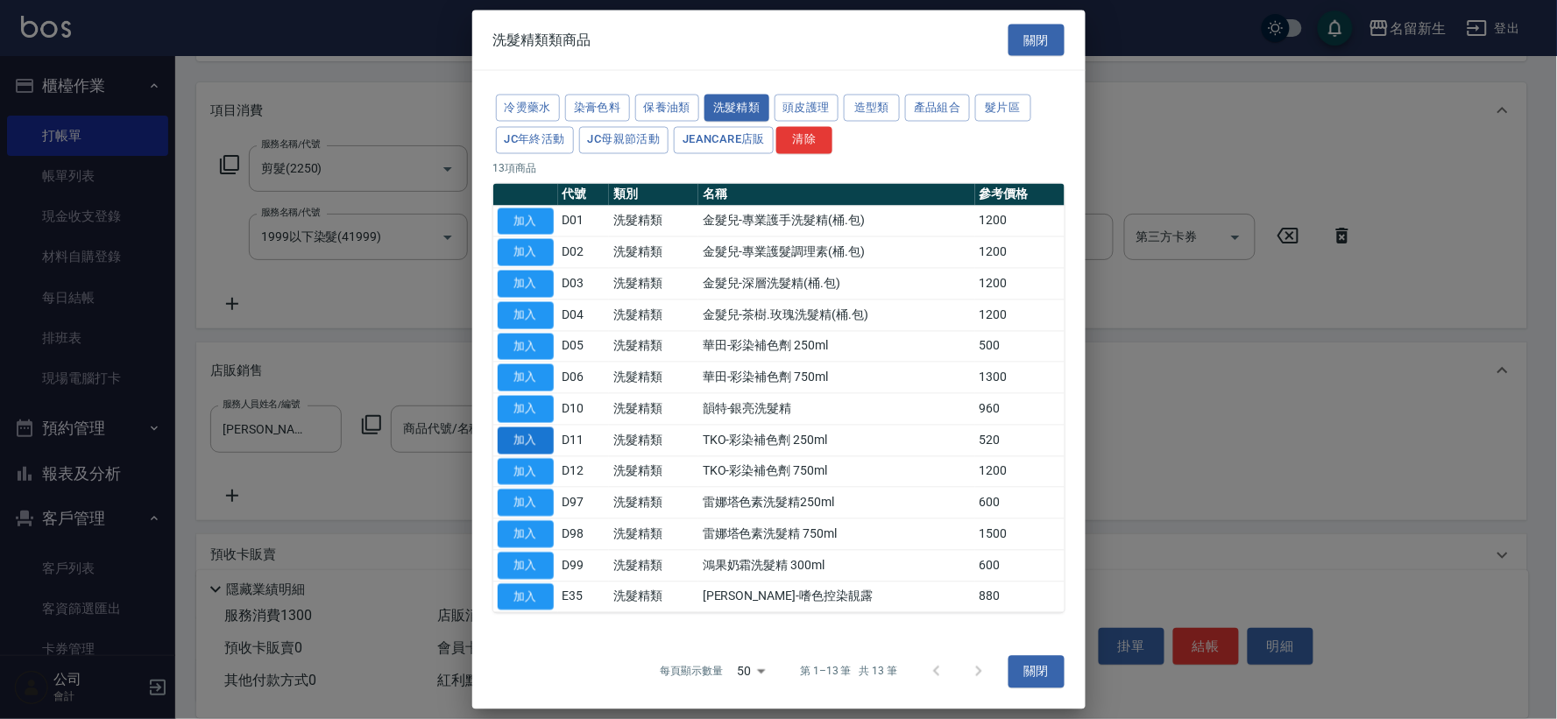
click at [513, 436] on button "加入" at bounding box center [526, 440] width 56 height 27
type input "TKO-彩染補色劑 250ml"
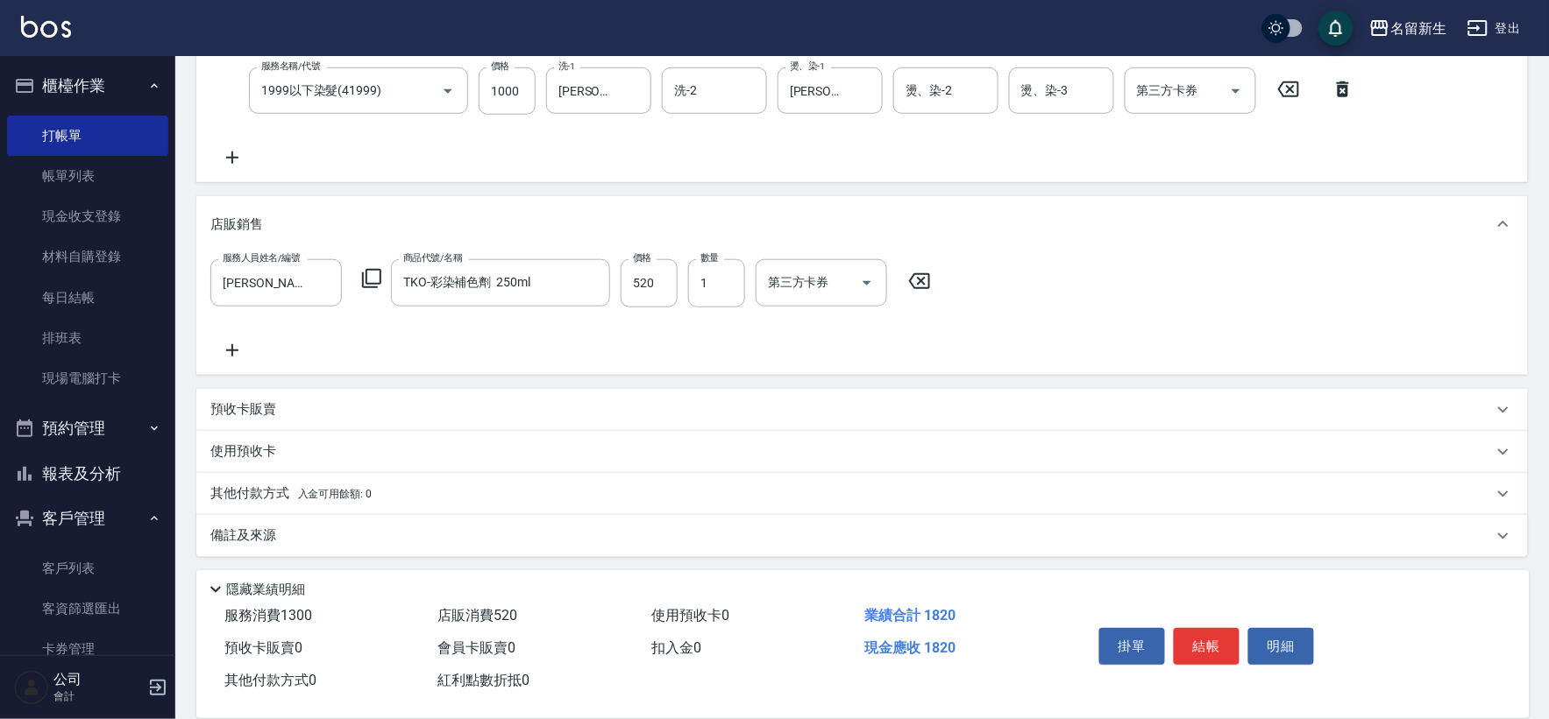
scroll to position [355, 0]
type input "[DATE] 15:51"
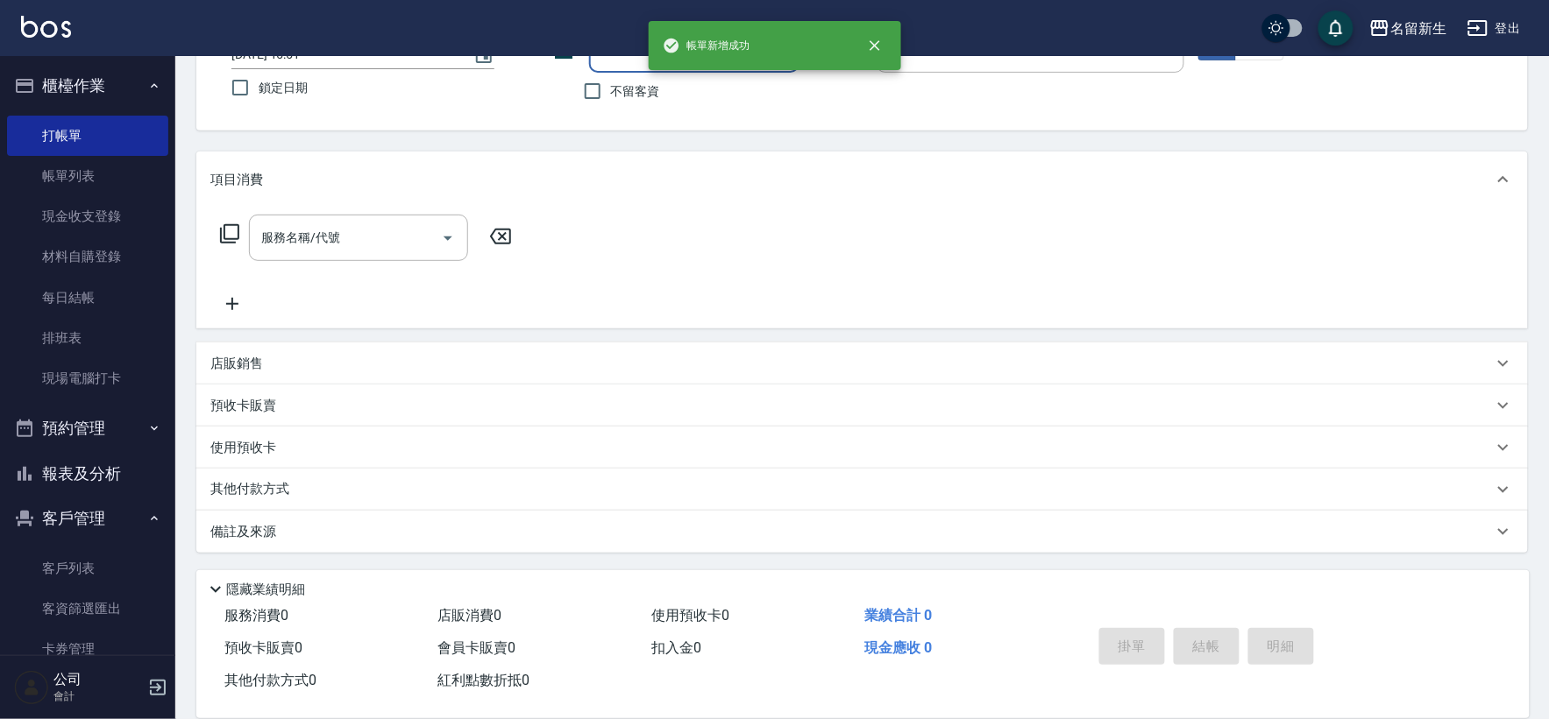
scroll to position [0, 0]
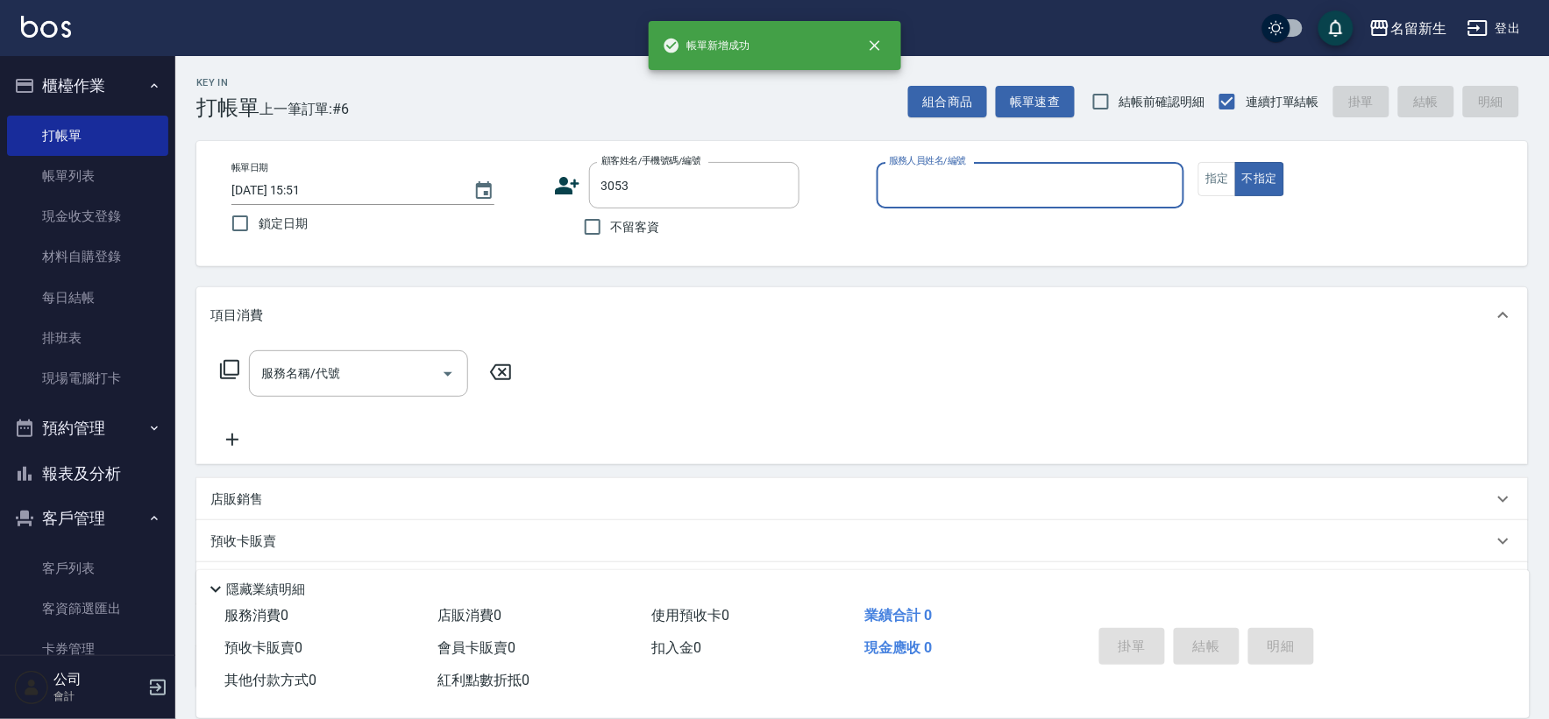
type input "3053"
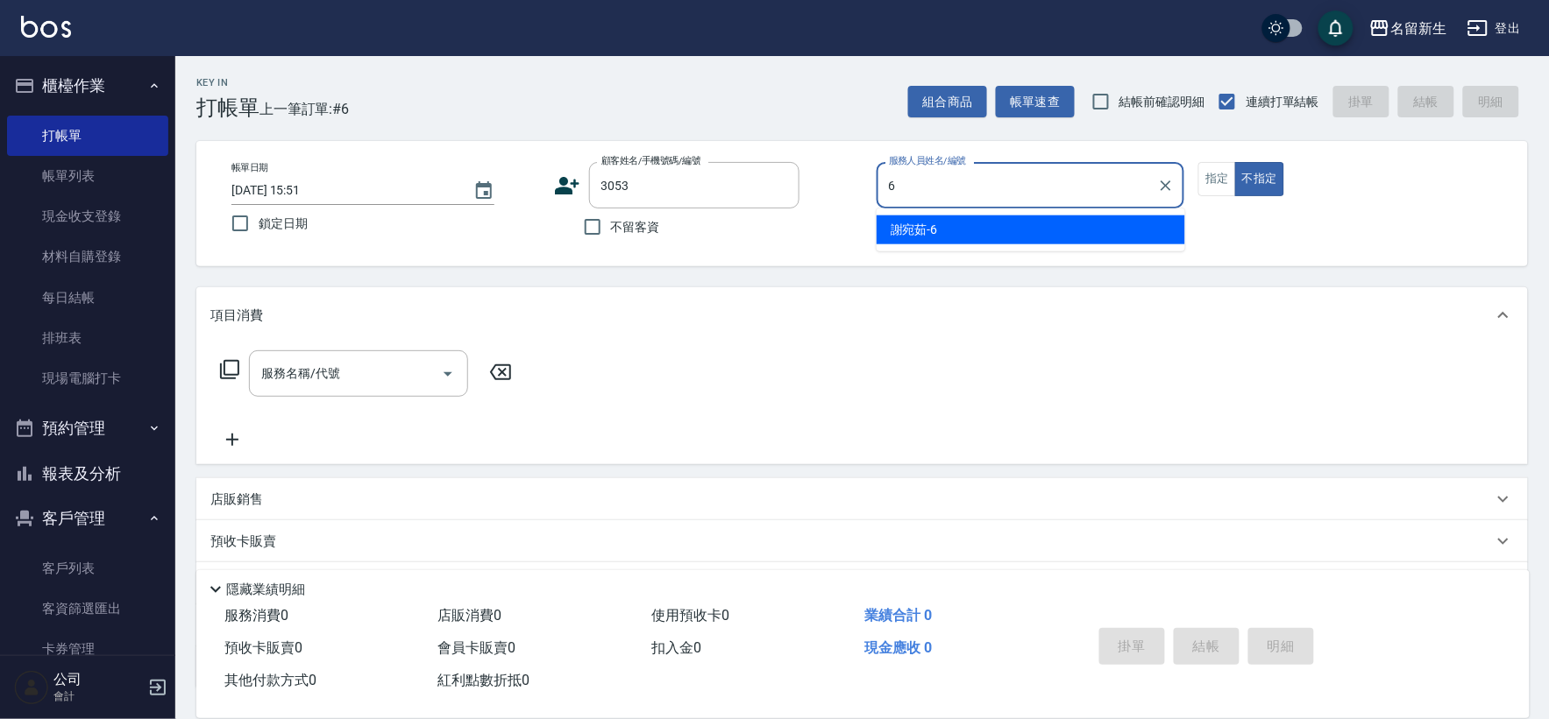
type input "[PERSON_NAME]-6"
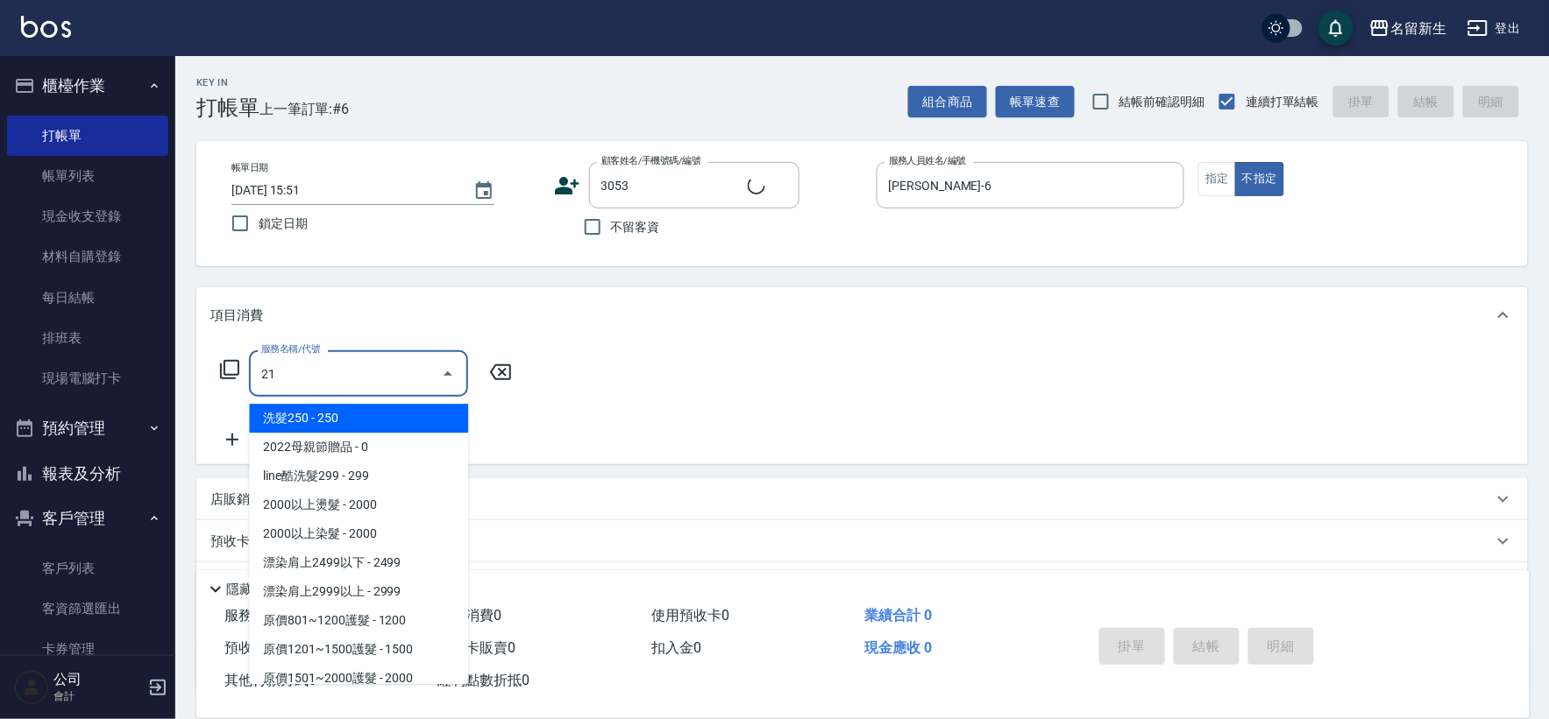
type input "219"
type input "[PERSON_NAME]/0907487806/3053"
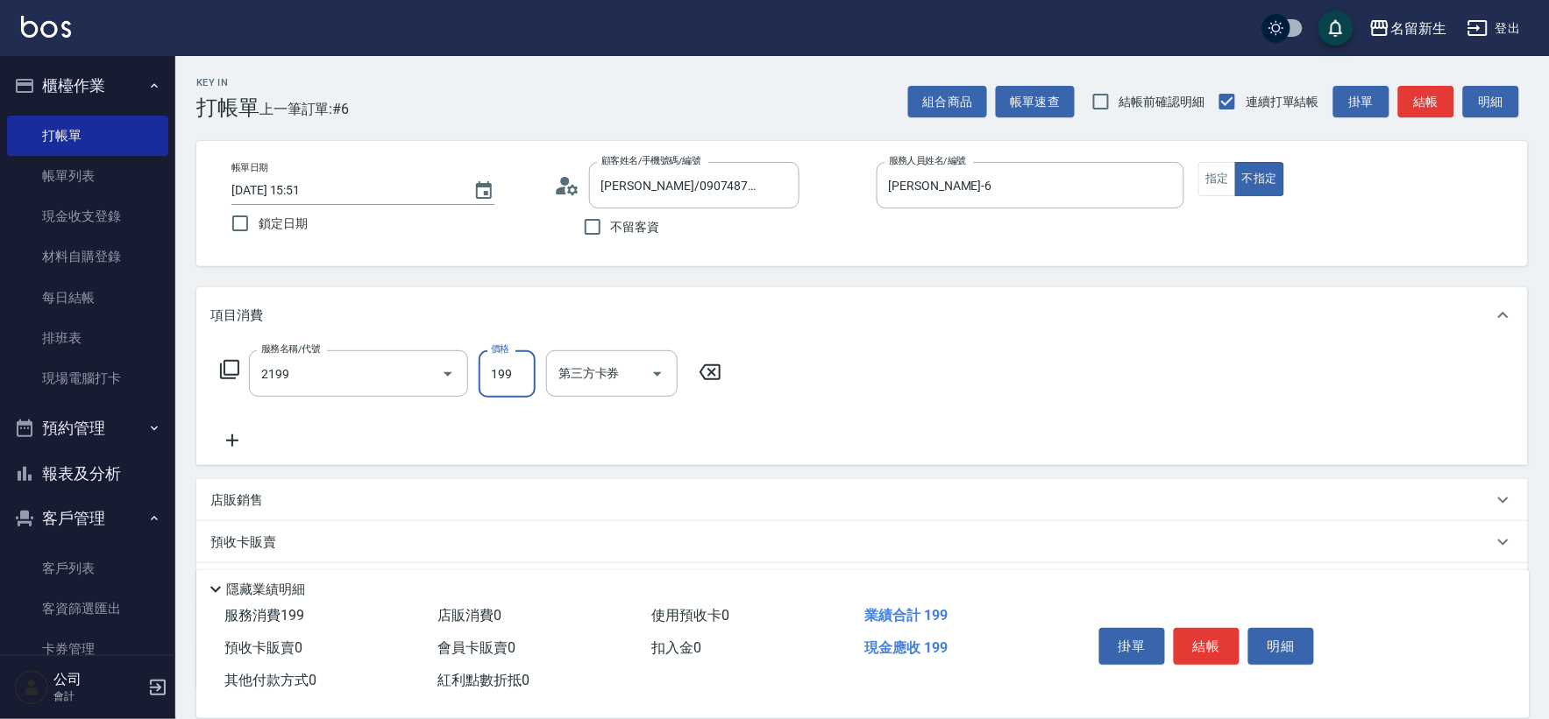
type input "不指定剪髮活動(2199)"
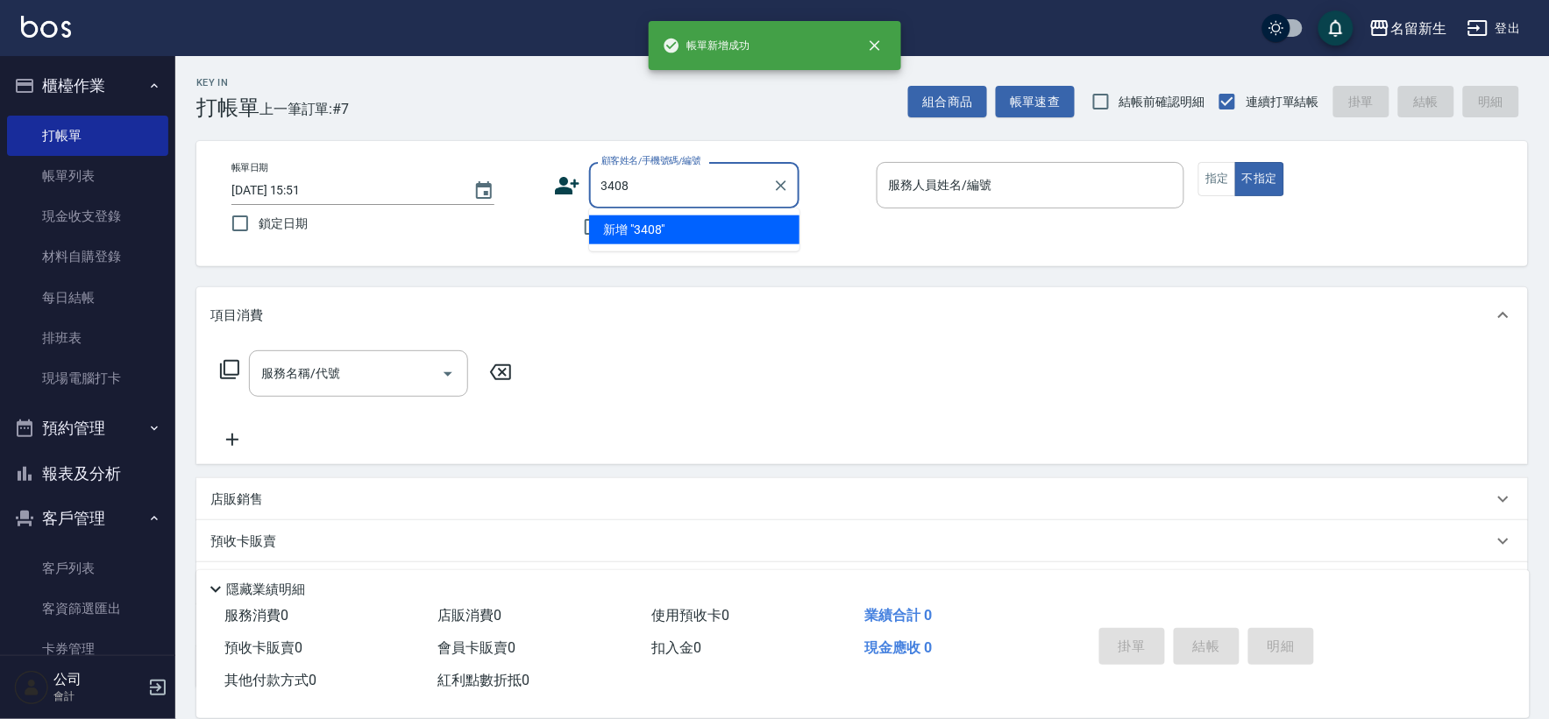
type input "3408"
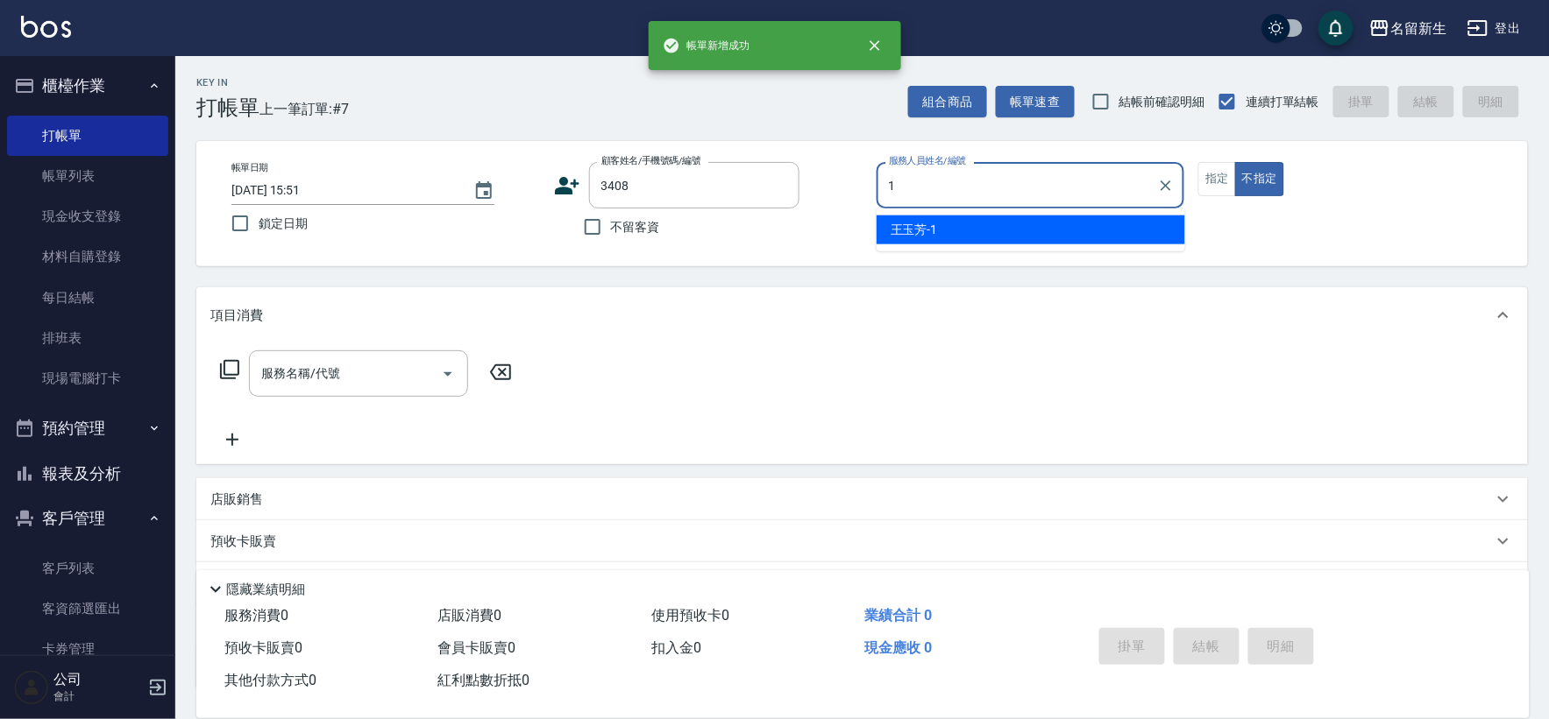
type input "[PERSON_NAME]-1"
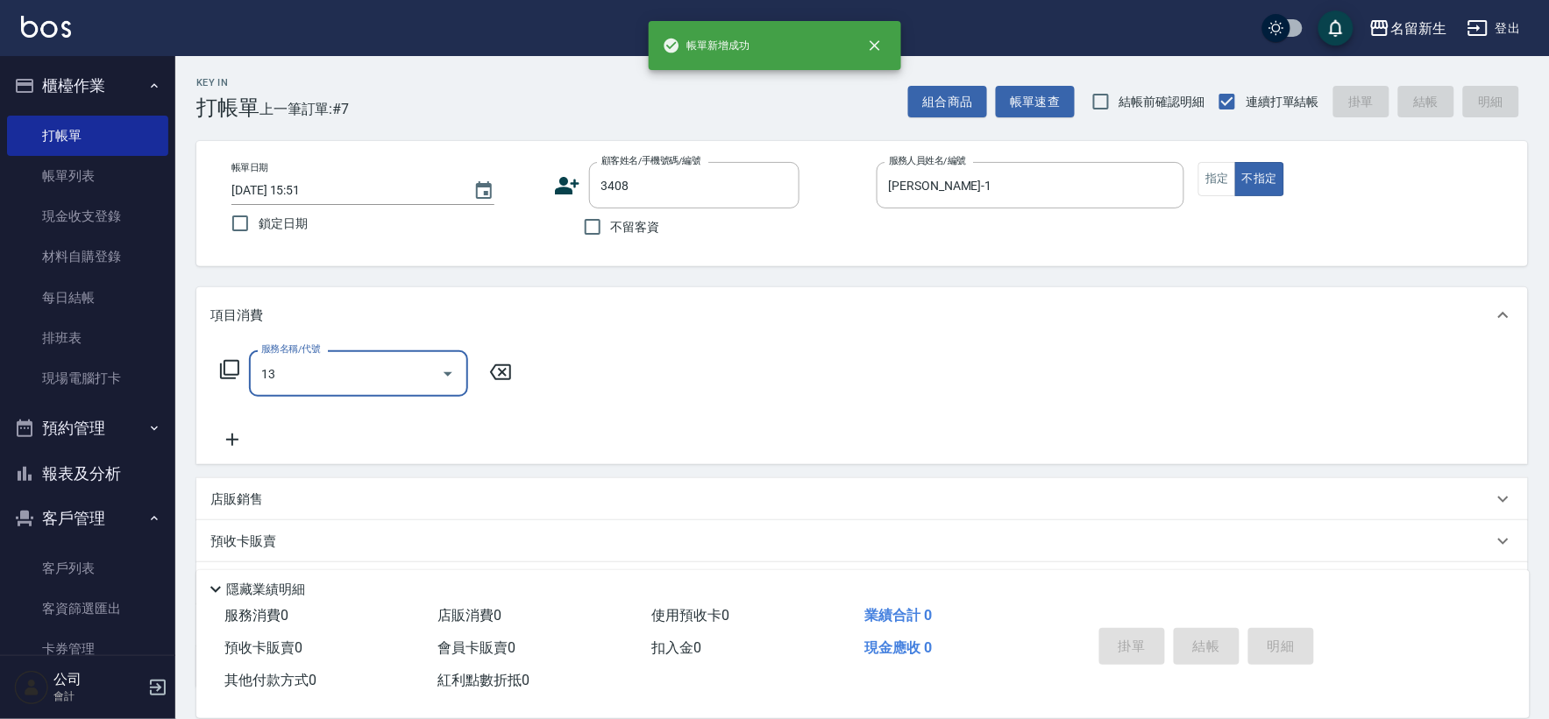
type input "139"
type input "[PERSON_NAME]/0925159229/3408"
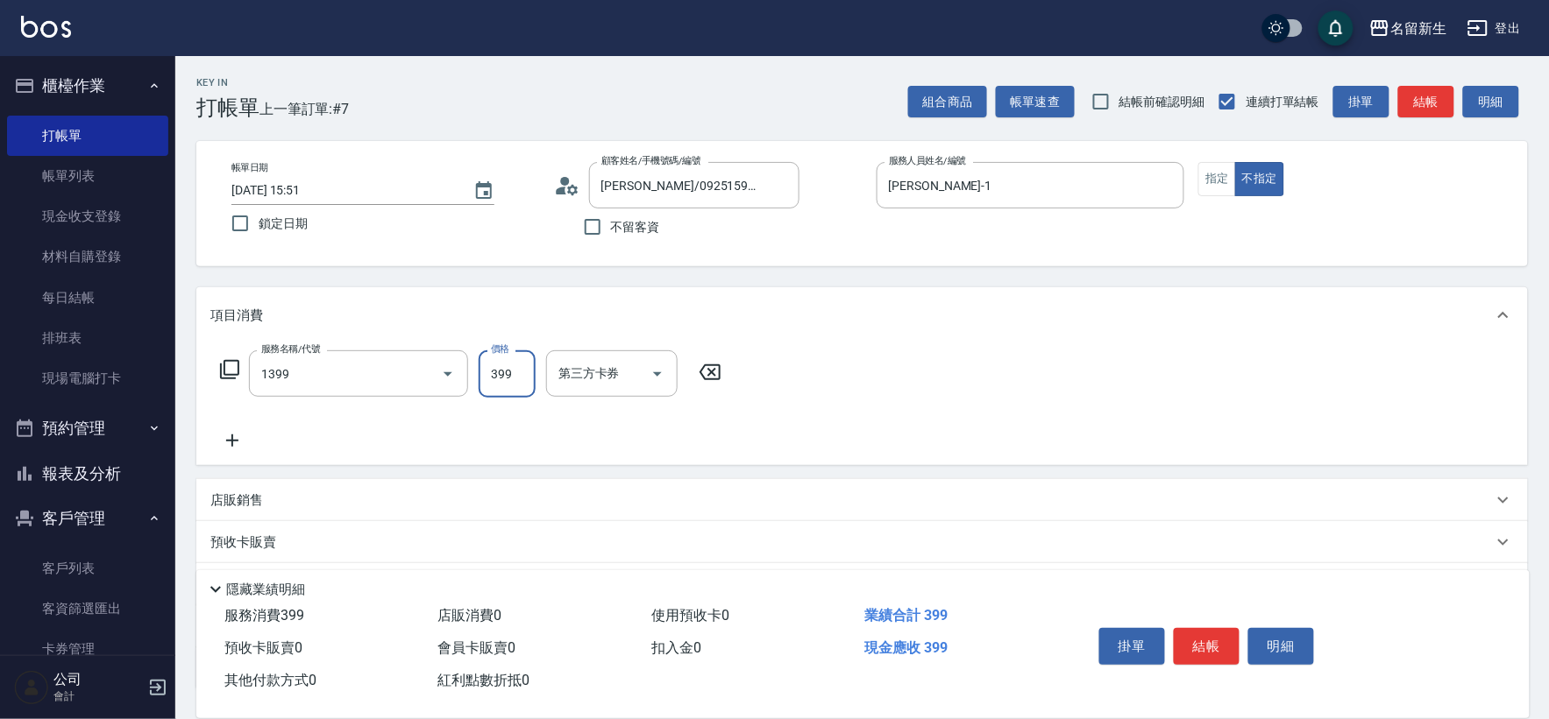
type input "健康洗髮(1399)"
type input "[PERSON_NAME]-1"
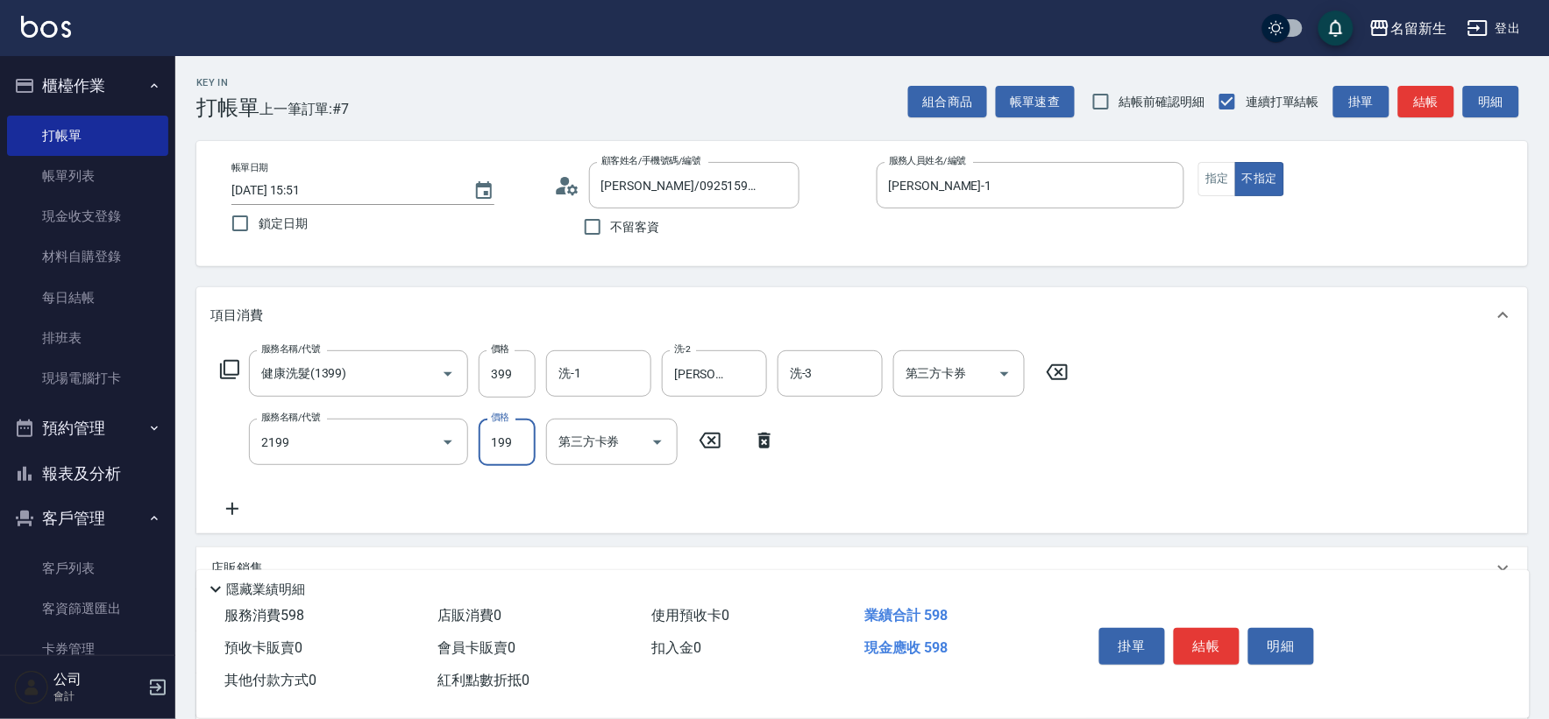
type input "不指定剪髮活動(2199)"
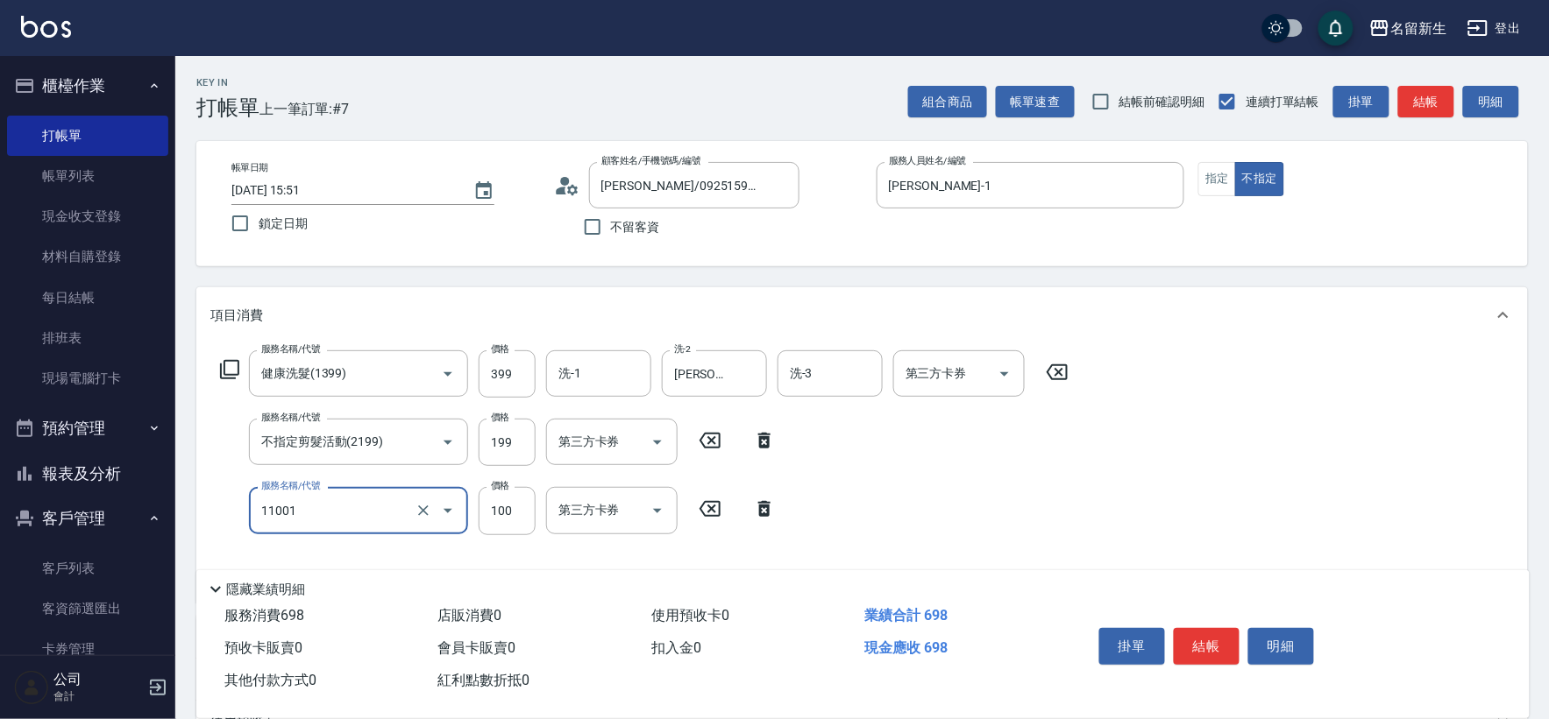
type input "瞬護(11001)"
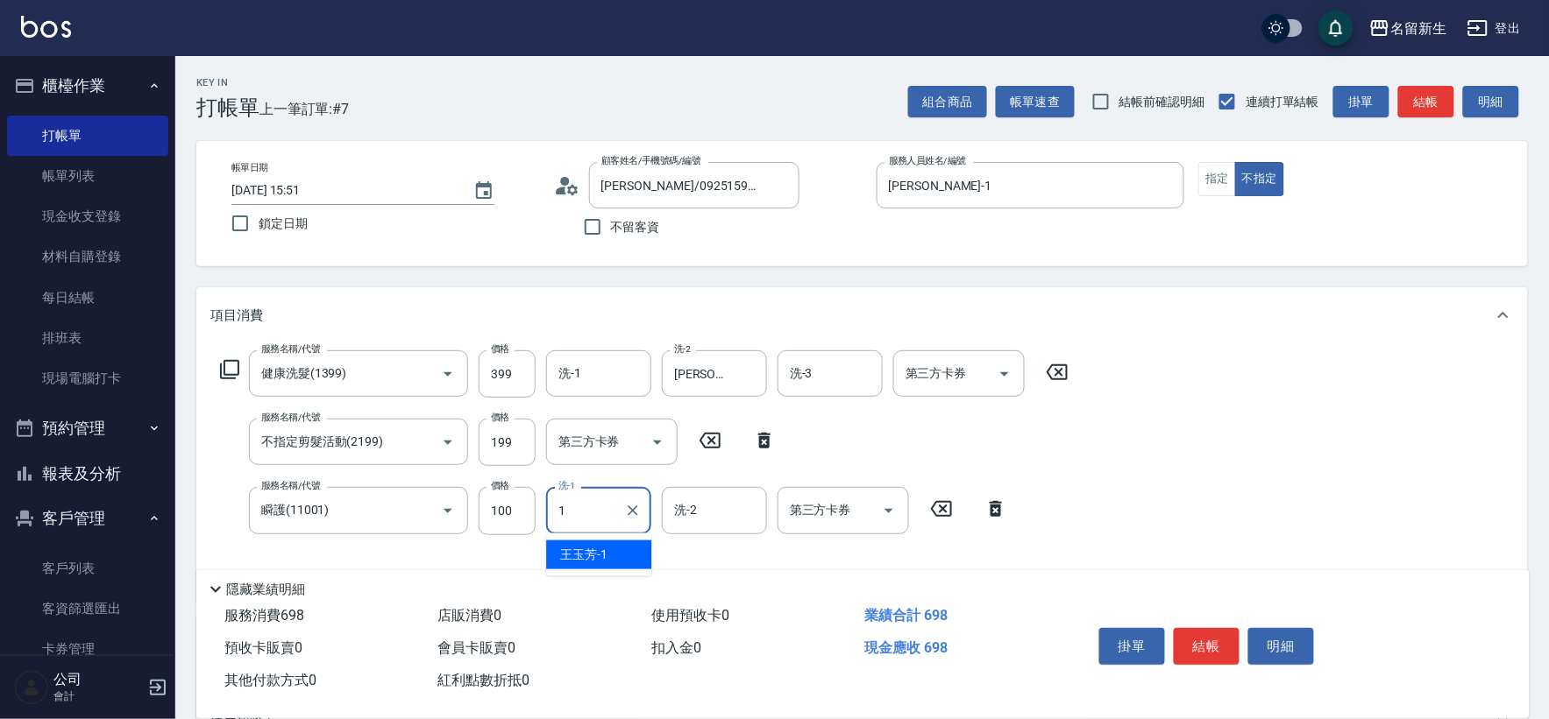
type input "[PERSON_NAME]-1"
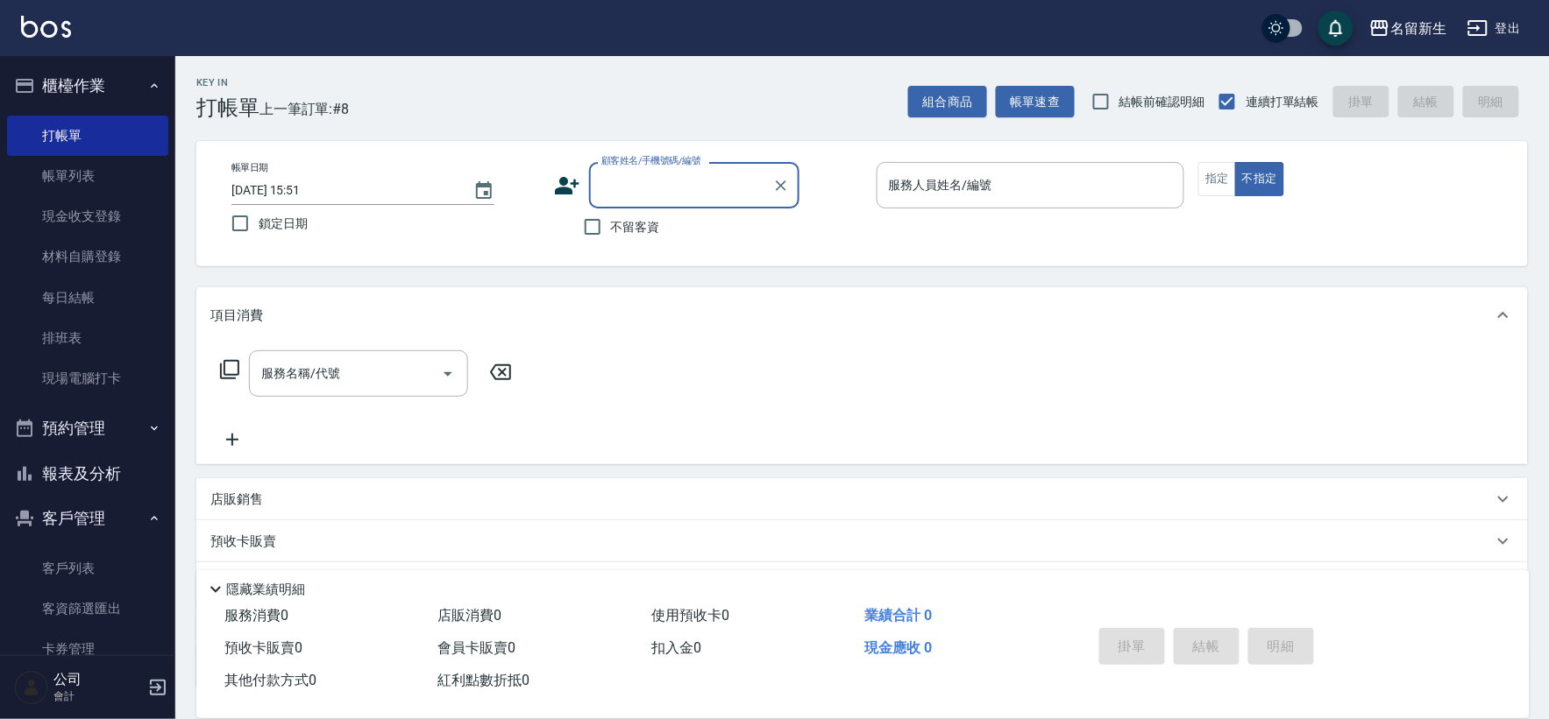
click at [117, 474] on button "報表及分析" at bounding box center [87, 474] width 161 height 46
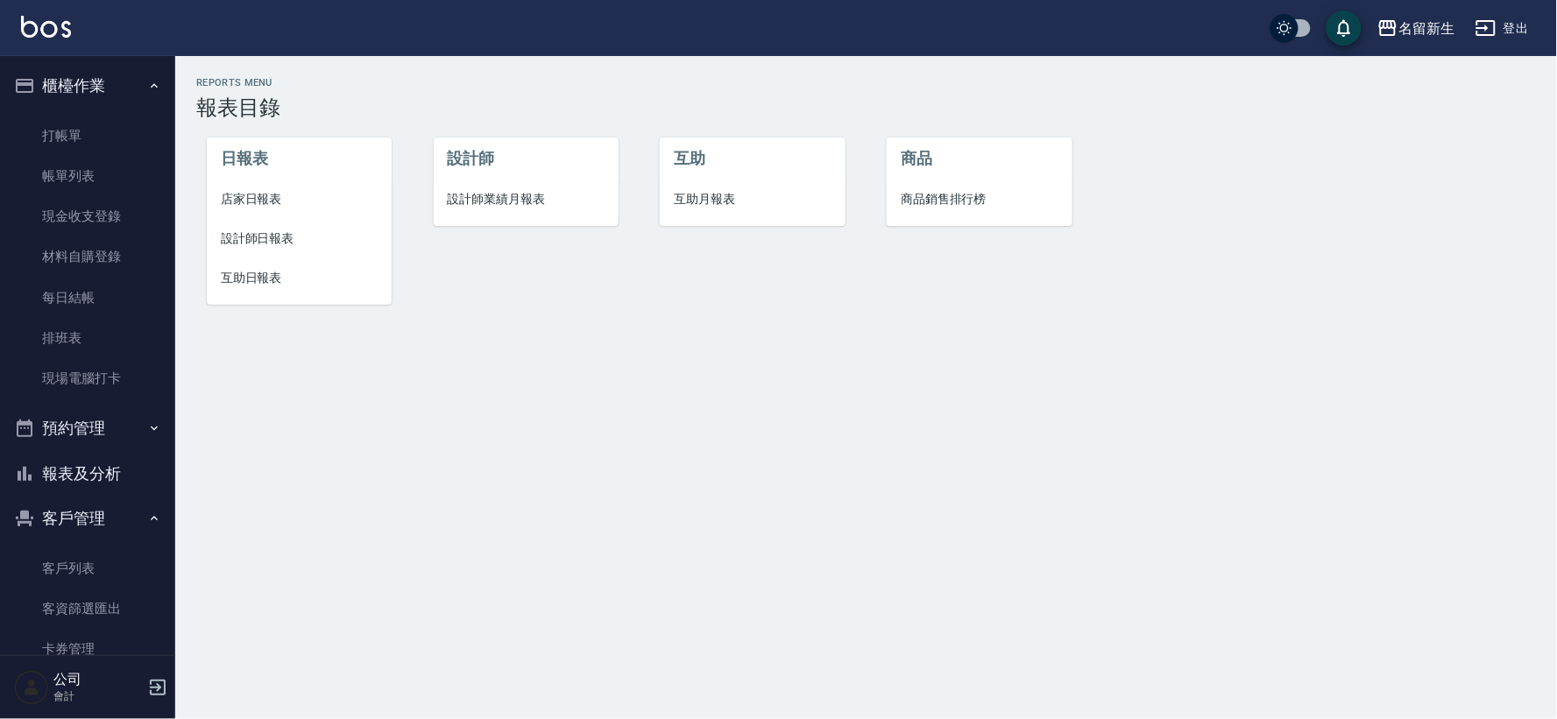
click at [508, 202] on span "設計師業績月報表" at bounding box center [526, 199] width 157 height 18
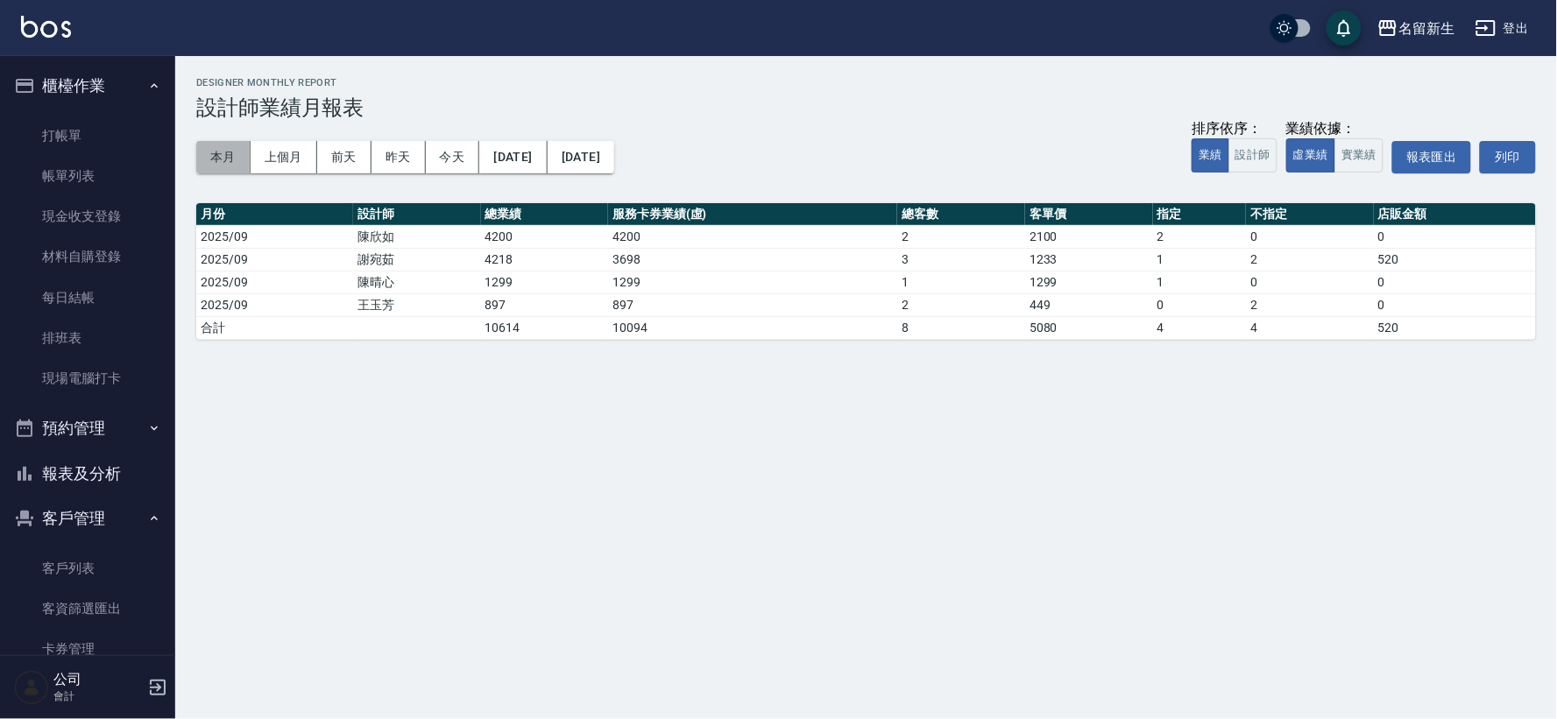
click at [231, 167] on button "本月" at bounding box center [223, 157] width 54 height 32
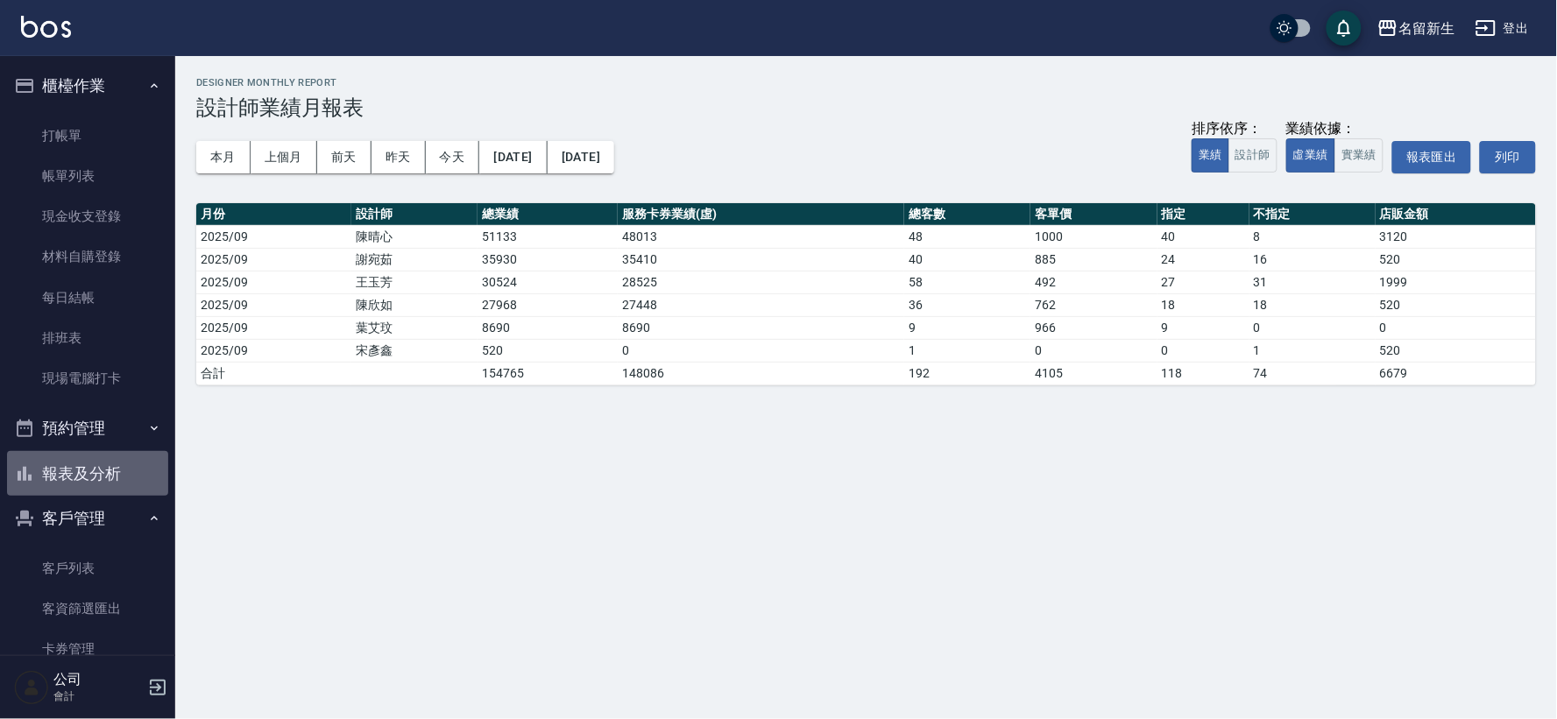
click at [97, 486] on button "報表及分析" at bounding box center [87, 474] width 161 height 46
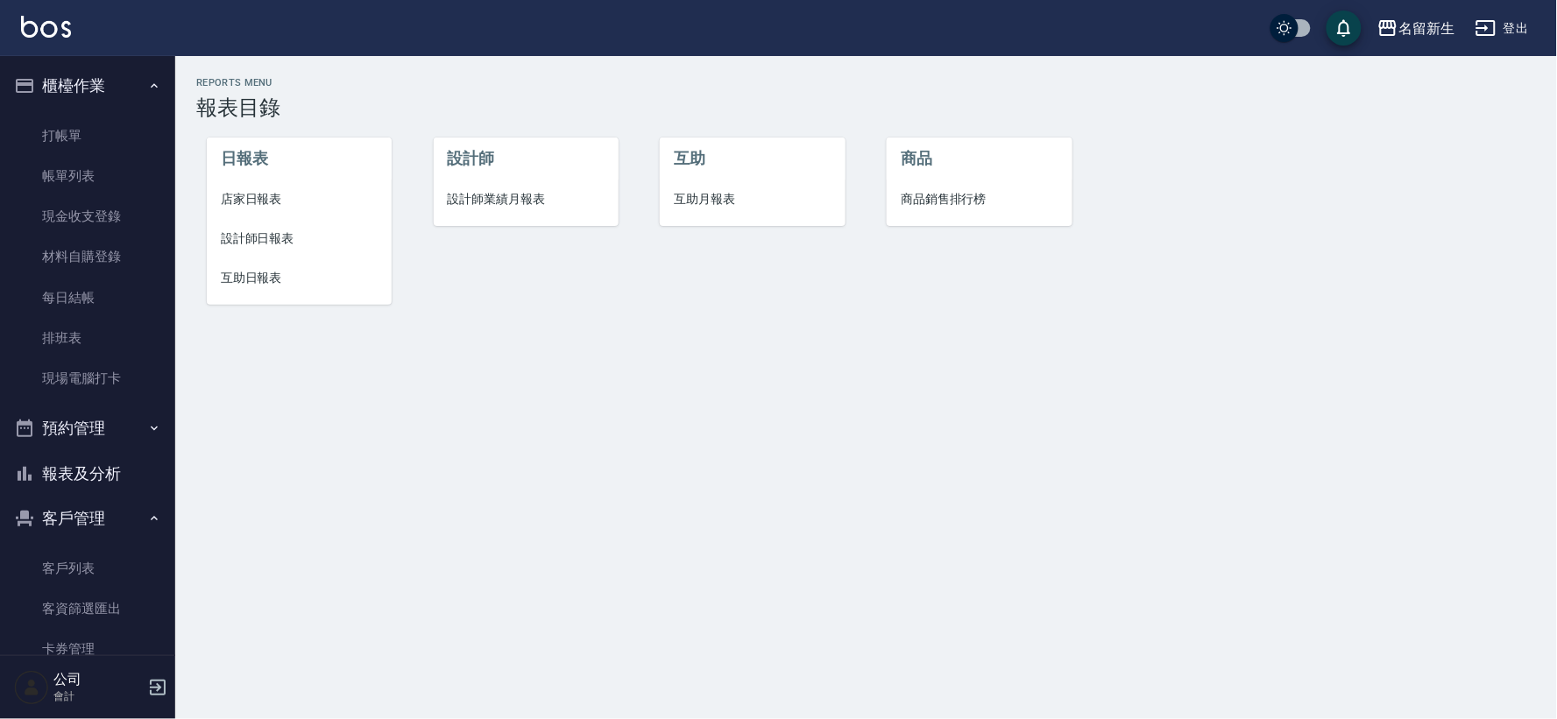
click at [260, 223] on li "設計師日報表" at bounding box center [299, 238] width 185 height 39
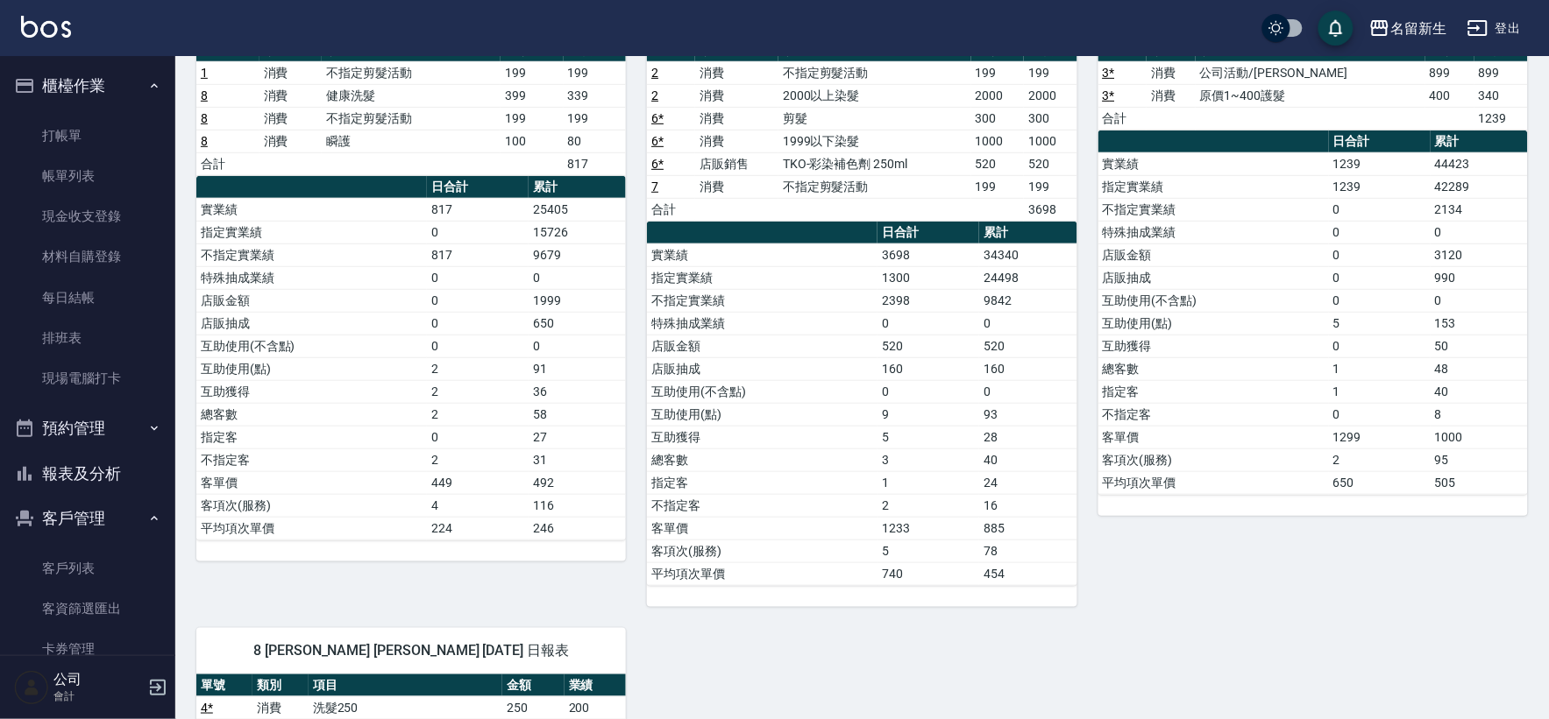
scroll to position [195, 0]
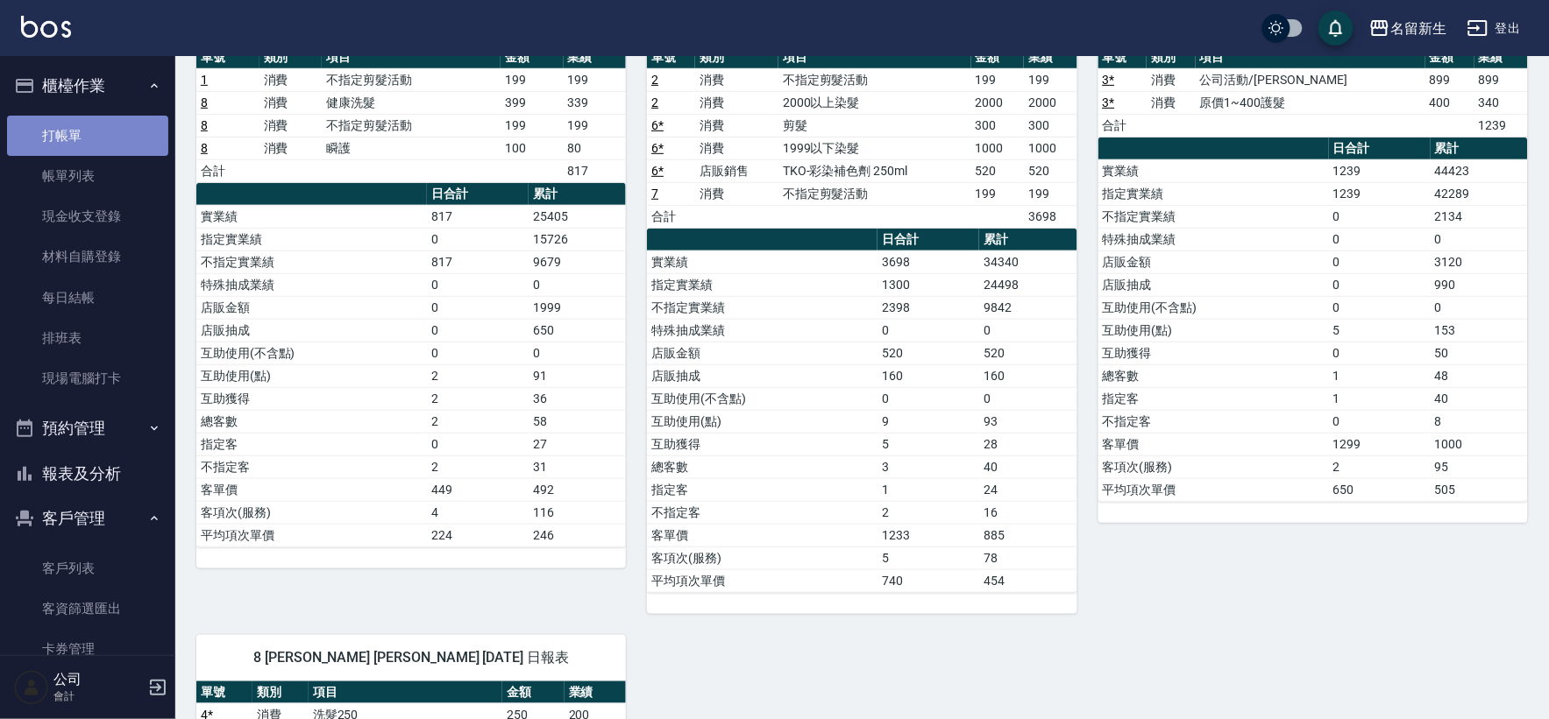
click at [93, 142] on link "打帳單" at bounding box center [87, 136] width 161 height 40
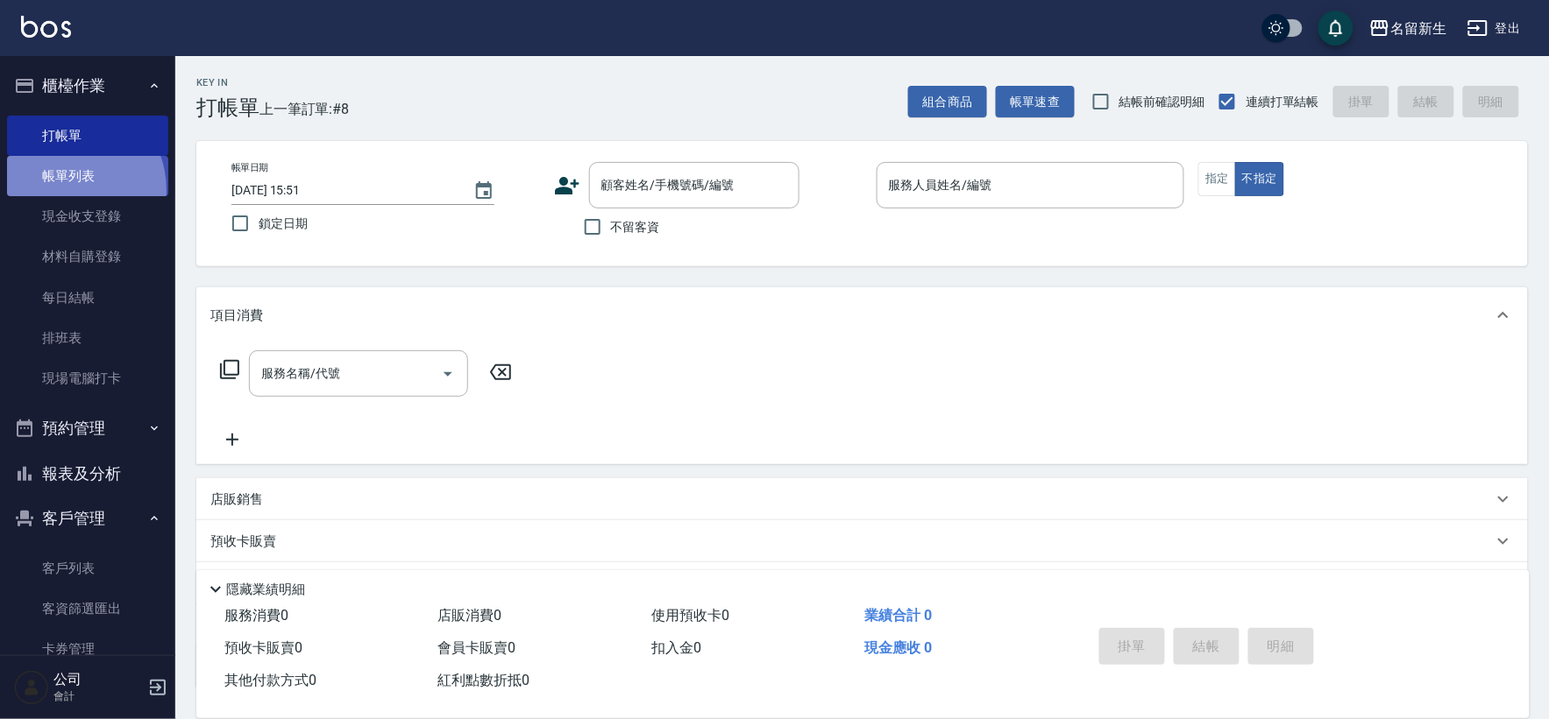
click at [64, 191] on link "帳單列表" at bounding box center [87, 176] width 161 height 40
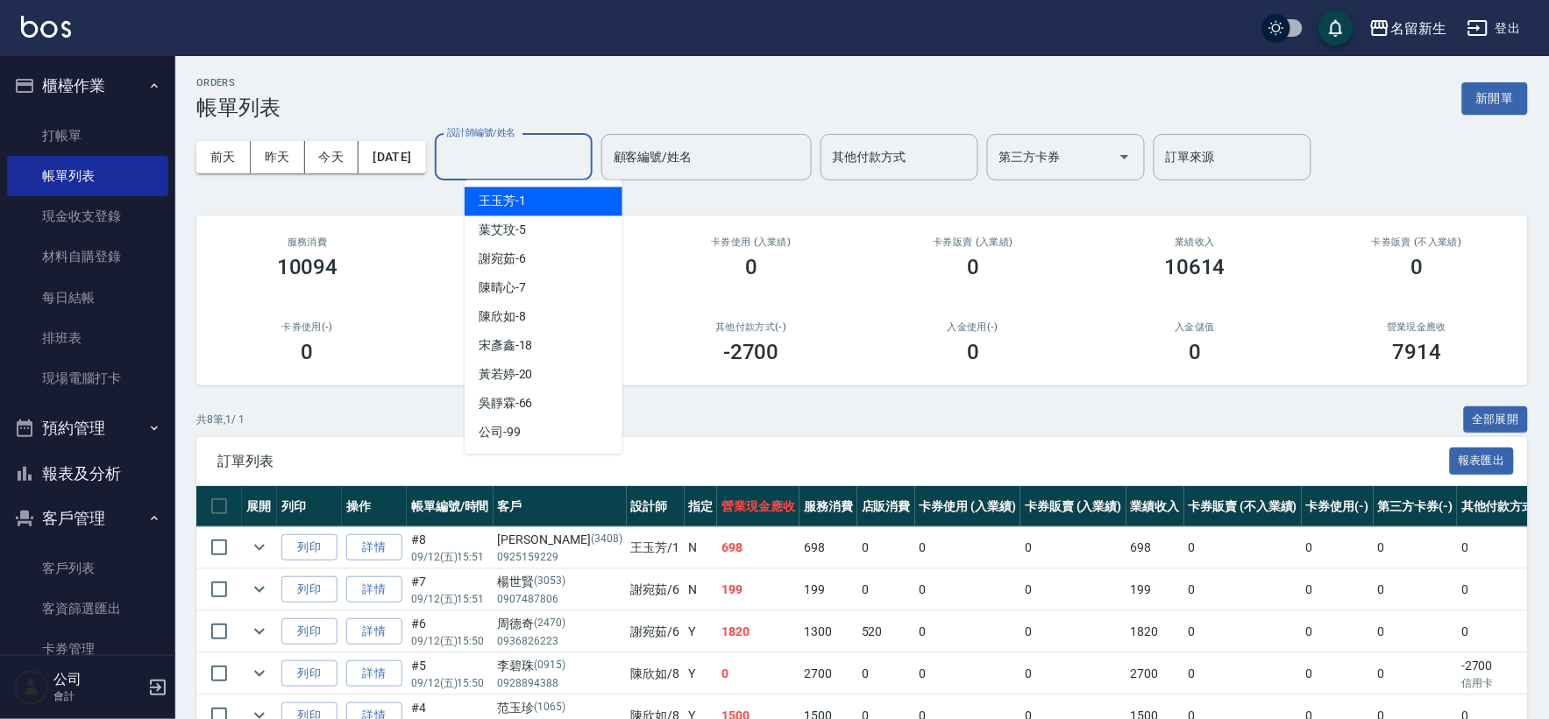
click at [544, 149] on input "設計師編號/姓名" at bounding box center [514, 157] width 142 height 31
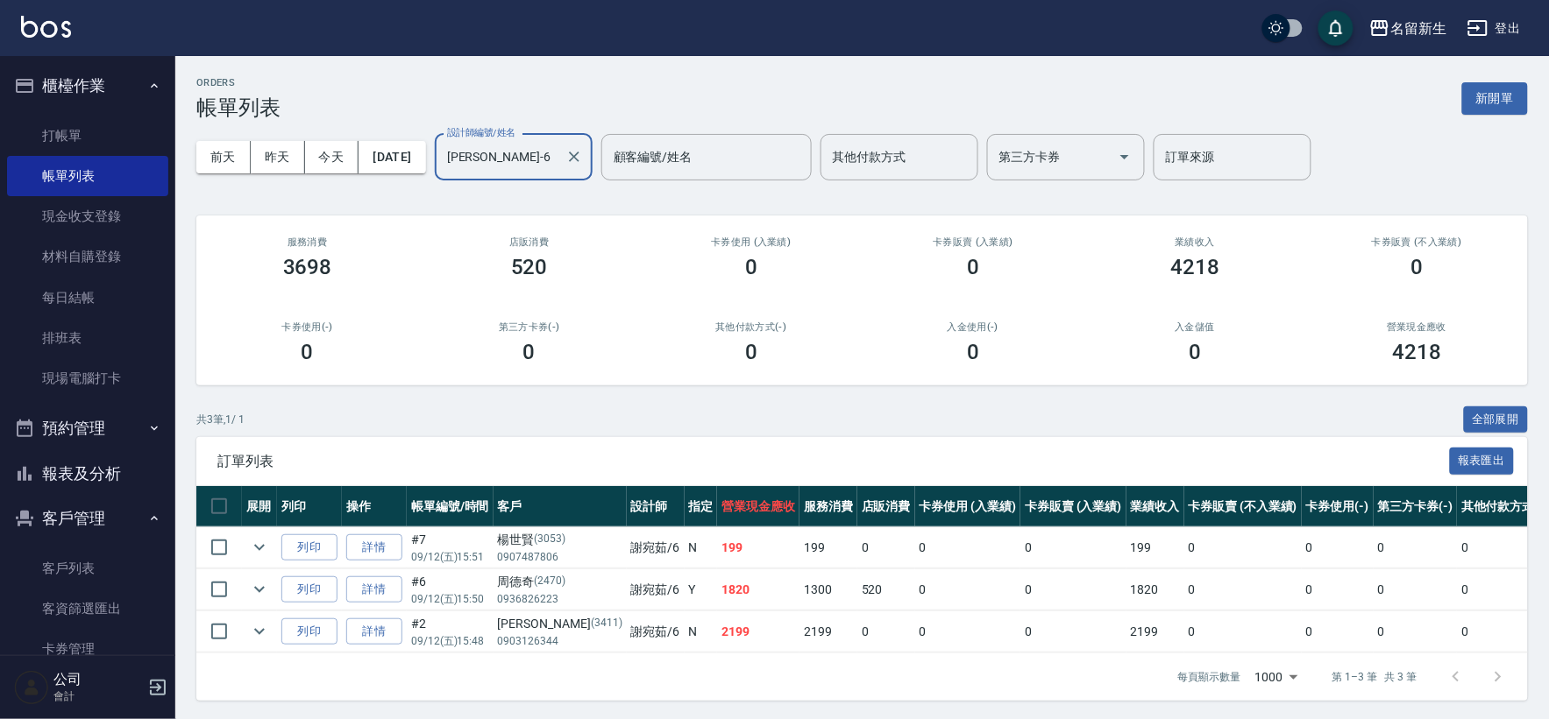
scroll to position [18, 0]
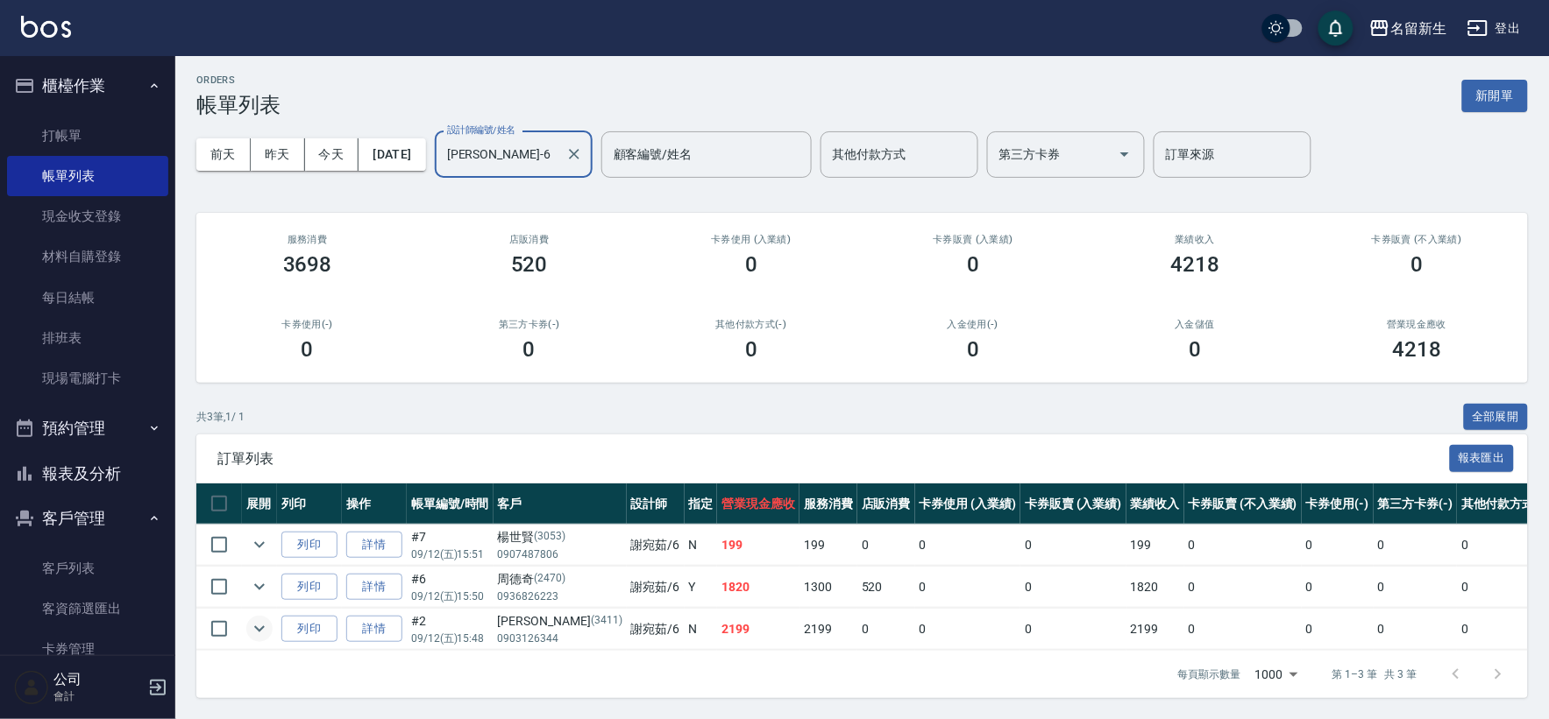
type input "[PERSON_NAME]-6"
click at [261, 619] on icon "expand row" at bounding box center [259, 629] width 21 height 21
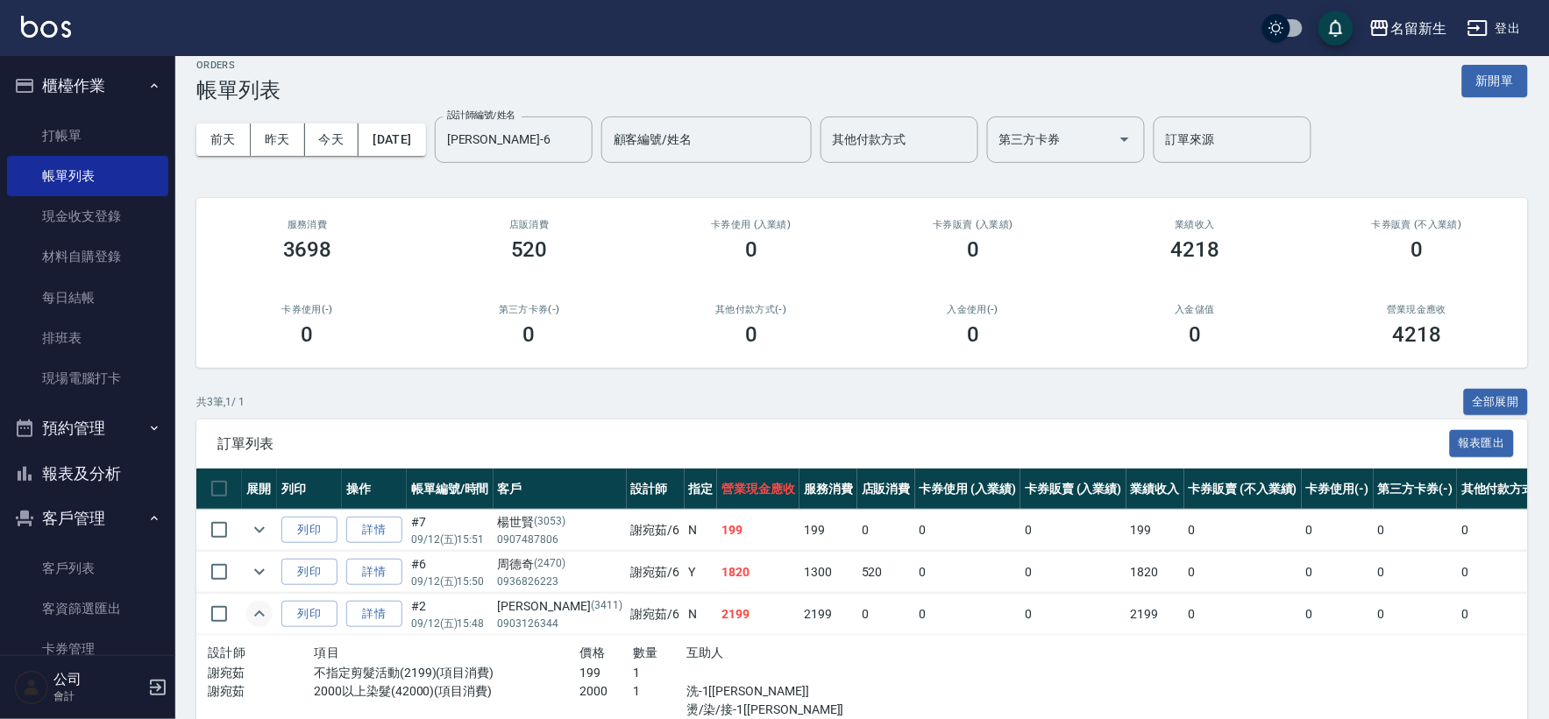
scroll to position [108, 0]
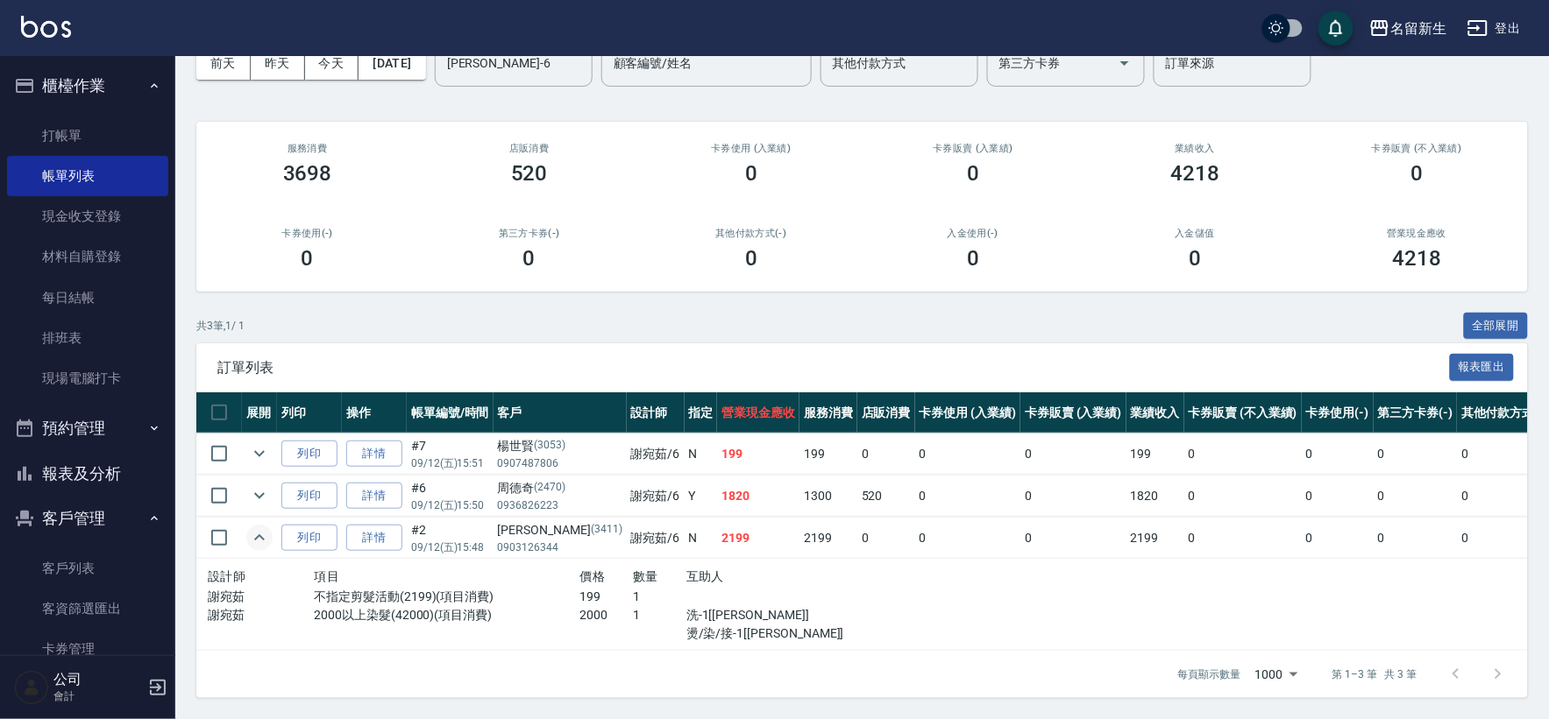
click at [84, 90] on button "櫃檯作業" at bounding box center [87, 86] width 161 height 46
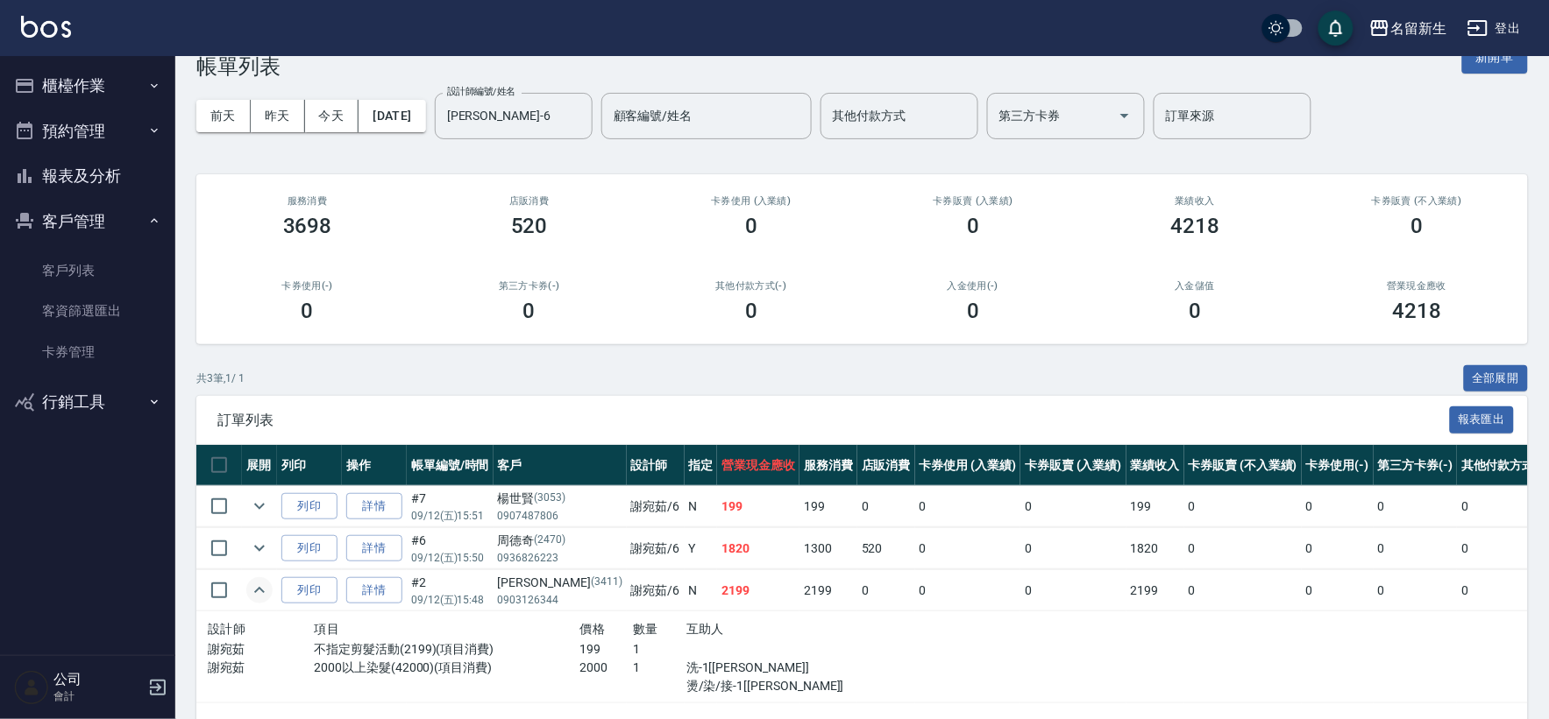
scroll to position [0, 0]
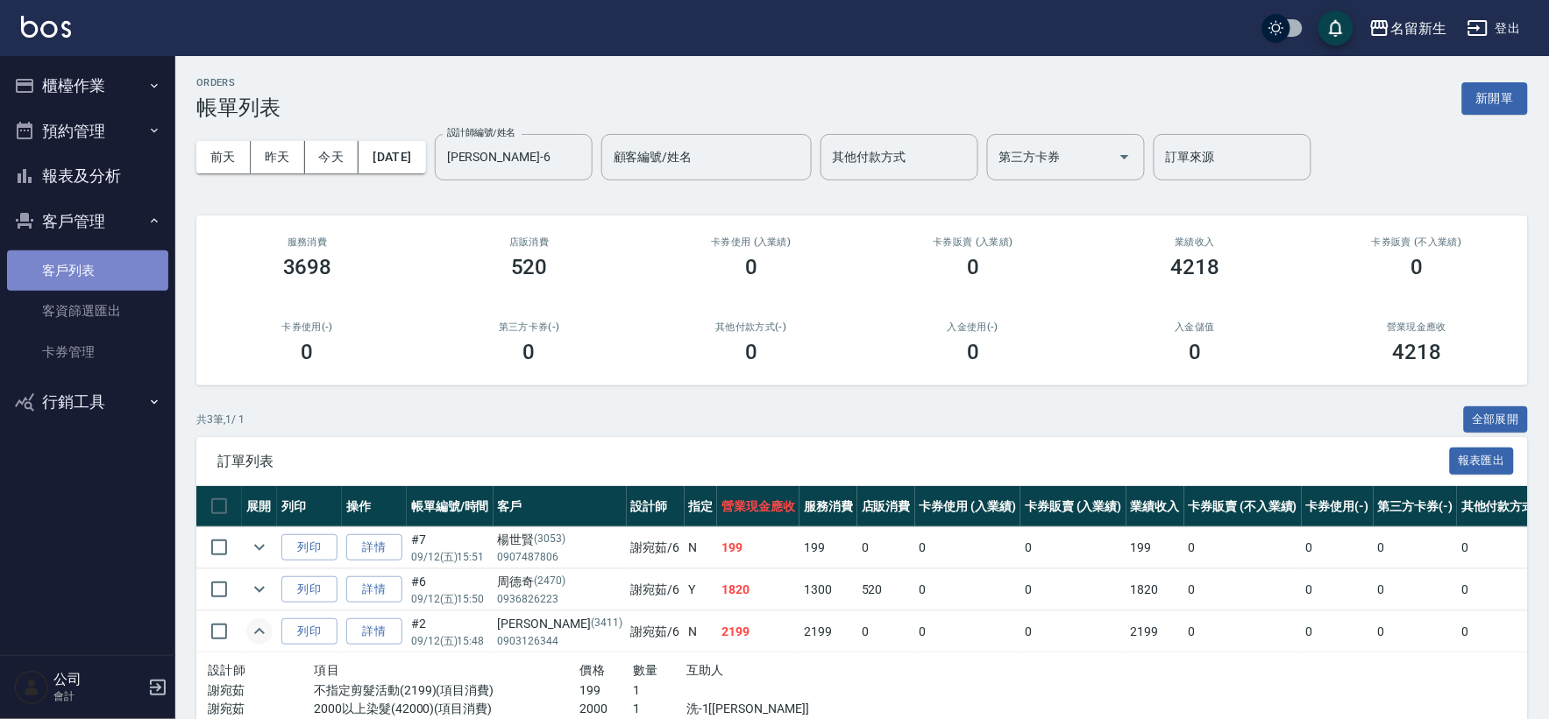
click at [80, 263] on link "客戶列表" at bounding box center [87, 271] width 161 height 40
